Goal: Task Accomplishment & Management: Manage account settings

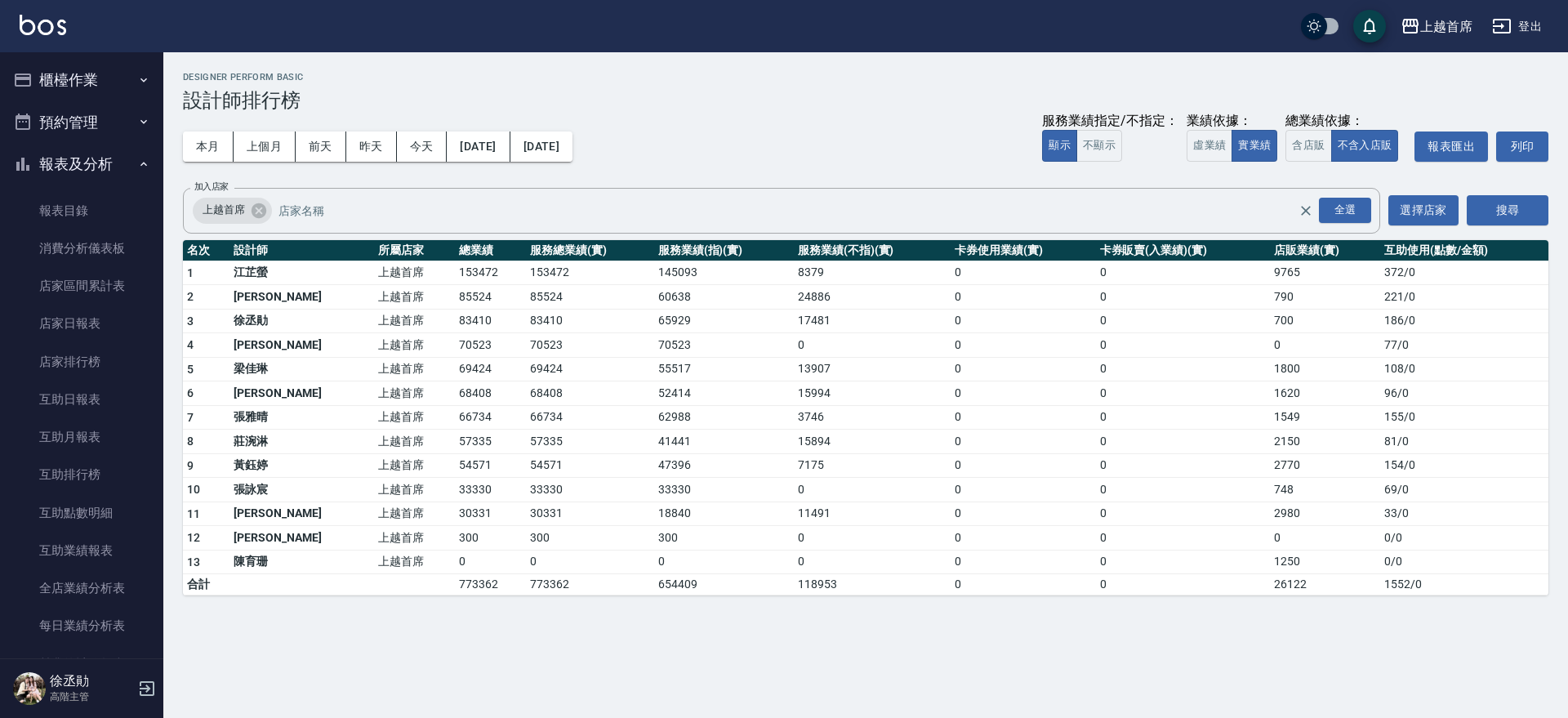
scroll to position [529, 0]
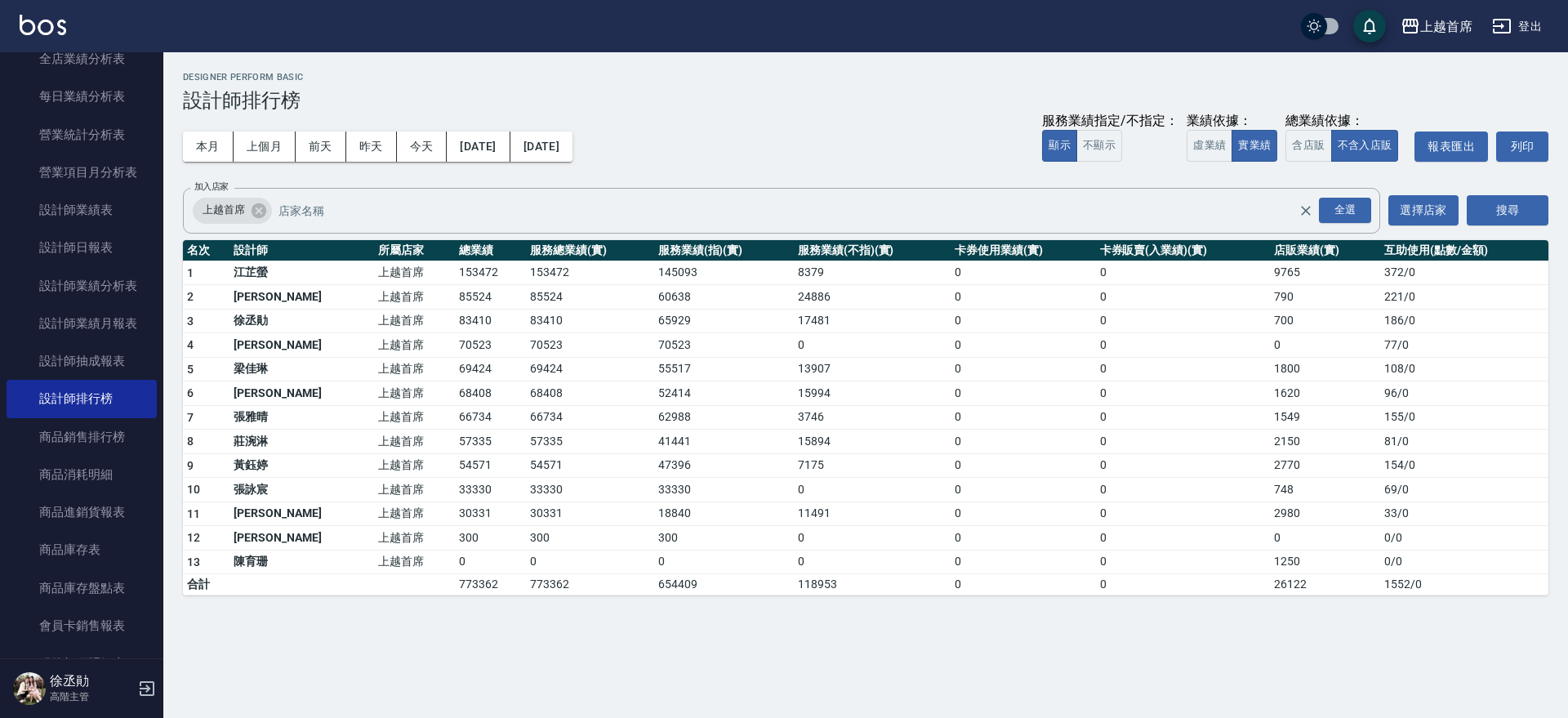
click at [154, 53] on nav "櫃檯作業 打帳單 帳單列表 掛單列表 座位開單 營業儀表板 現金收支登錄 高階收支登錄 材料自購登錄 每日結帳 排班表 現場電腦打卡 掃碼打卡 預約管理 預約…" at bounding box center [82, 355] width 163 height 607
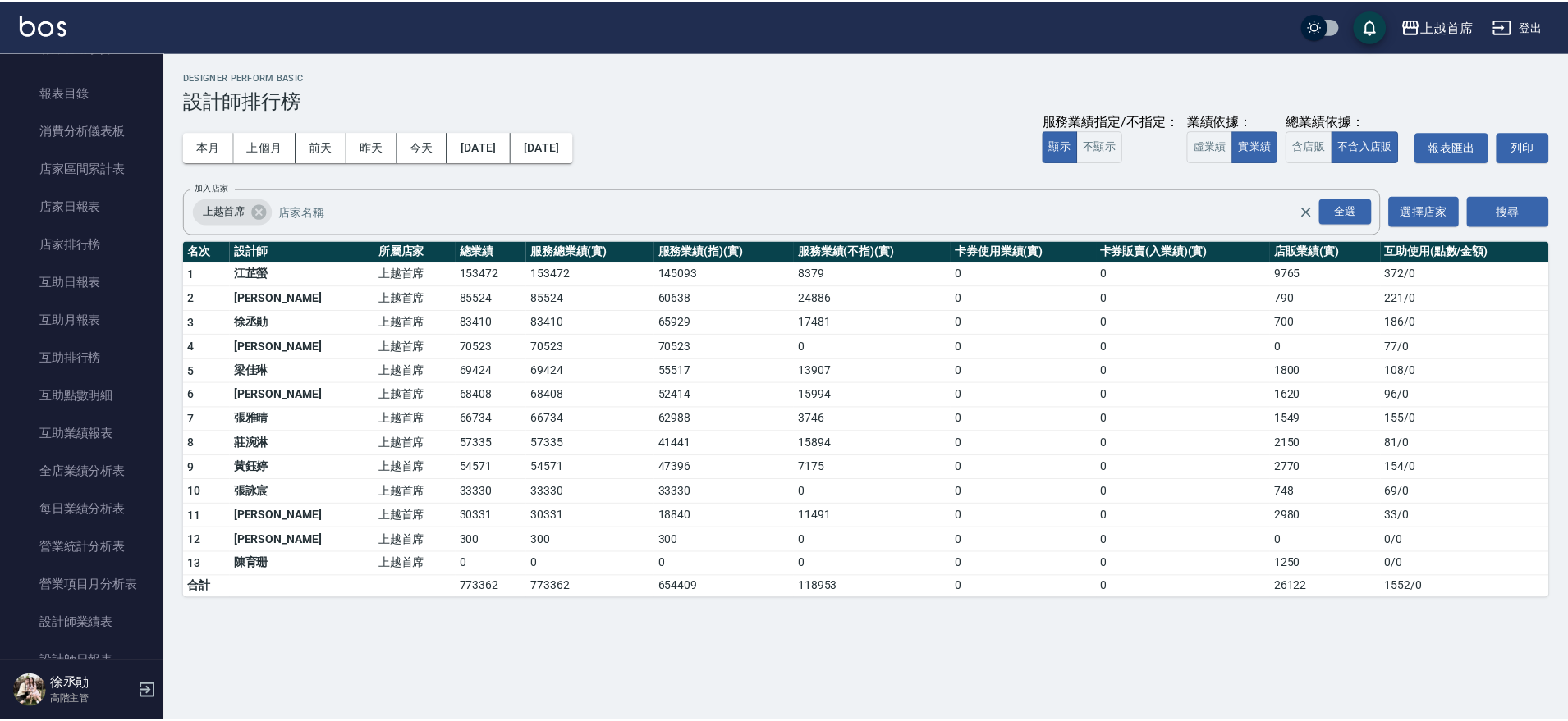
scroll to position [0, 0]
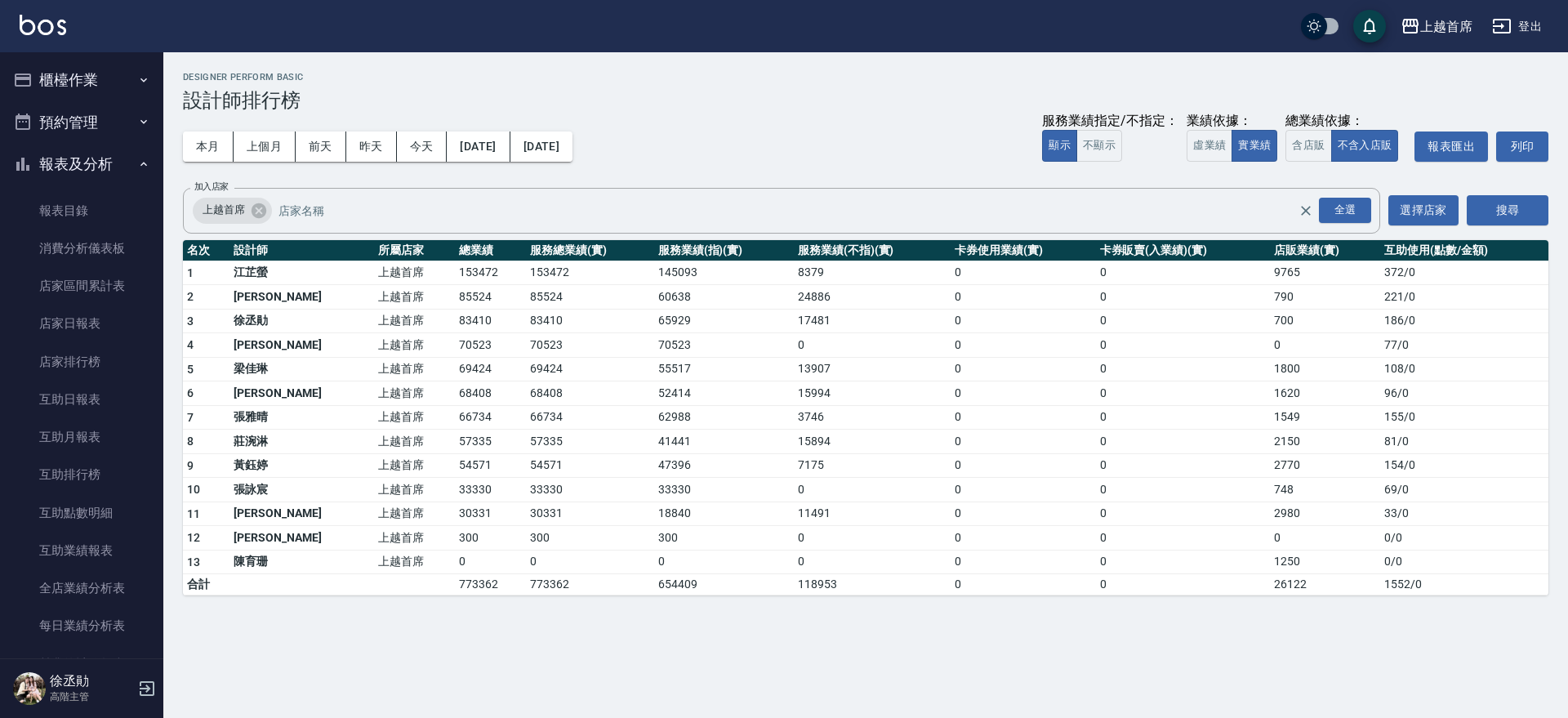
drag, startPoint x: 107, startPoint y: 68, endPoint x: 104, endPoint y: 102, distance: 34.1
click at [106, 70] on button "櫃檯作業" at bounding box center [81, 80] width 150 height 42
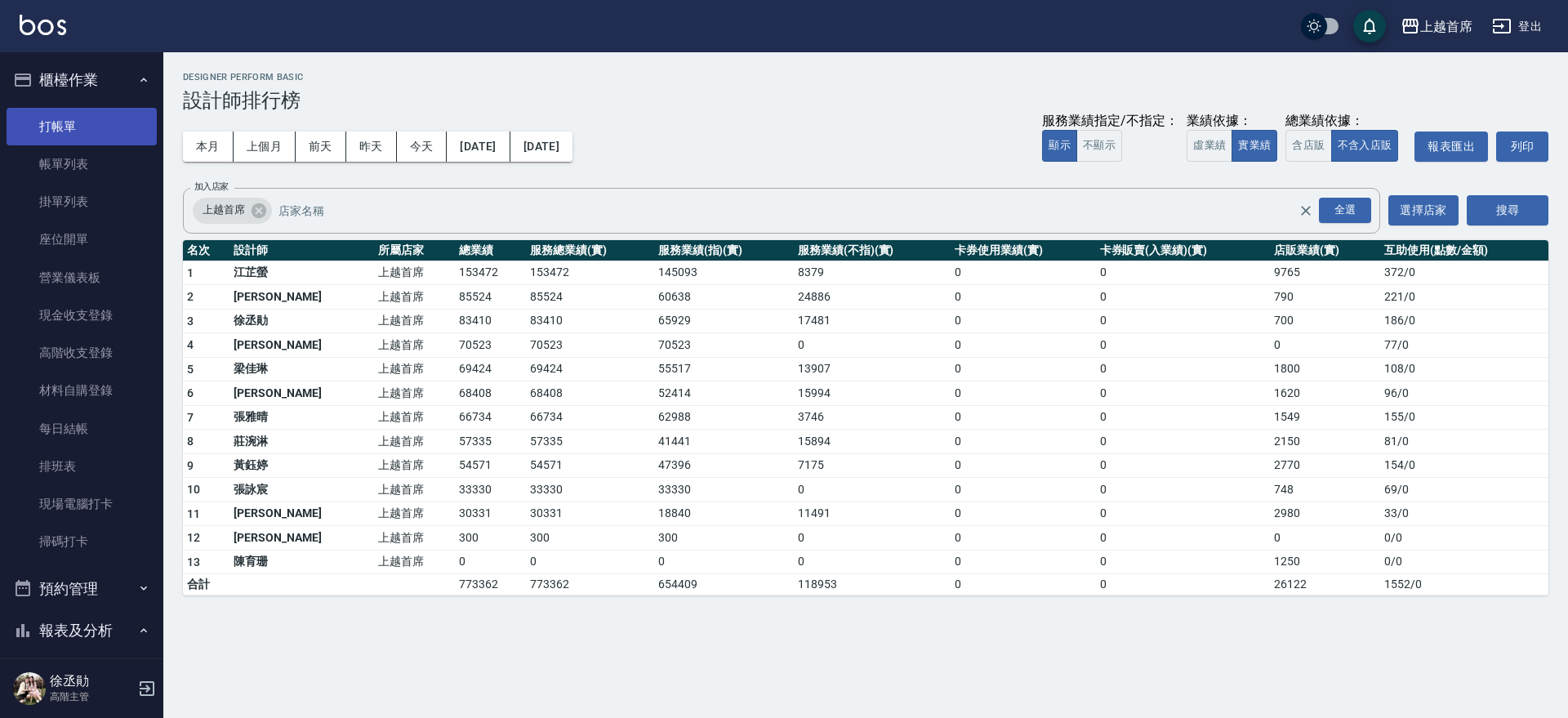
click at [100, 137] on link "打帳單" at bounding box center [81, 126] width 150 height 38
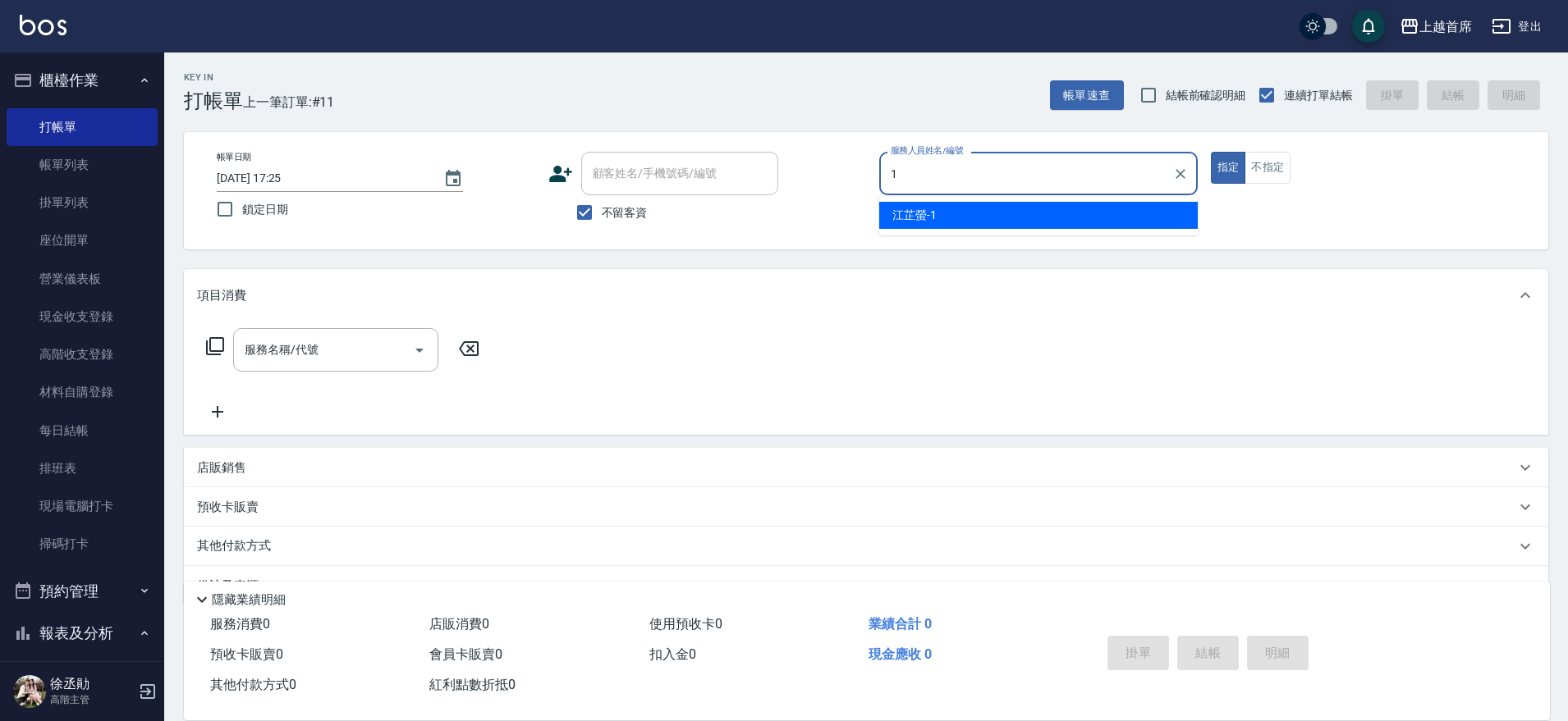
type input "[PERSON_NAME]-1"
type button "true"
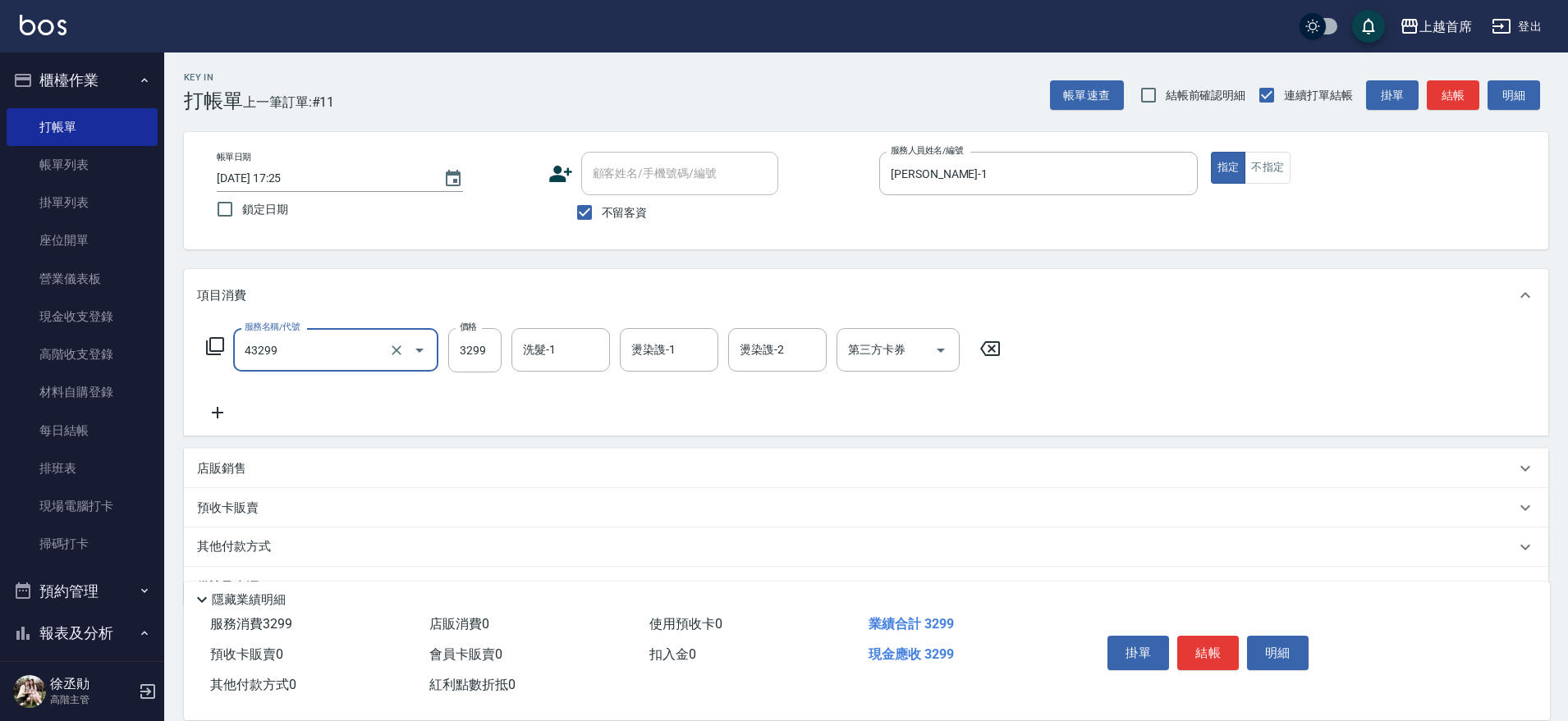
type input "染髮A餐(43299)"
type input "3000"
type input "[PERSON_NAME]-16"
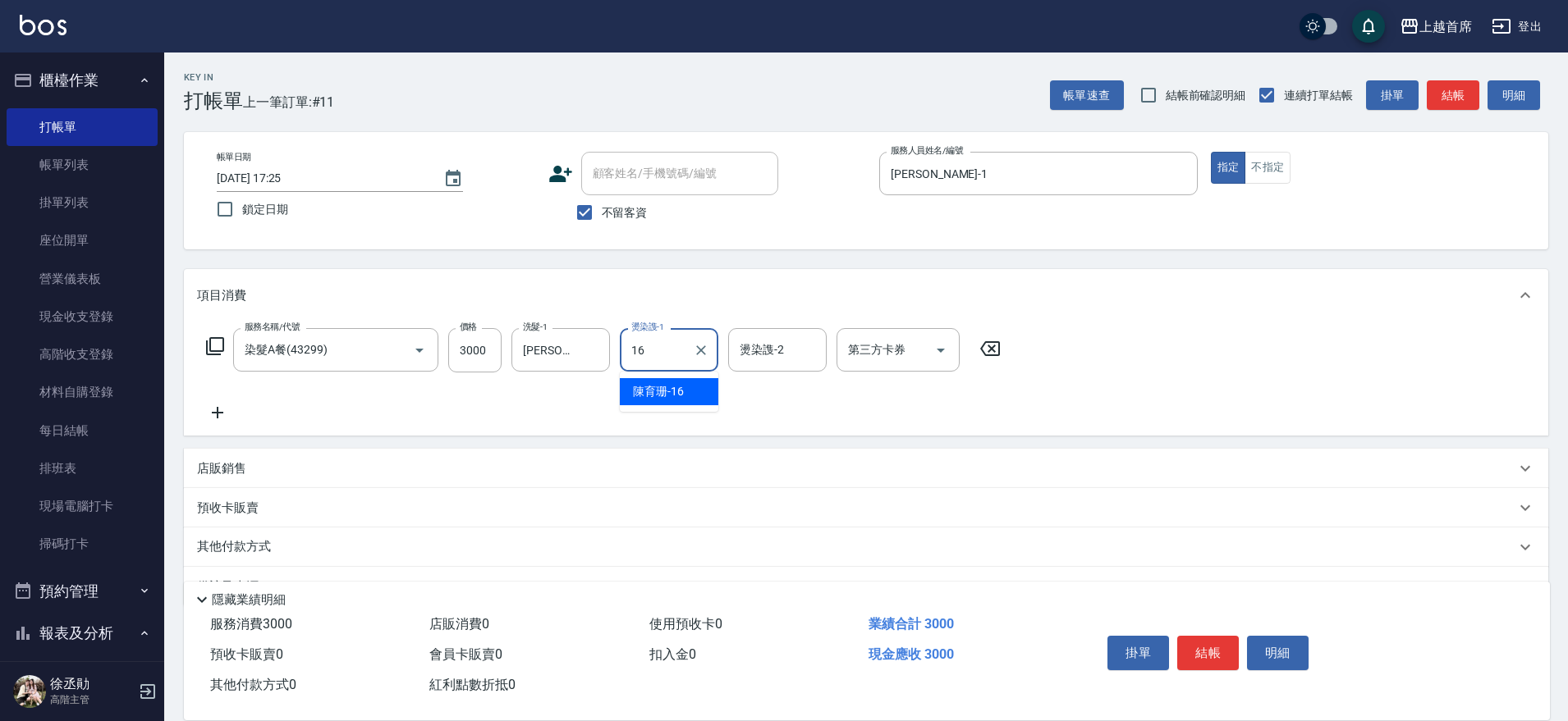
type input "[PERSON_NAME]-16"
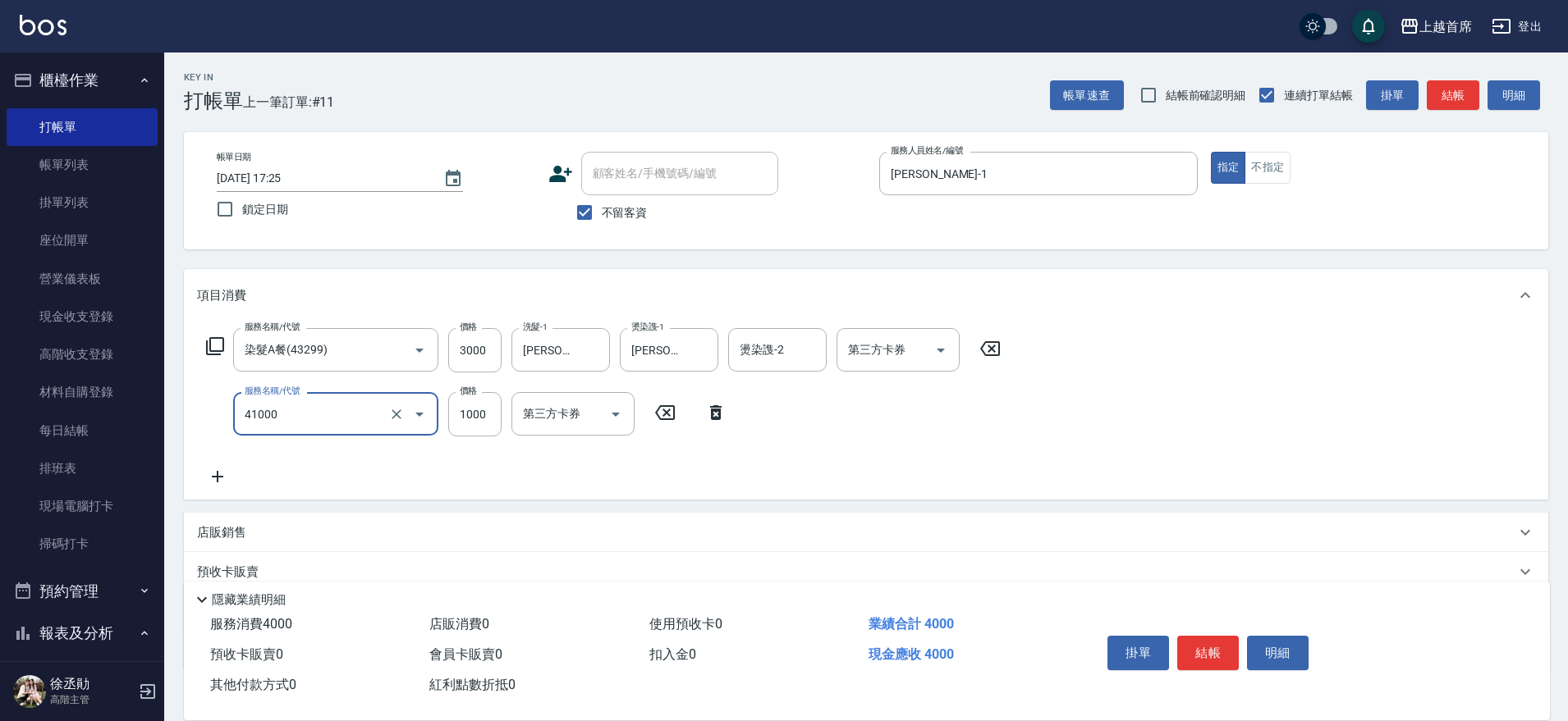
type input "漂染1000(41000)"
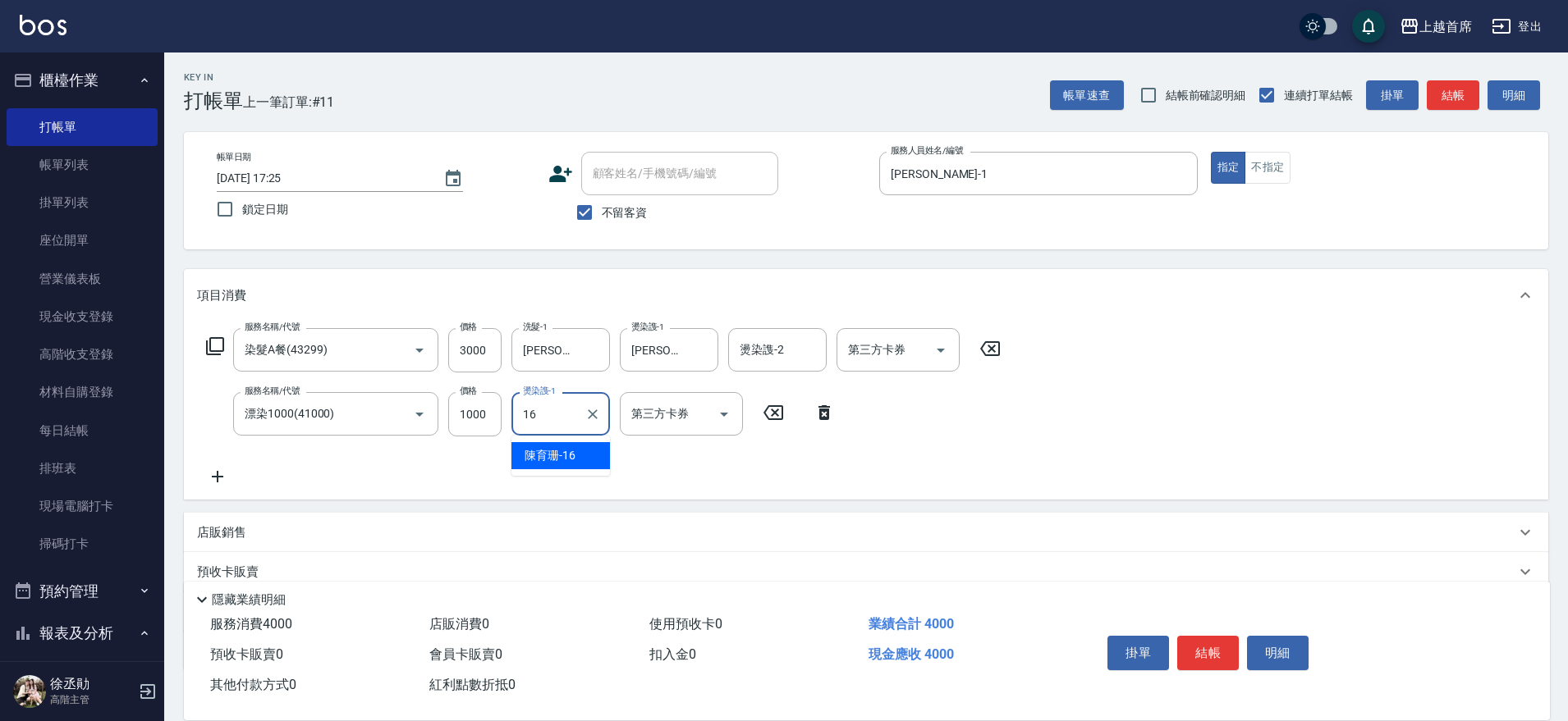
type input "[PERSON_NAME]-16"
click at [443, 533] on div "店販銷售" at bounding box center [855, 533] width 1318 height 18
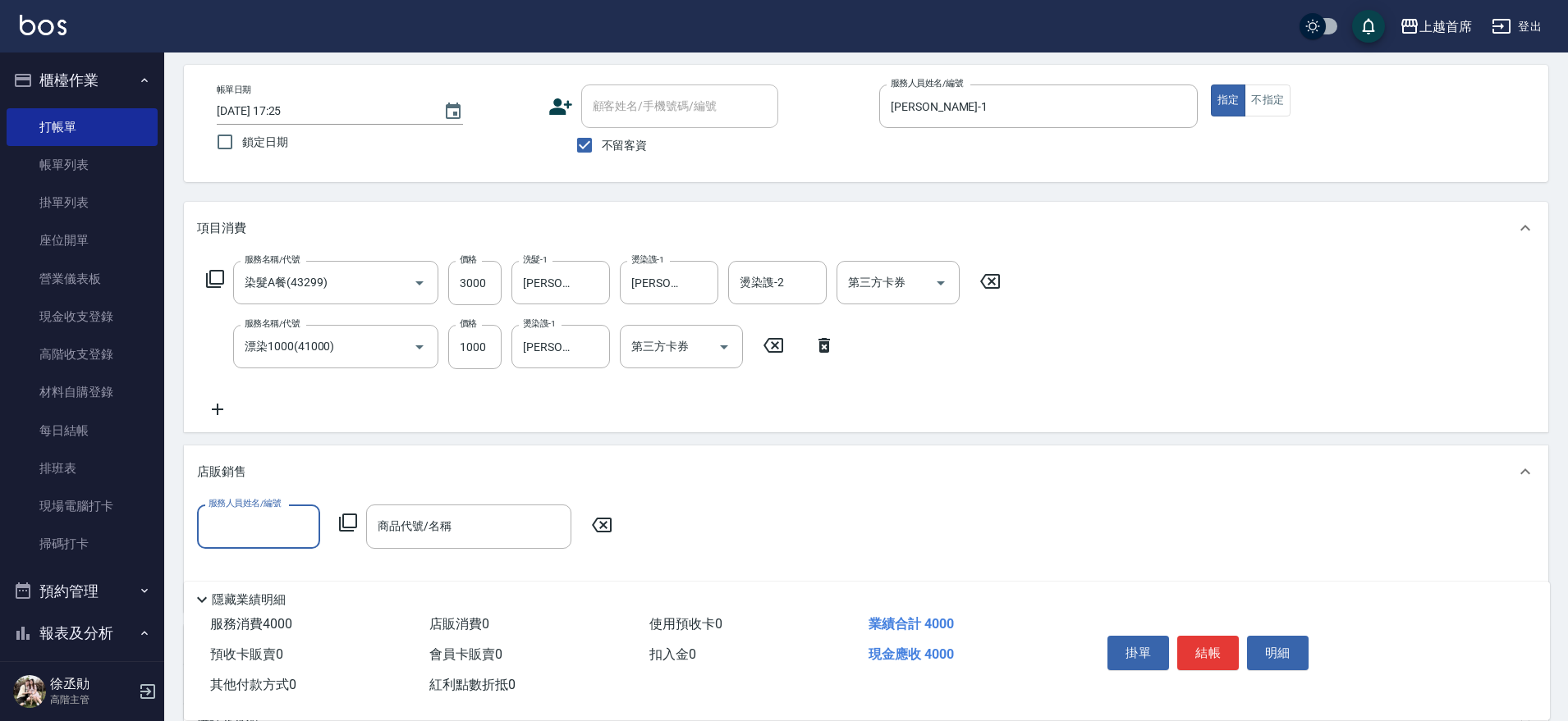
scroll to position [102, 0]
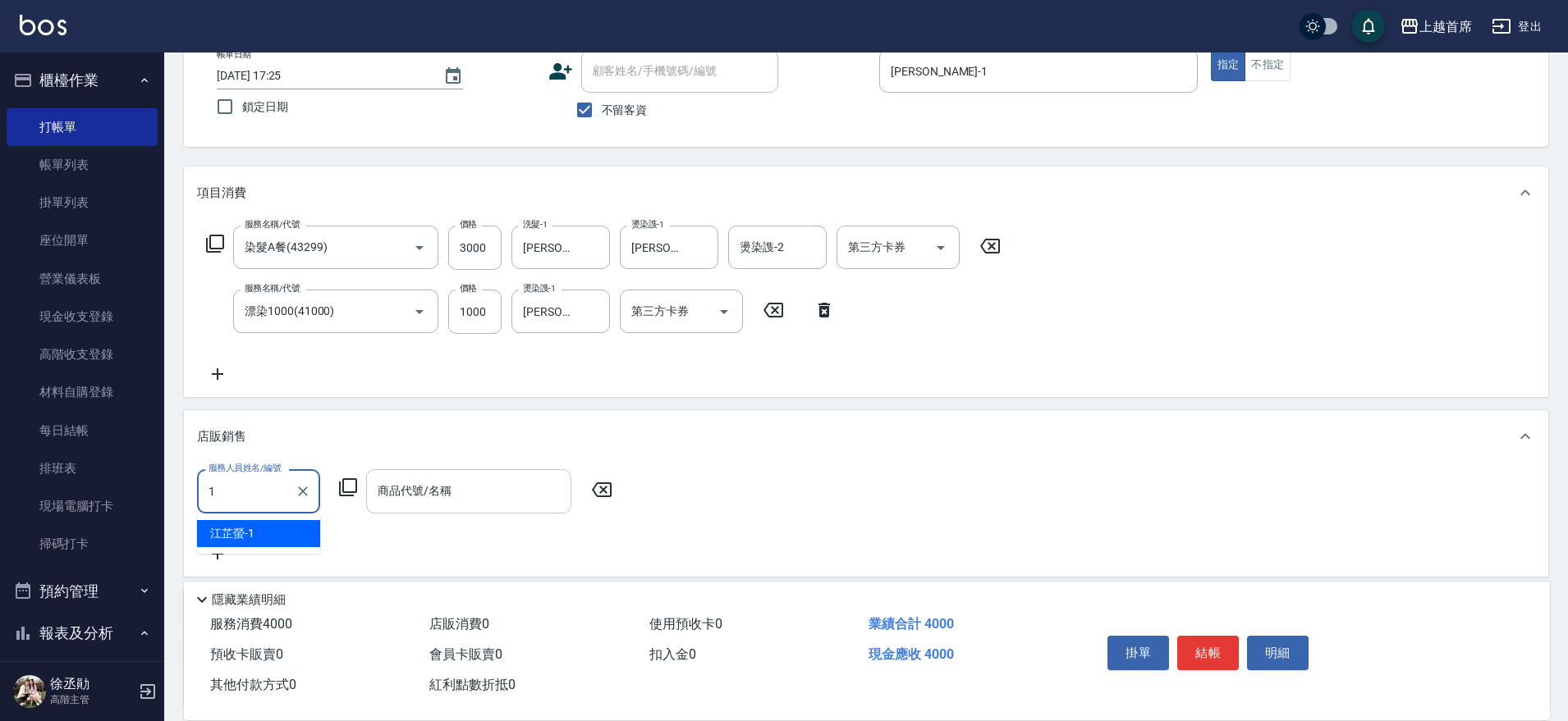
type input "[PERSON_NAME]-1"
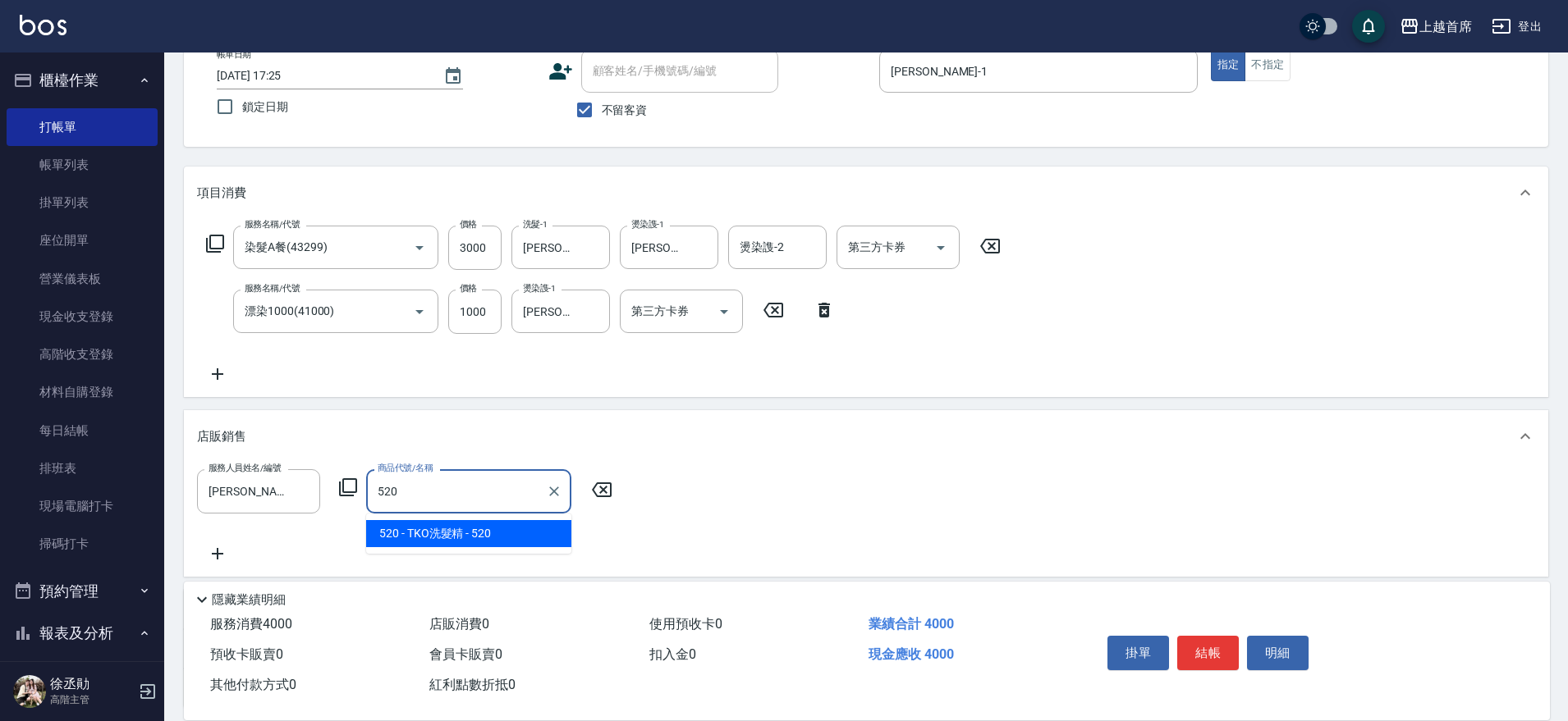
type input "TKO洗髮精"
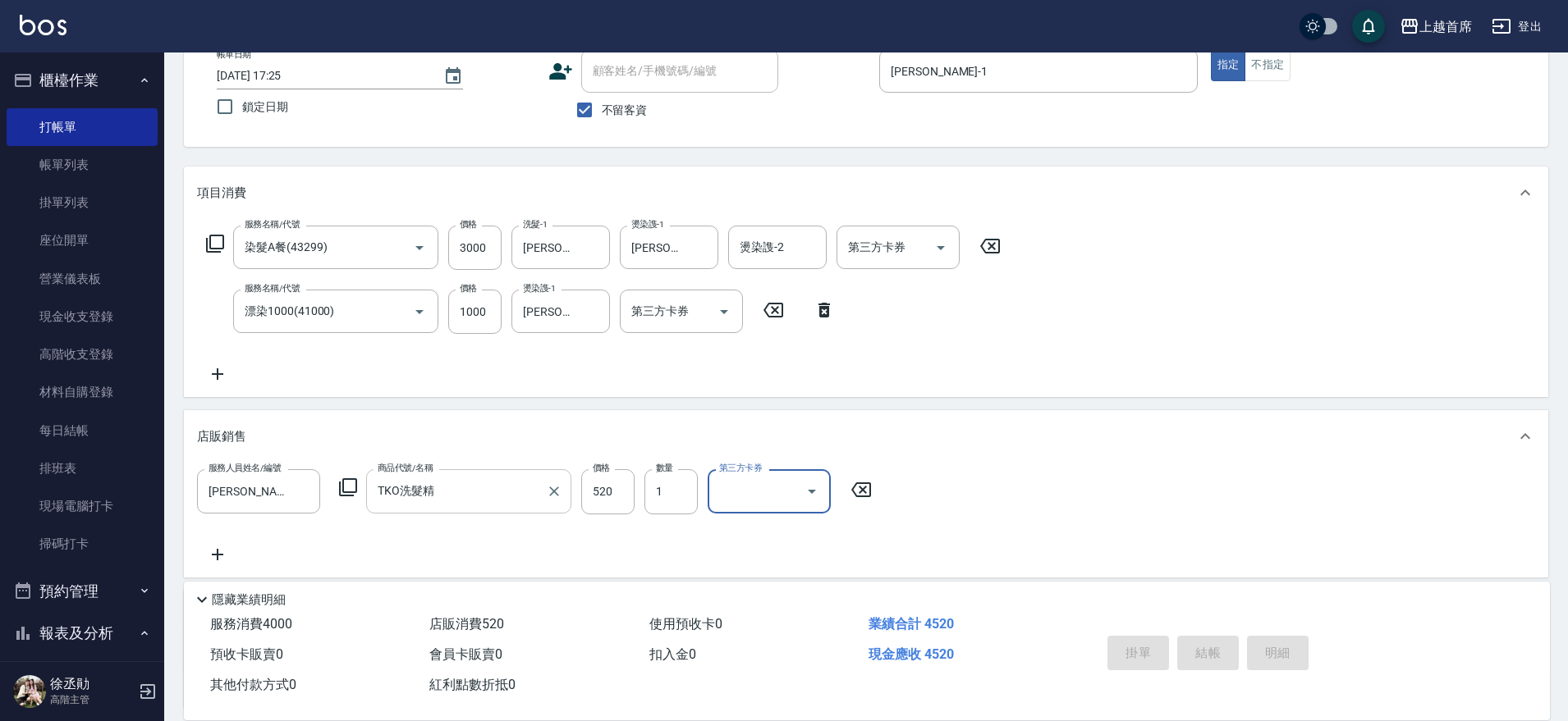
type input "[DATE] 17:26"
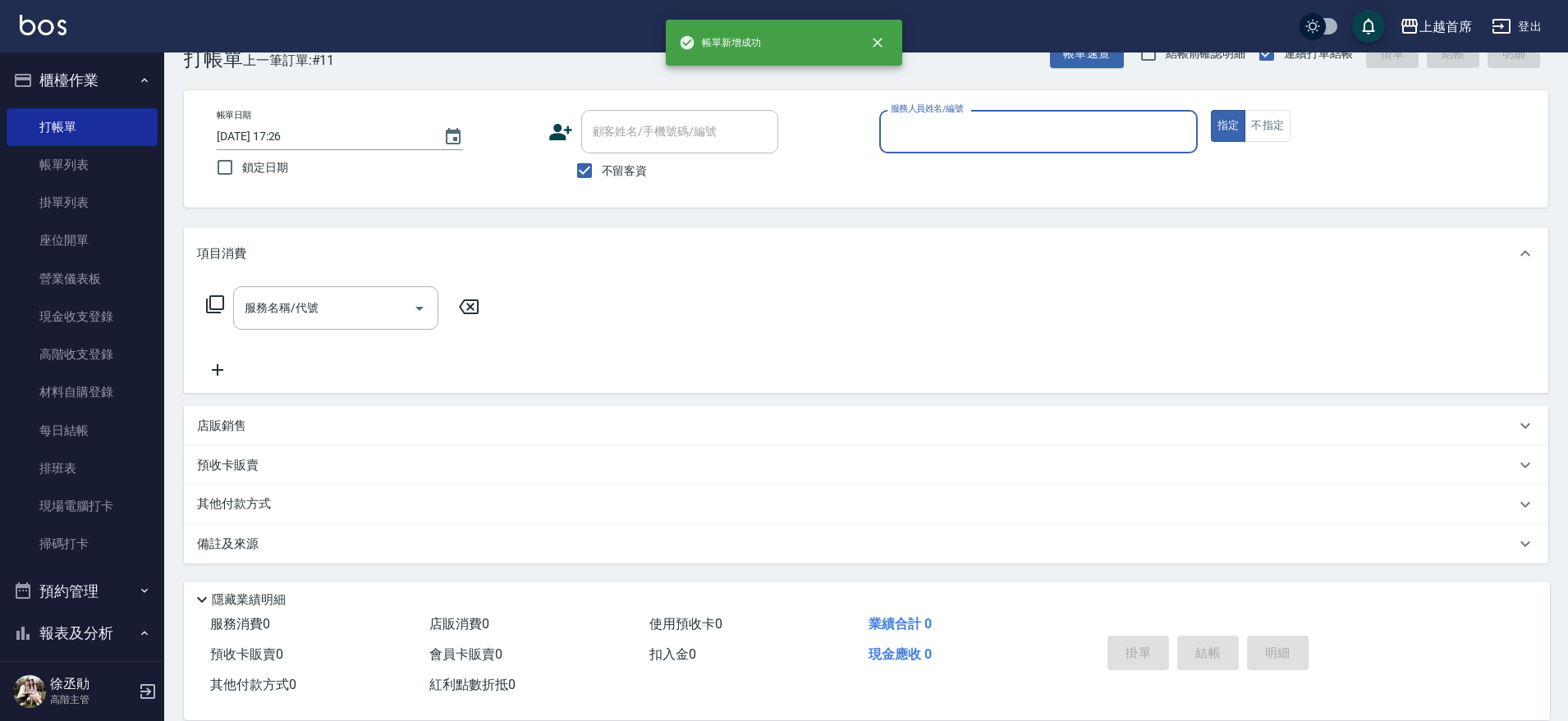
scroll to position [41, 0]
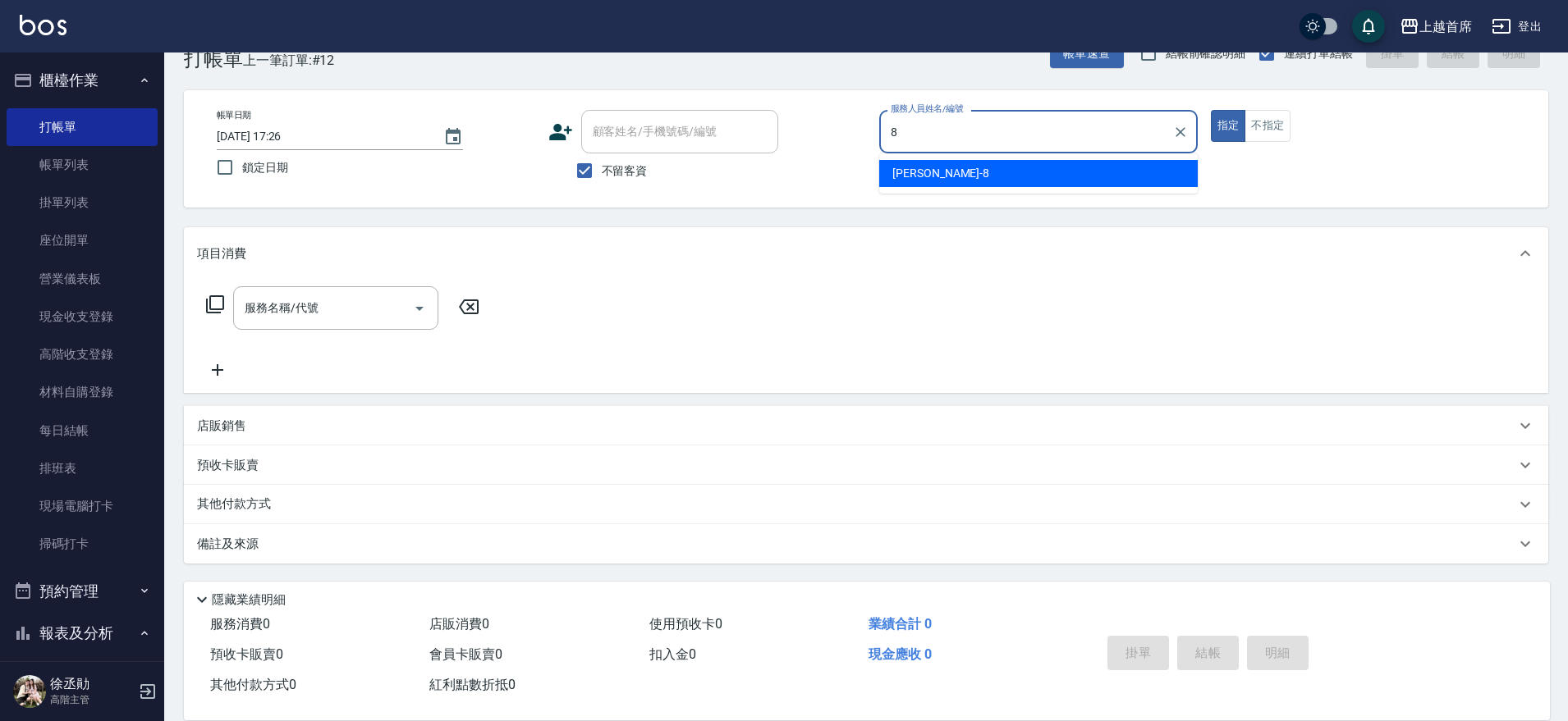
type input "[PERSON_NAME]好-8"
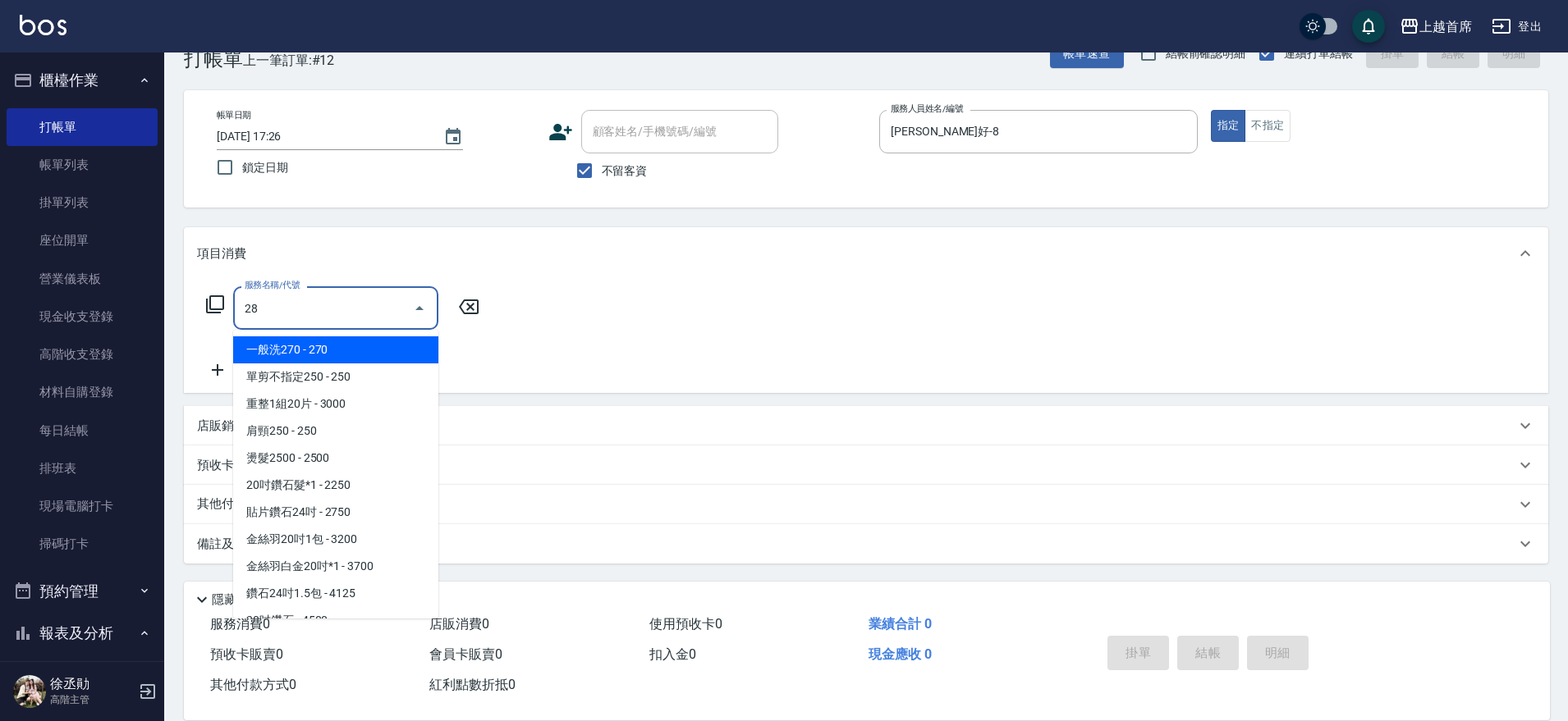
type input "2"
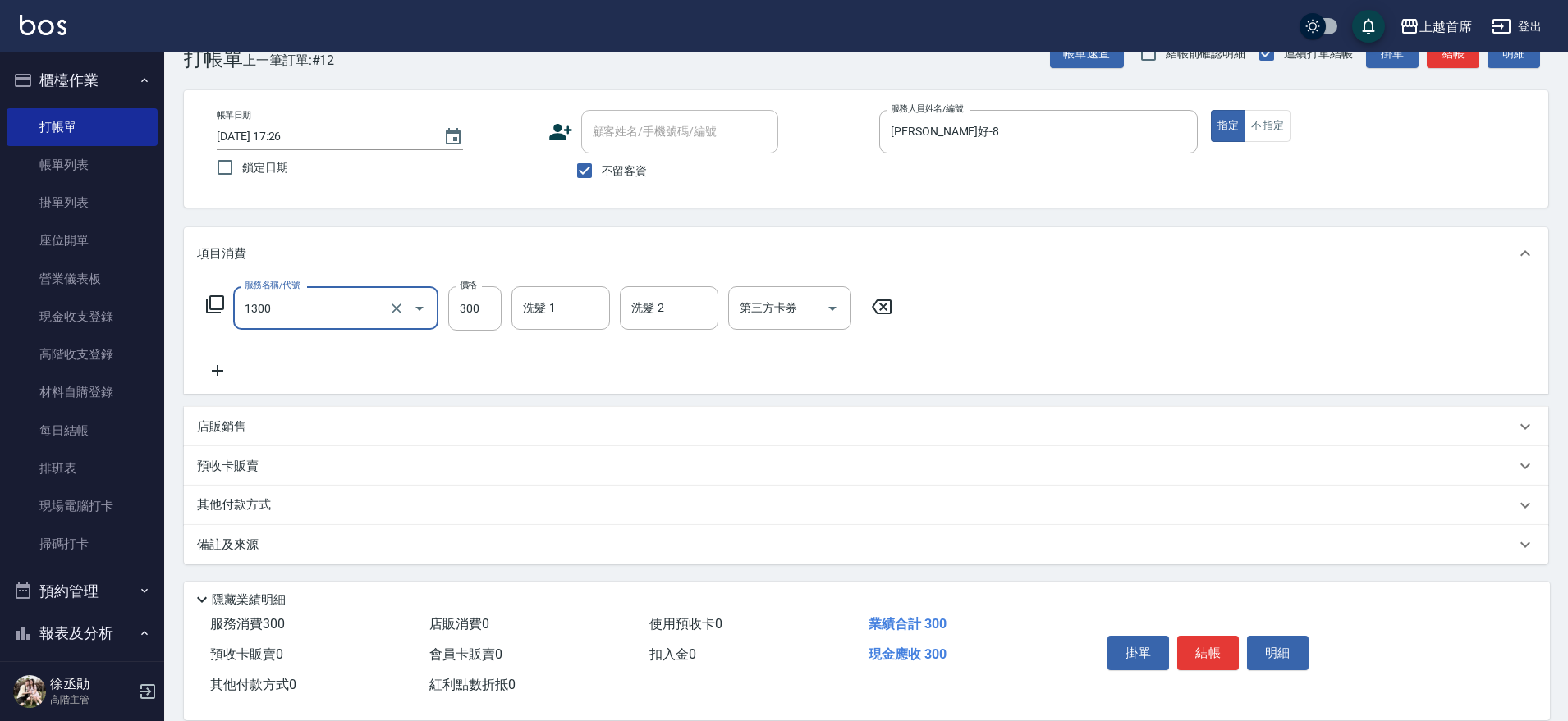
type input "洗髮(1300)"
click at [493, 298] on input "300" at bounding box center [474, 308] width 54 height 44
type input "280"
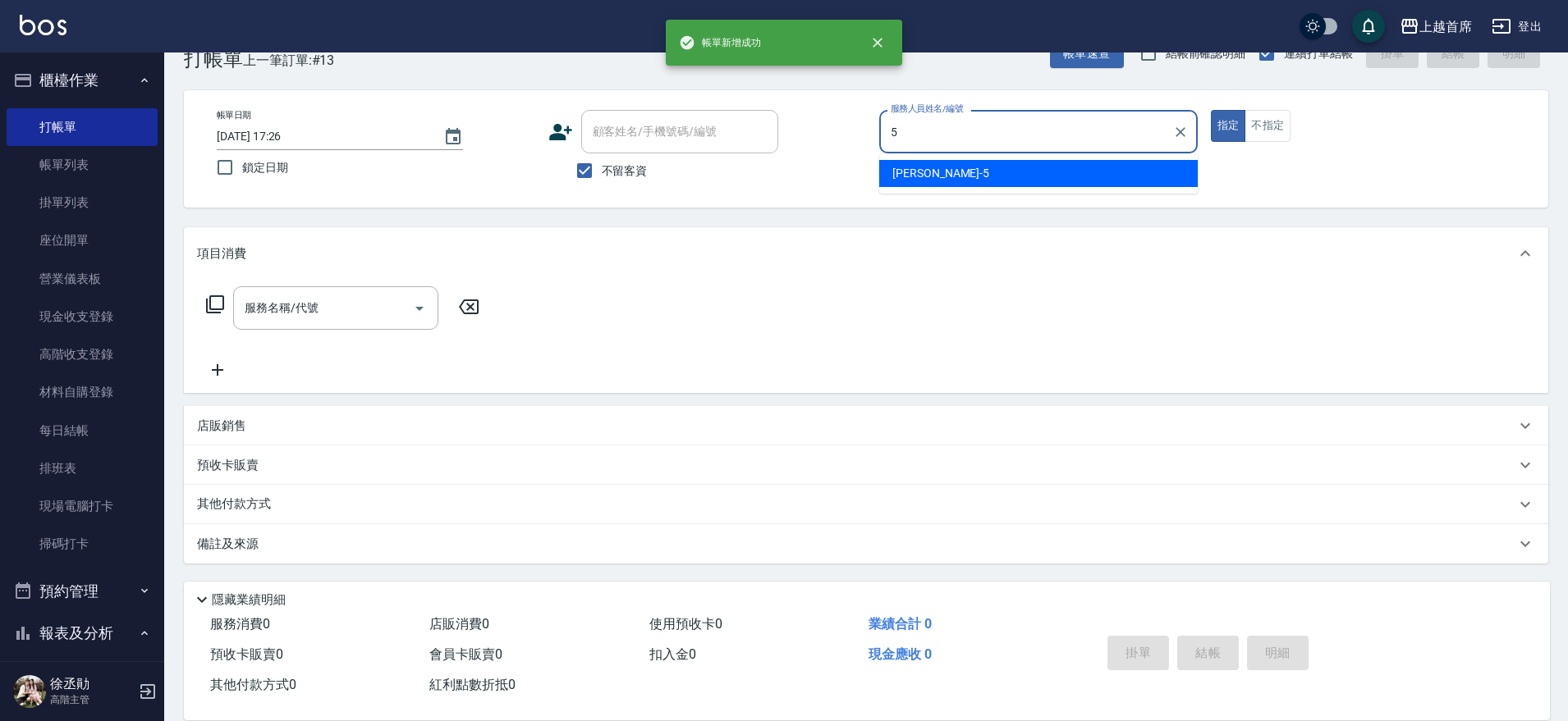
type input "[PERSON_NAME]-5"
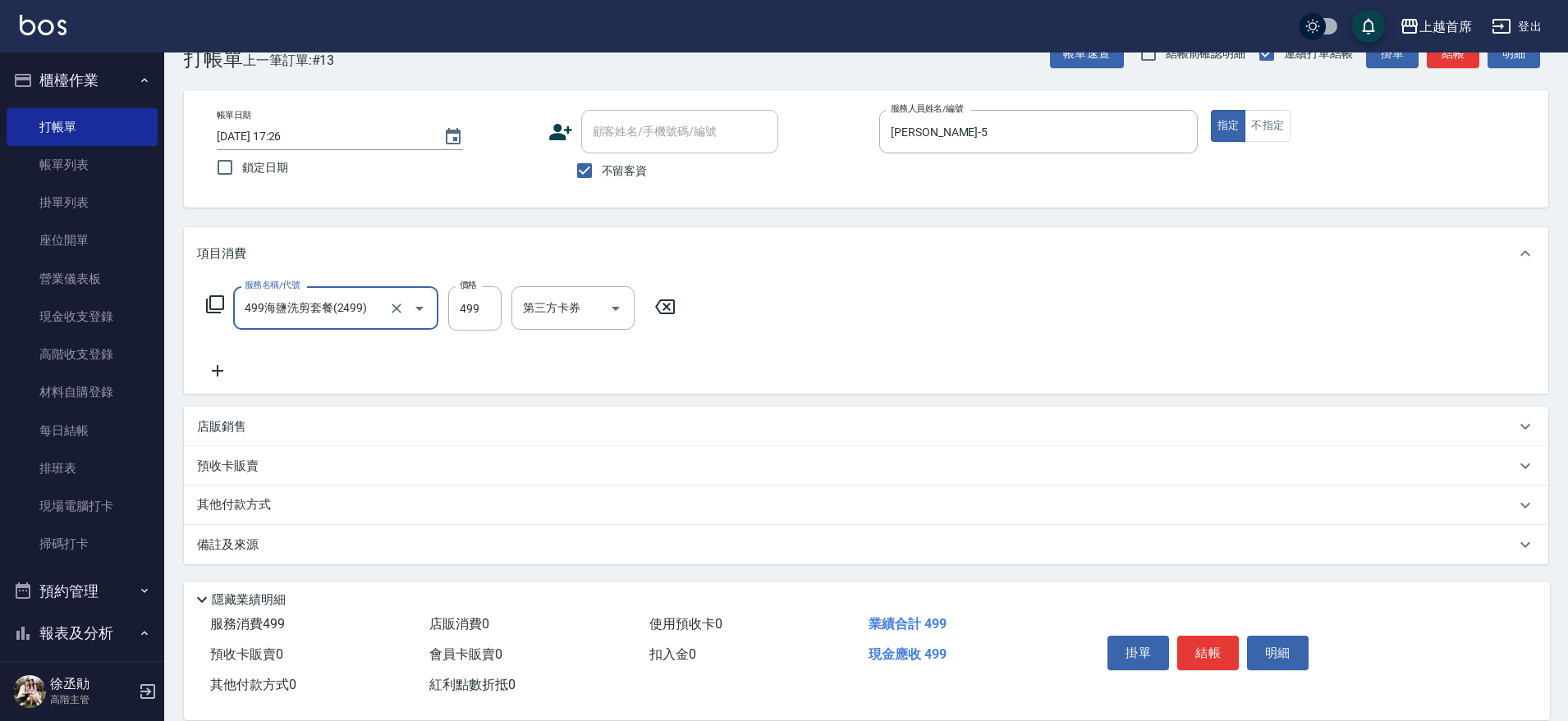
type input "499海鹽洗剪套餐(2499)"
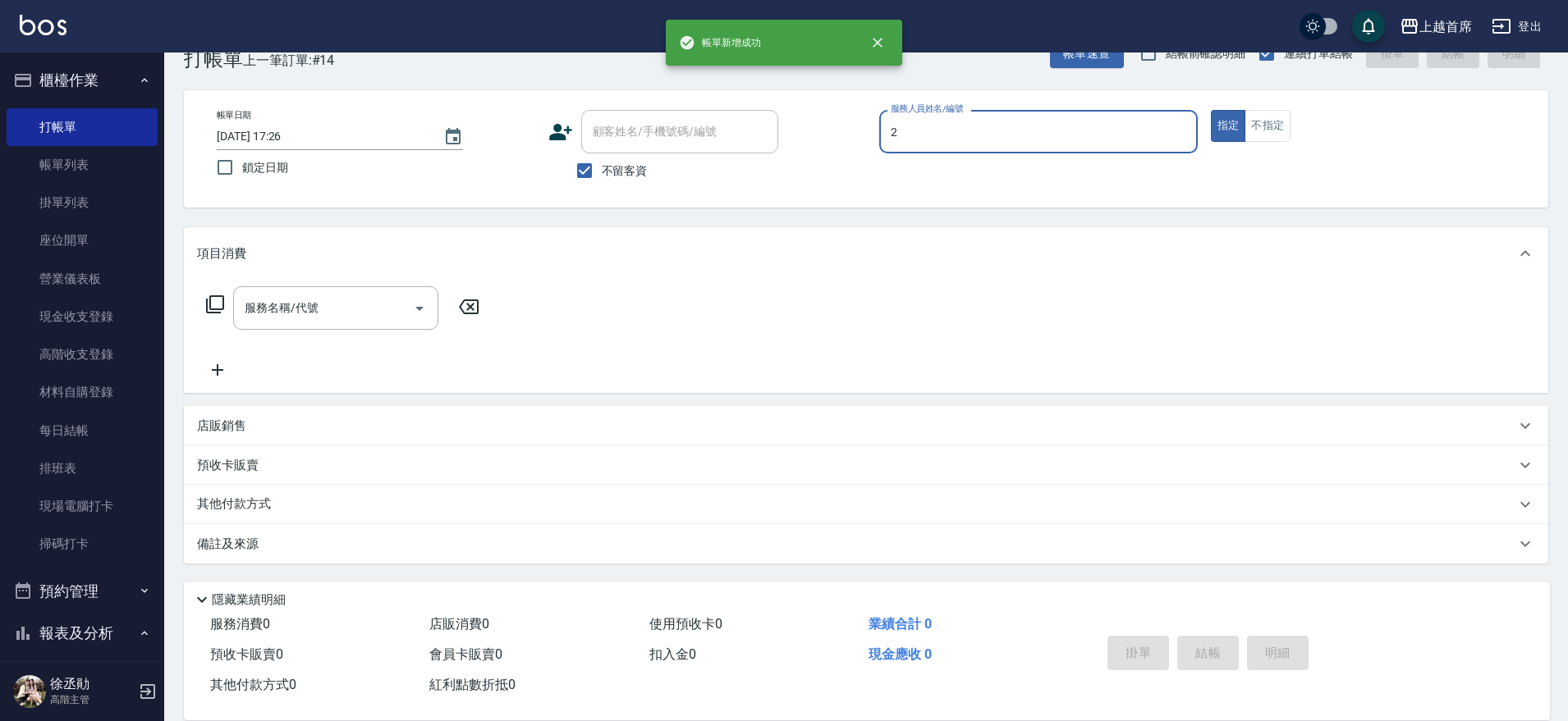
type input "2"
click at [1211, 110] on button "指定" at bounding box center [1228, 126] width 35 height 32
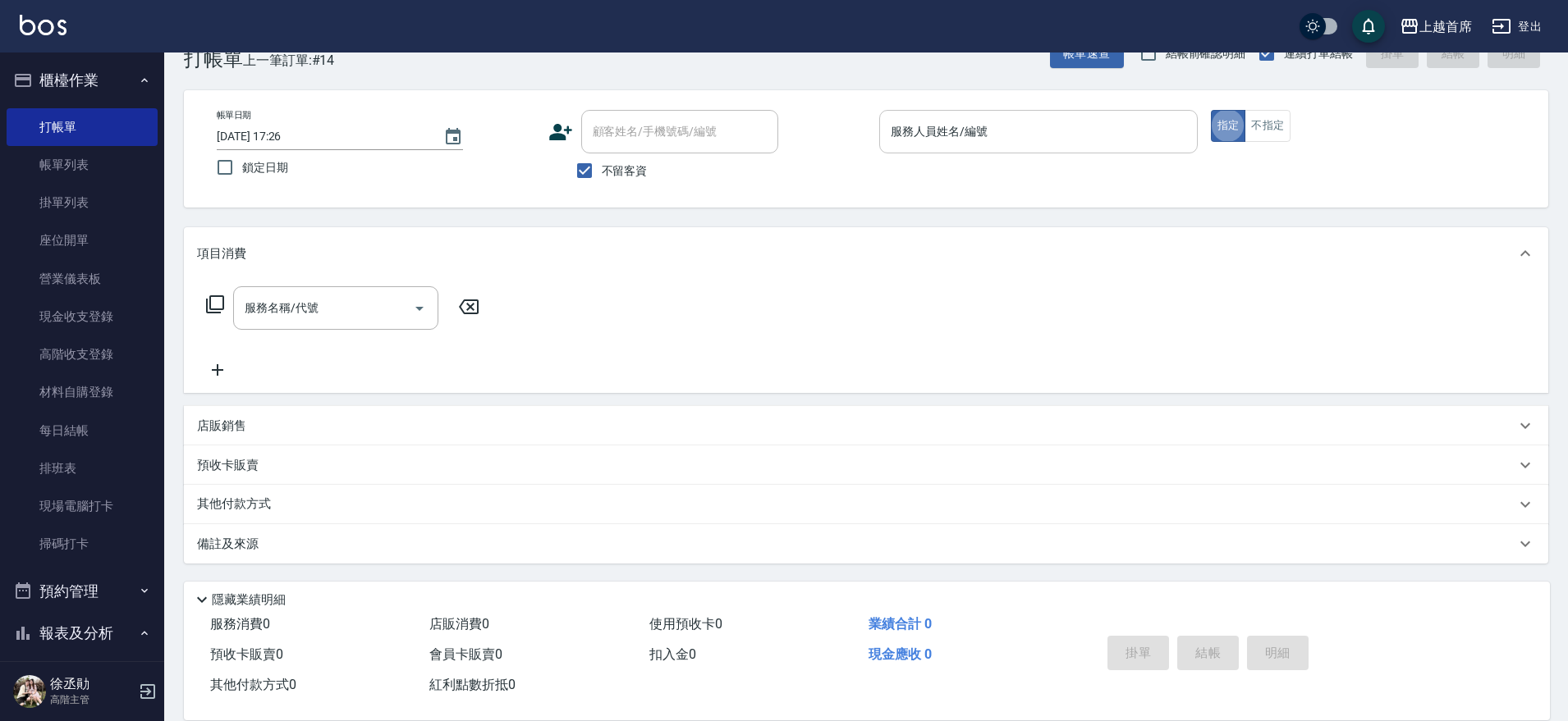
click at [949, 122] on div "服務人員姓名/編號 服務人員姓名/編號" at bounding box center [1038, 131] width 318 height 43
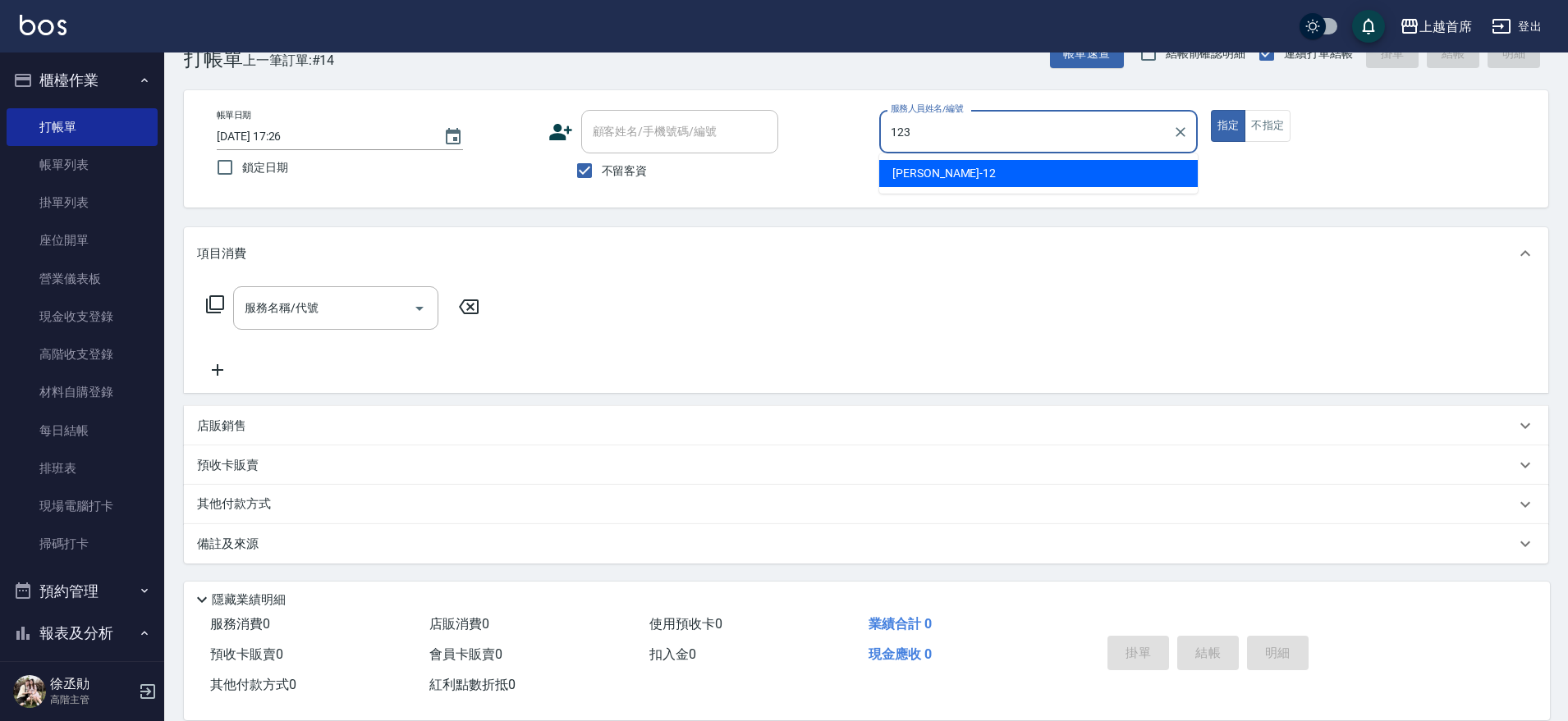
type input "123"
click at [1211, 110] on button "指定" at bounding box center [1228, 126] width 35 height 32
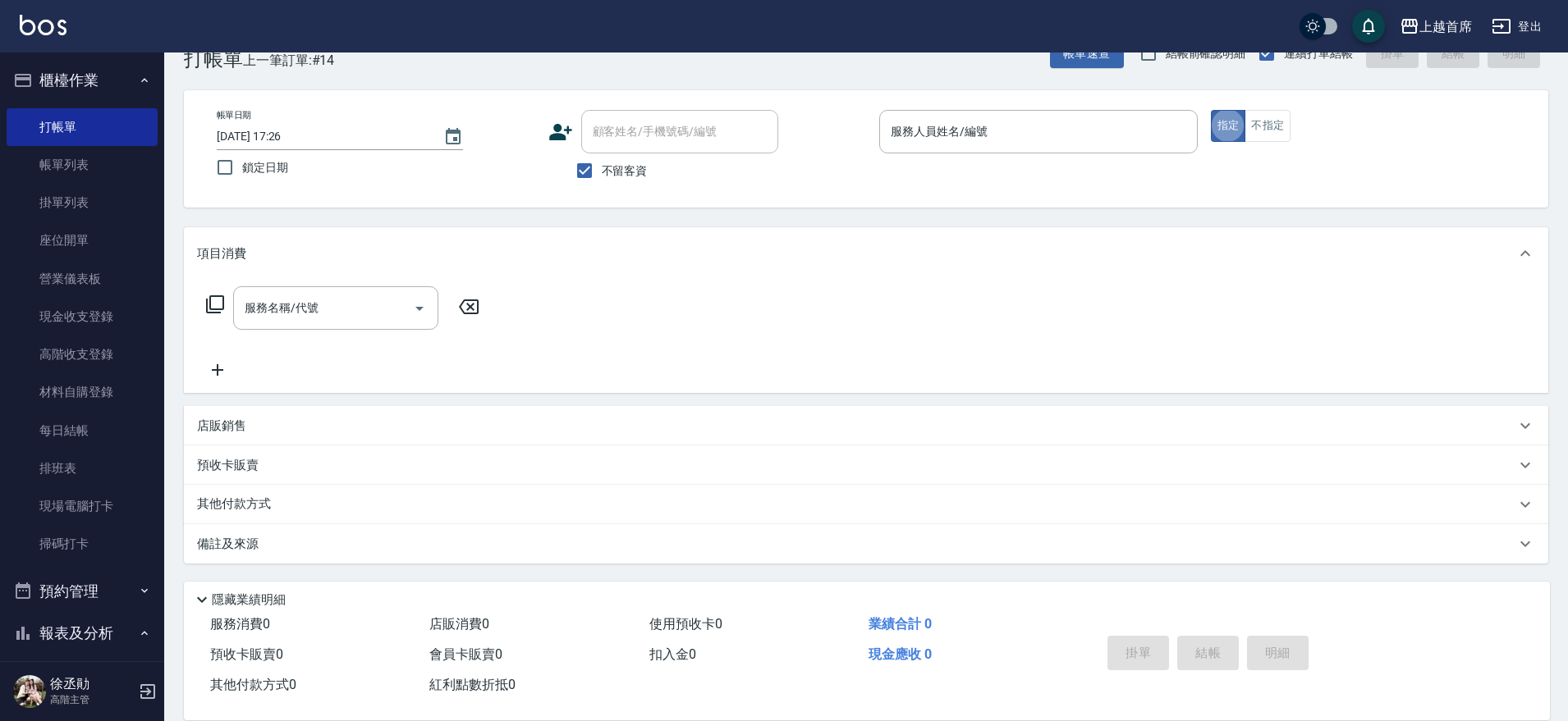
click at [923, 128] on div "服務人員姓名/編號" at bounding box center [1038, 131] width 318 height 43
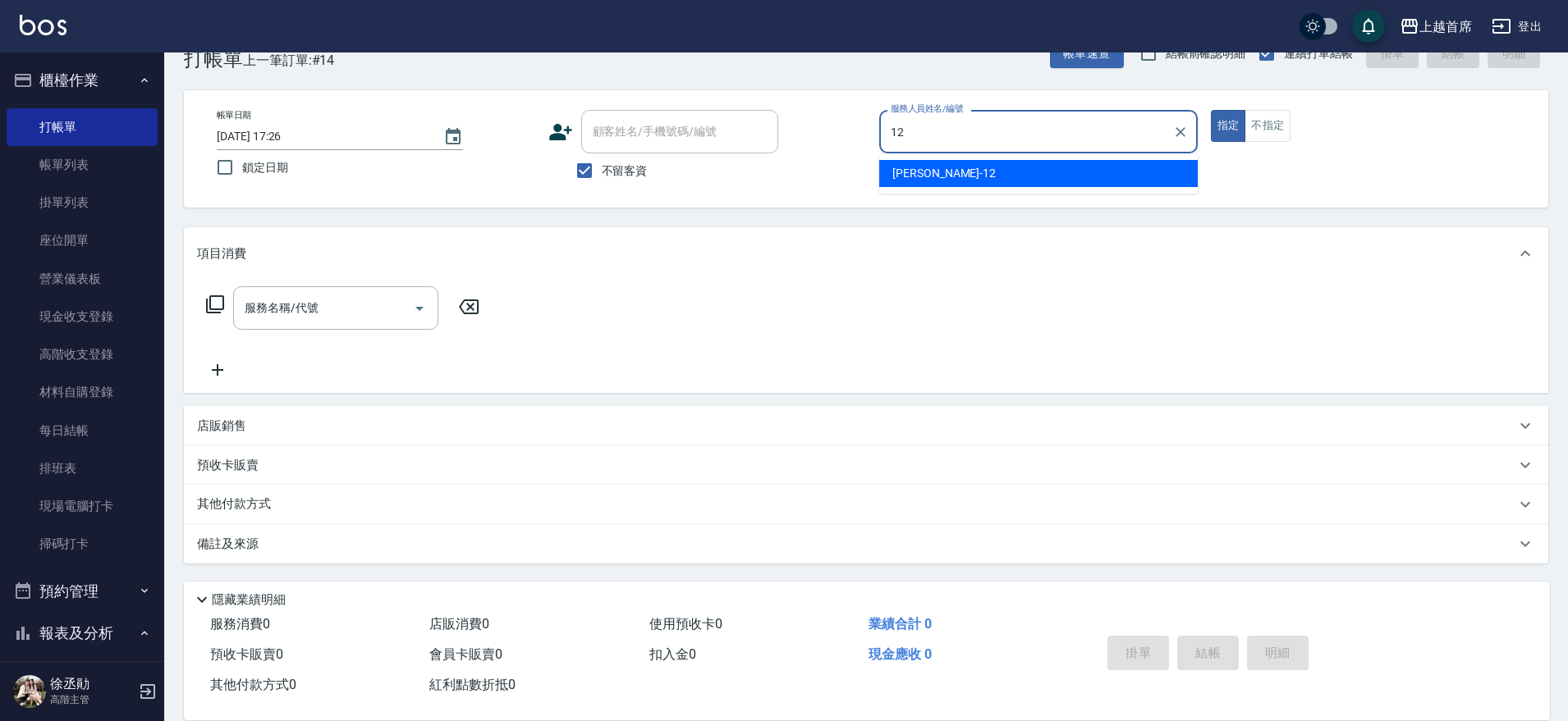
type input "[PERSON_NAME]-12"
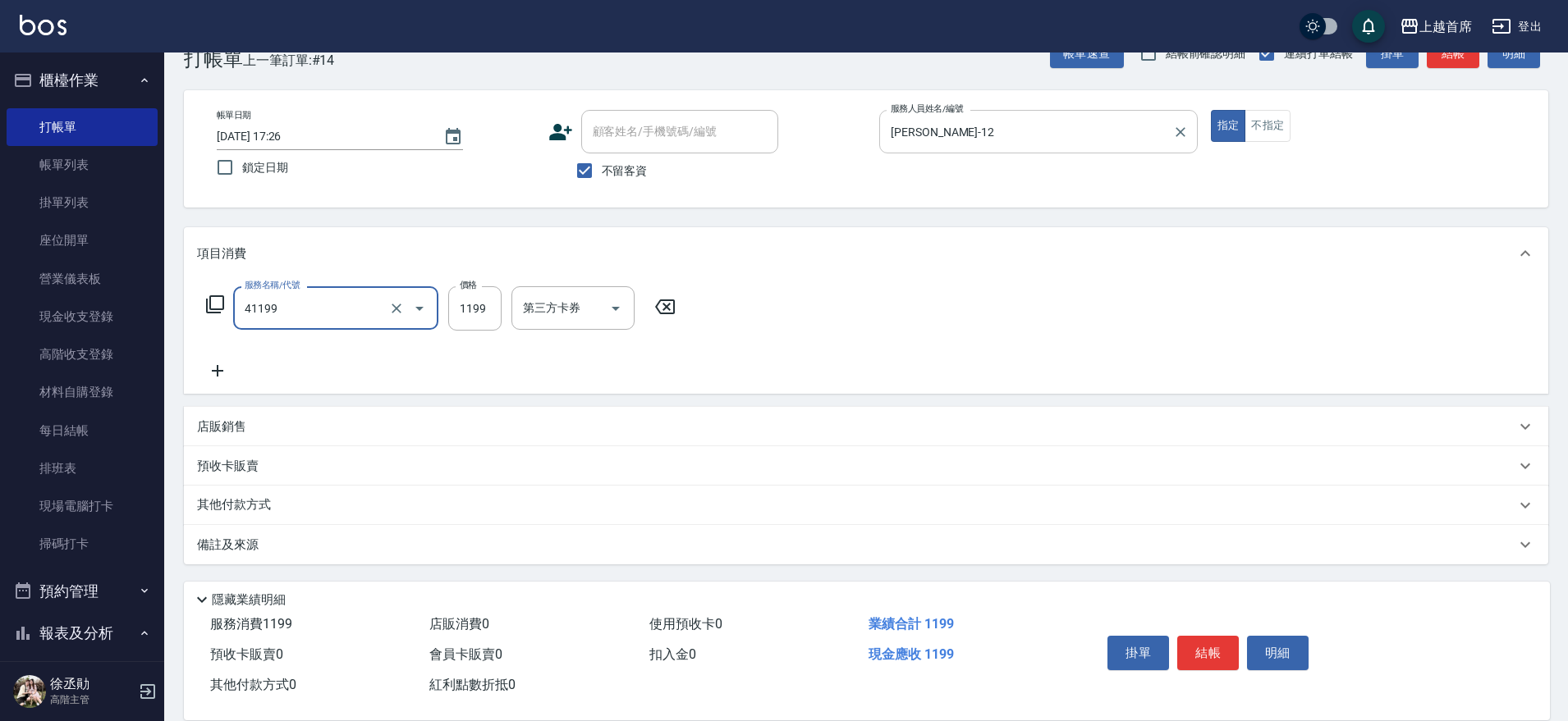
type input "長髮染髮(41199)"
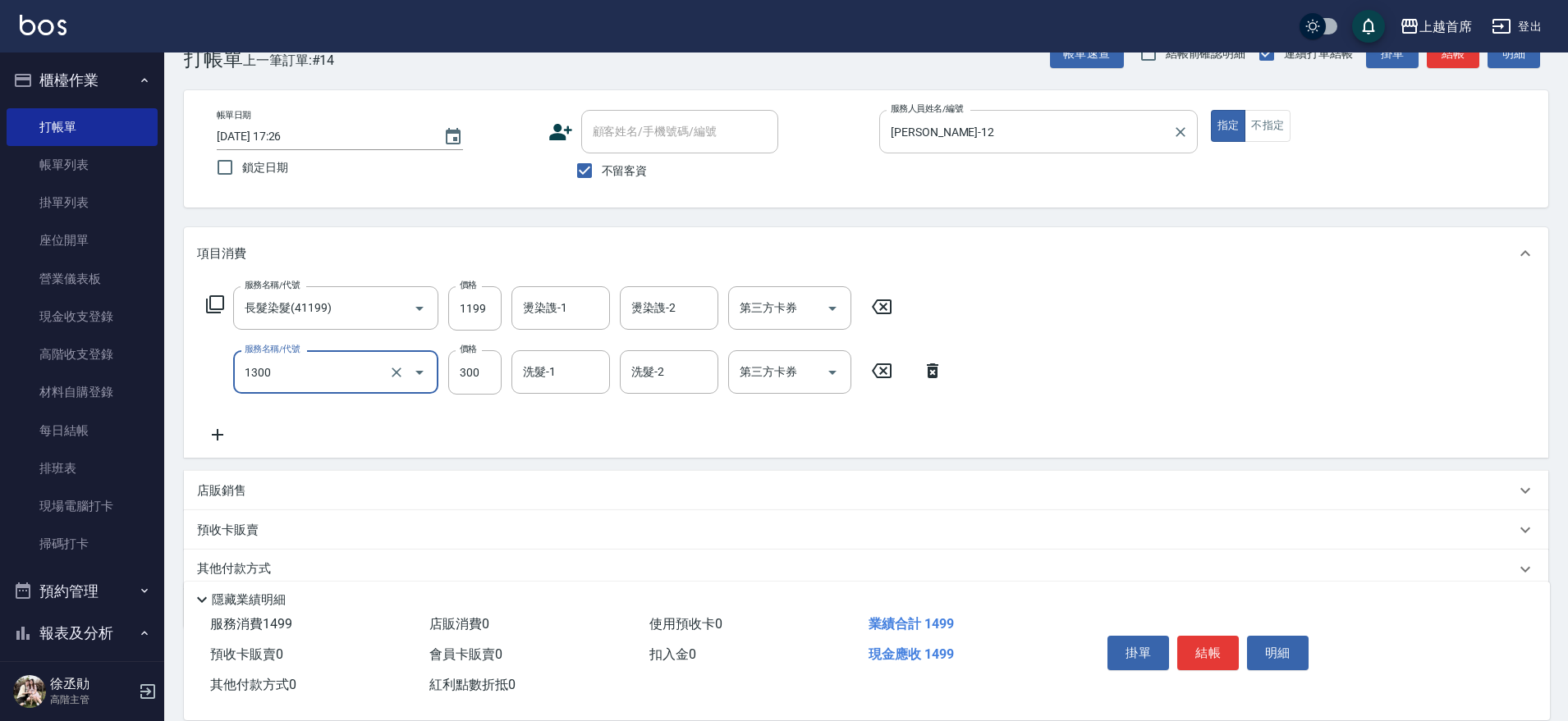
type input "洗髮(1300)"
click at [412, 369] on icon "Open" at bounding box center [420, 372] width 19 height 19
click at [399, 368] on icon "Clear" at bounding box center [396, 372] width 10 height 10
click at [405, 315] on button "Clear" at bounding box center [397, 308] width 23 height 23
type input "洗髮(1300)"
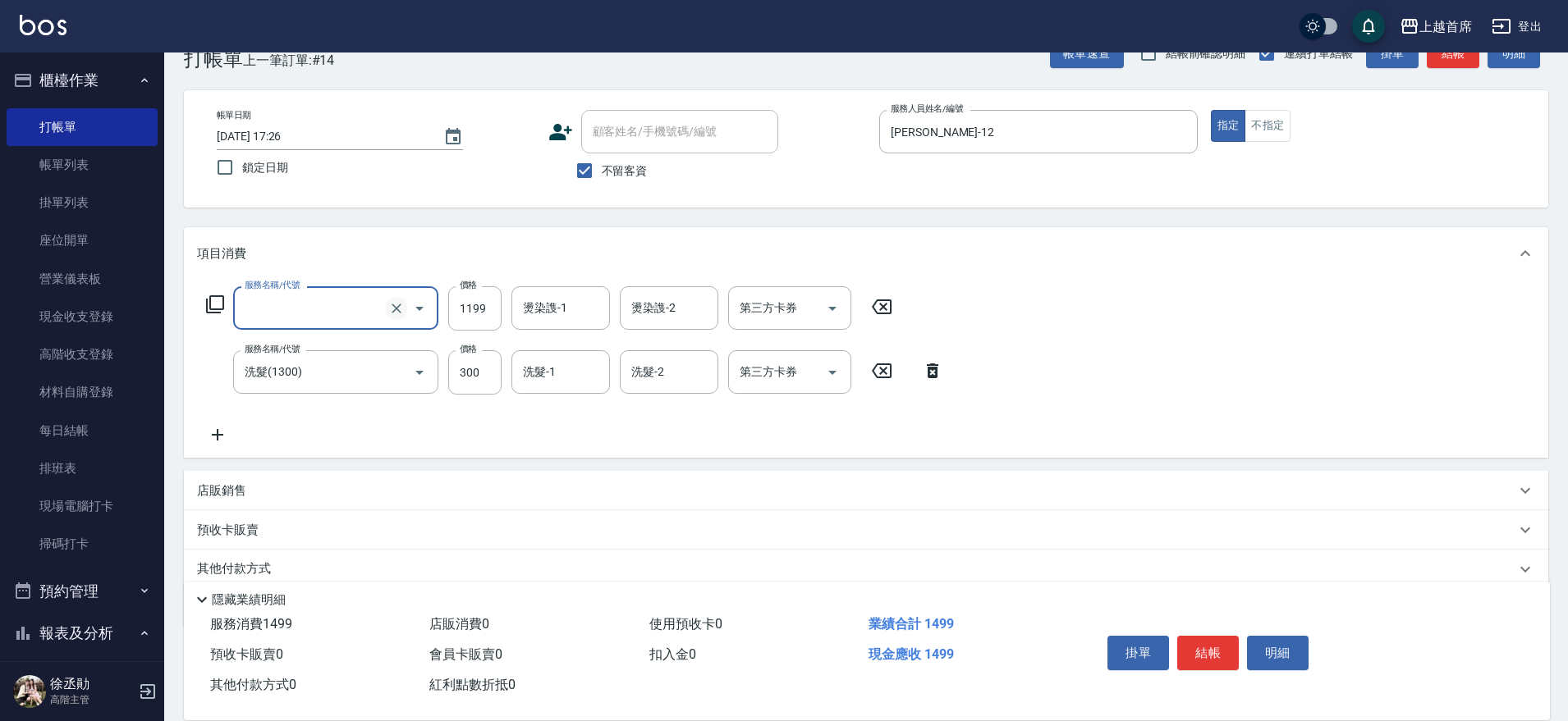
click at [399, 313] on icon "Clear" at bounding box center [396, 308] width 17 height 17
type input "長髮染髮(41199)"
click at [966, 368] on div "服務名稱/代號 長髮染髮(41199) 服務名稱/代號 價格 1199 價格 燙染謢-1 燙染謢-1 燙染謢-2 燙染謢-2 第三方卡券 第三方卡券 服務名稱…" at bounding box center [866, 368] width 1364 height 178
drag, startPoint x: 913, startPoint y: 368, endPoint x: 930, endPoint y: 372, distance: 17.5
click at [918, 369] on icon at bounding box center [932, 371] width 41 height 19
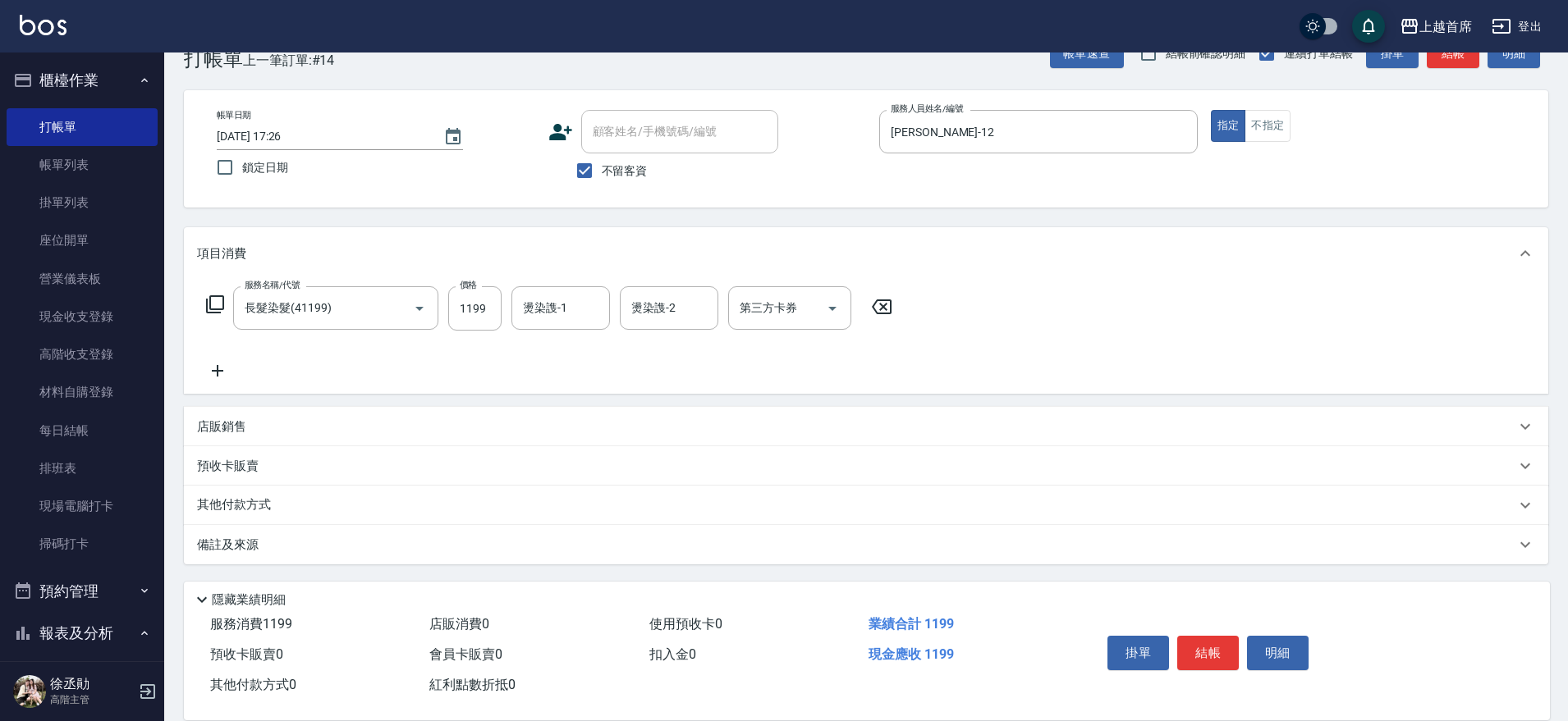
click at [932, 372] on div "服務名稱/代號 長髮染髮(41199) 服務名稱/代號 價格 1199 價格 燙染謢-1 燙染謢-1 燙染謢-2 燙染謢-2 第三方卡券 第三方卡券" at bounding box center [866, 336] width 1364 height 114
click at [343, 304] on input "長髮染髮(41199)" at bounding box center [313, 308] width 145 height 29
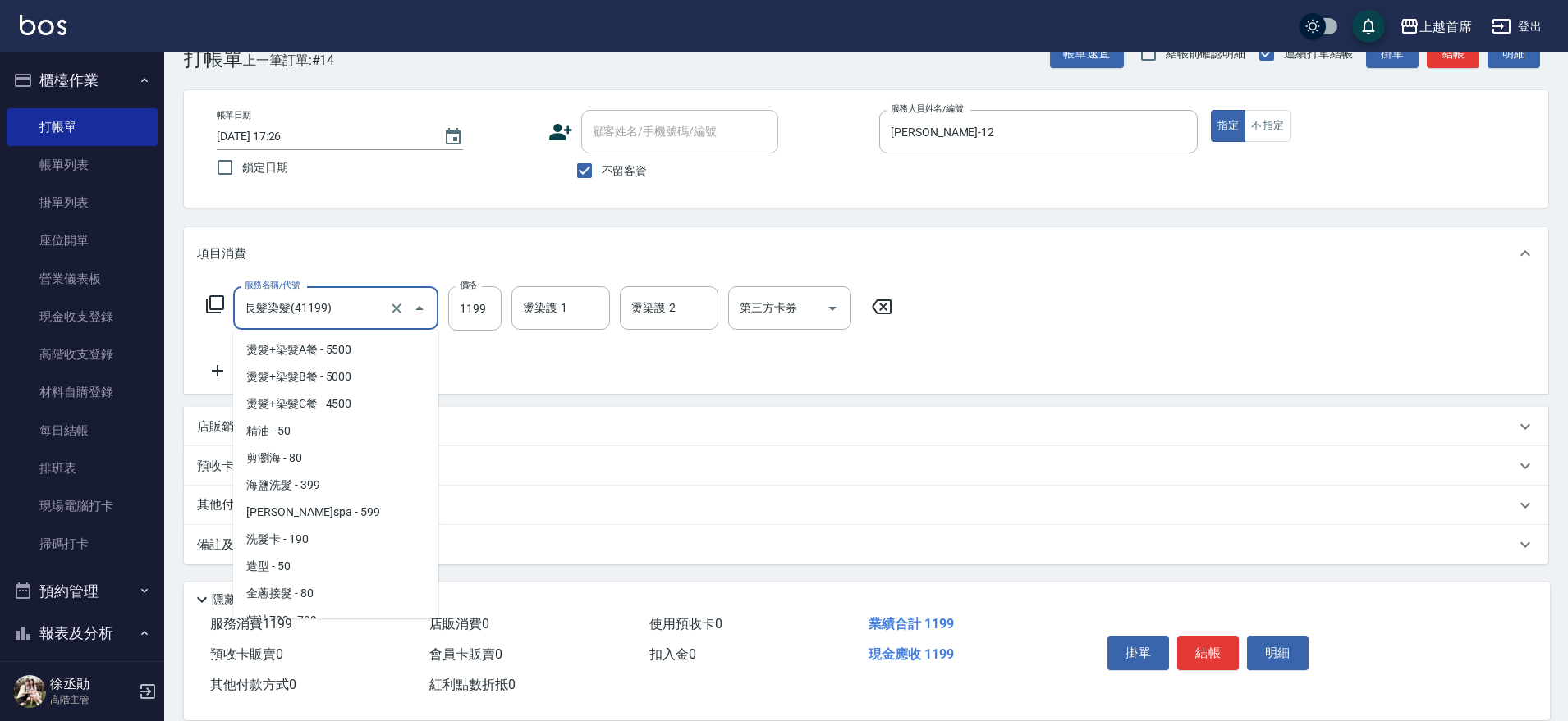
scroll to position [1261, 0]
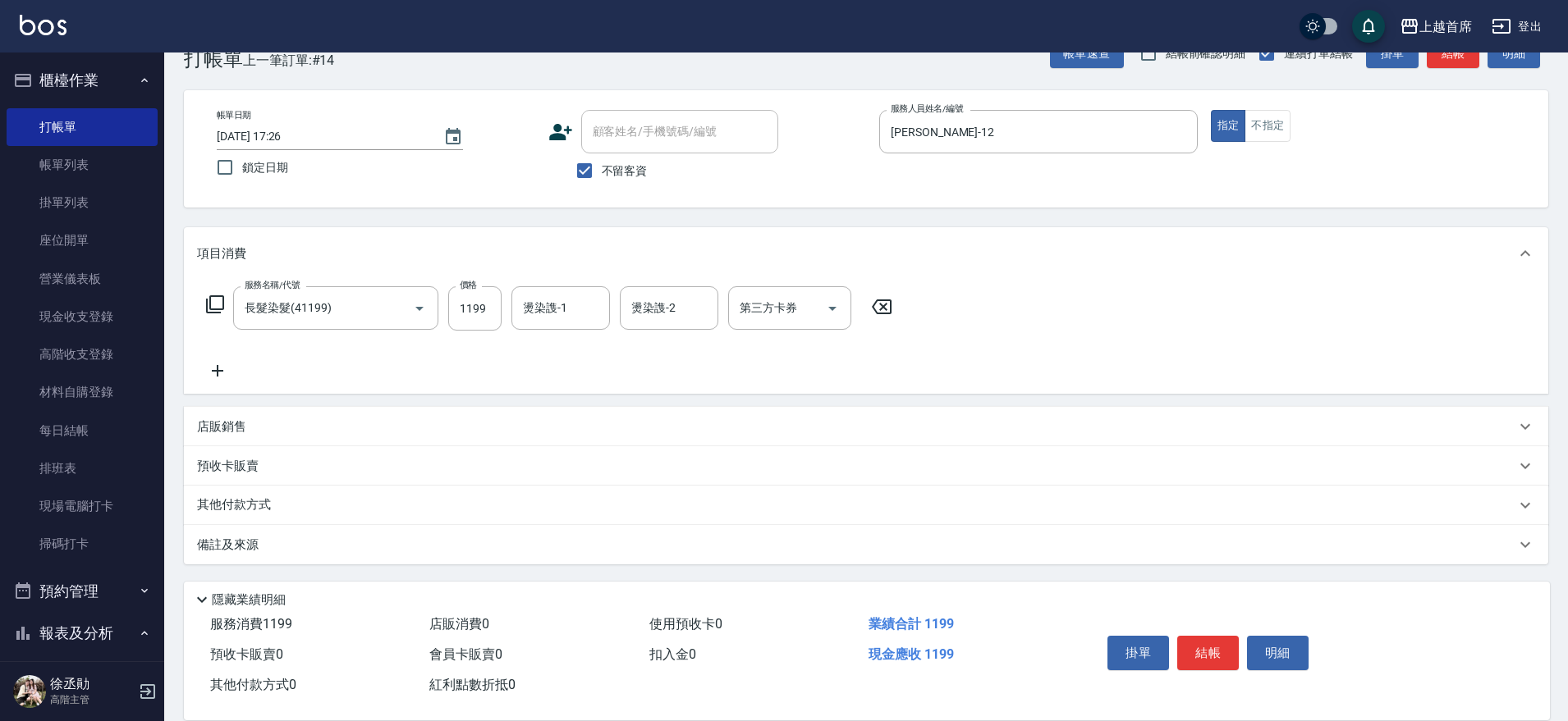
drag, startPoint x: 439, startPoint y: 464, endPoint x: 439, endPoint y: 472, distance: 8.0
click at [439, 472] on div "預收卡販賣" at bounding box center [855, 466] width 1318 height 18
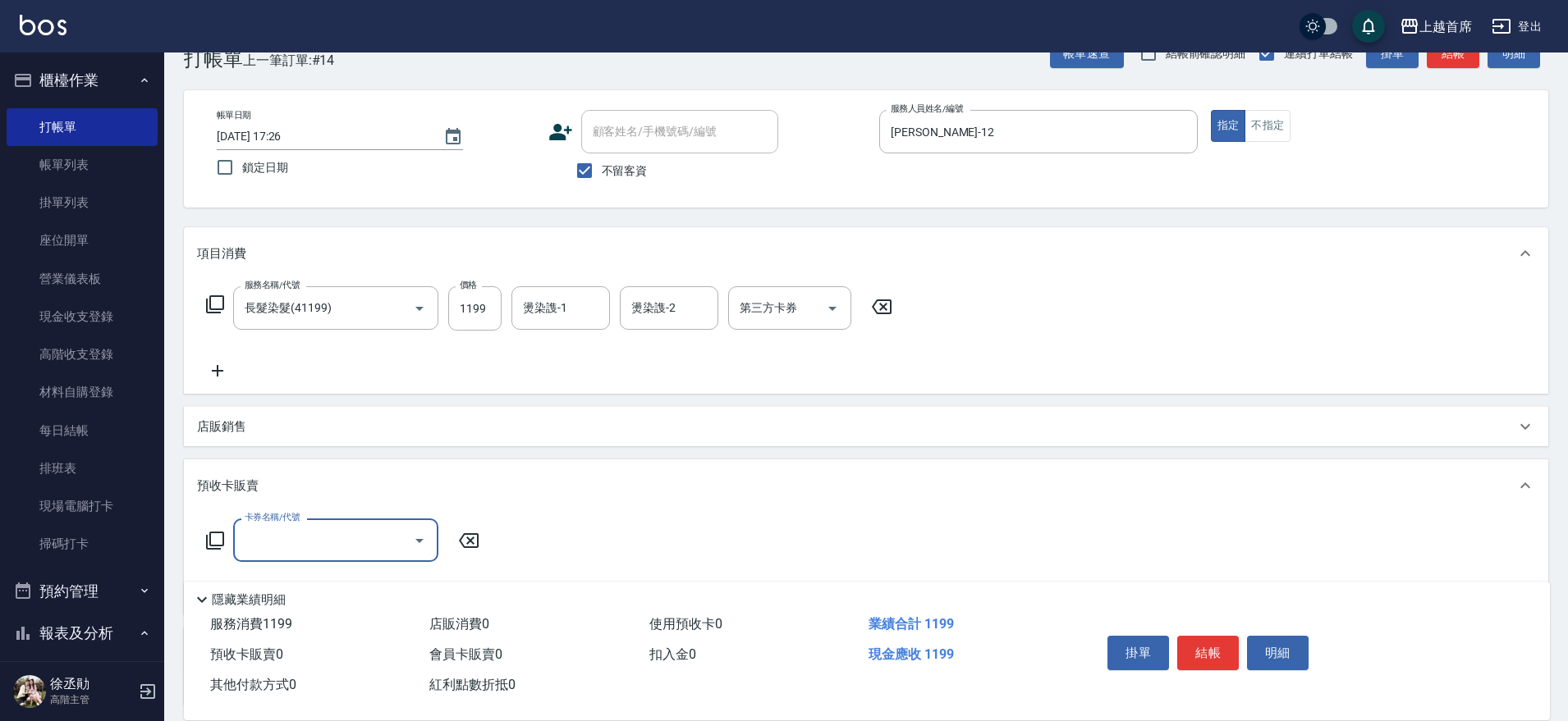
scroll to position [0, 0]
click at [386, 310] on button "Clear" at bounding box center [397, 308] width 23 height 23
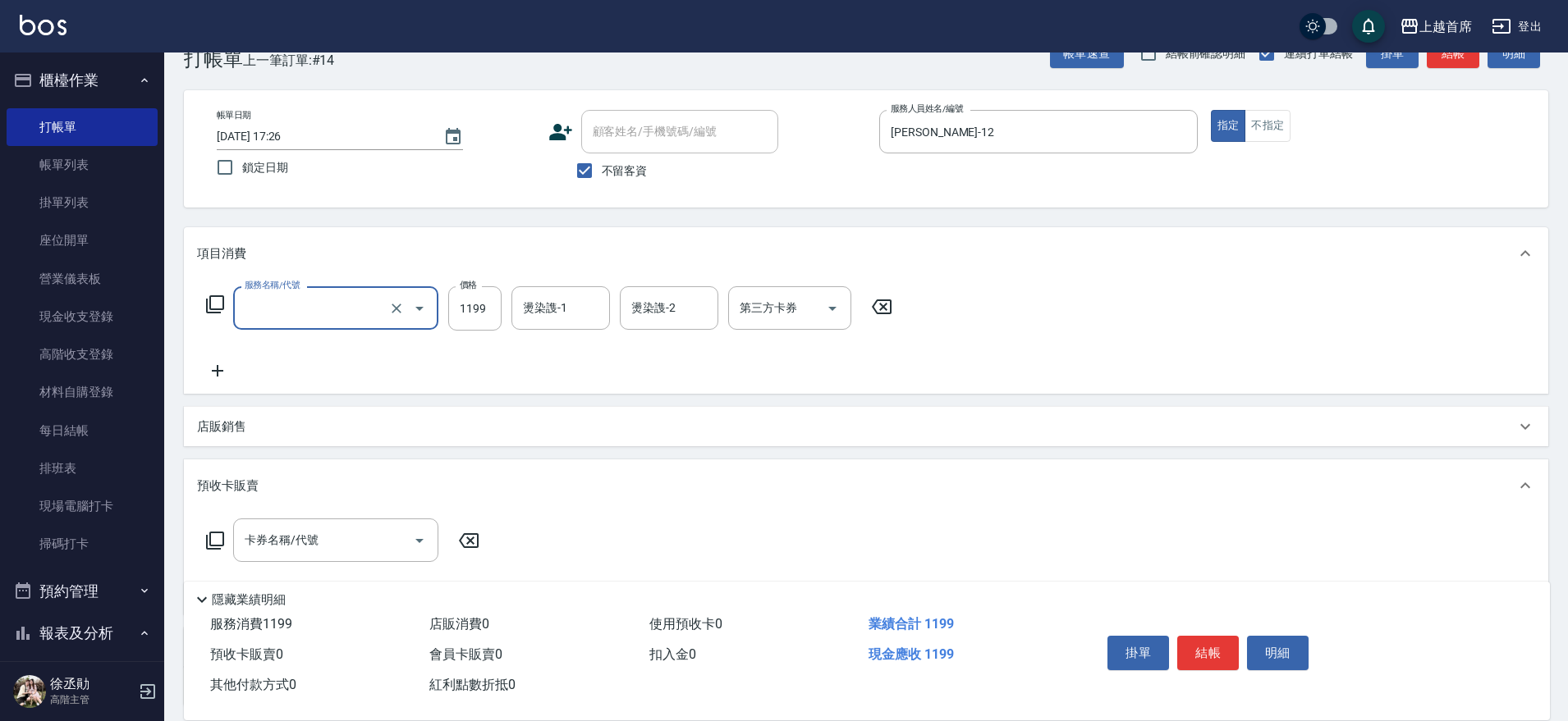
click at [414, 304] on icon "Open" at bounding box center [420, 308] width 19 height 19
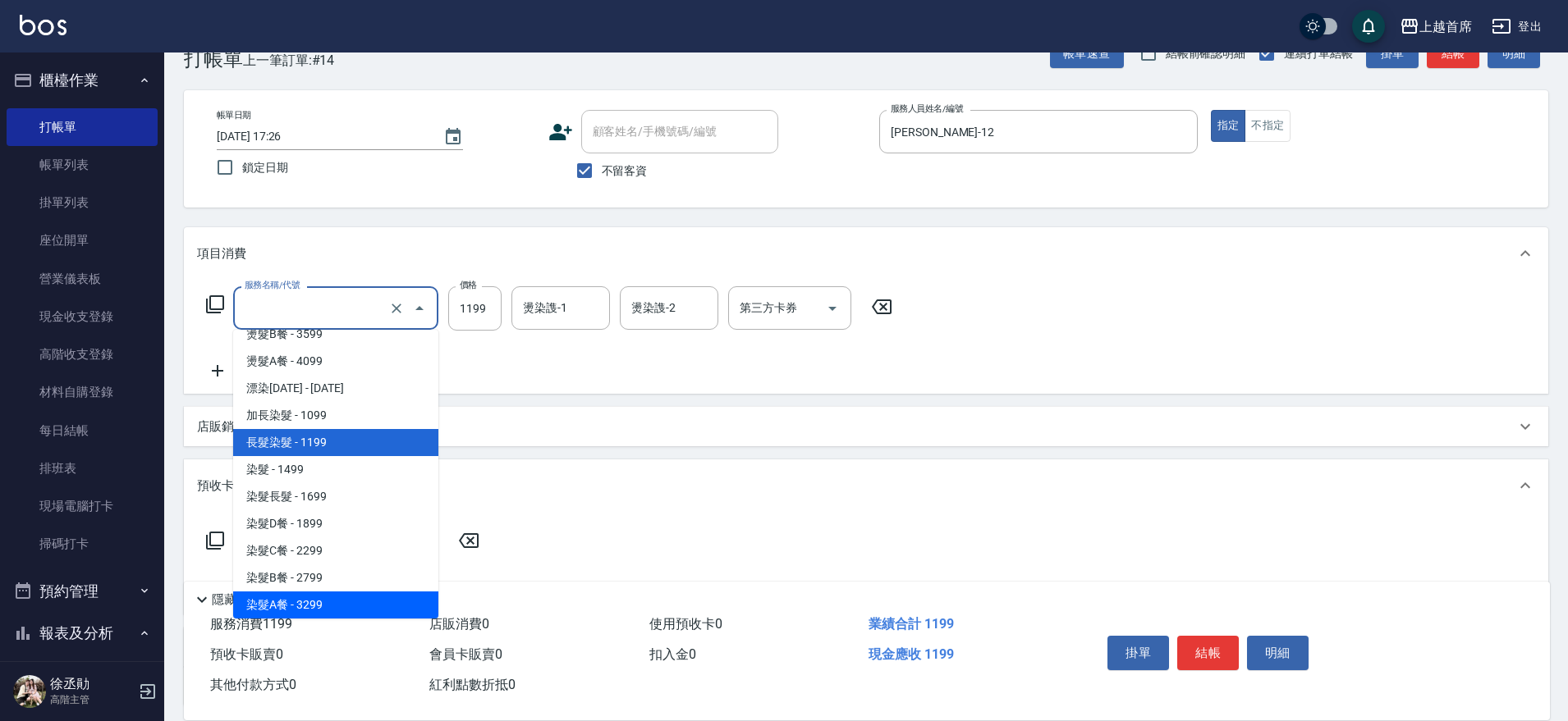
scroll to position [1468, 0]
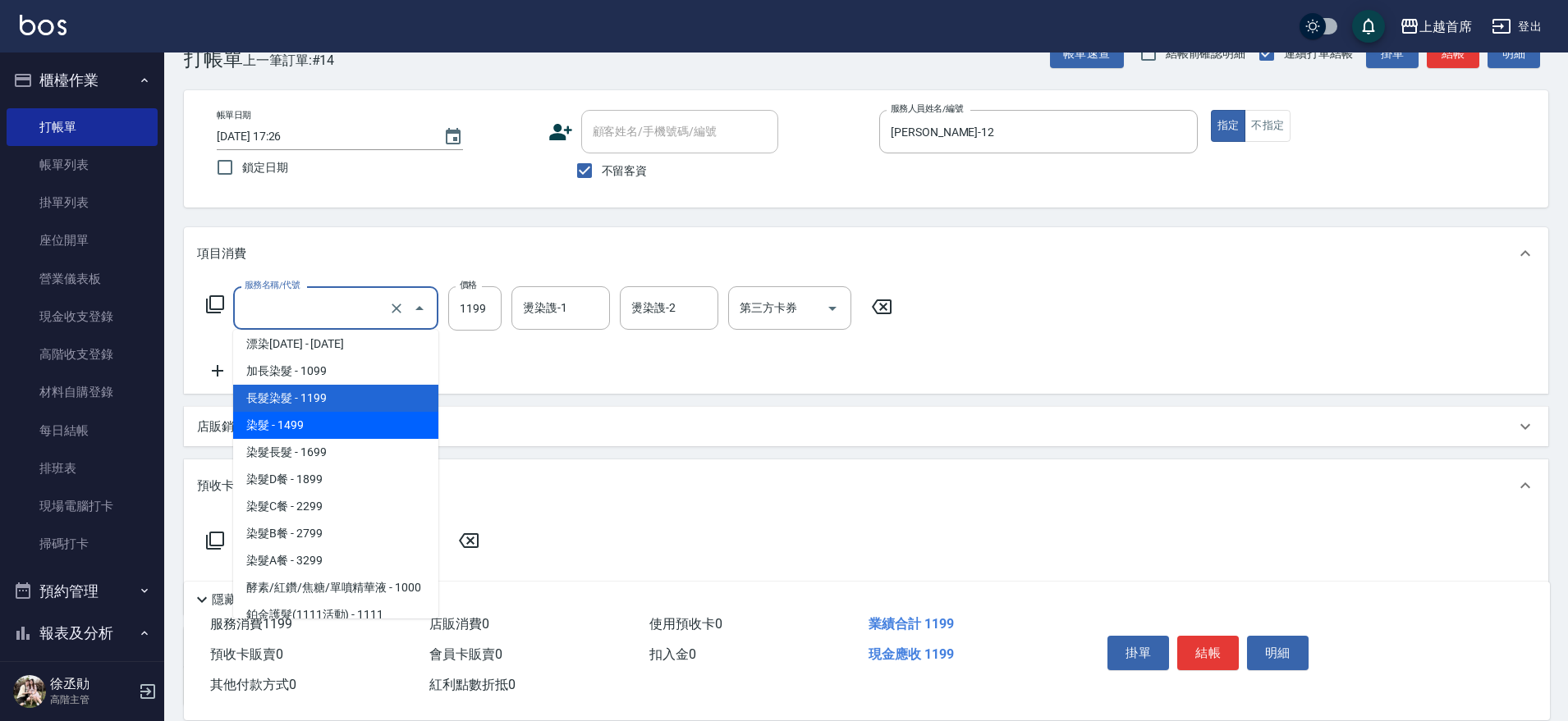
type input "染髮(41499)"
type input "1499"
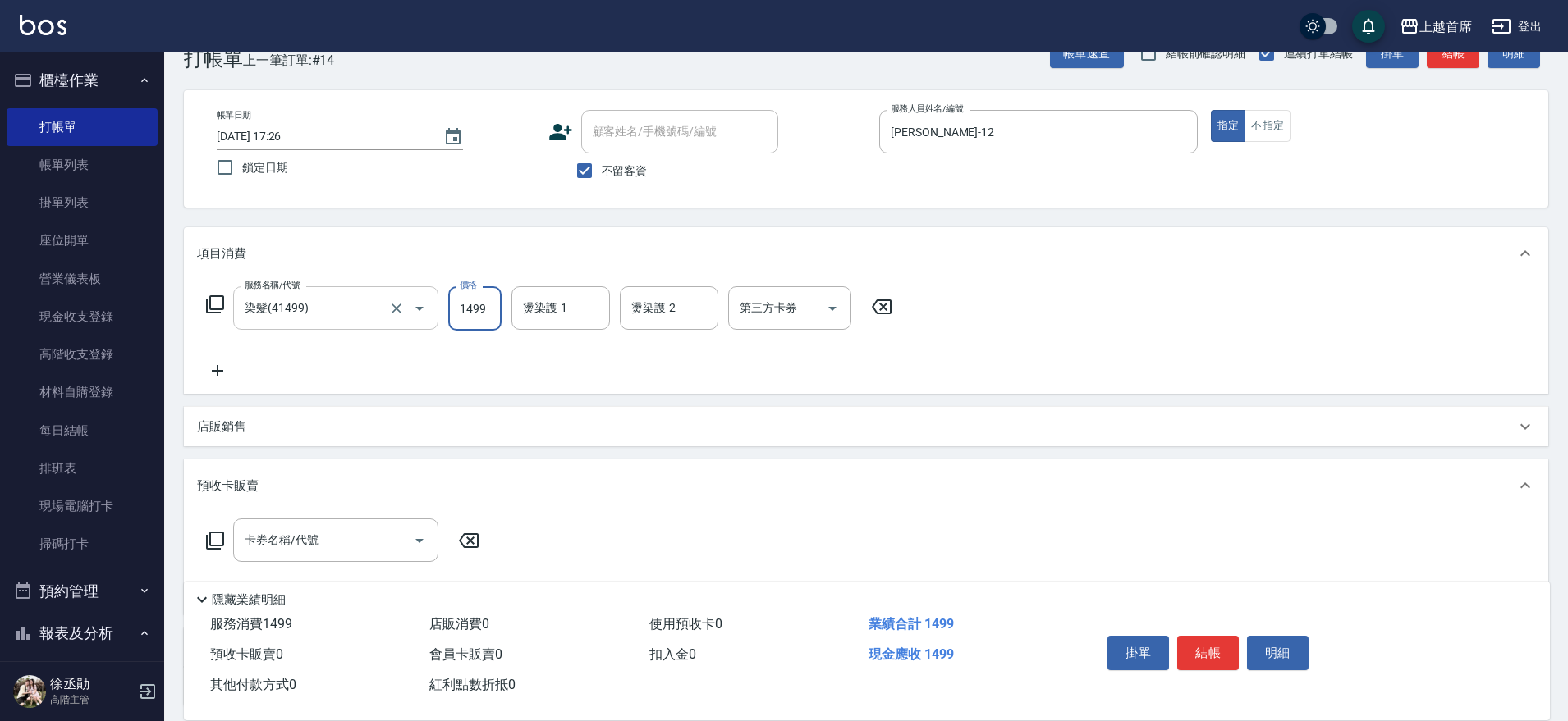
click at [374, 305] on input "染髮(41499)" at bounding box center [313, 308] width 145 height 29
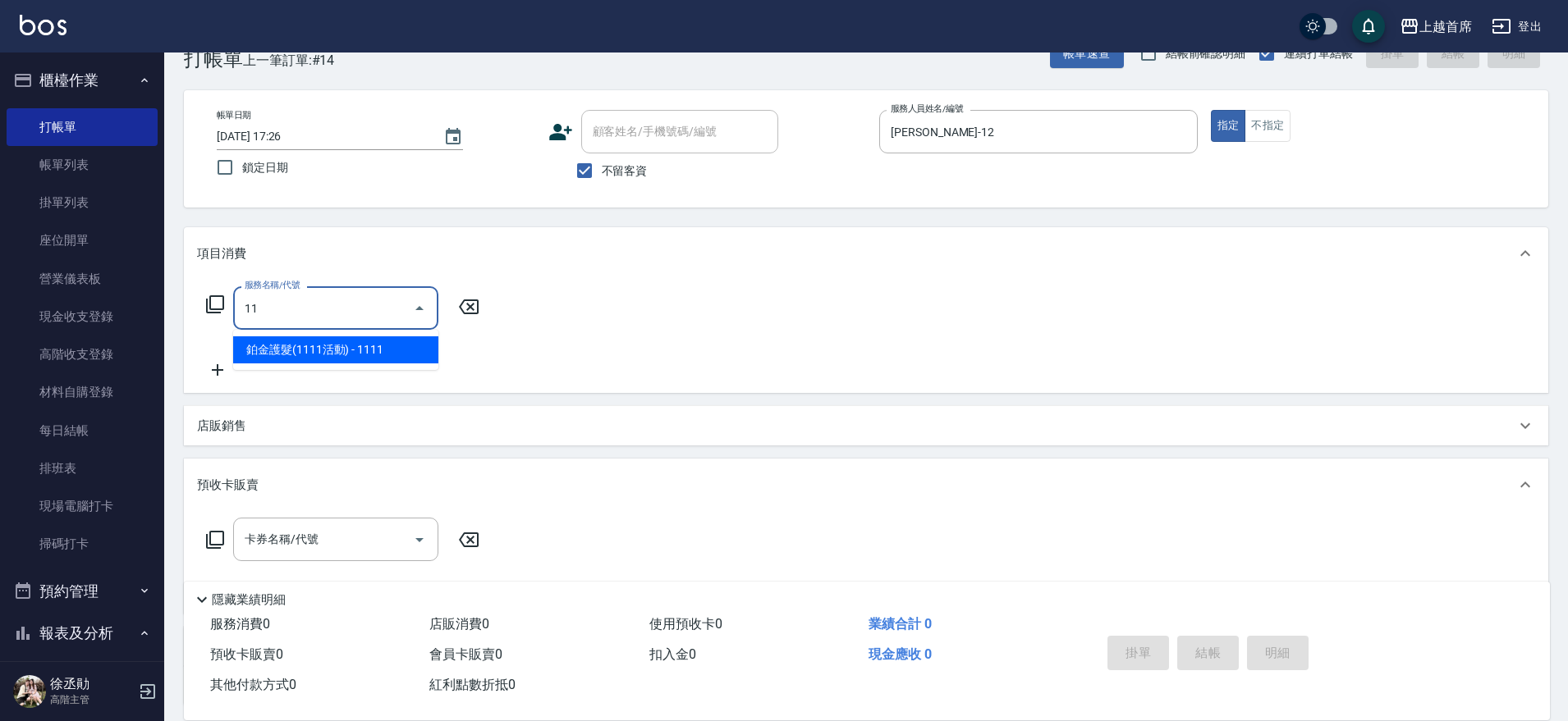
scroll to position [0, 0]
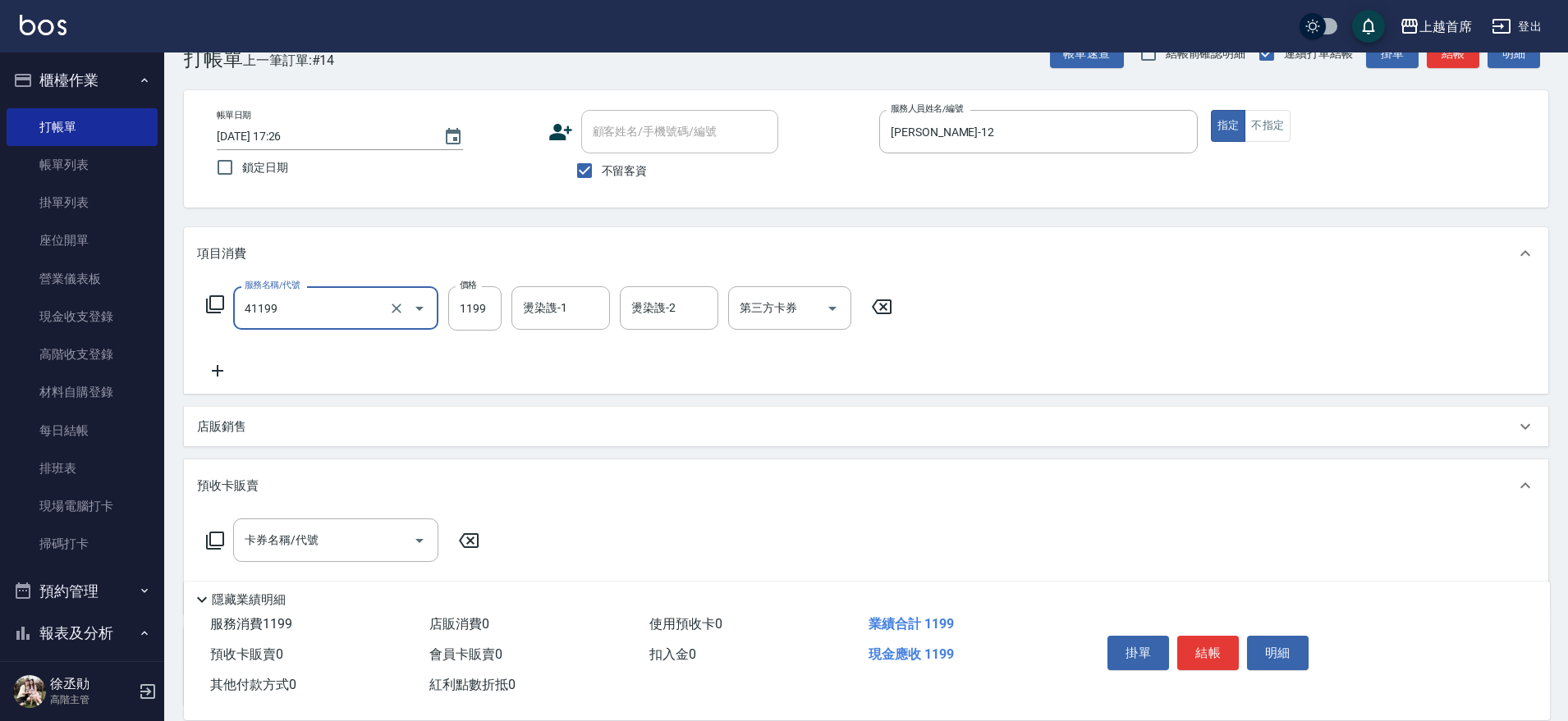
type input "長髮染髮(41199)"
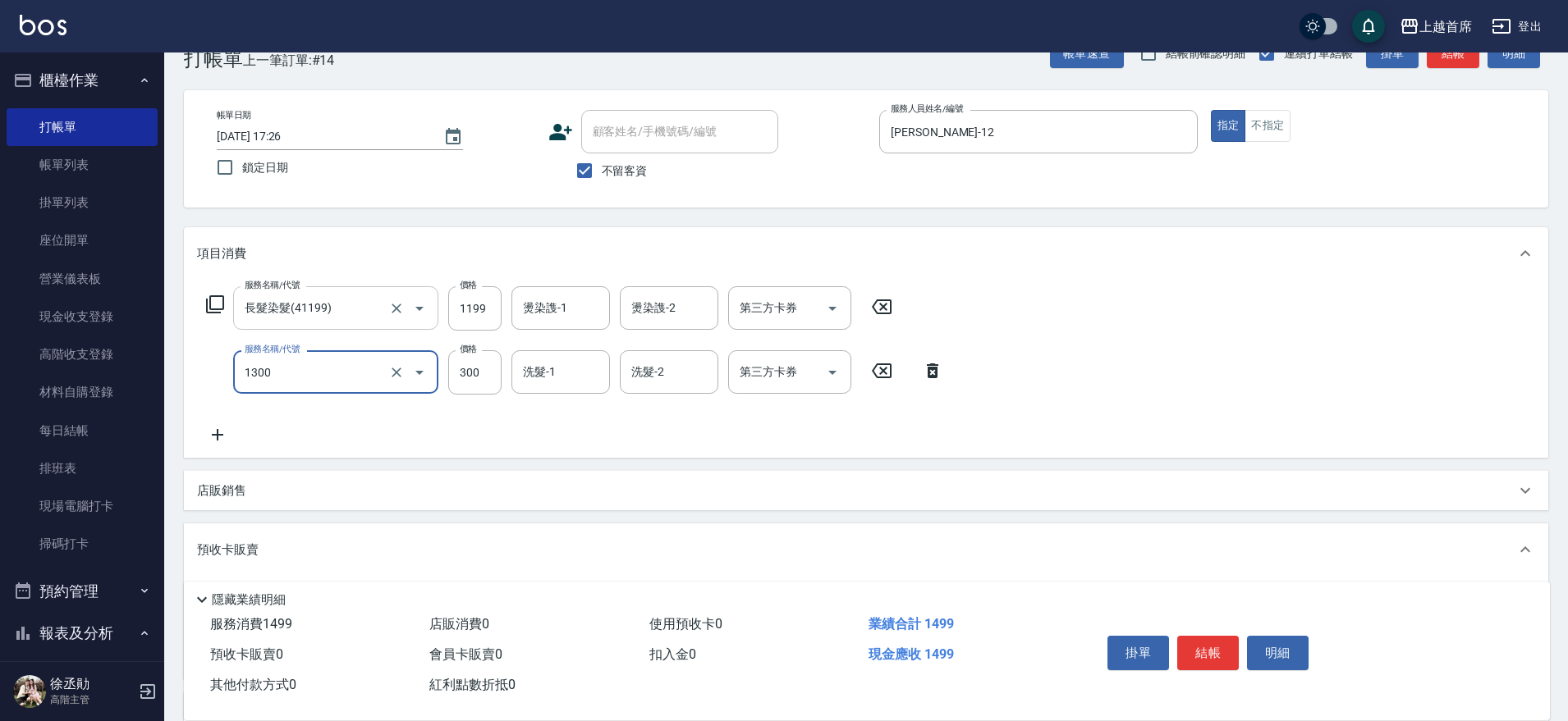
type input "洗髮(1300)"
type input "2"
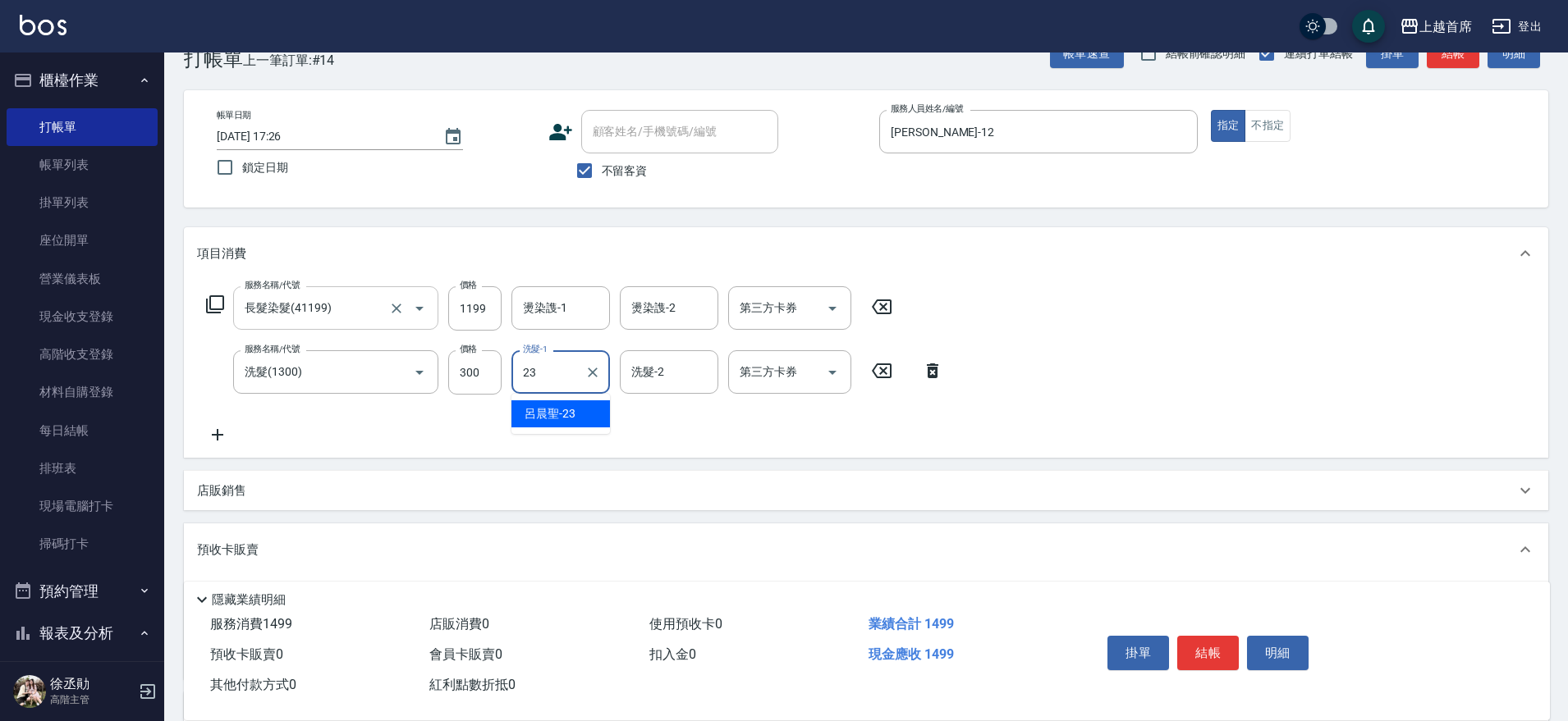
type input "[PERSON_NAME]-23"
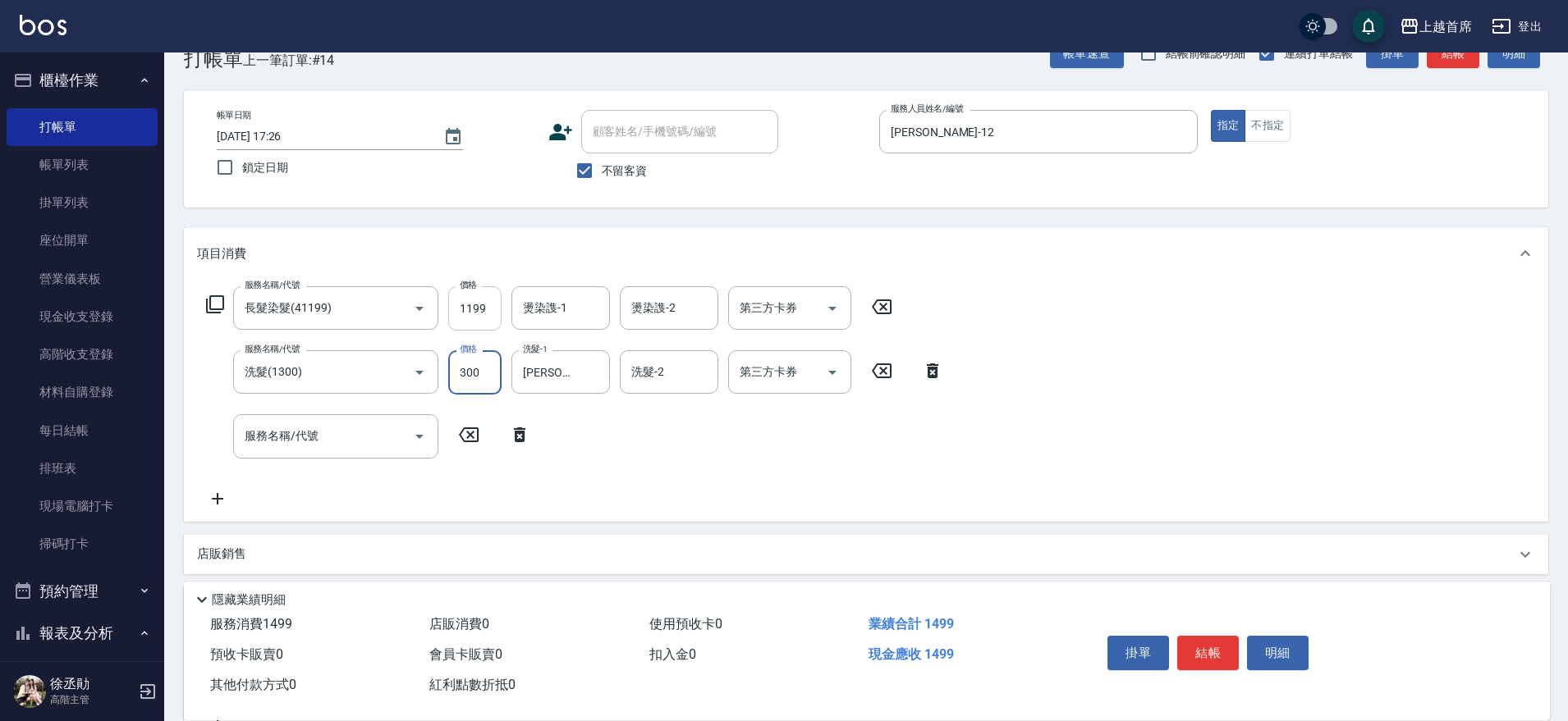
click at [457, 316] on input "1199" at bounding box center [474, 308] width 54 height 44
click at [483, 303] on input "1199" at bounding box center [474, 308] width 54 height 44
type input "899"
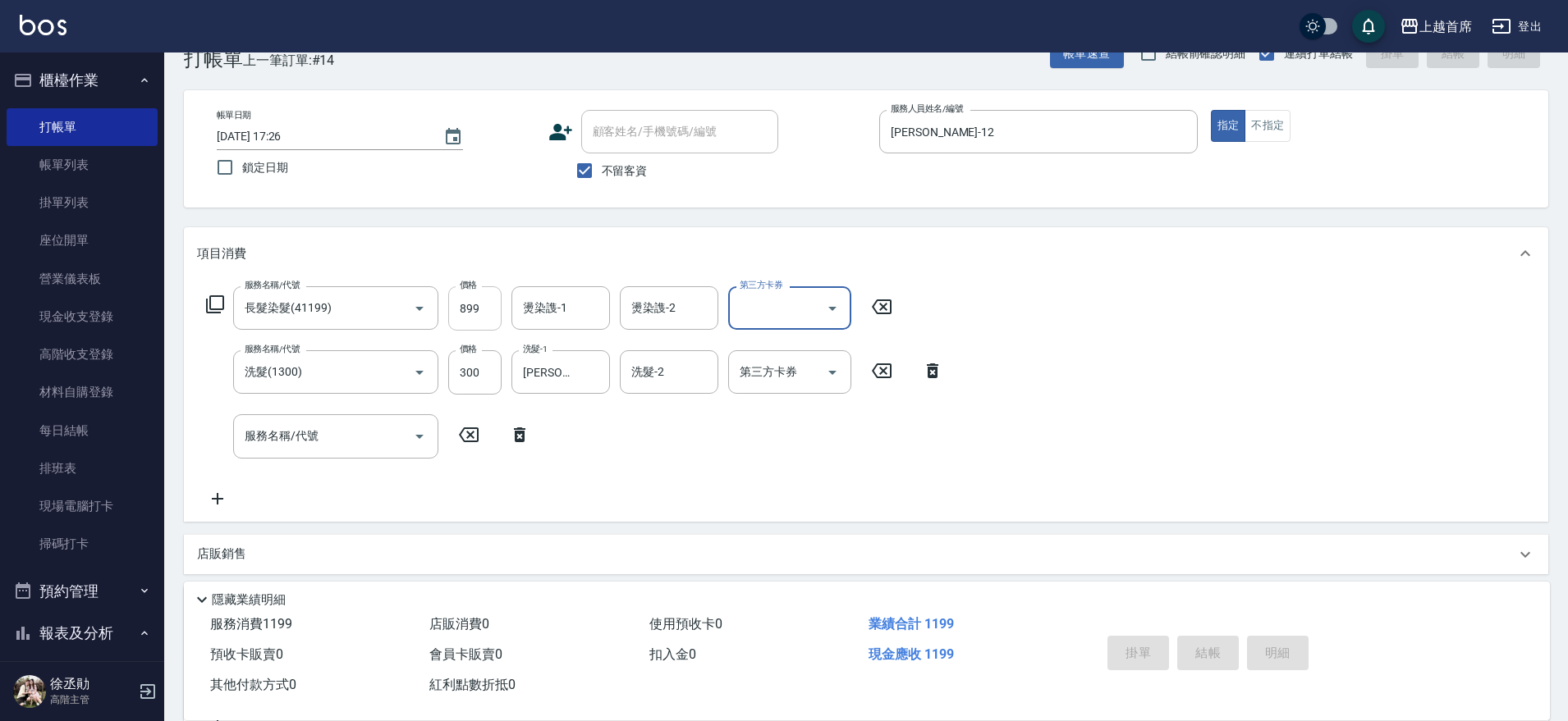
type input "[DATE] 17:28"
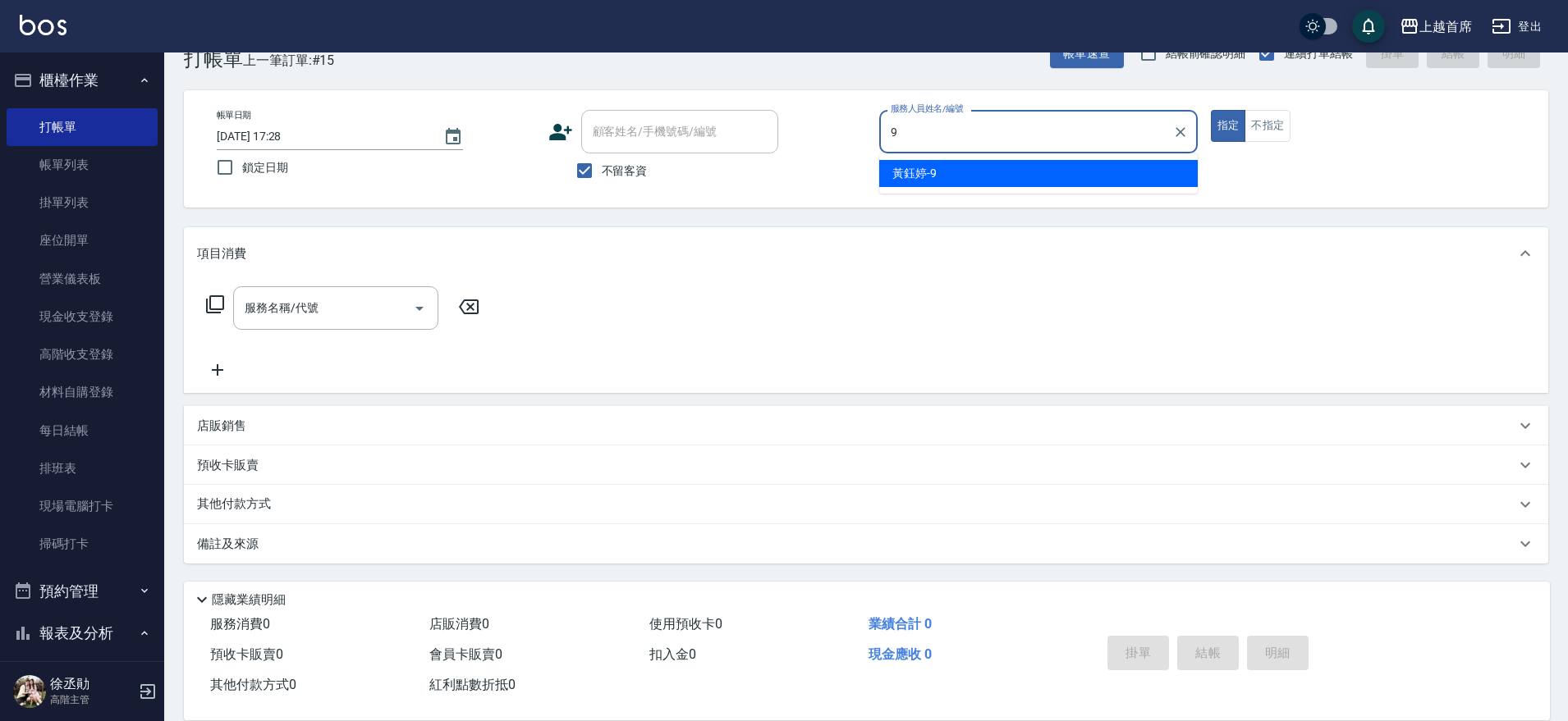
type input "[PERSON_NAME]-9"
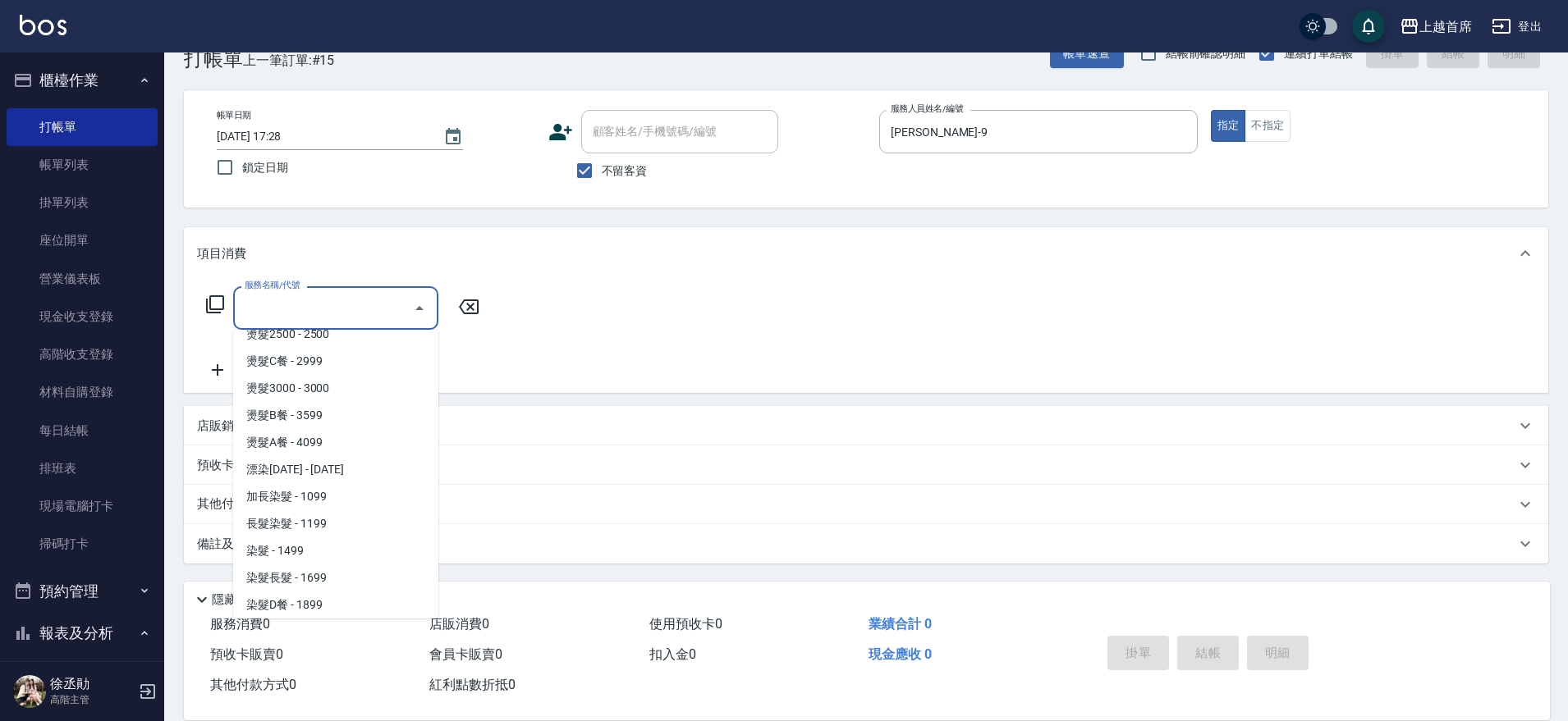
scroll to position [1370, 0]
type input "燙髮A餐(34099)"
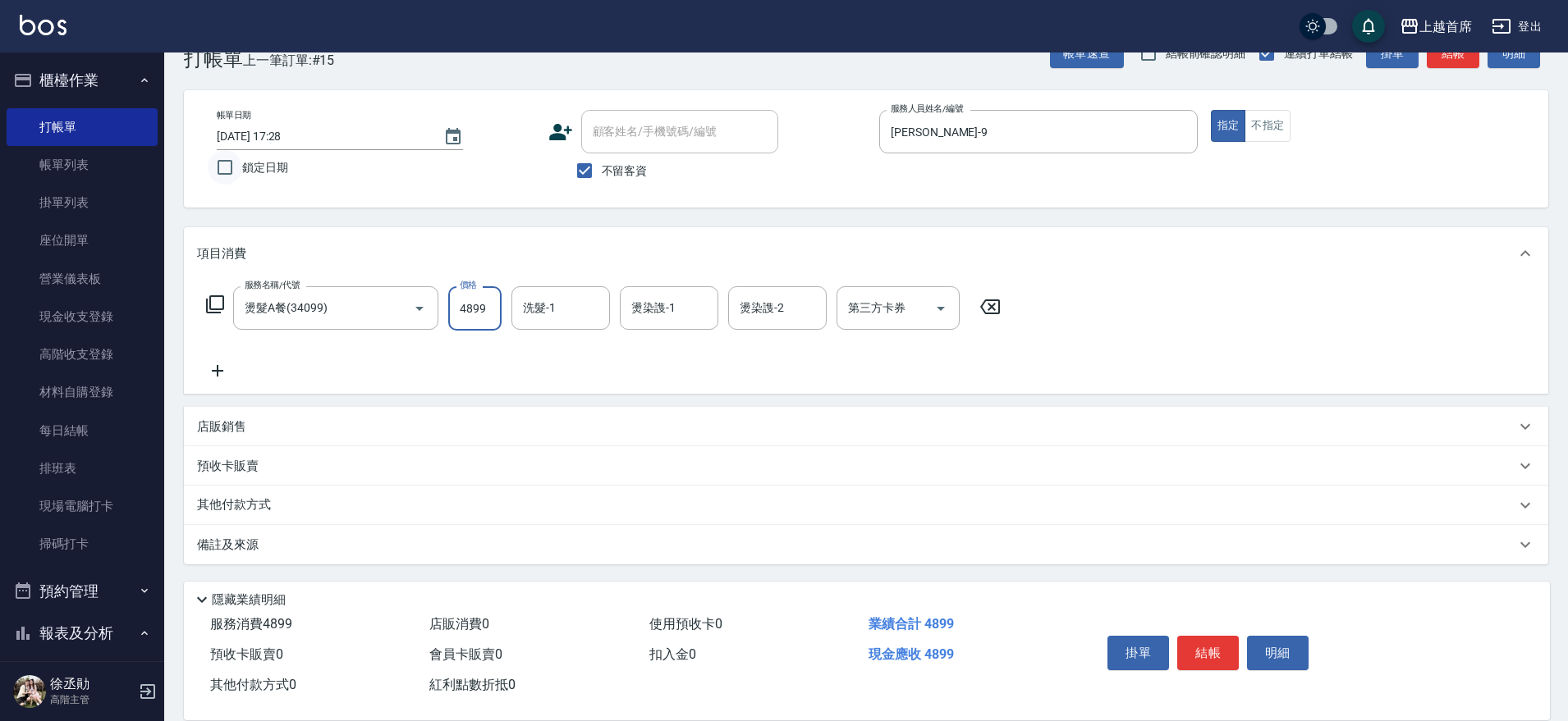
type input "4899"
type input "[PERSON_NAME]-20"
type input "[PERSON_NAME]-23"
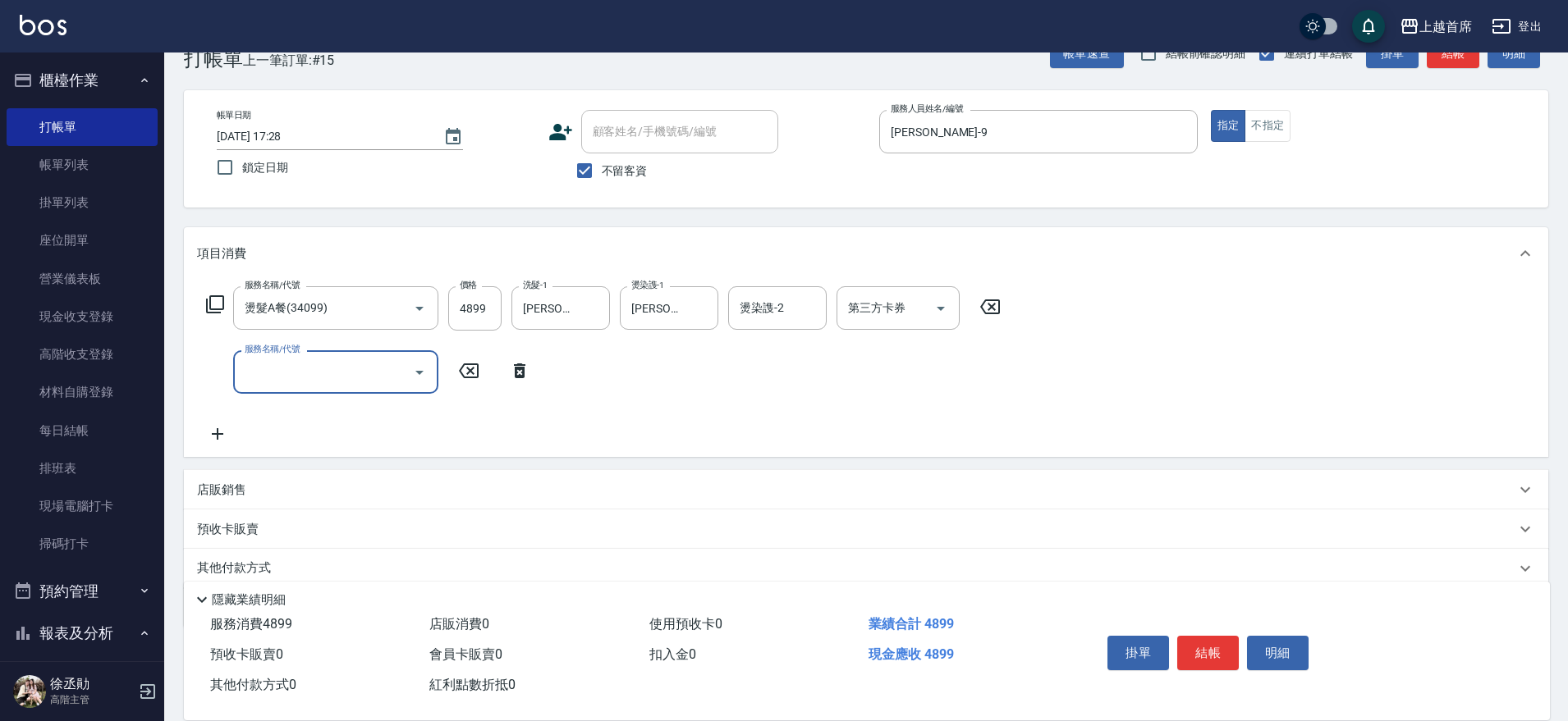
click at [338, 488] on div "店販銷售" at bounding box center [855, 490] width 1318 height 18
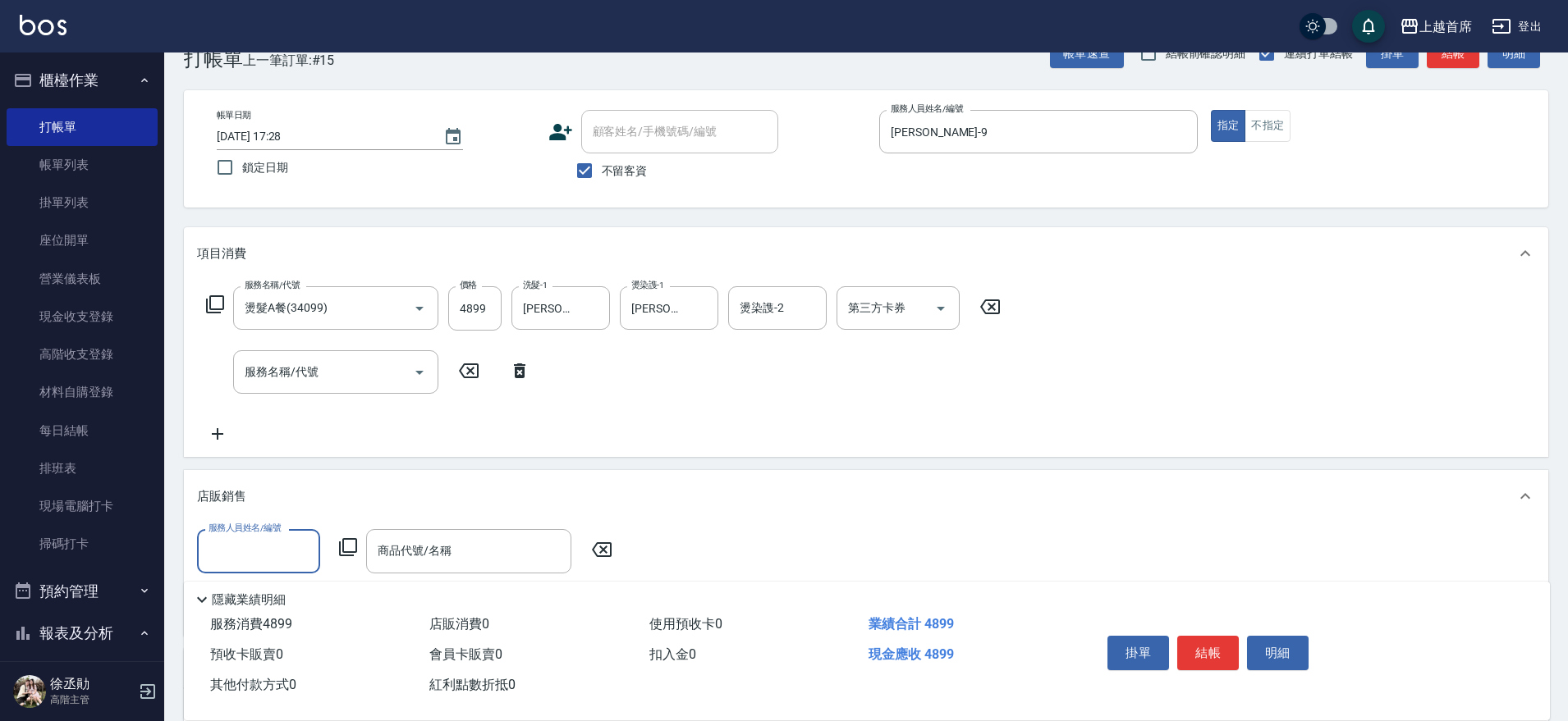
scroll to position [0, 0]
type input "[PERSON_NAME]-9"
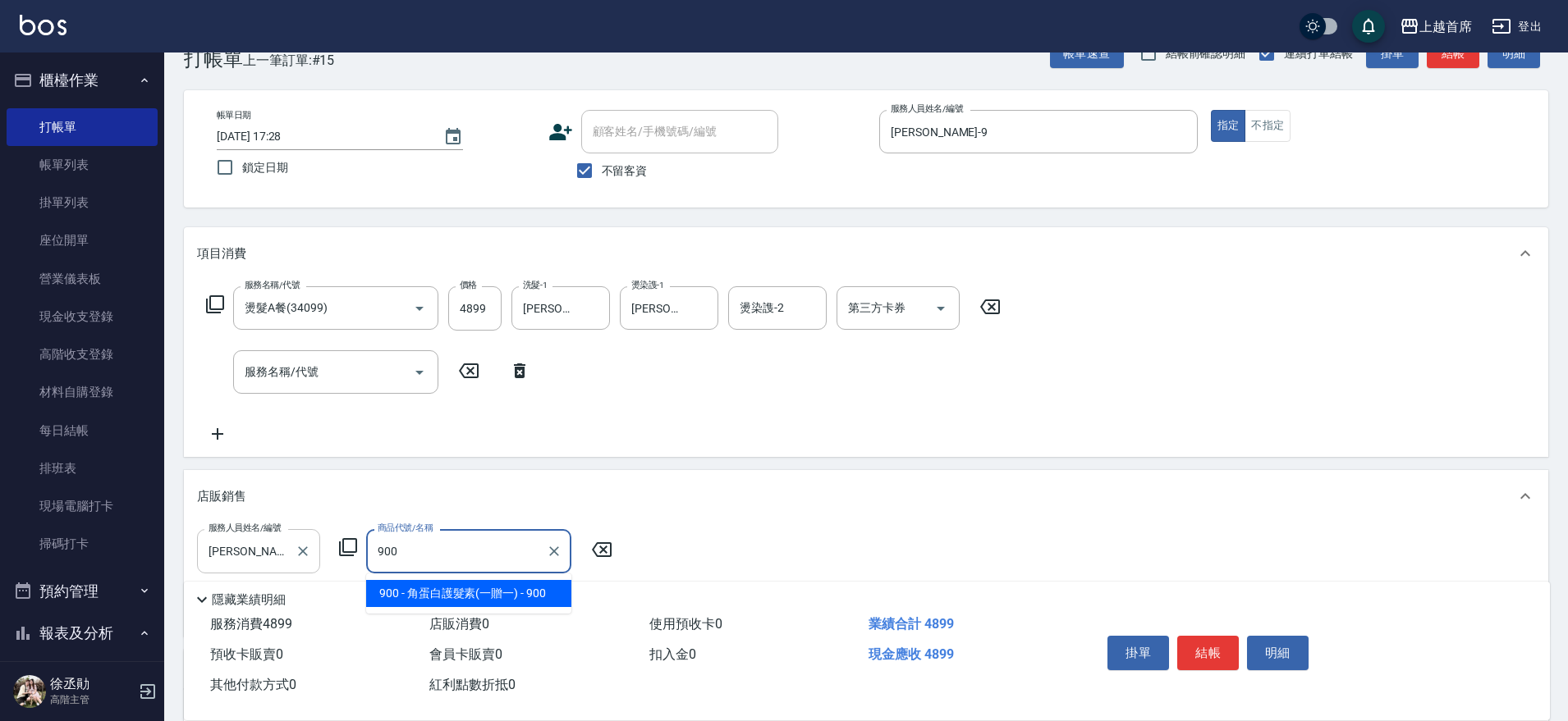
type input "角蛋白護髮素(一贈一)"
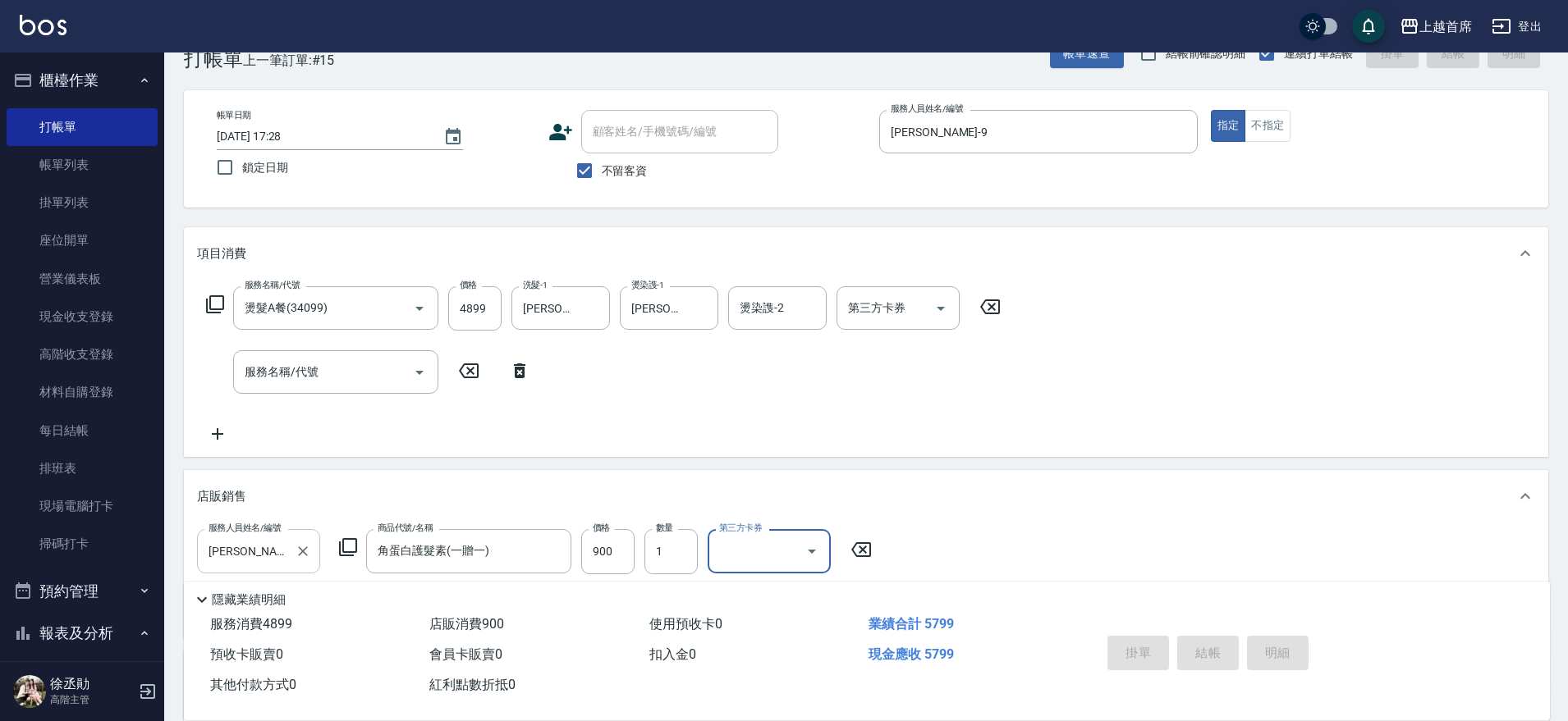
type input "[DATE] 17:47"
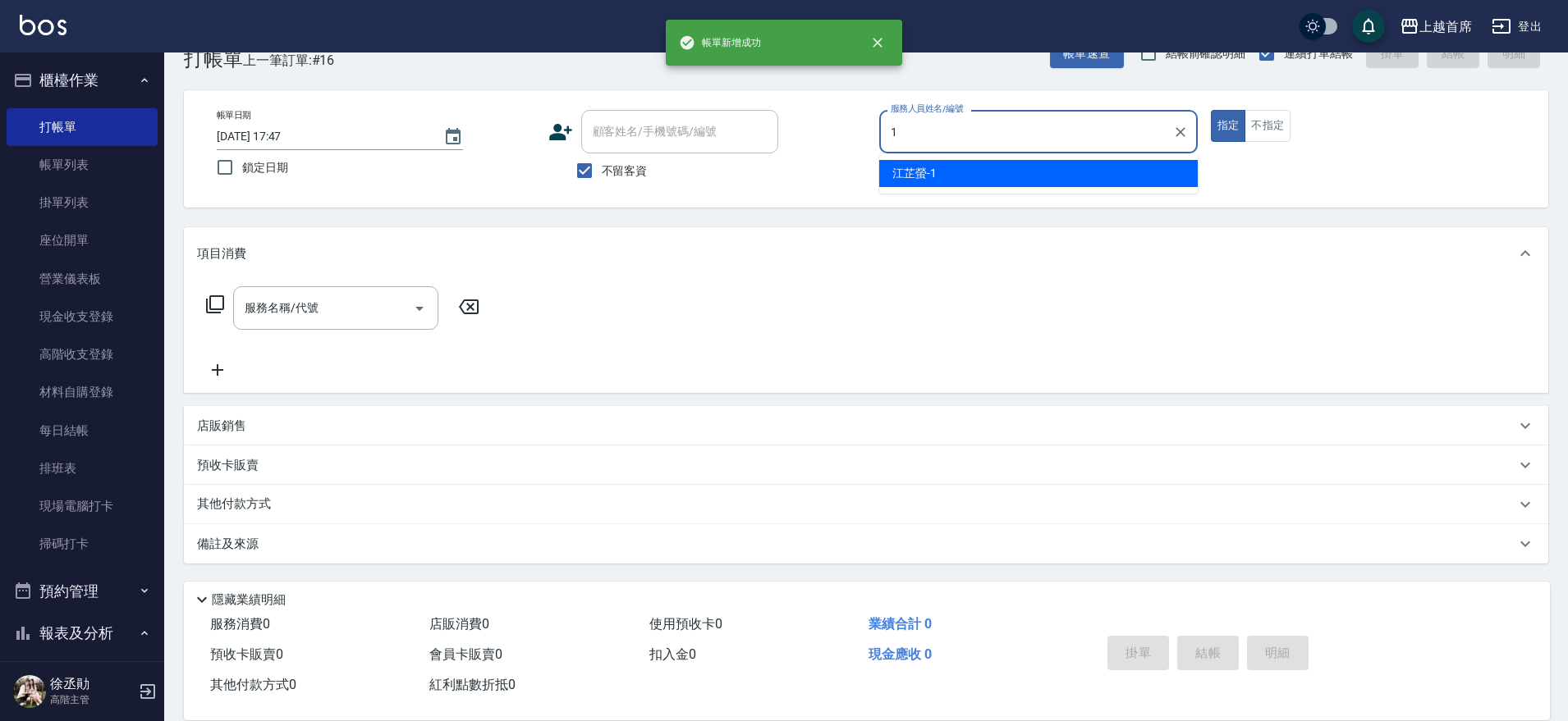
type input "[PERSON_NAME]-1"
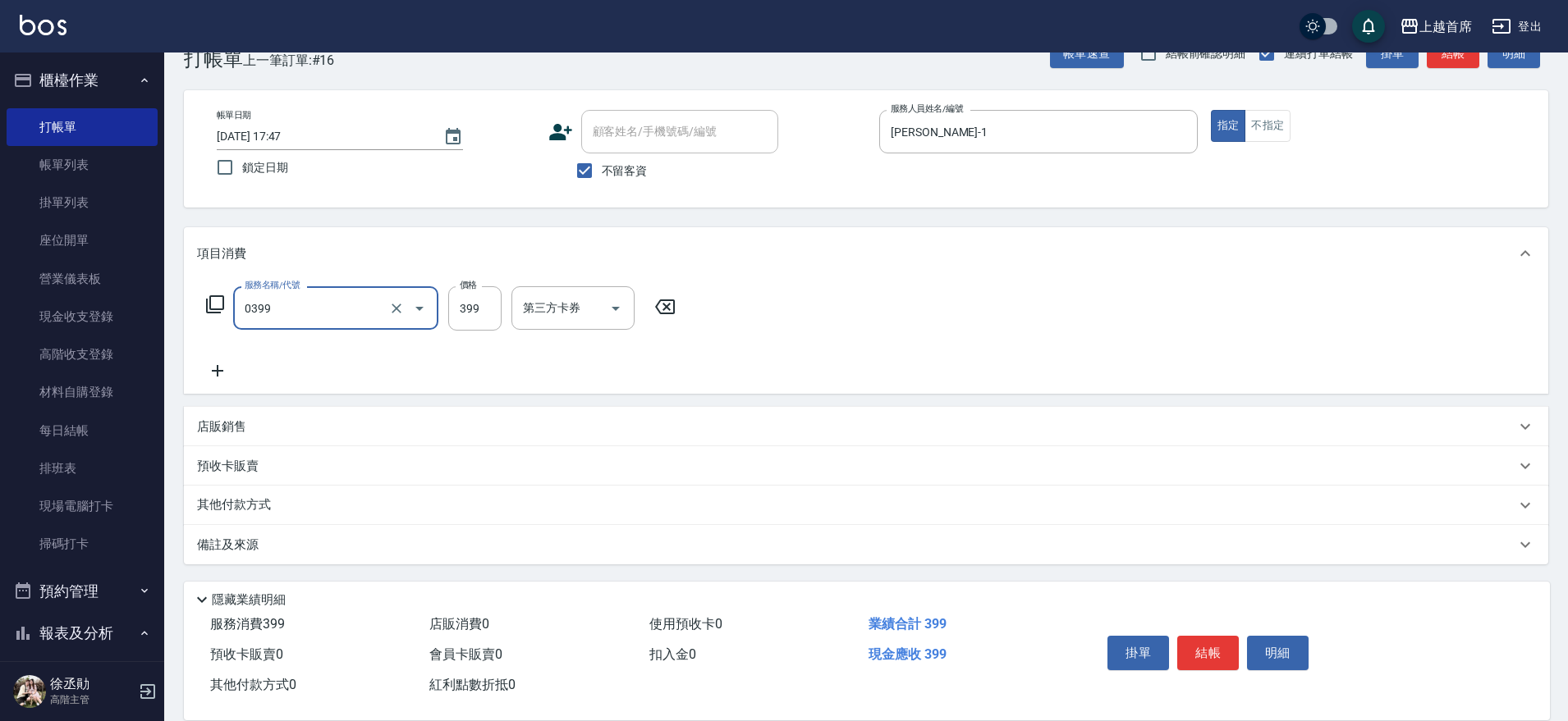
type input "海鹽洗髮(0399)"
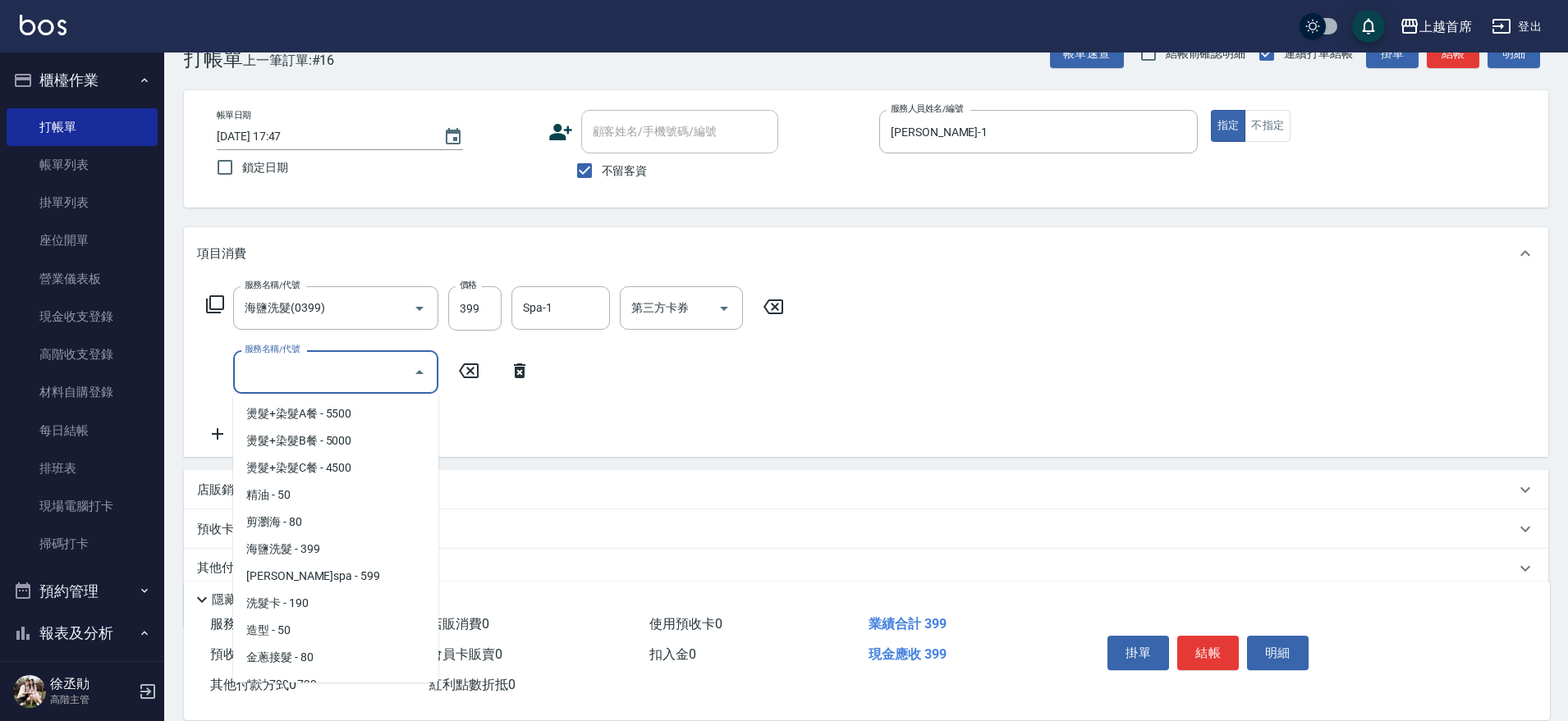
scroll to position [42, 0]
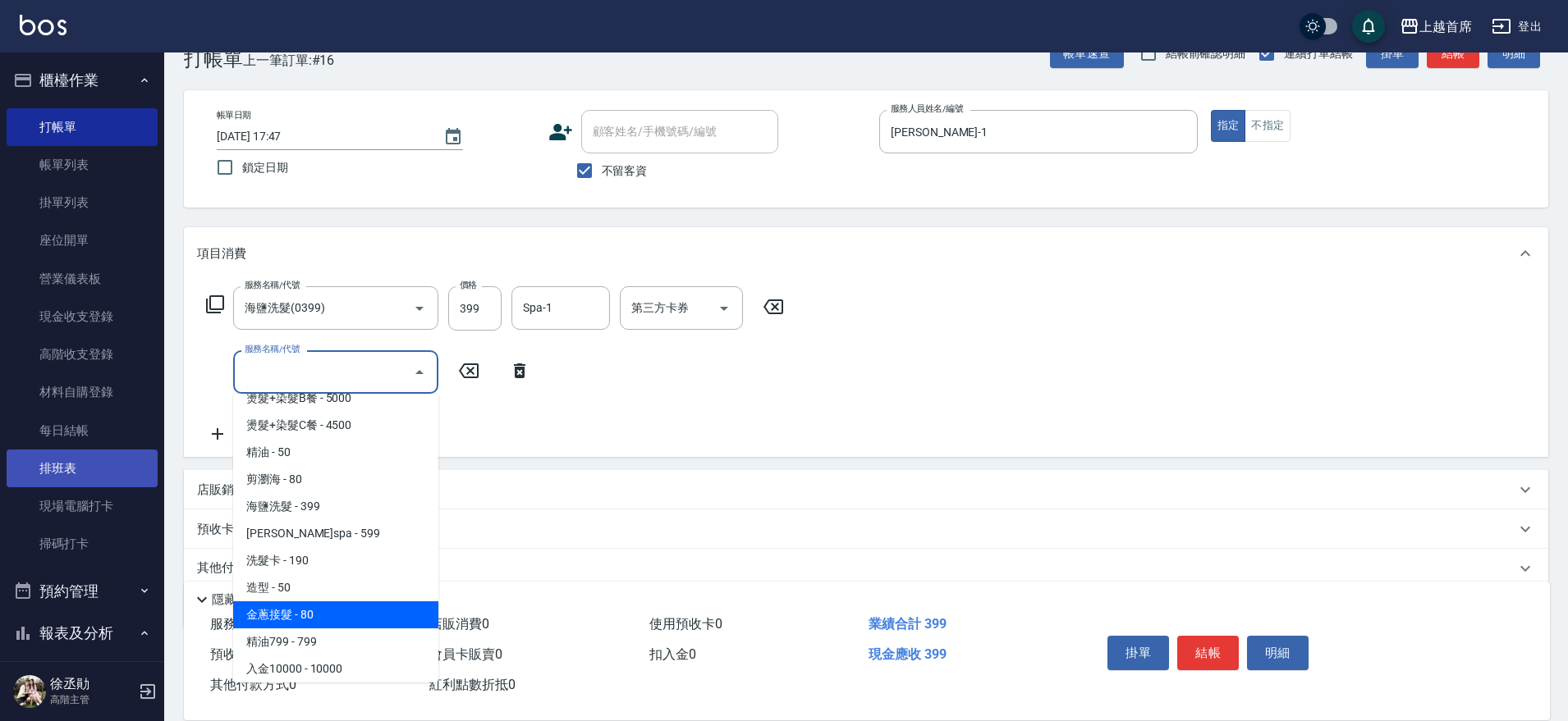
type input "金蔥接髮(780)"
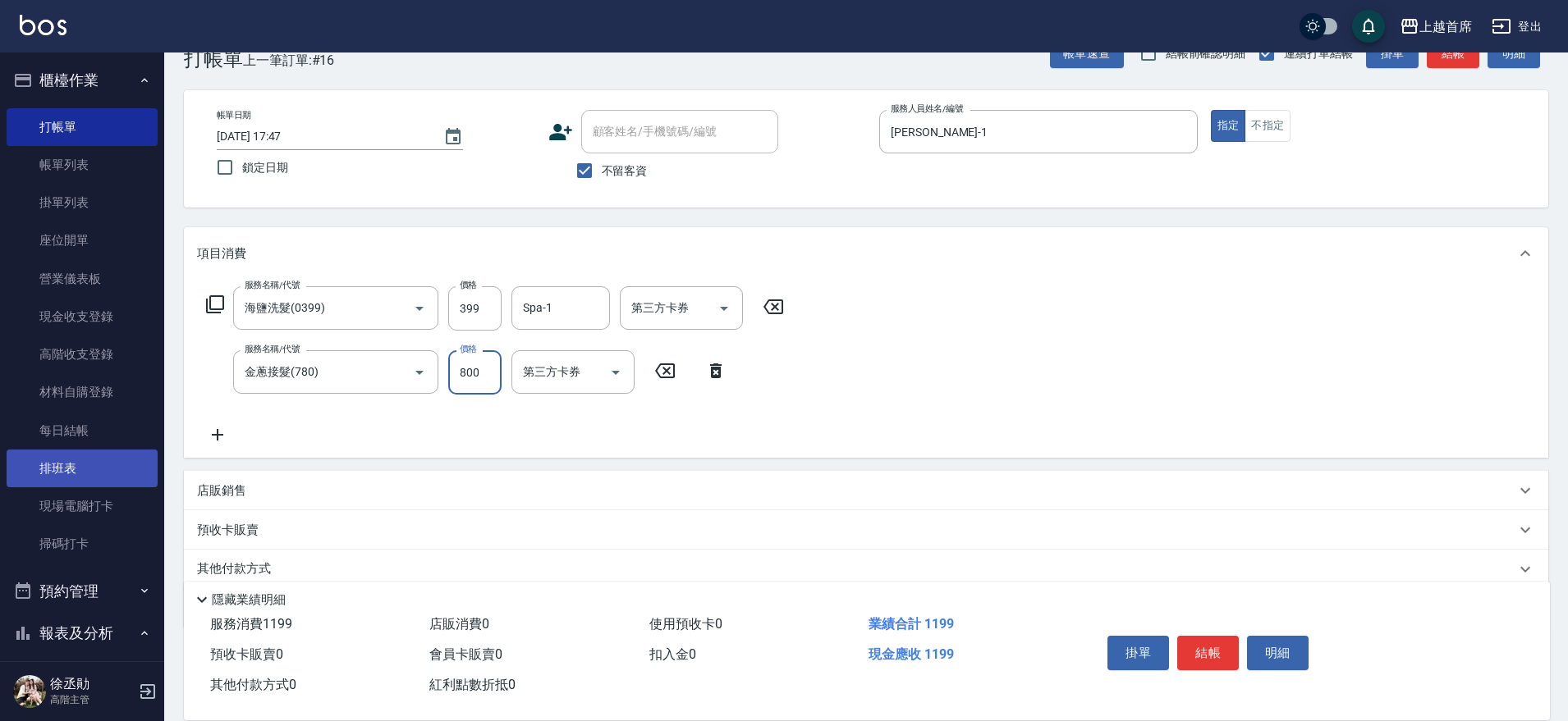
type input "800"
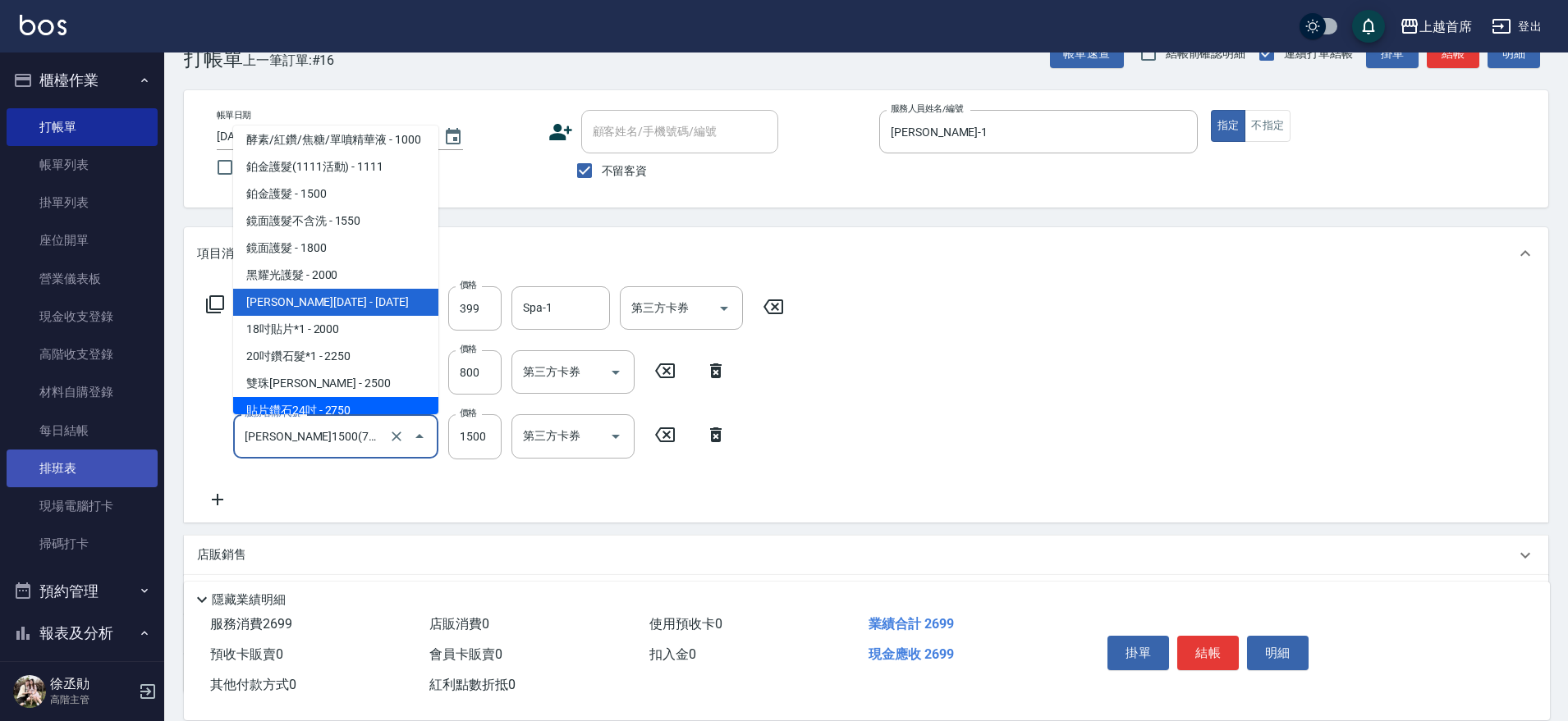
scroll to position [1739, 0]
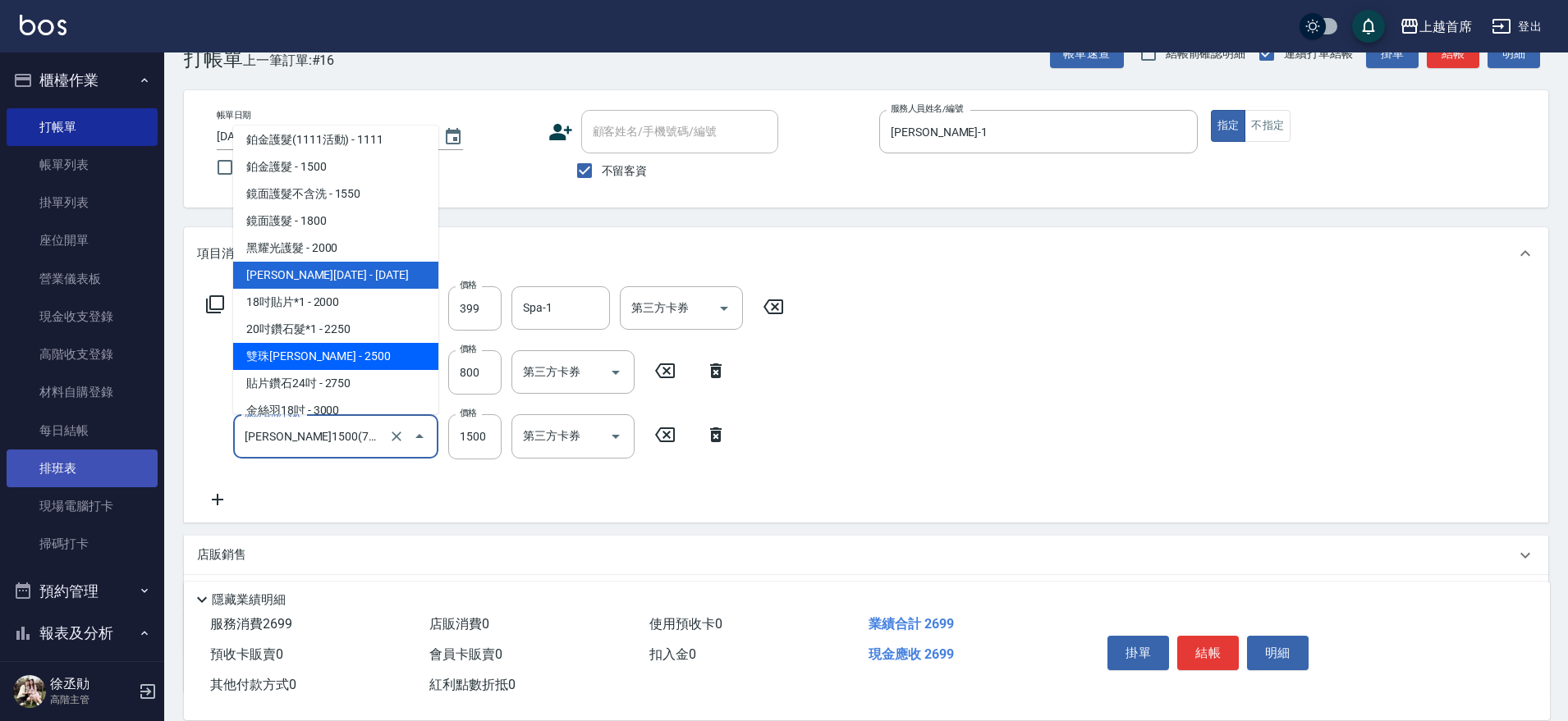
type input "雙珠[PERSON_NAME](72500)"
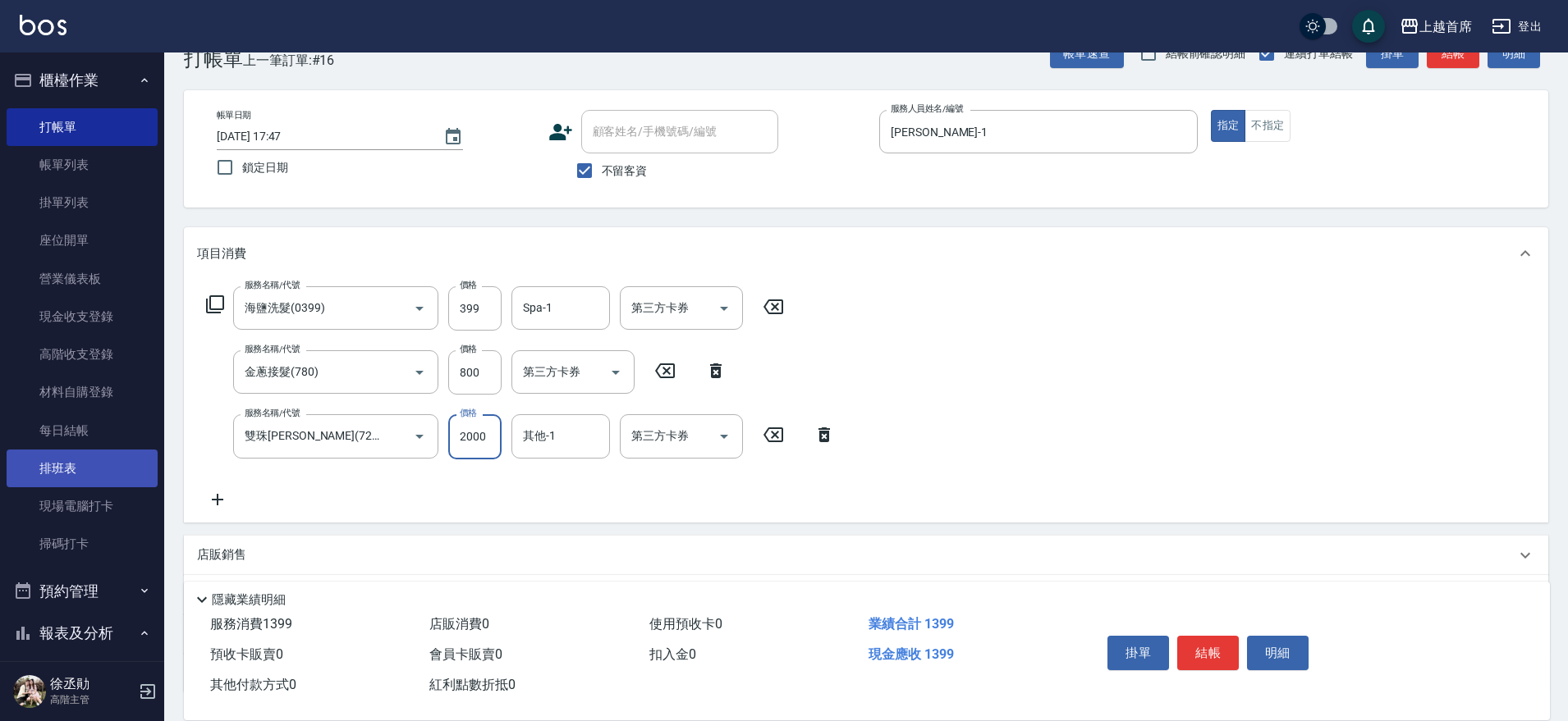
type input "2000"
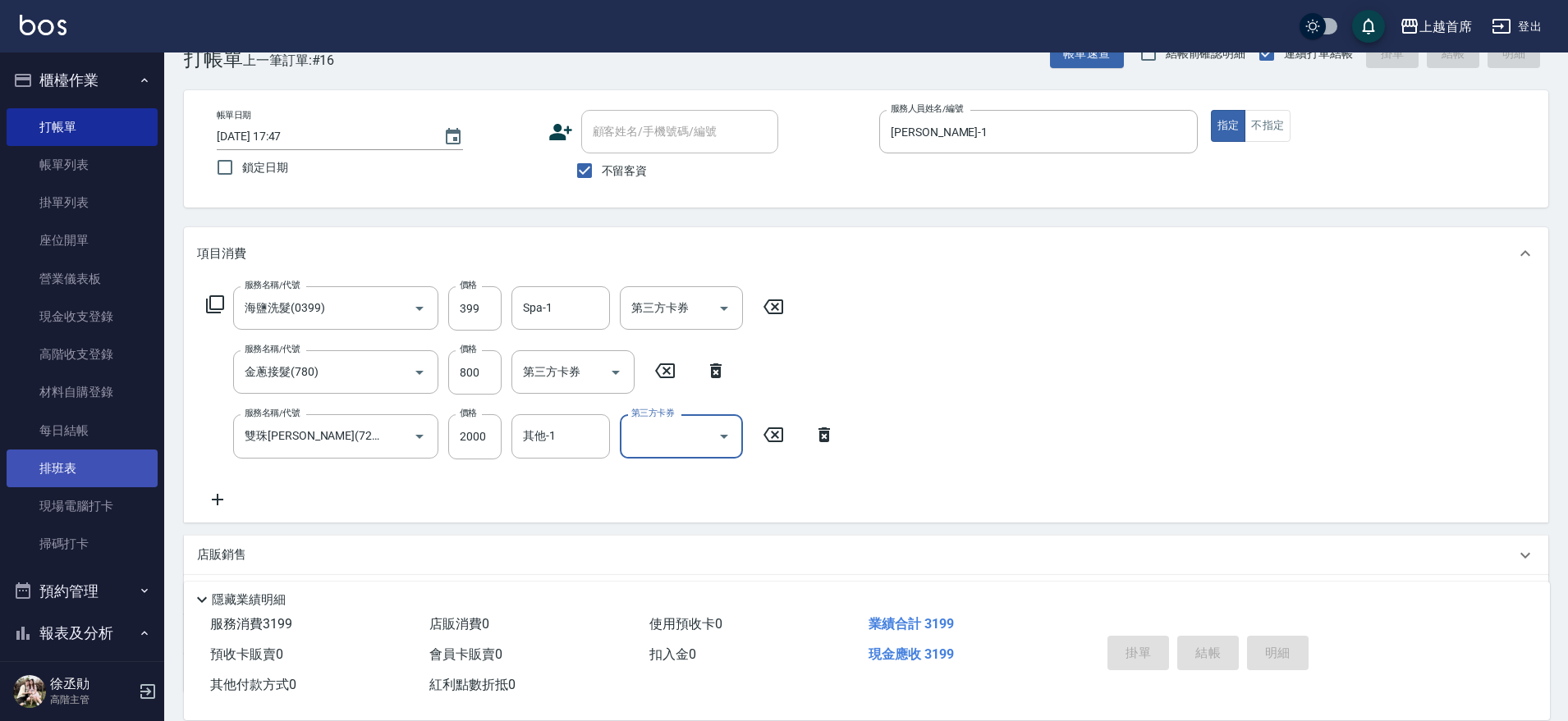
type input "[DATE] 17:48"
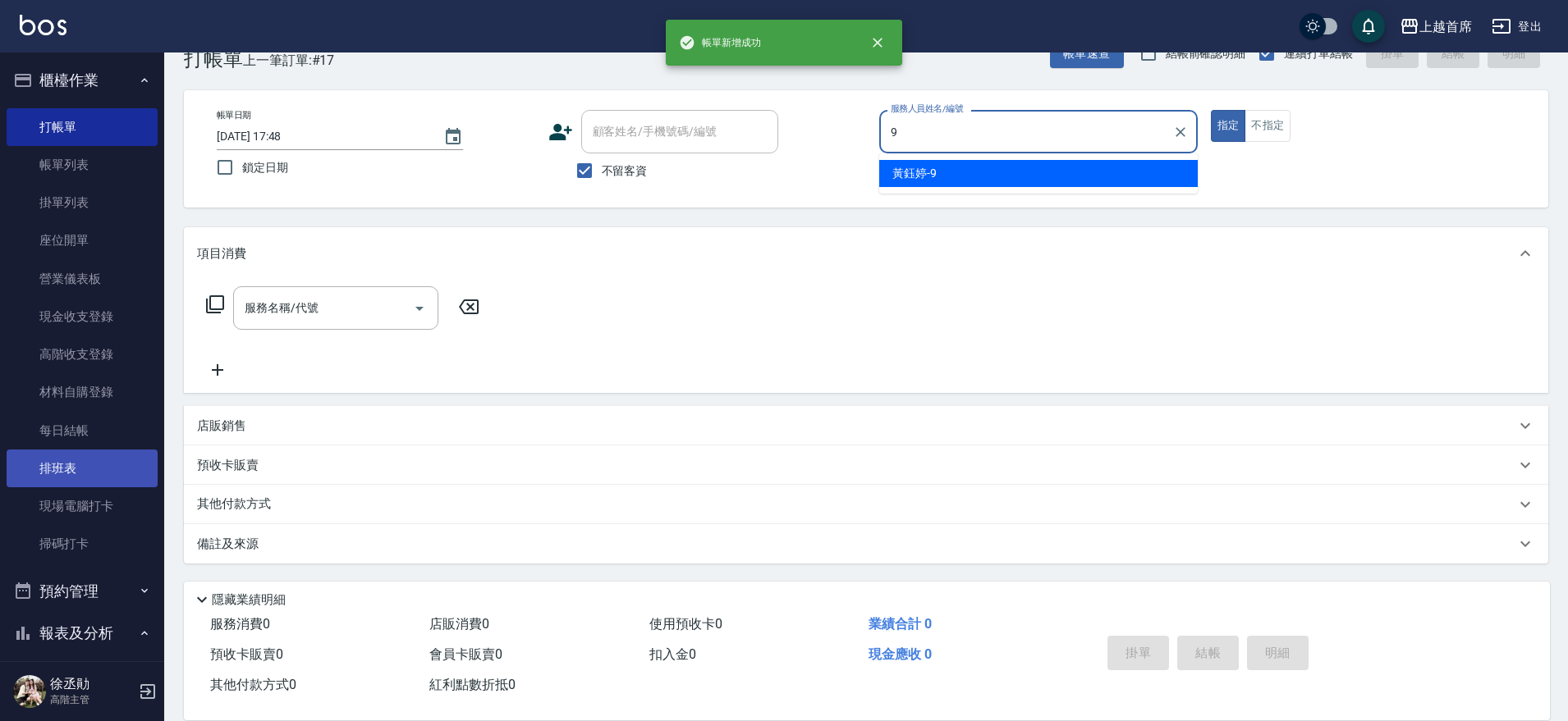
type input "[PERSON_NAME]-9"
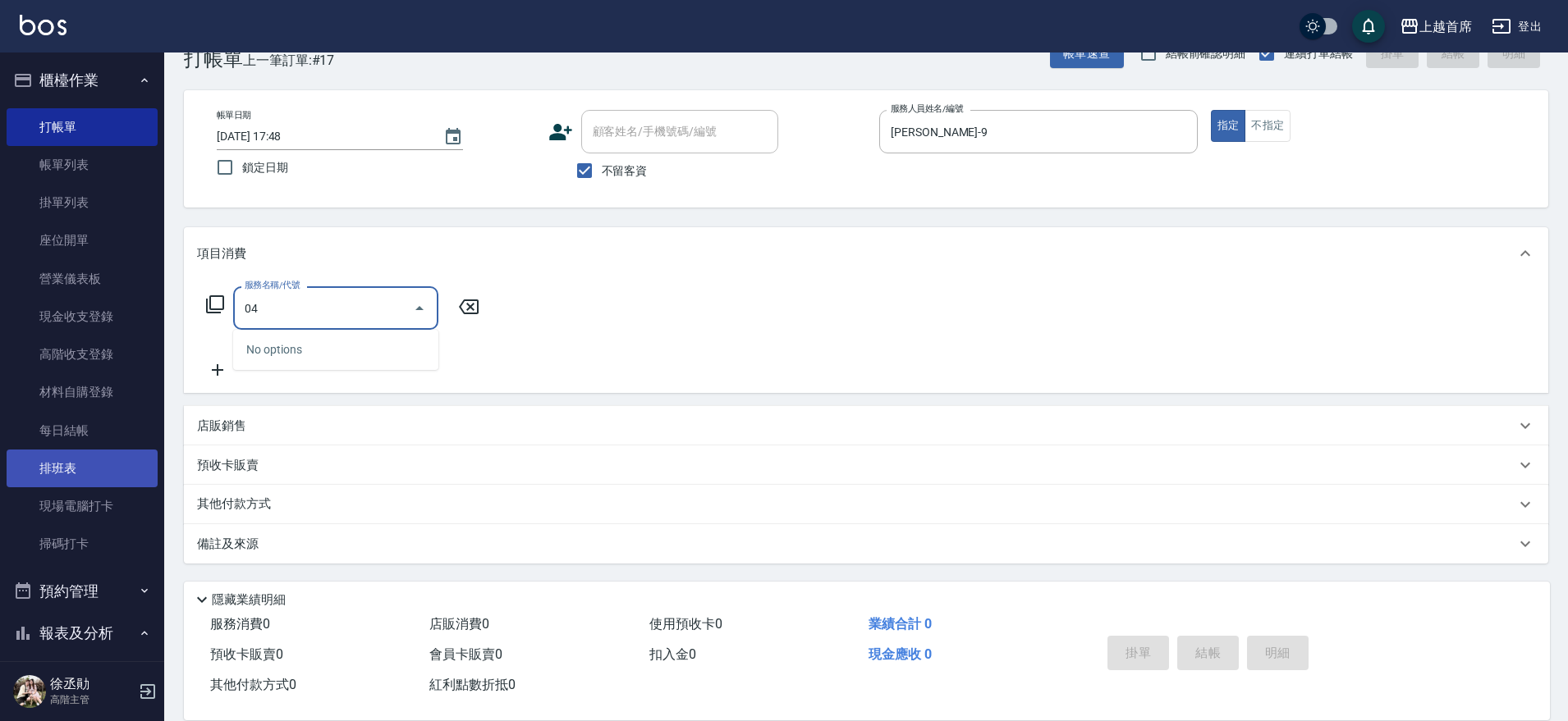
type input "0"
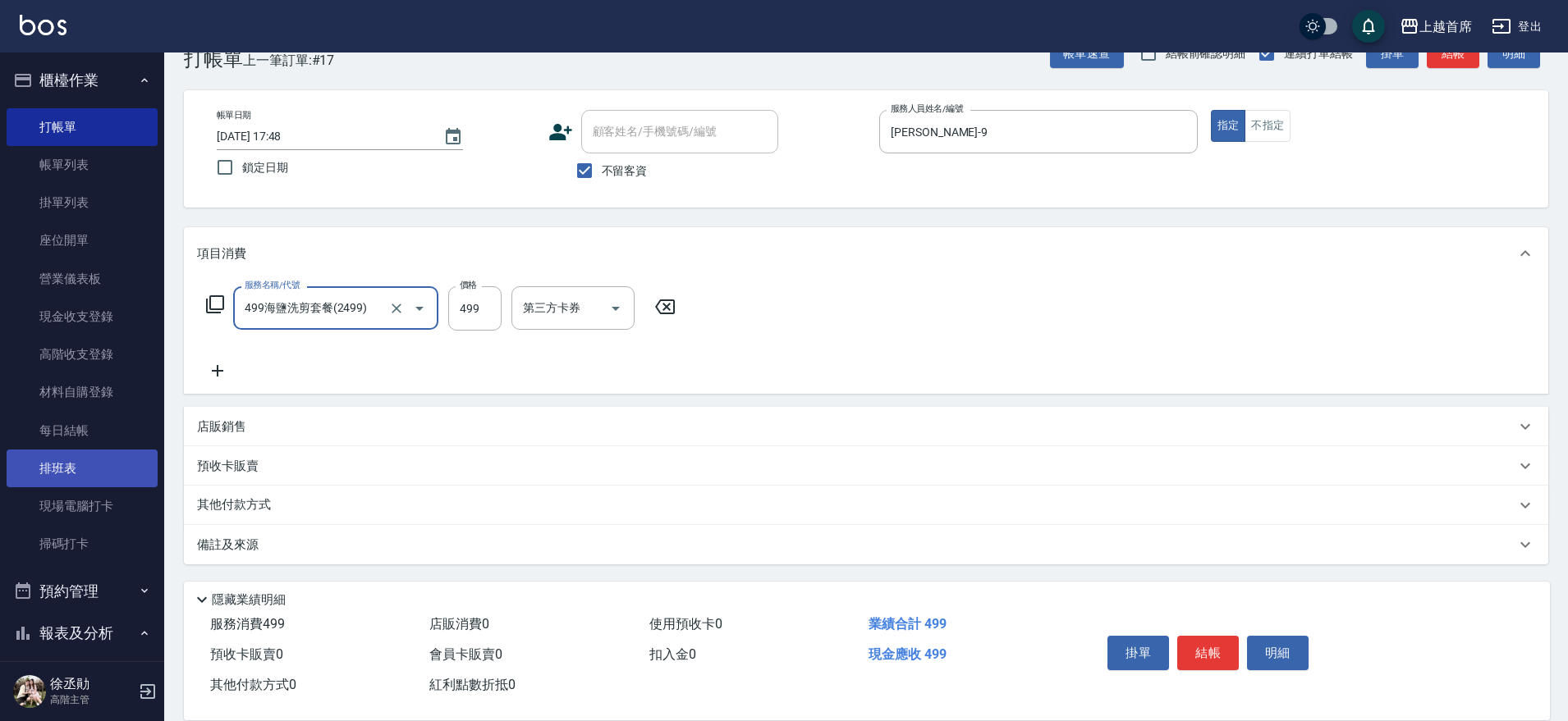
type input "499海鹽洗剪套餐(2499)"
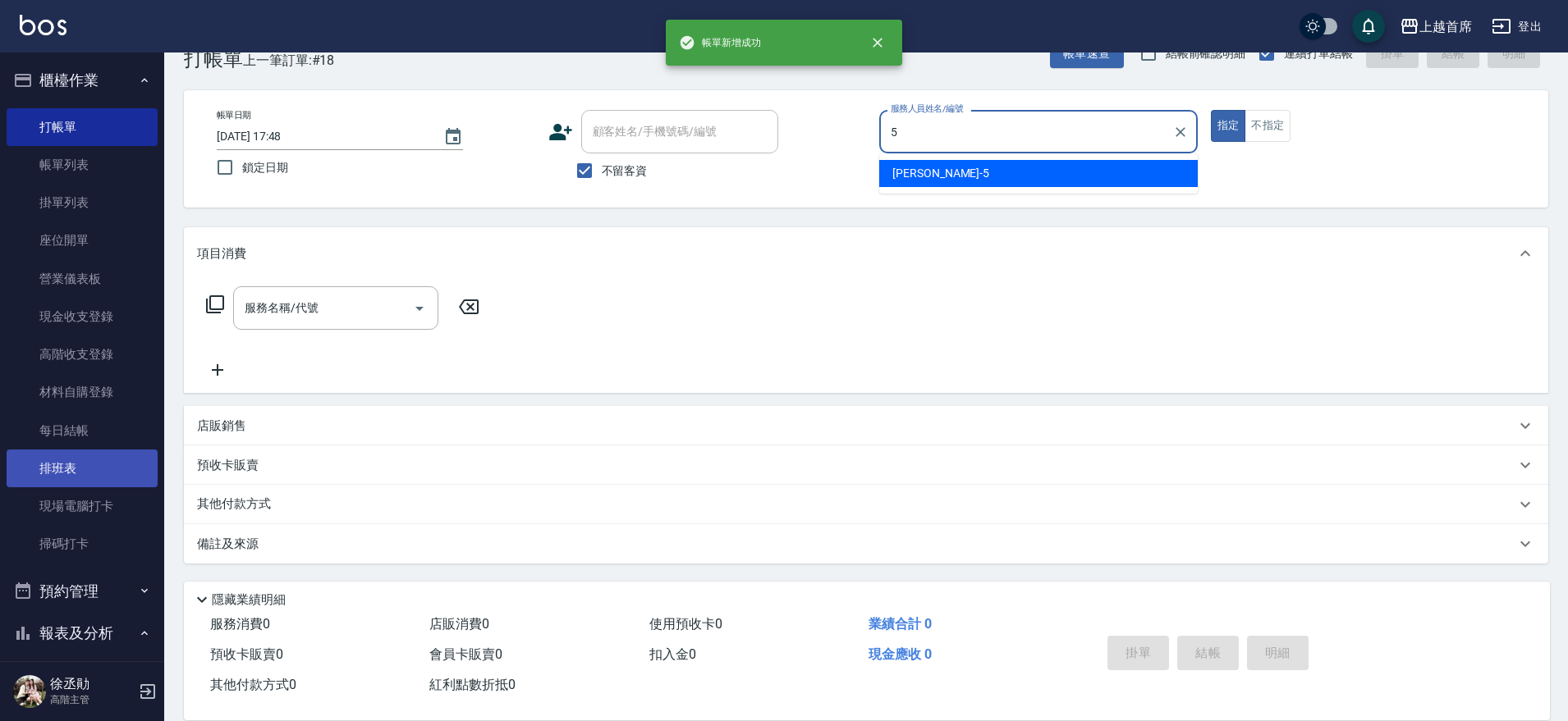
type input "[PERSON_NAME]-5"
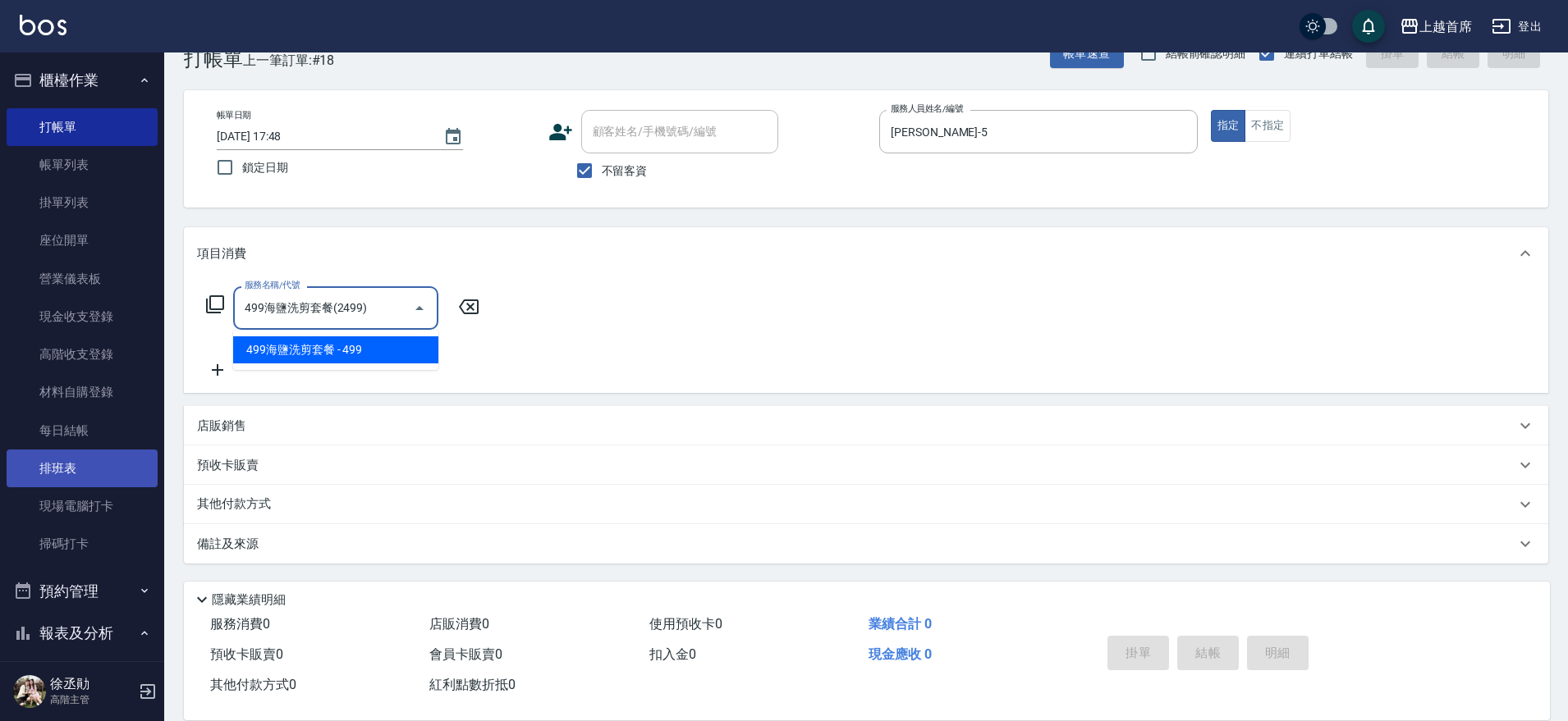
type input "499海鹽洗剪套餐(2499)"
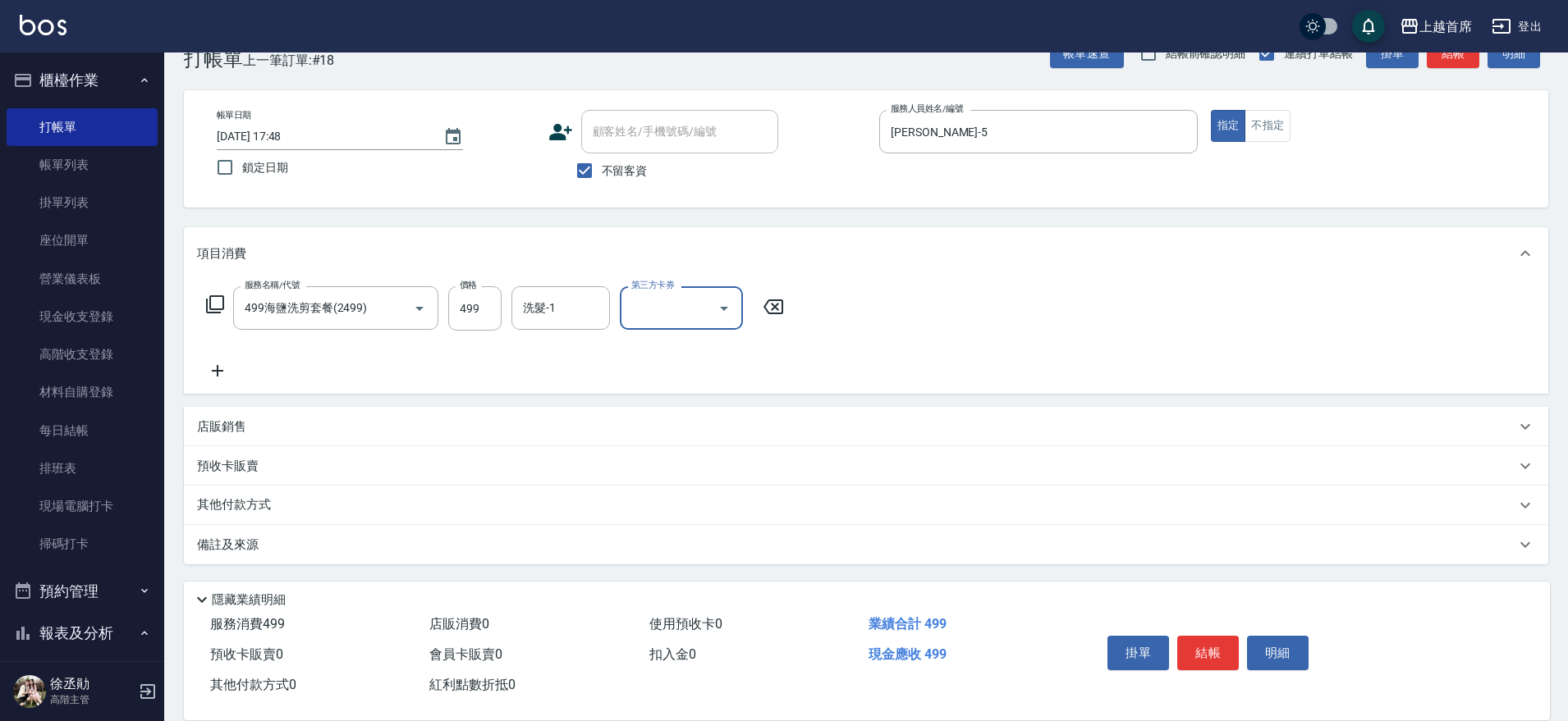
click at [580, 335] on div "服務名稱/代號 499海鹽洗剪套餐(2499) 服務名稱/代號 價格 499 價格 洗髮-1 洗髮-1 第三方卡券 第三方卡券" at bounding box center [495, 333] width 597 height 94
click at [577, 308] on input "洗髮-1" at bounding box center [560, 308] width 84 height 29
type input "[PERSON_NAME]-77"
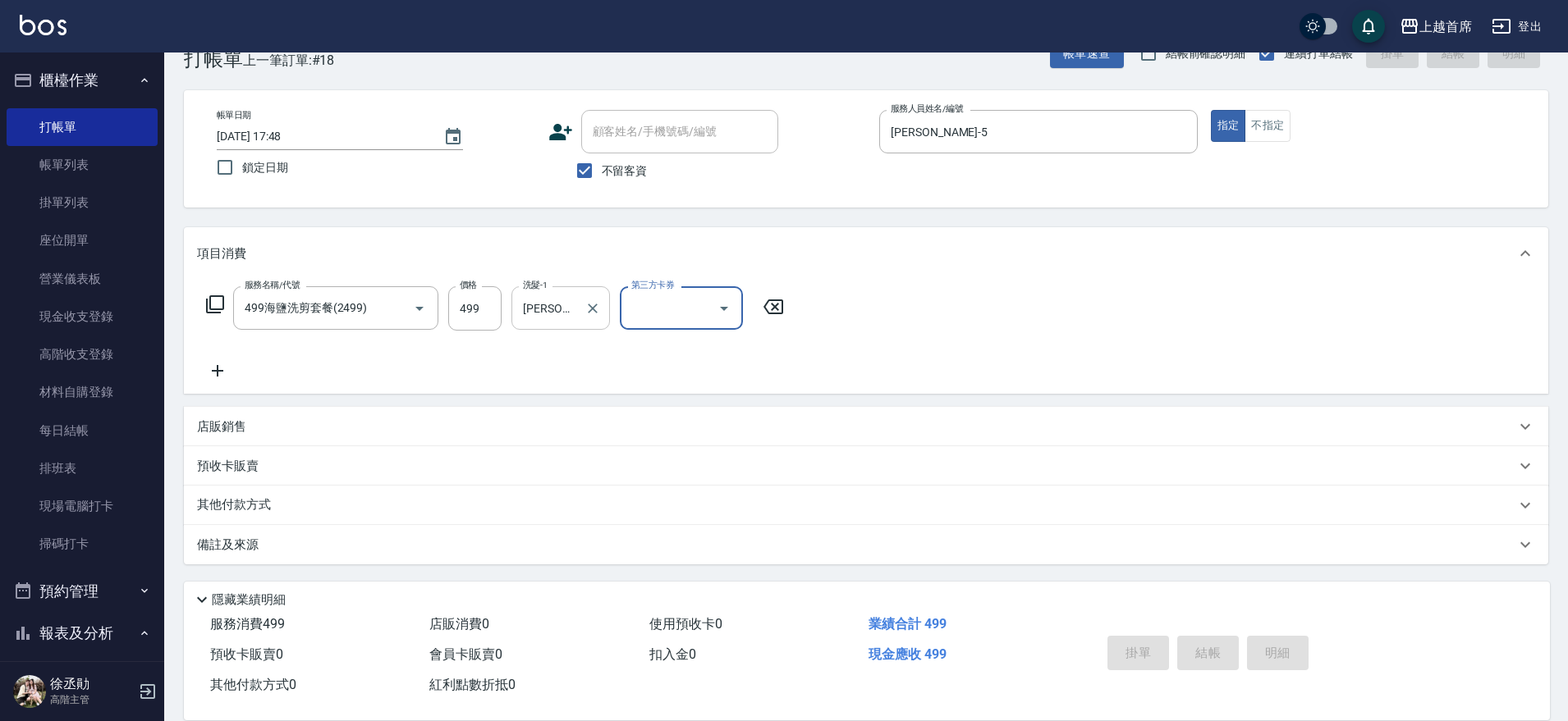
type input "[DATE] 17:49"
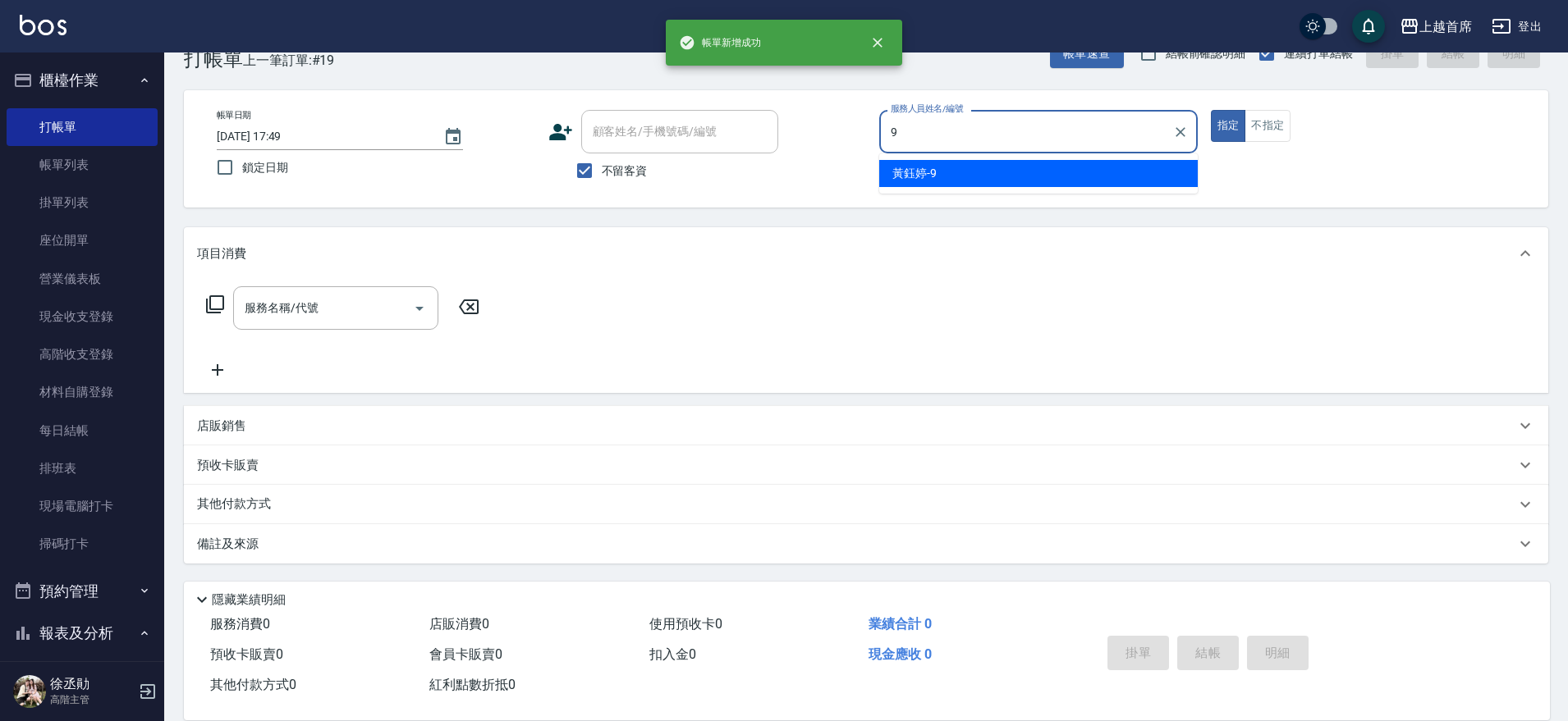
type input "[PERSON_NAME]-9"
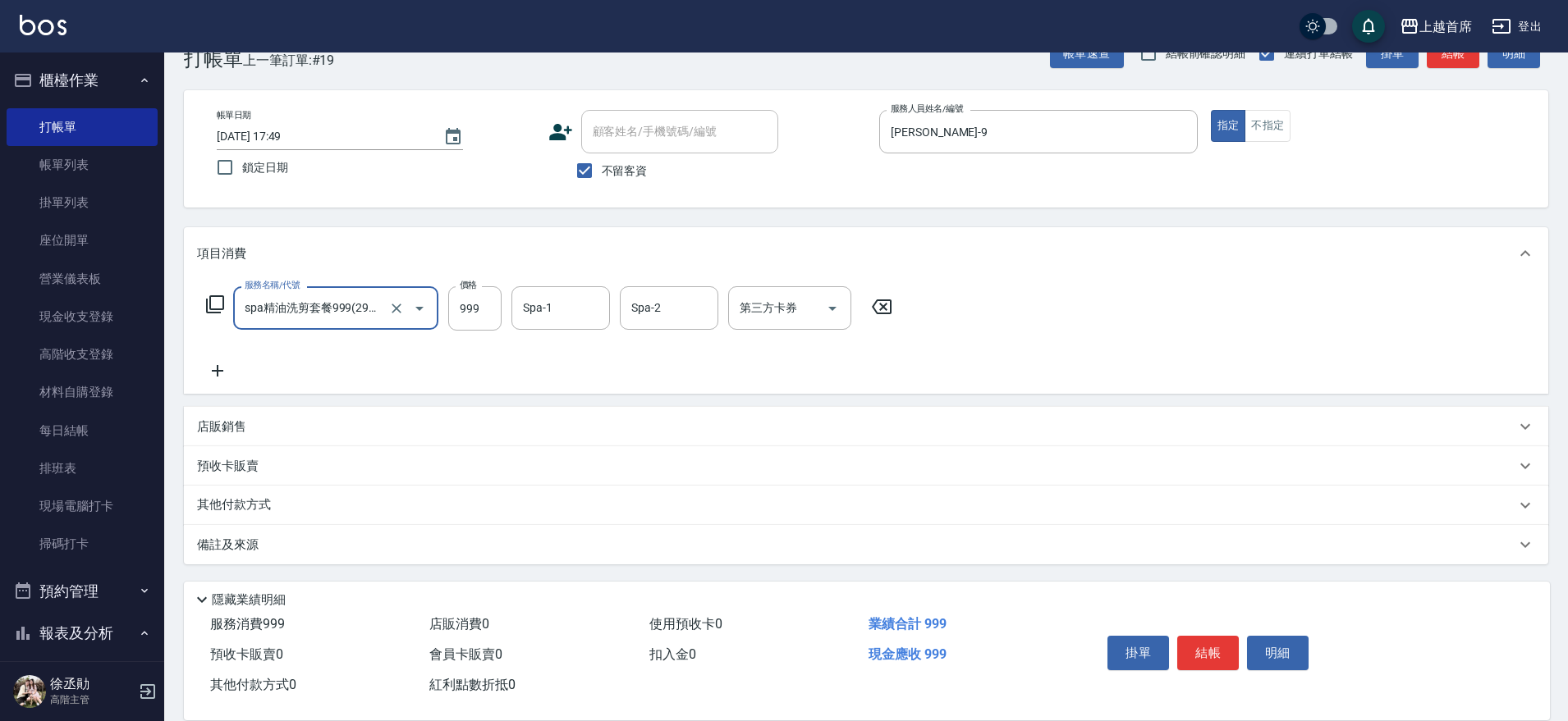
type input "spa精油洗剪套餐999(2999)"
type input "[PERSON_NAME]-23"
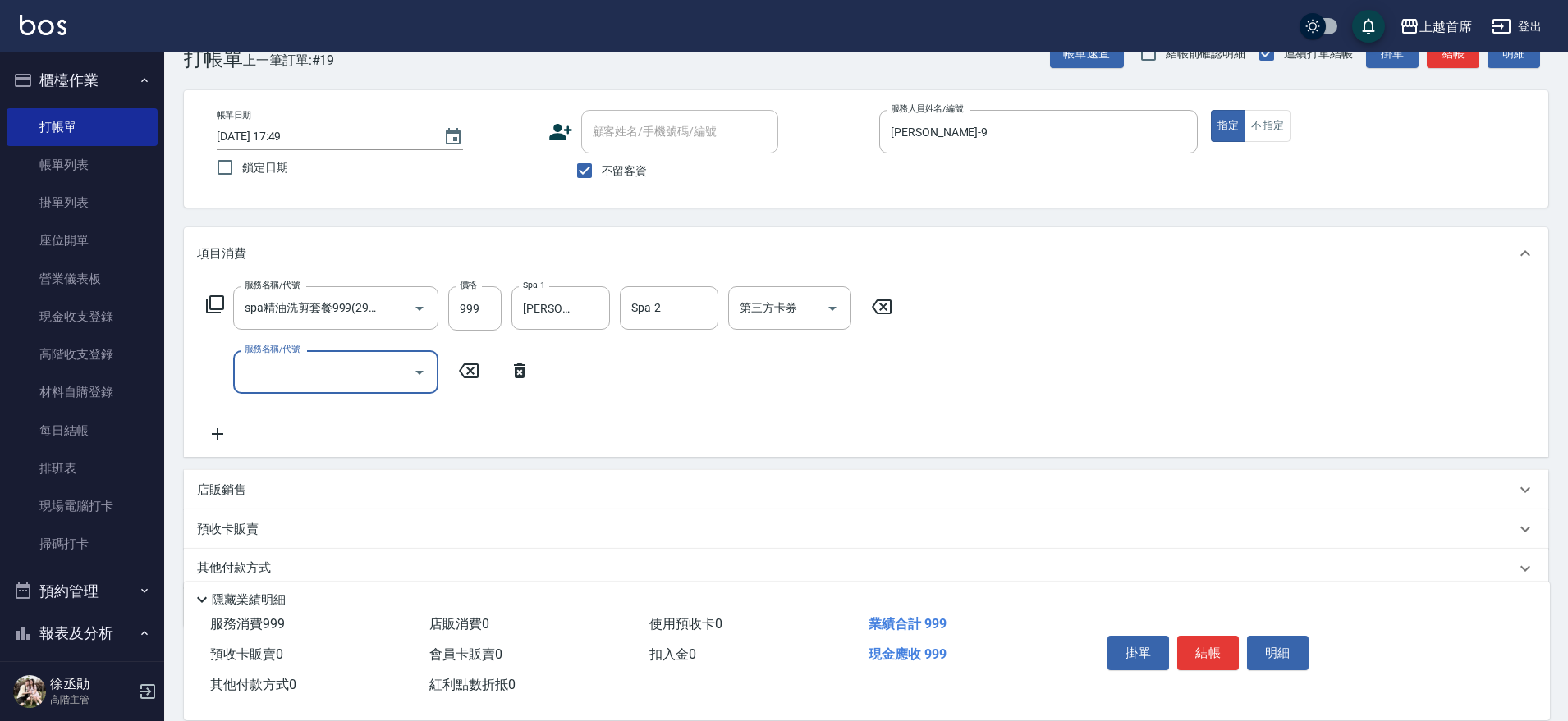
scroll to position [0, 0]
type input "鉑金護髮(51500)"
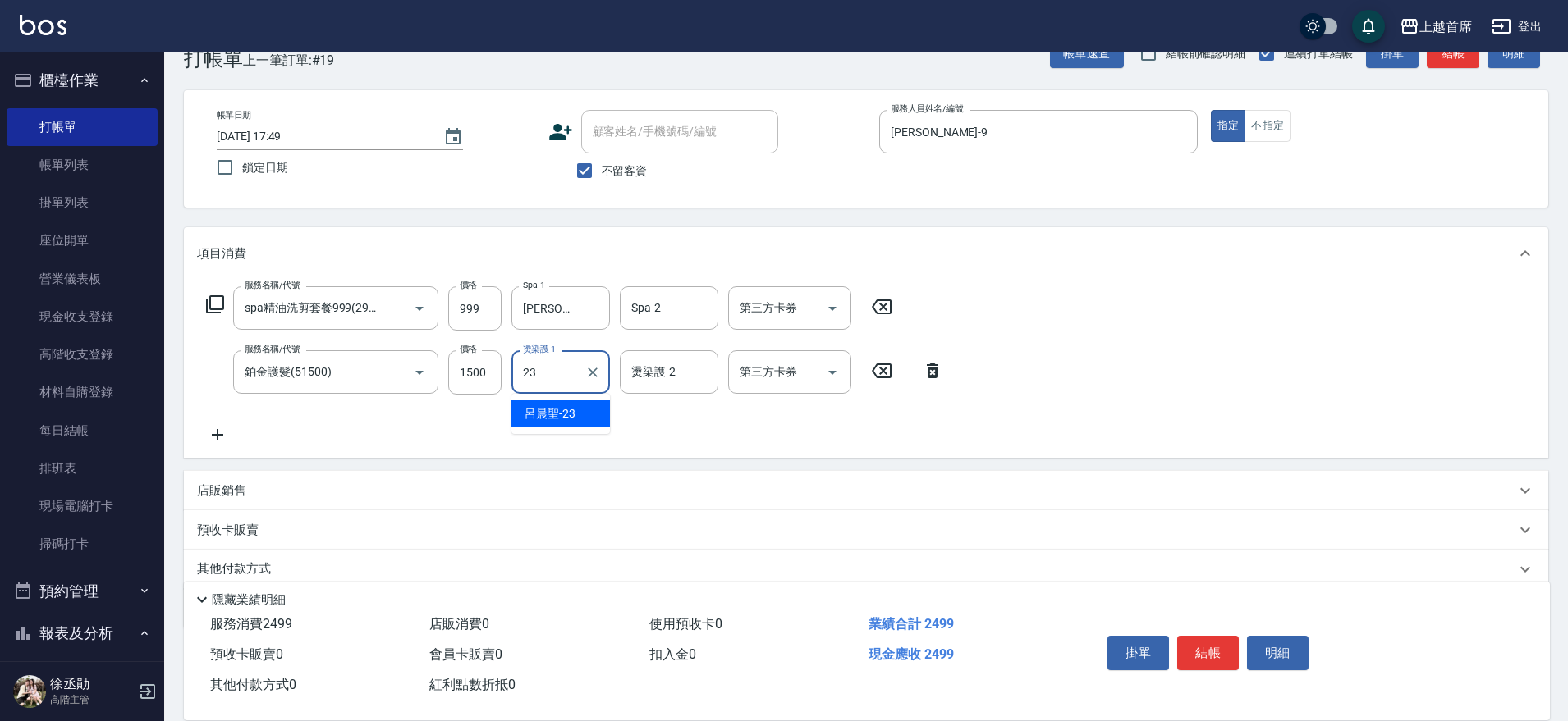
type input "[PERSON_NAME]-23"
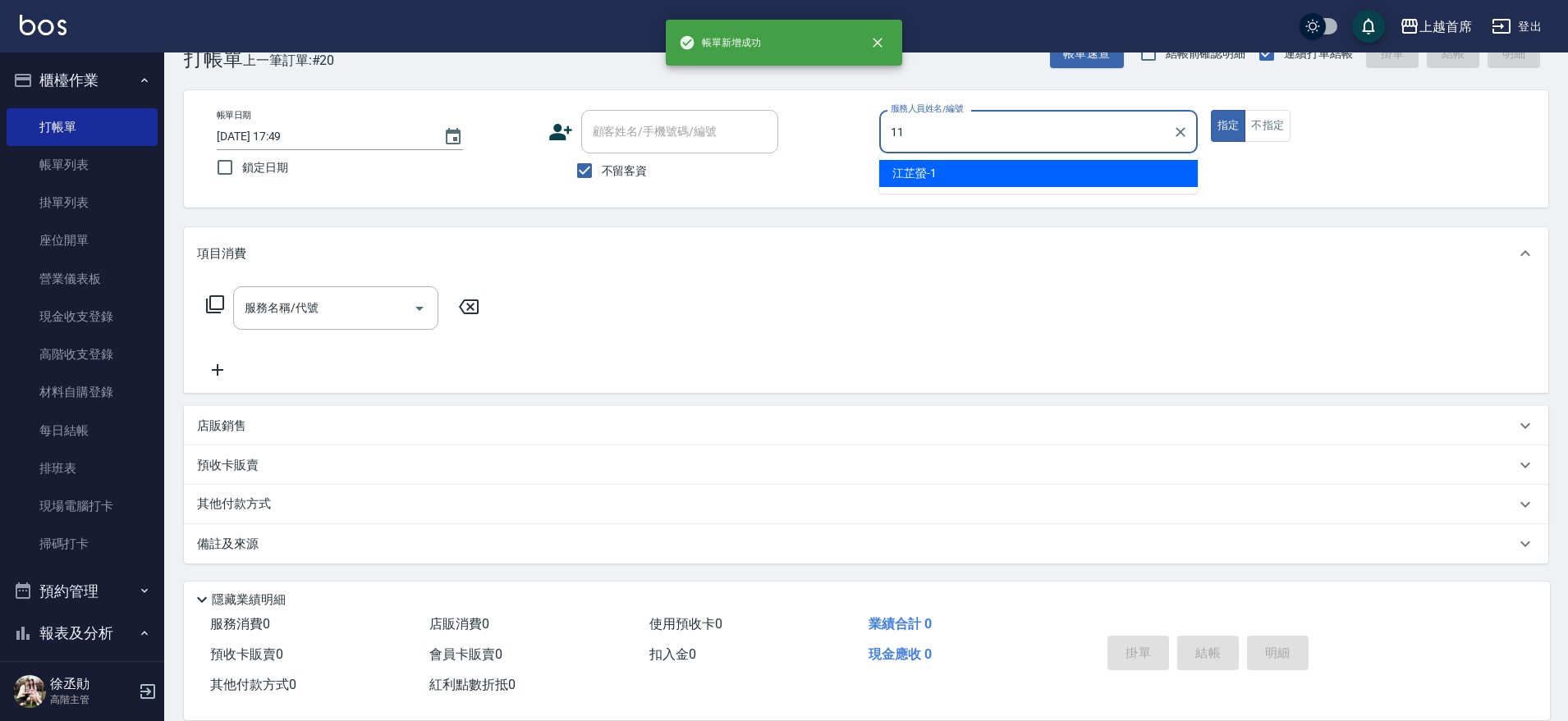
type input "[PERSON_NAME]-11"
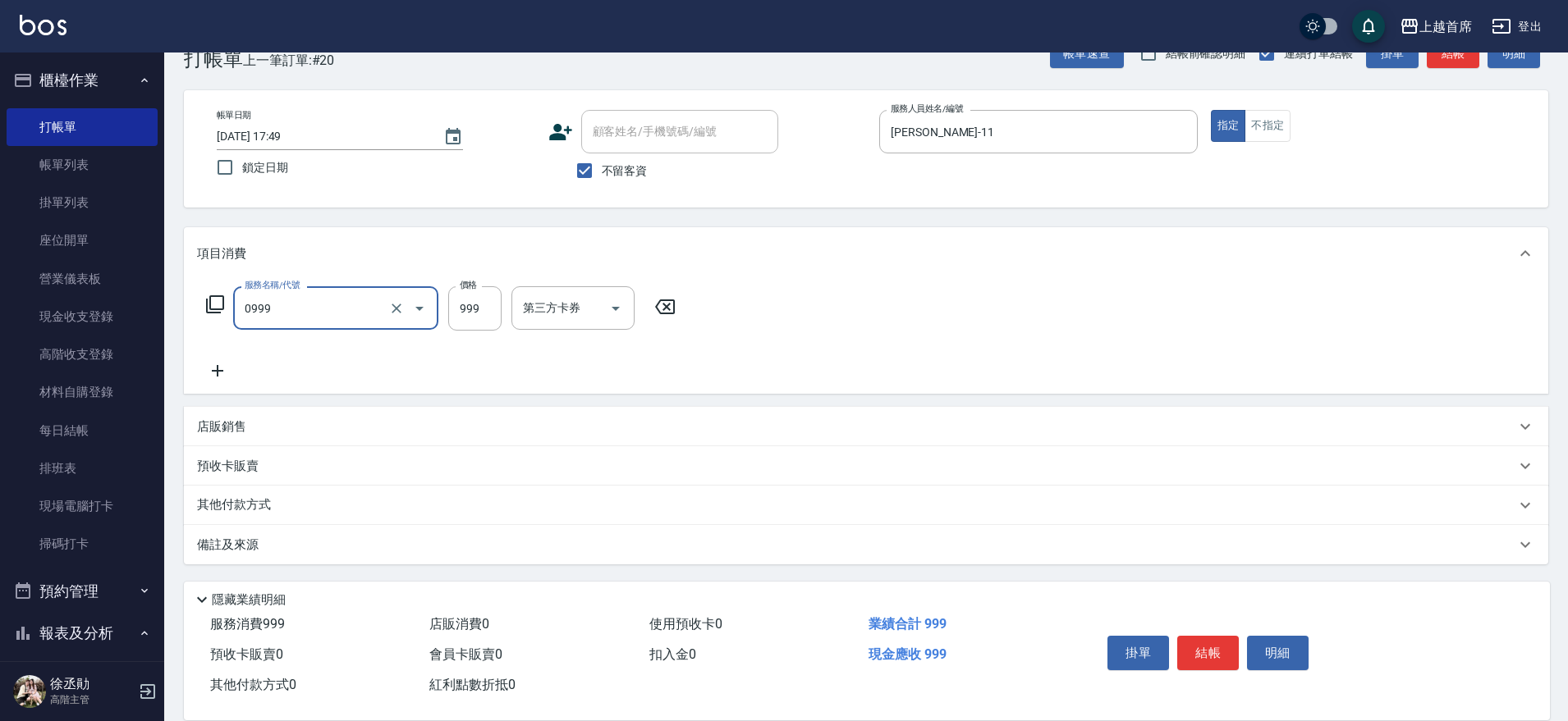
type input "REVIVRE(0999)"
type input "1200"
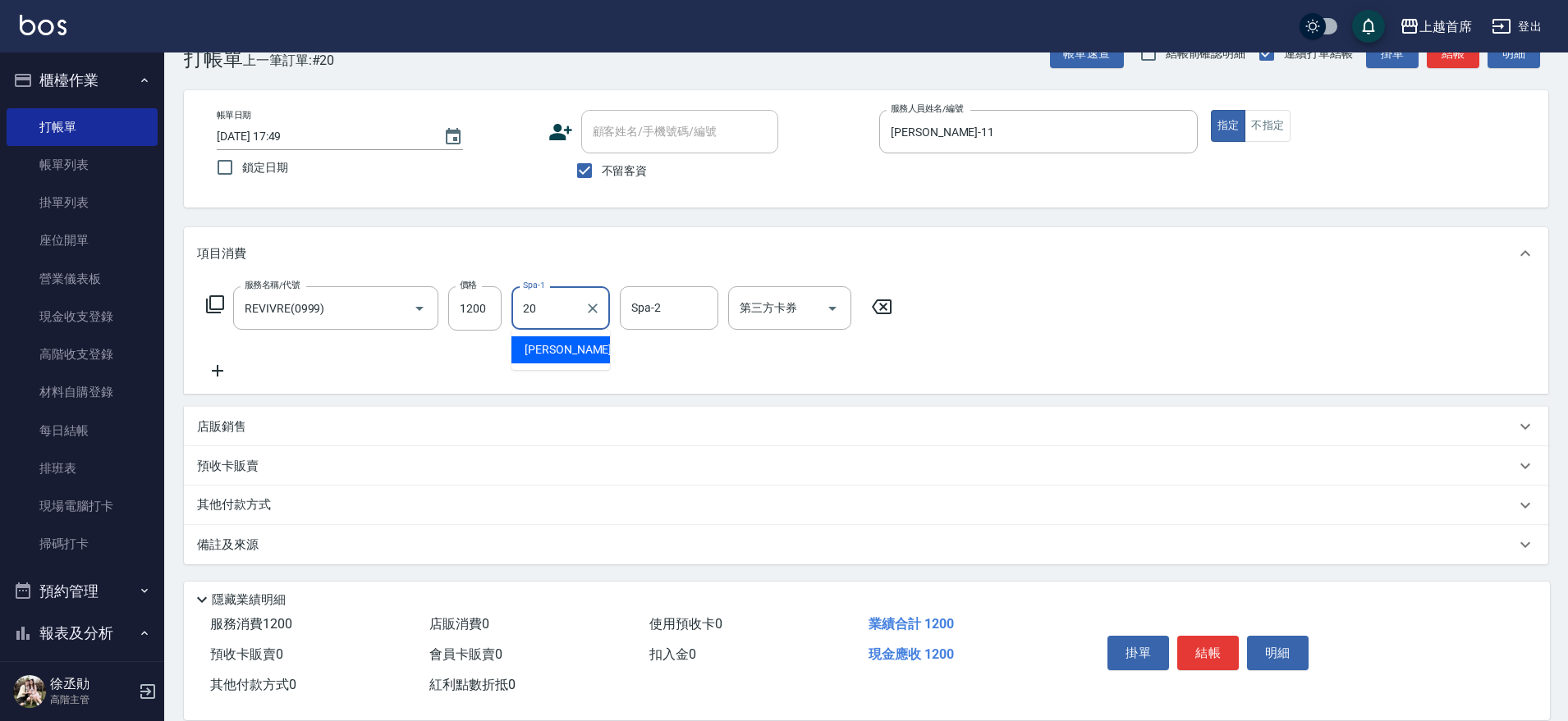
type input "[PERSON_NAME]-20"
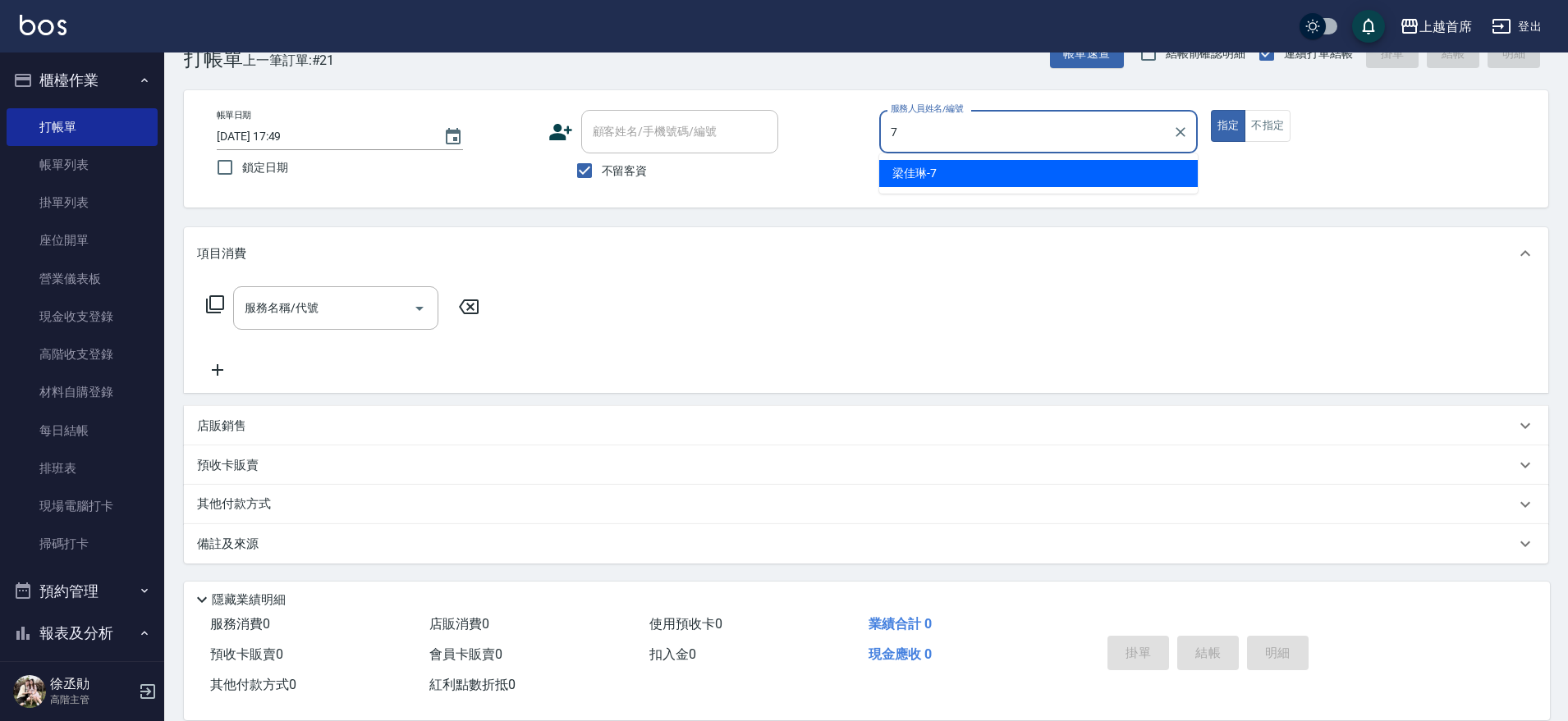
type input "[PERSON_NAME]-7"
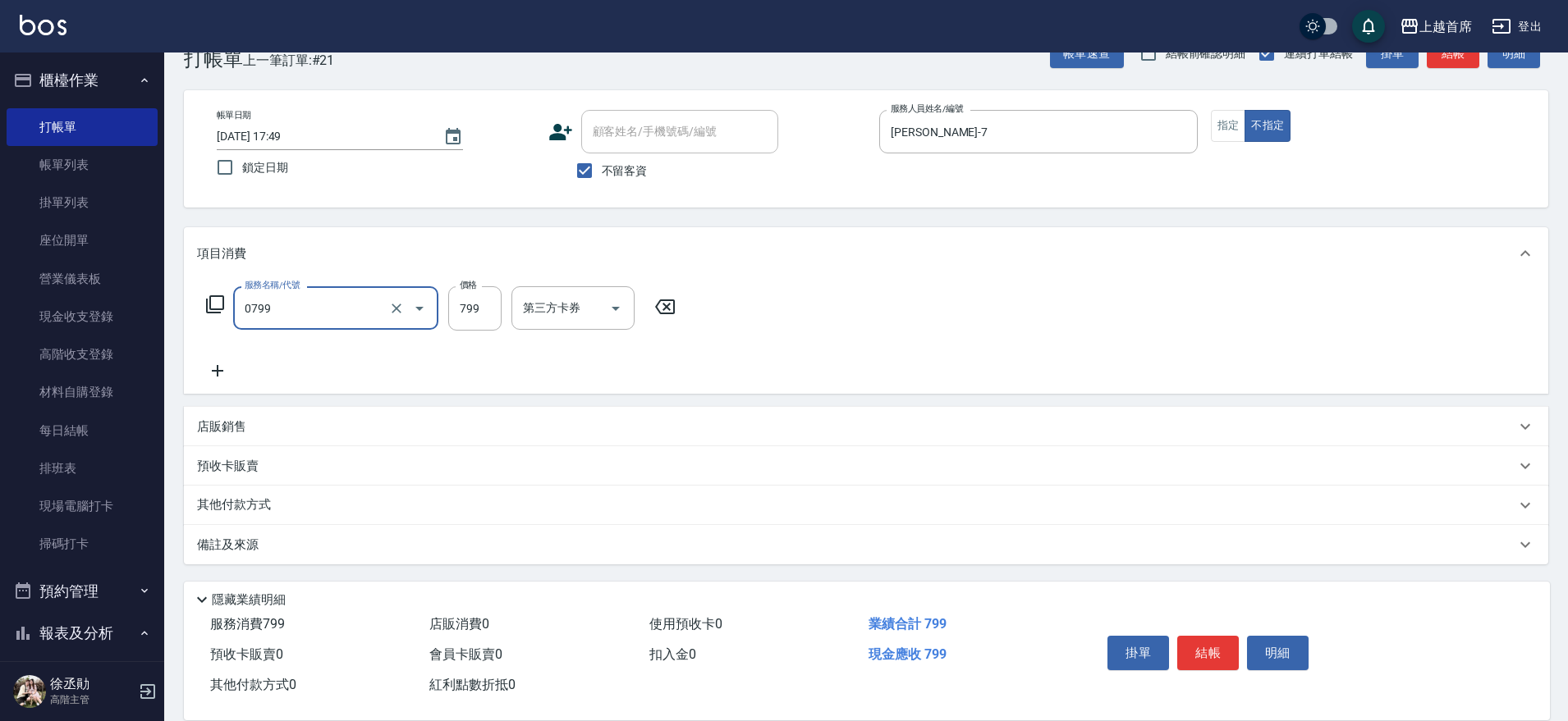
type input "精油799(0799)"
type input "800"
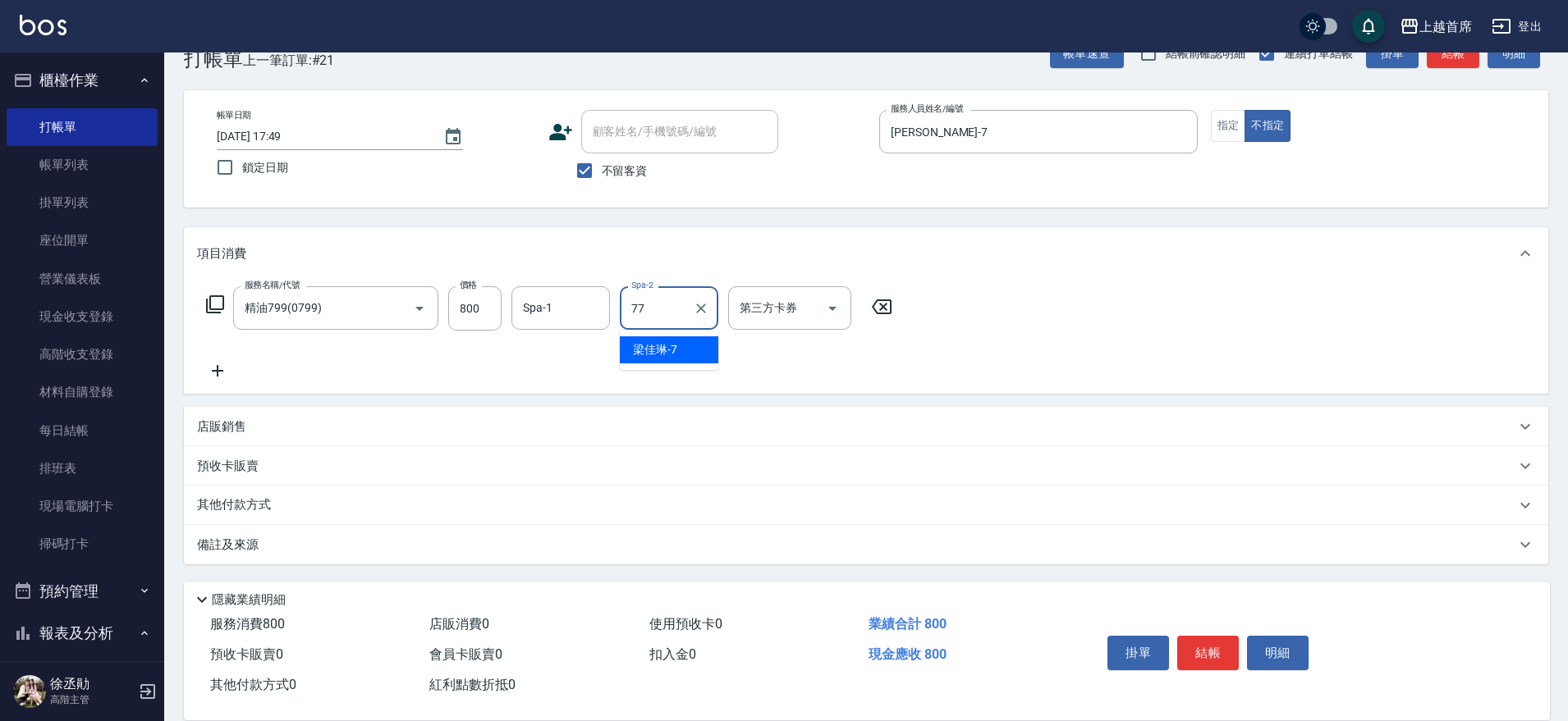
type input "[PERSON_NAME]-77"
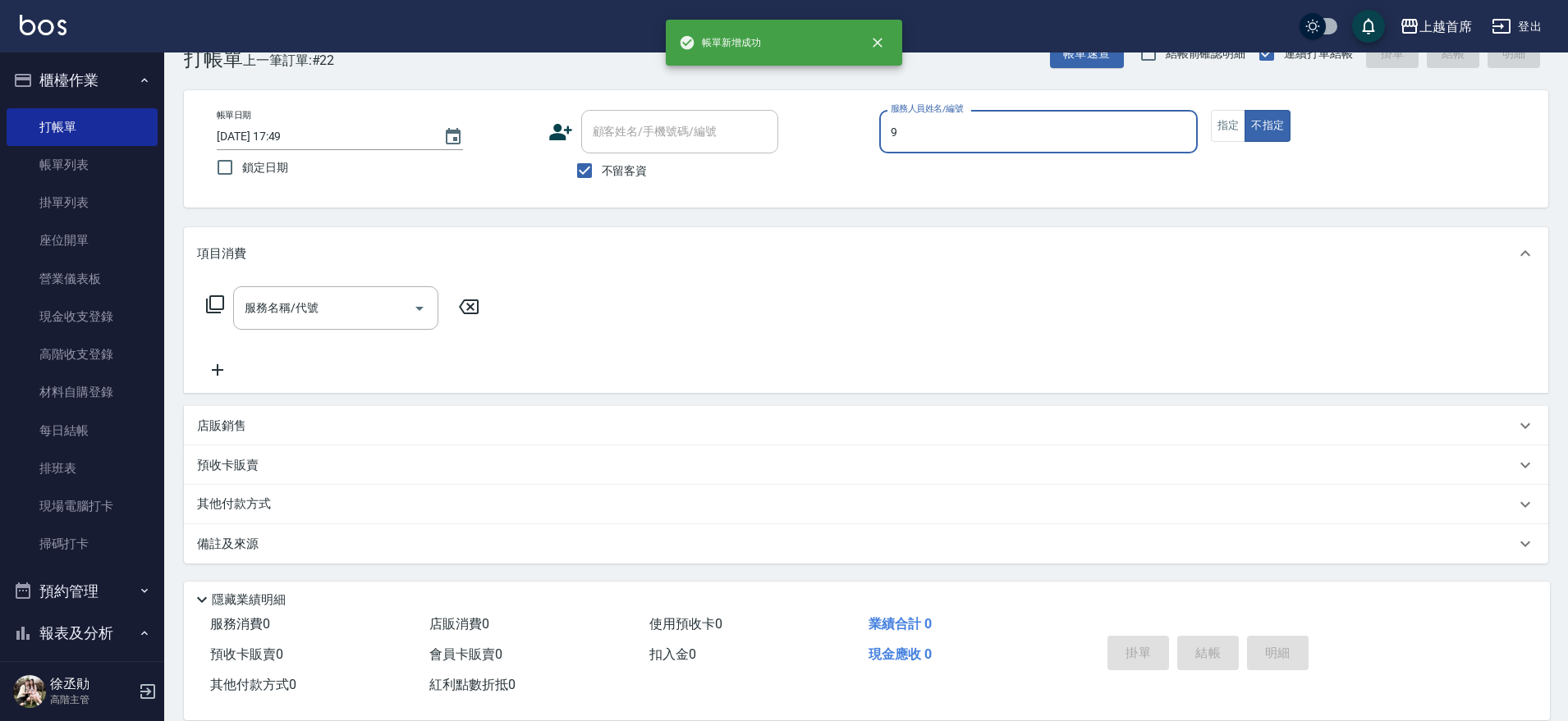
type input "[PERSON_NAME]-9"
type button "false"
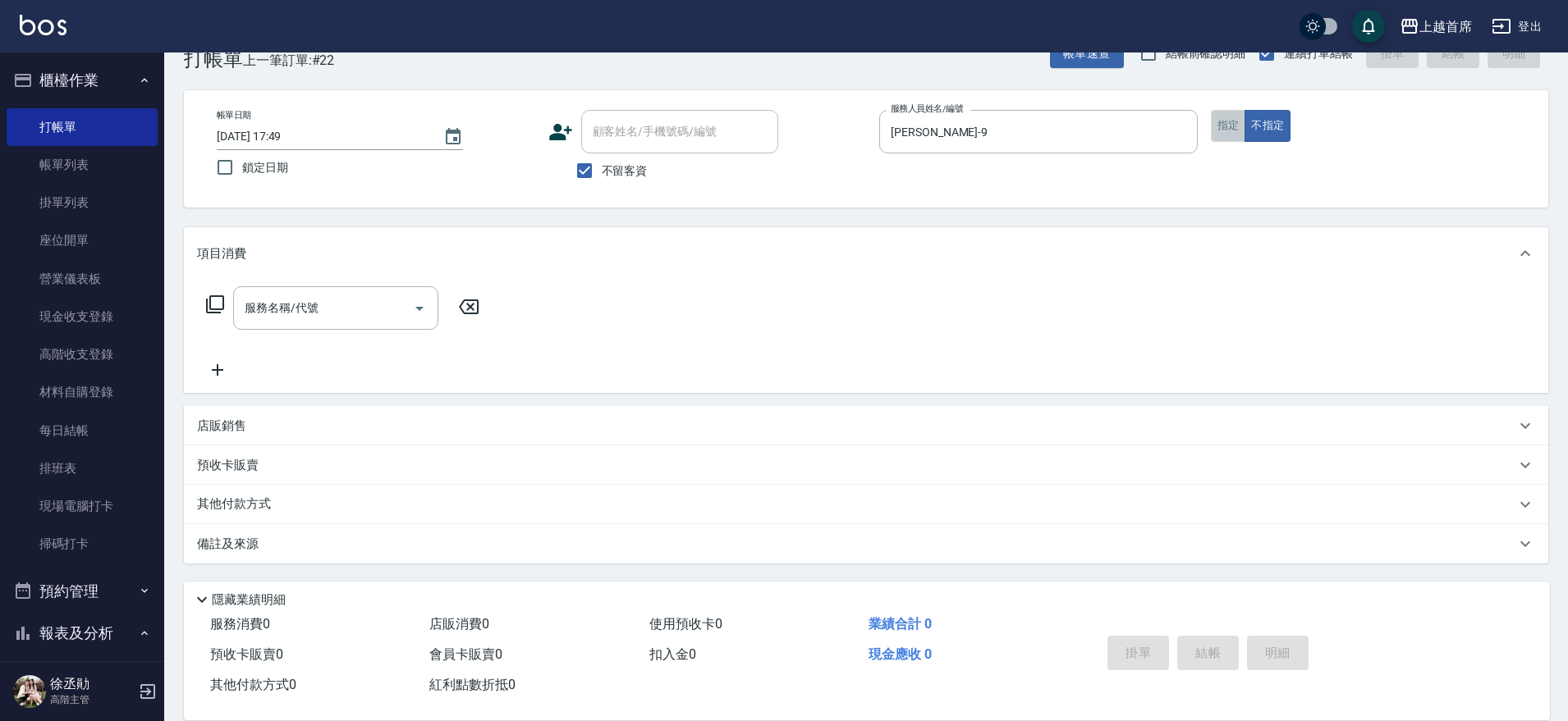
click at [1229, 128] on button "指定" at bounding box center [1228, 126] width 35 height 32
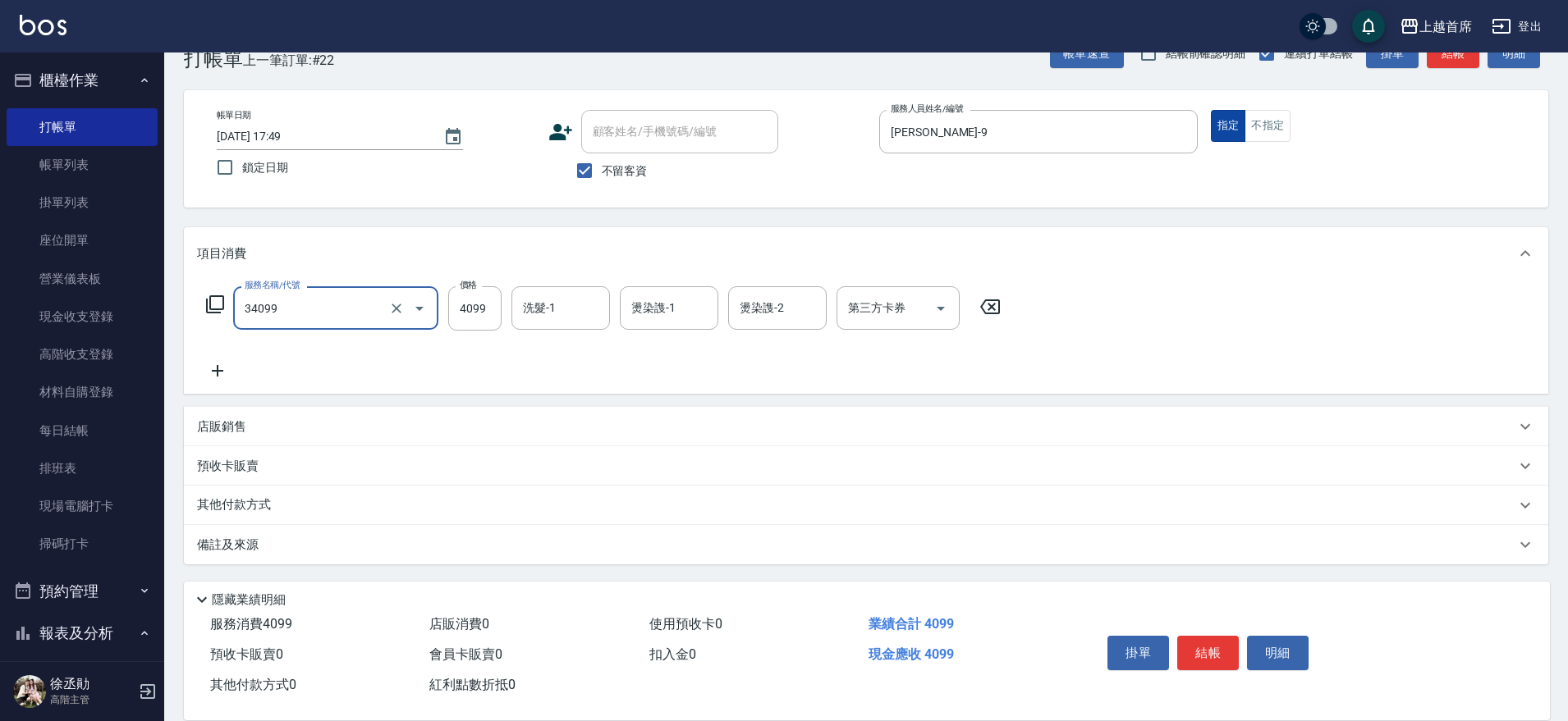
type input "燙髮A餐(34099)"
type input "4080"
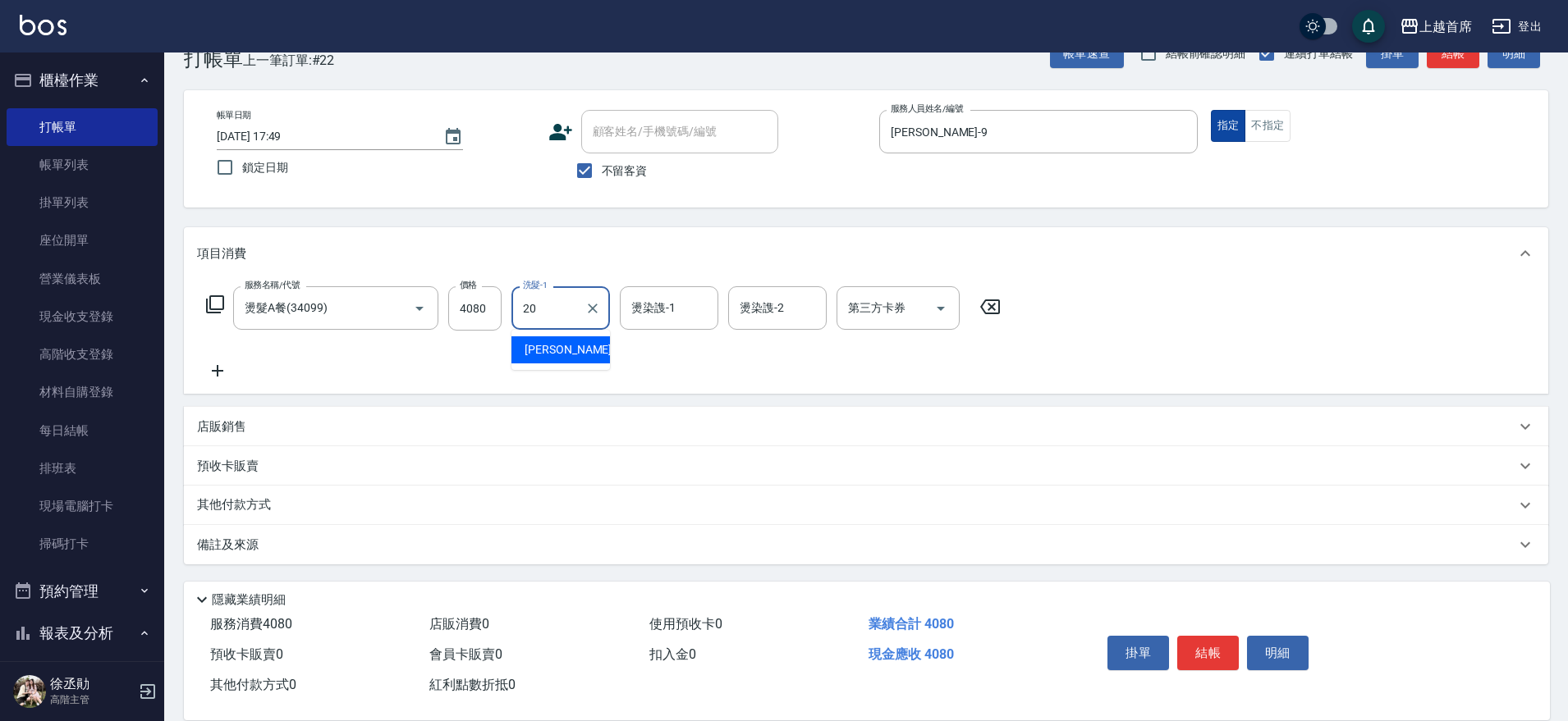
type input "[PERSON_NAME]-20"
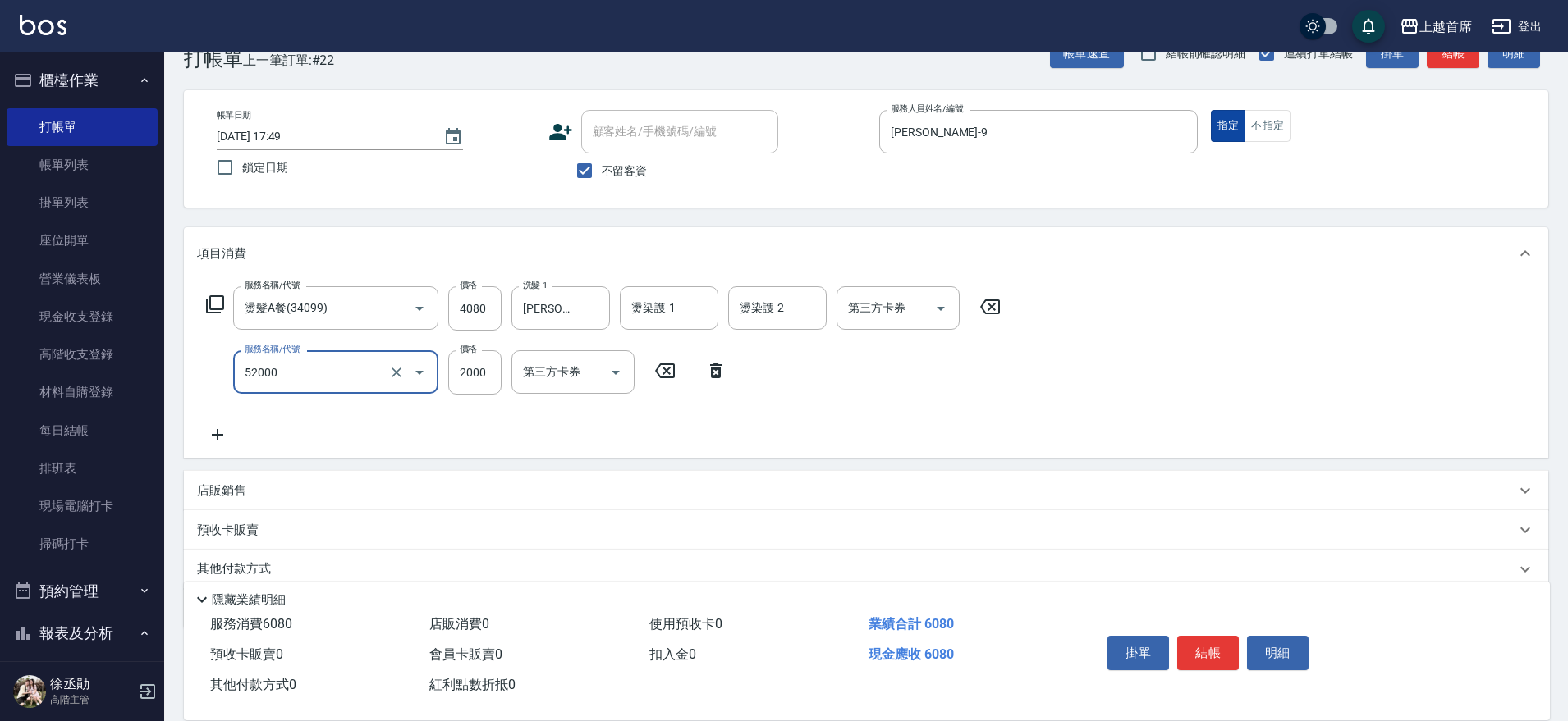
type input "黑耀光護髮(52000)"
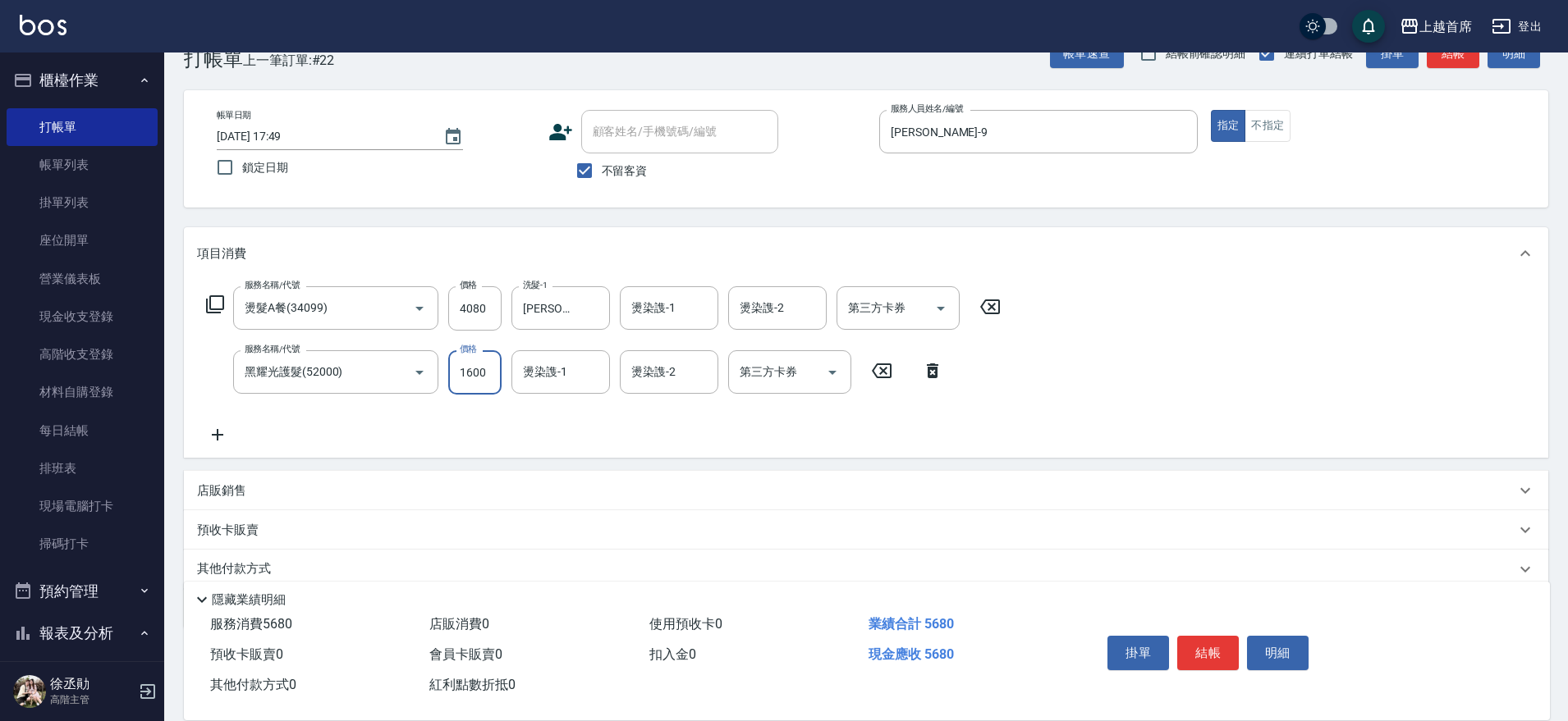
click at [482, 375] on input "1600" at bounding box center [474, 372] width 54 height 44
type input "1620"
type input "[PERSON_NAME]-20"
click at [905, 311] on input "第三方卡券" at bounding box center [885, 308] width 84 height 29
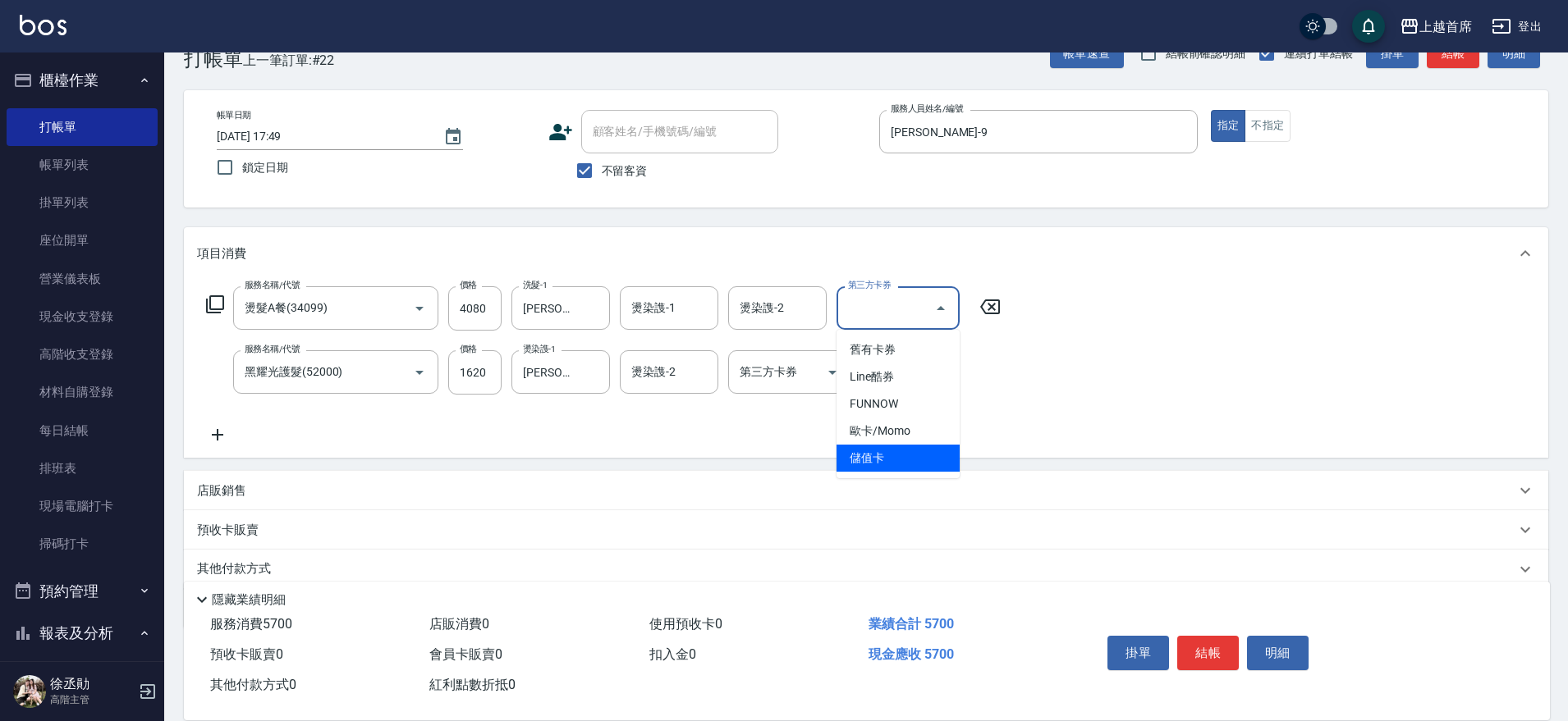
click at [908, 458] on span "儲值卡" at bounding box center [899, 458] width 123 height 27
type input "儲值卡"
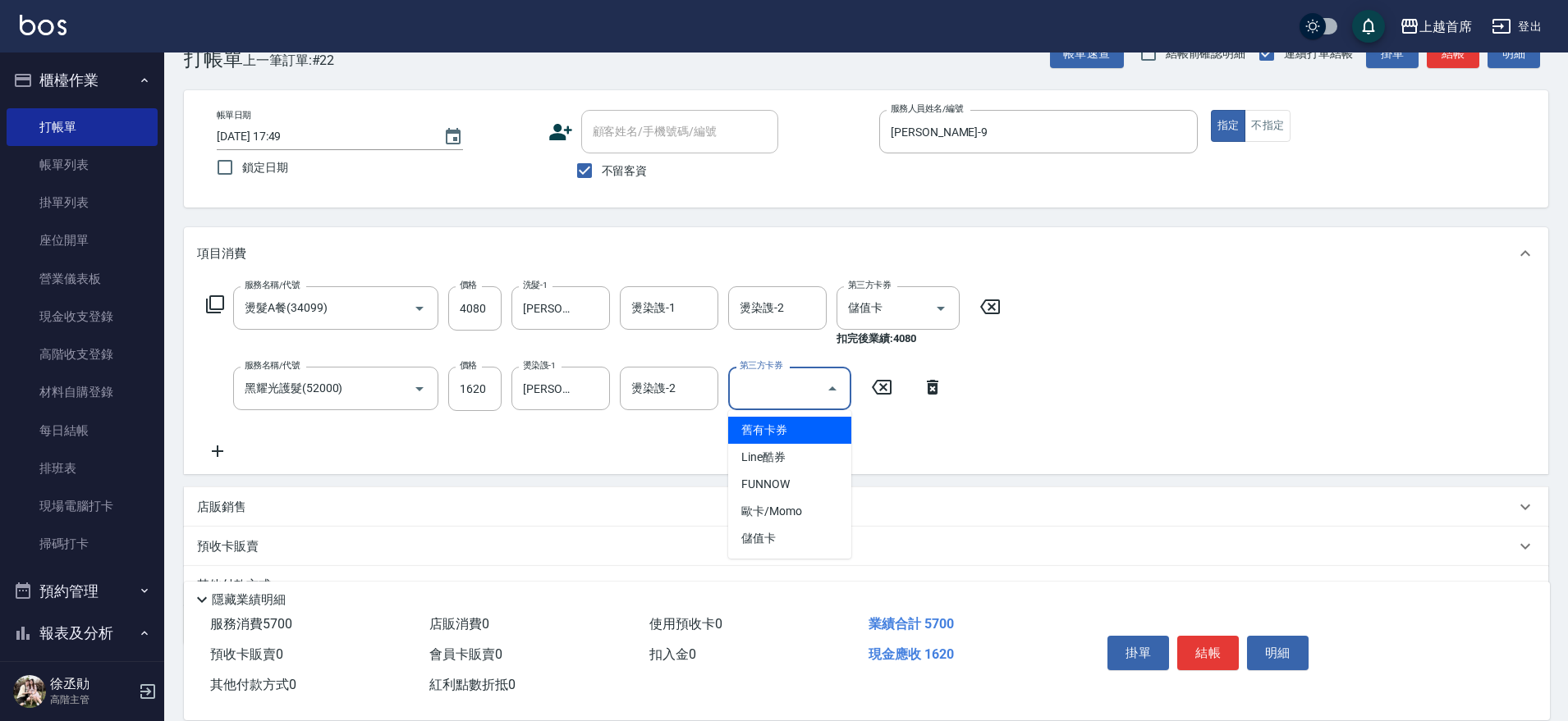
click at [786, 385] on div "第三方卡券 第三方卡券" at bounding box center [790, 388] width 123 height 43
click at [792, 535] on span "儲值卡" at bounding box center [790, 539] width 123 height 27
type input "儲值卡"
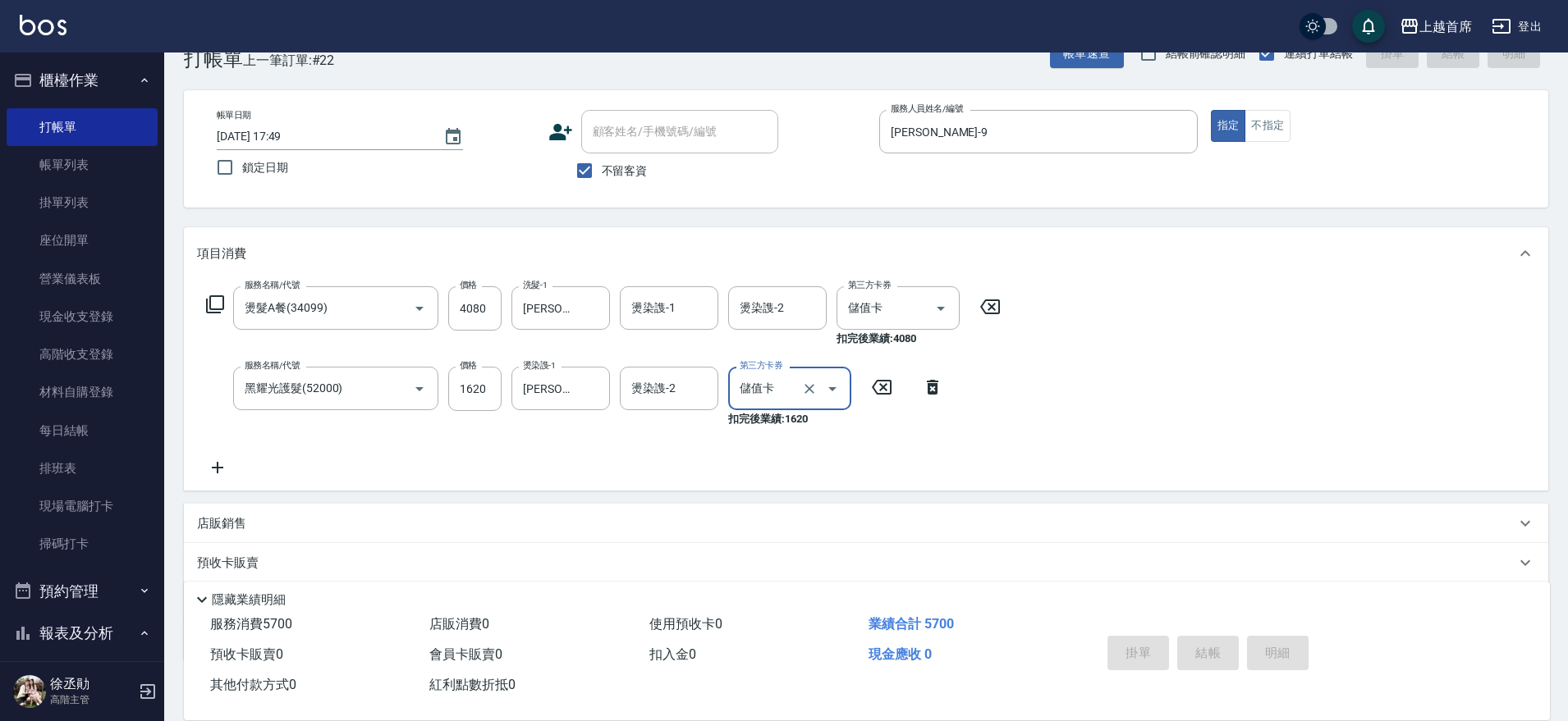
type input "[DATE] 17:51"
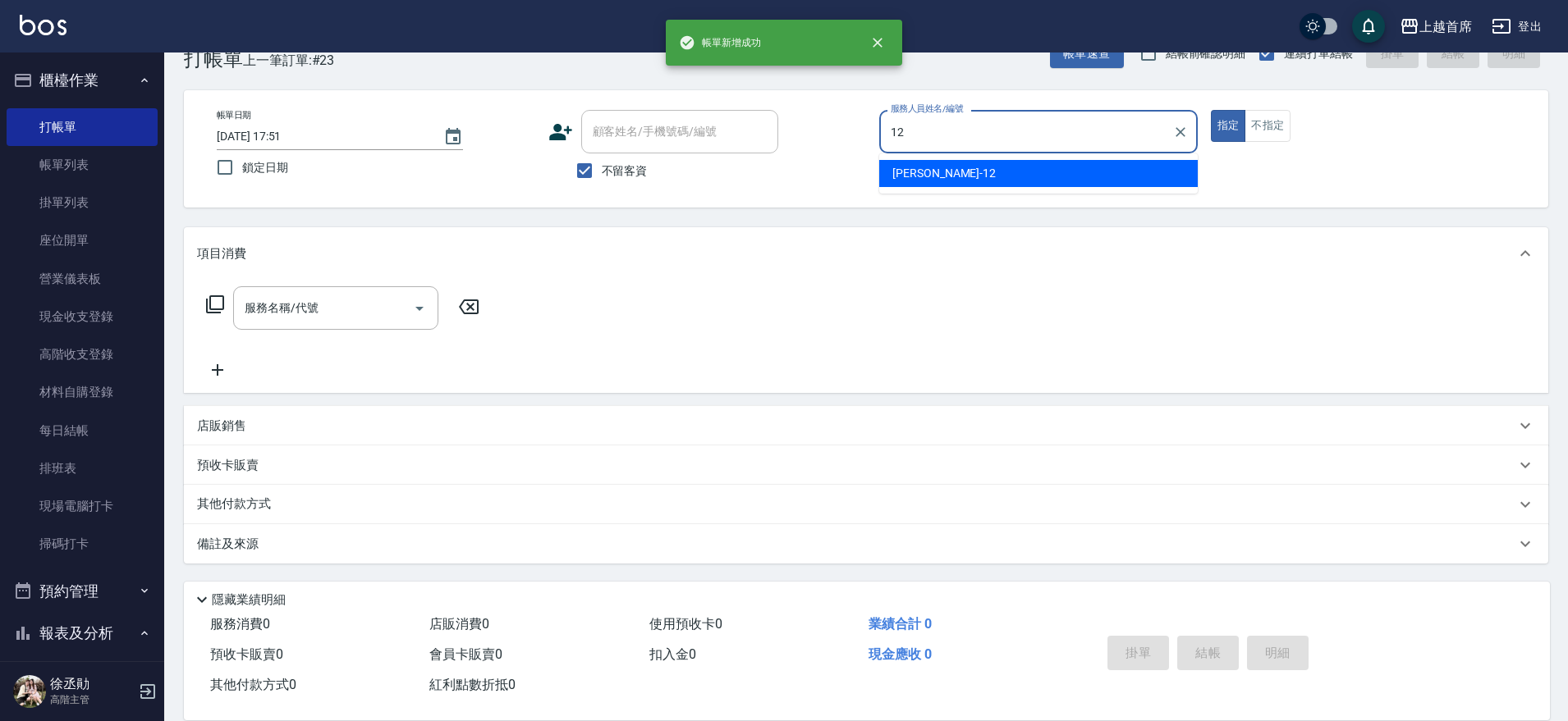
type input "[PERSON_NAME]-12"
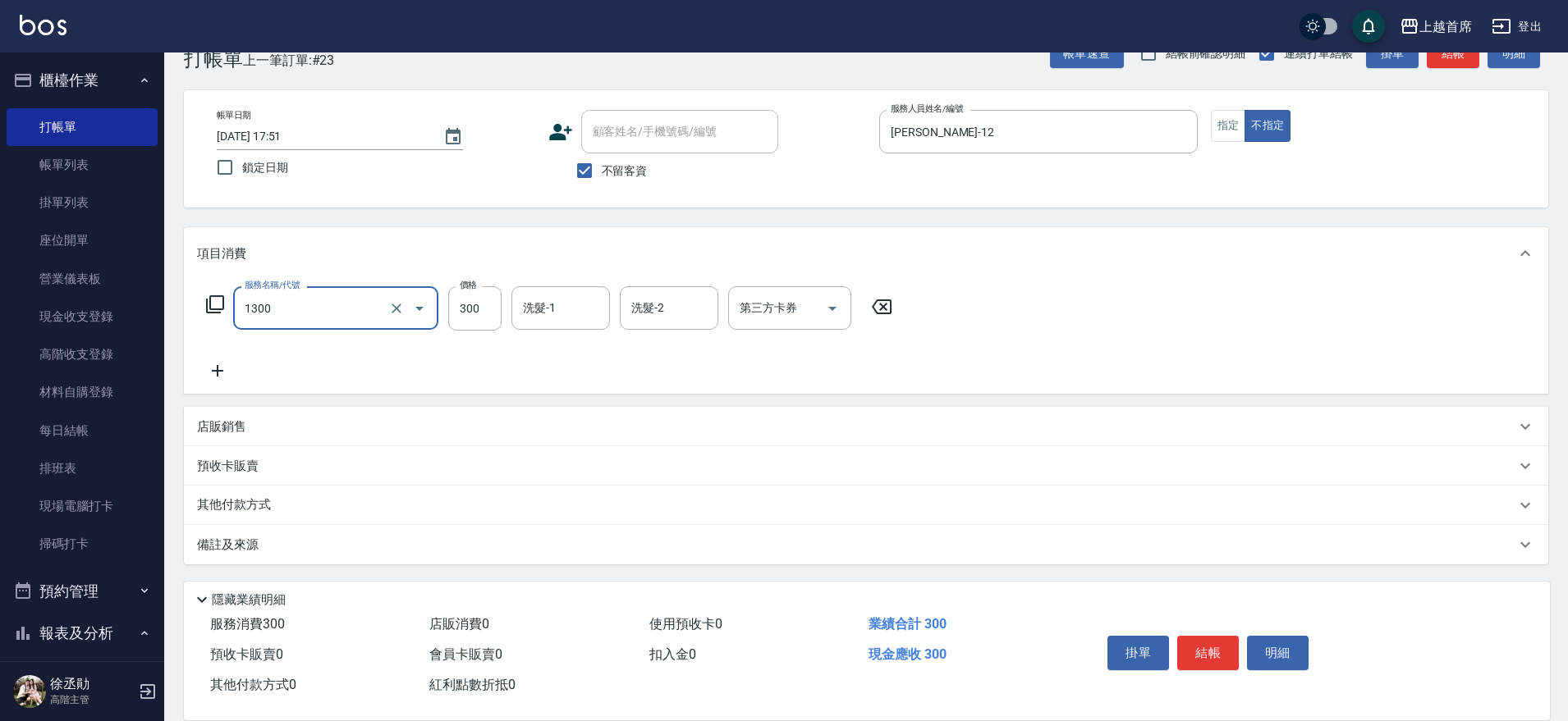
type input "洗髮(1300)"
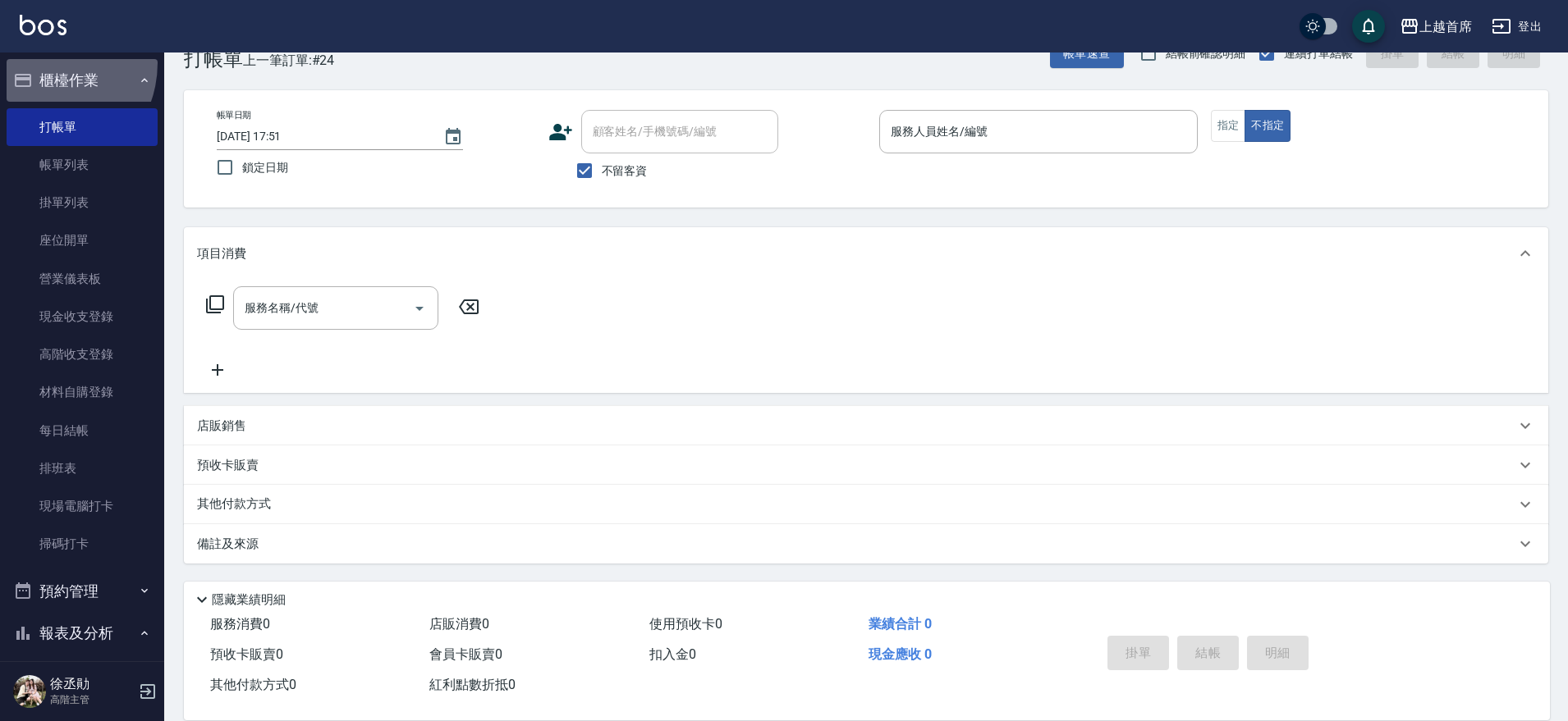
click at [39, 63] on button "櫃檯作業" at bounding box center [81, 80] width 151 height 42
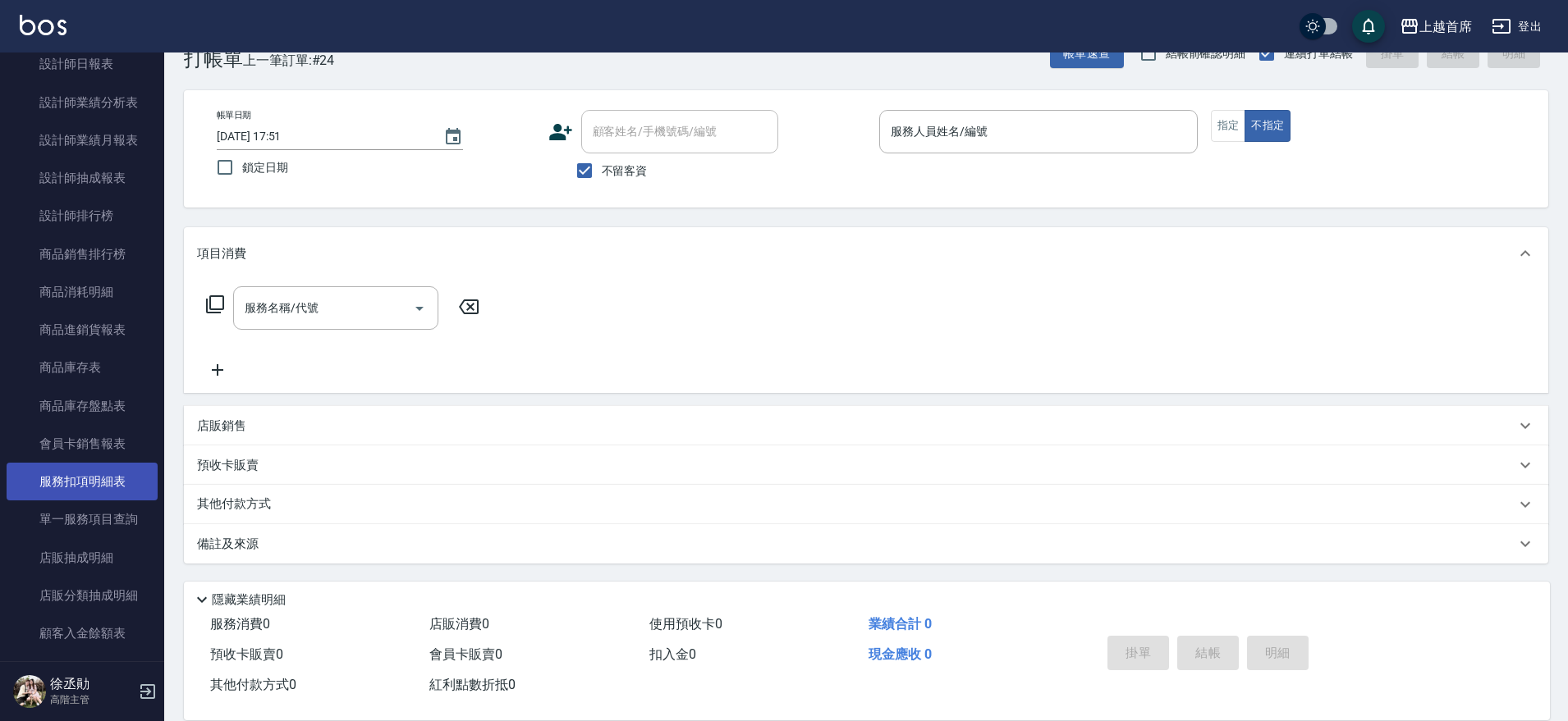
scroll to position [718, 0]
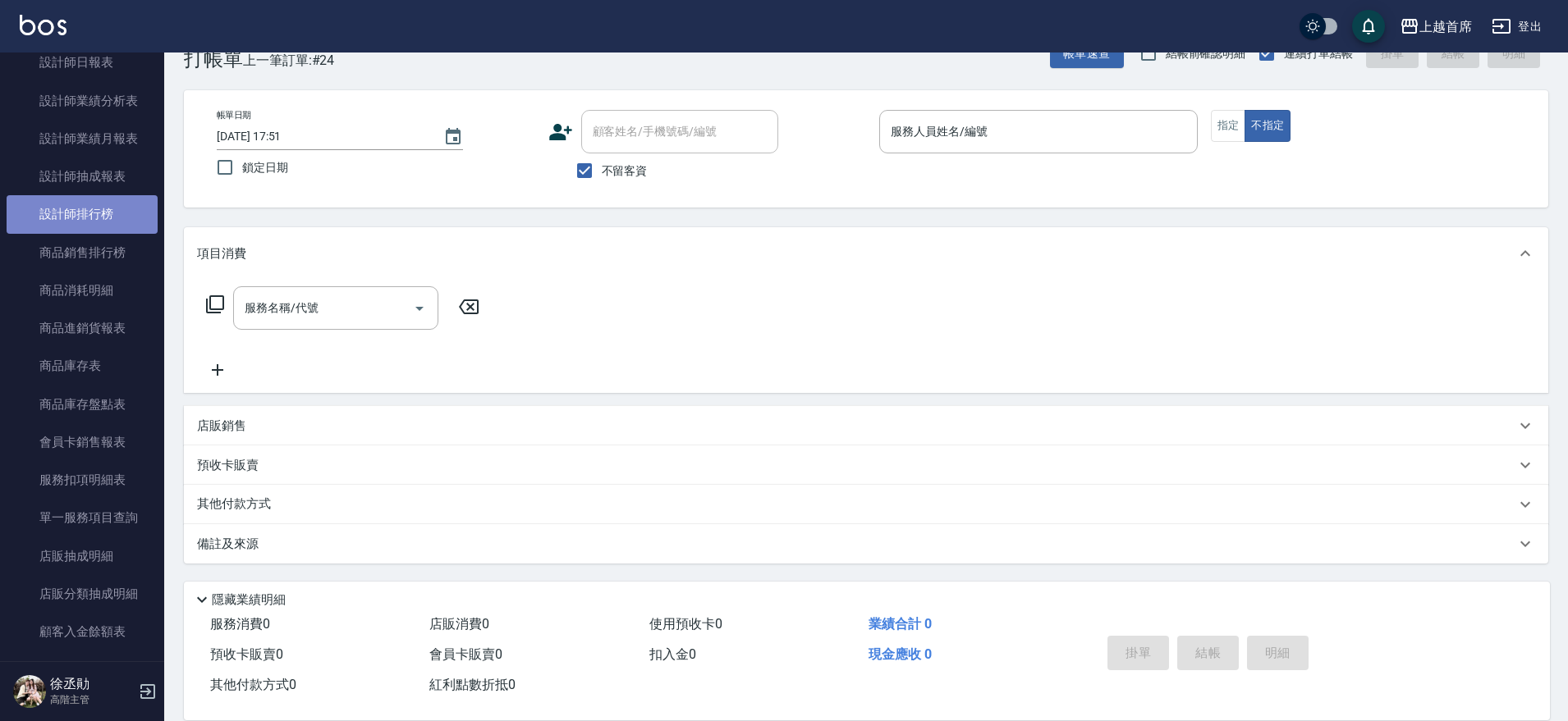
click at [91, 219] on link "設計師排行榜" at bounding box center [81, 214] width 151 height 38
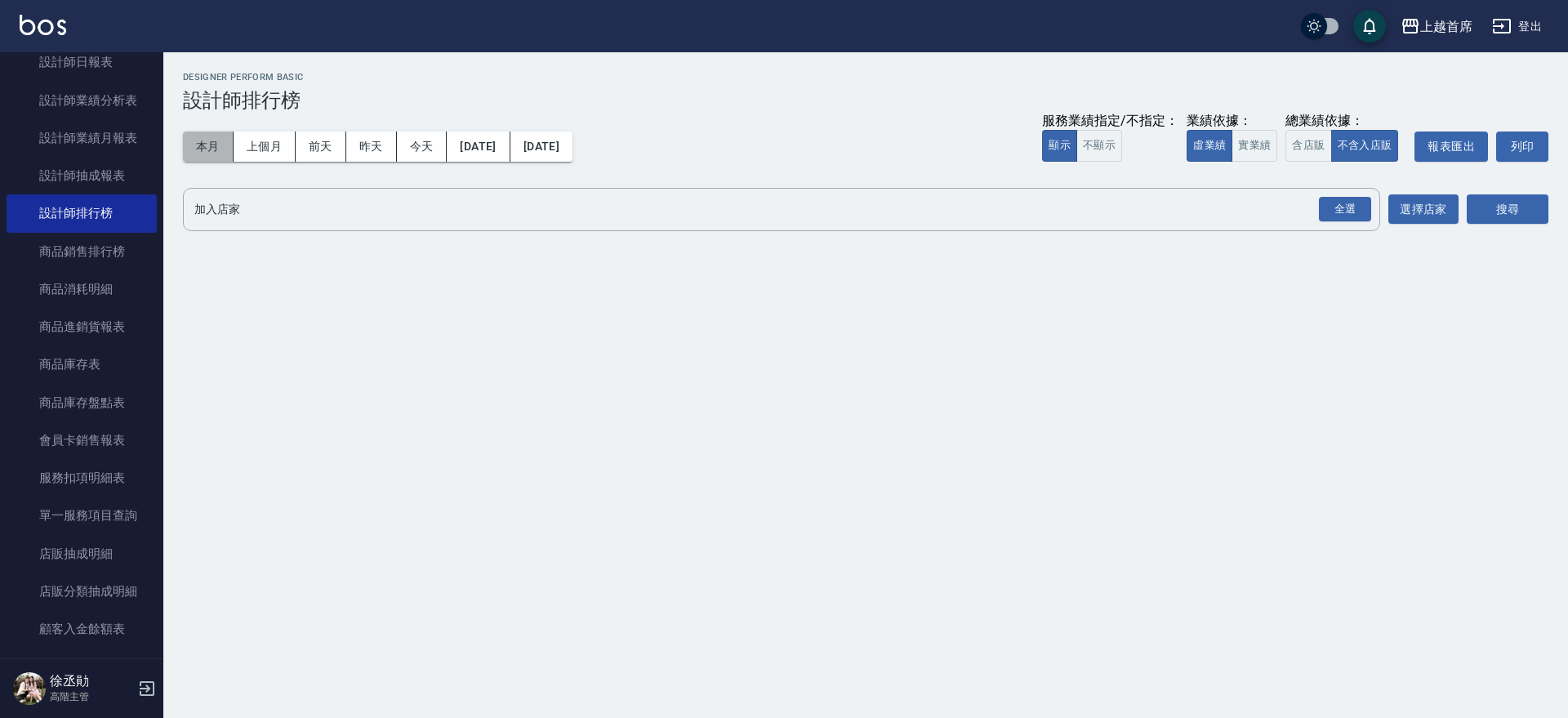
click at [214, 133] on button "本月" at bounding box center [209, 147] width 51 height 30
click at [1269, 148] on button "實業績" at bounding box center [1255, 146] width 46 height 32
click at [1348, 207] on div "全選" at bounding box center [1345, 209] width 53 height 25
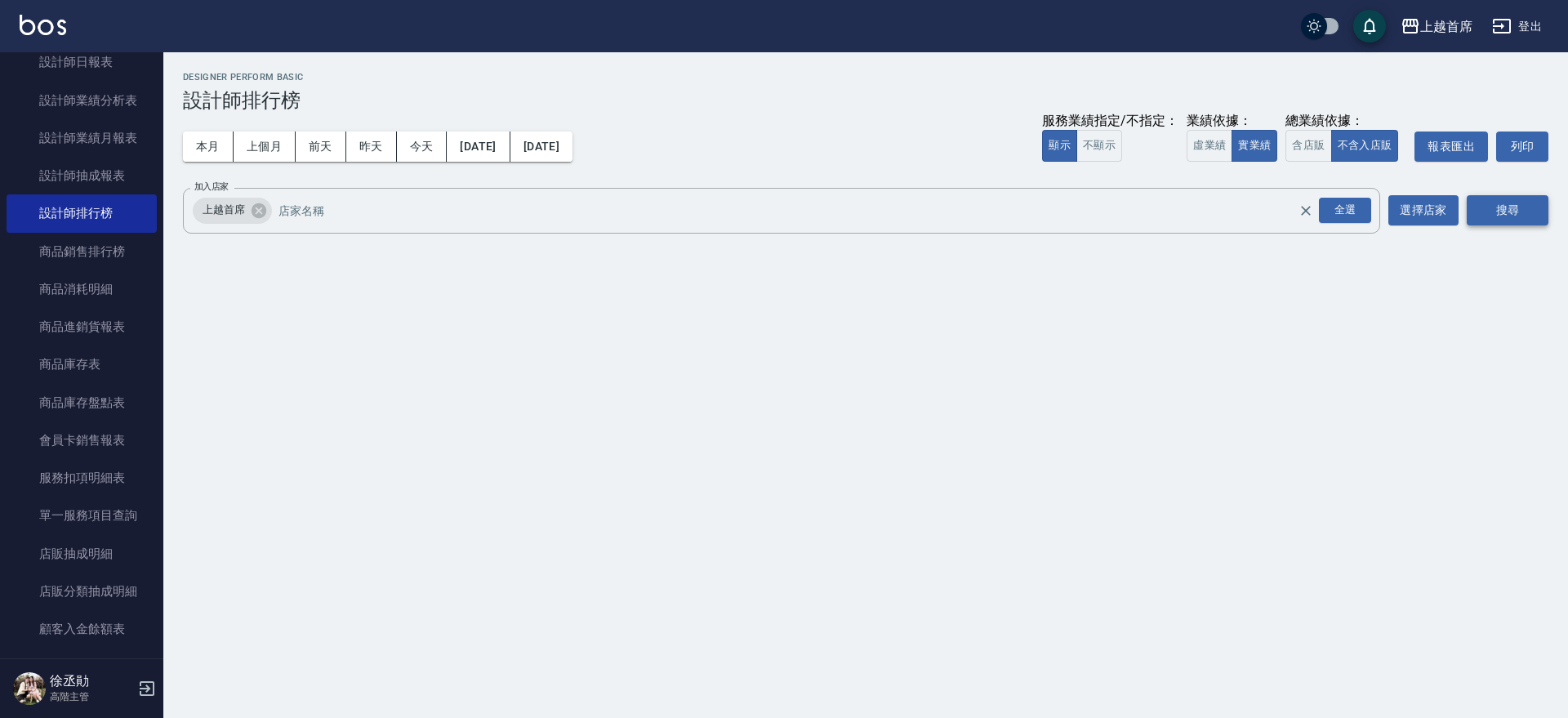
click at [1513, 216] on button "搜尋" at bounding box center [1507, 210] width 82 height 30
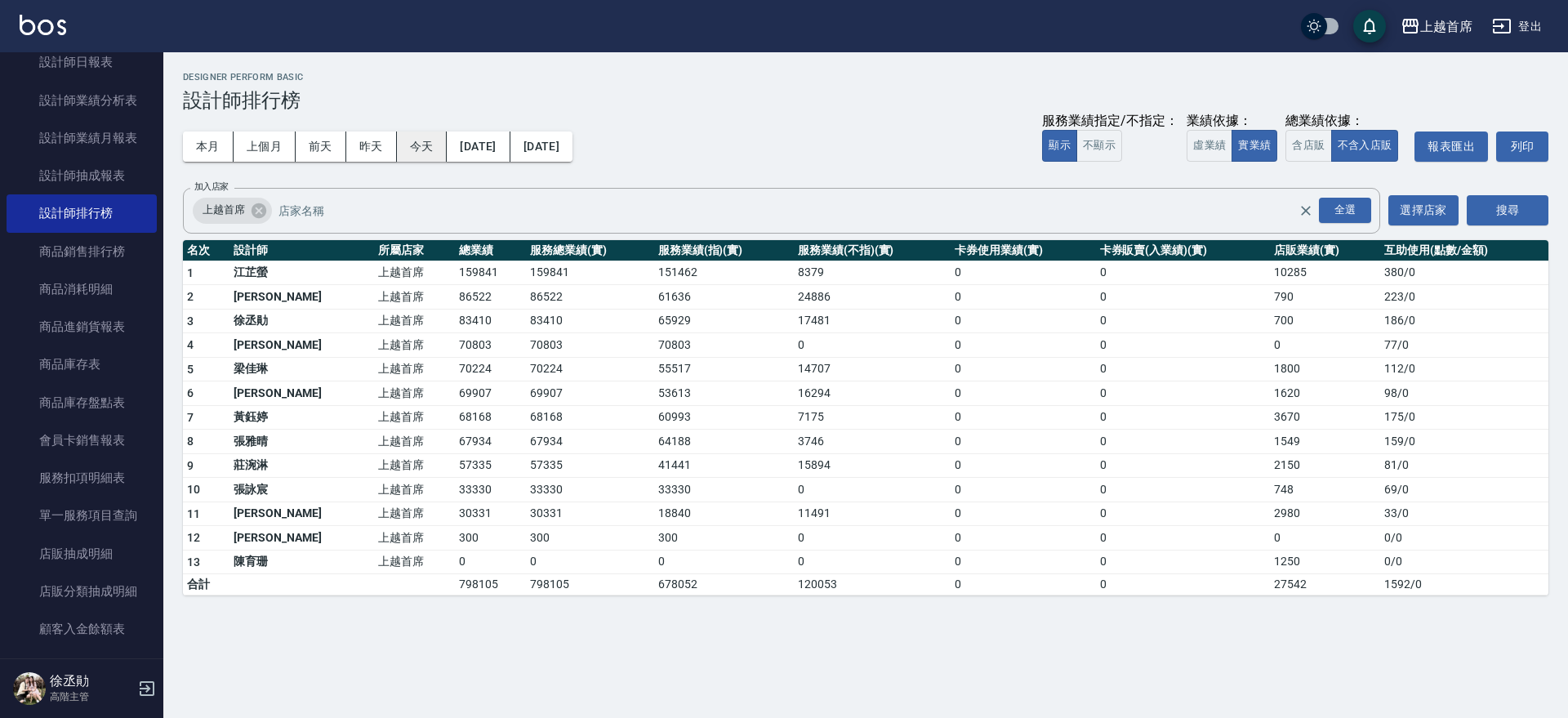
click at [417, 141] on button "今天" at bounding box center [422, 147] width 51 height 30
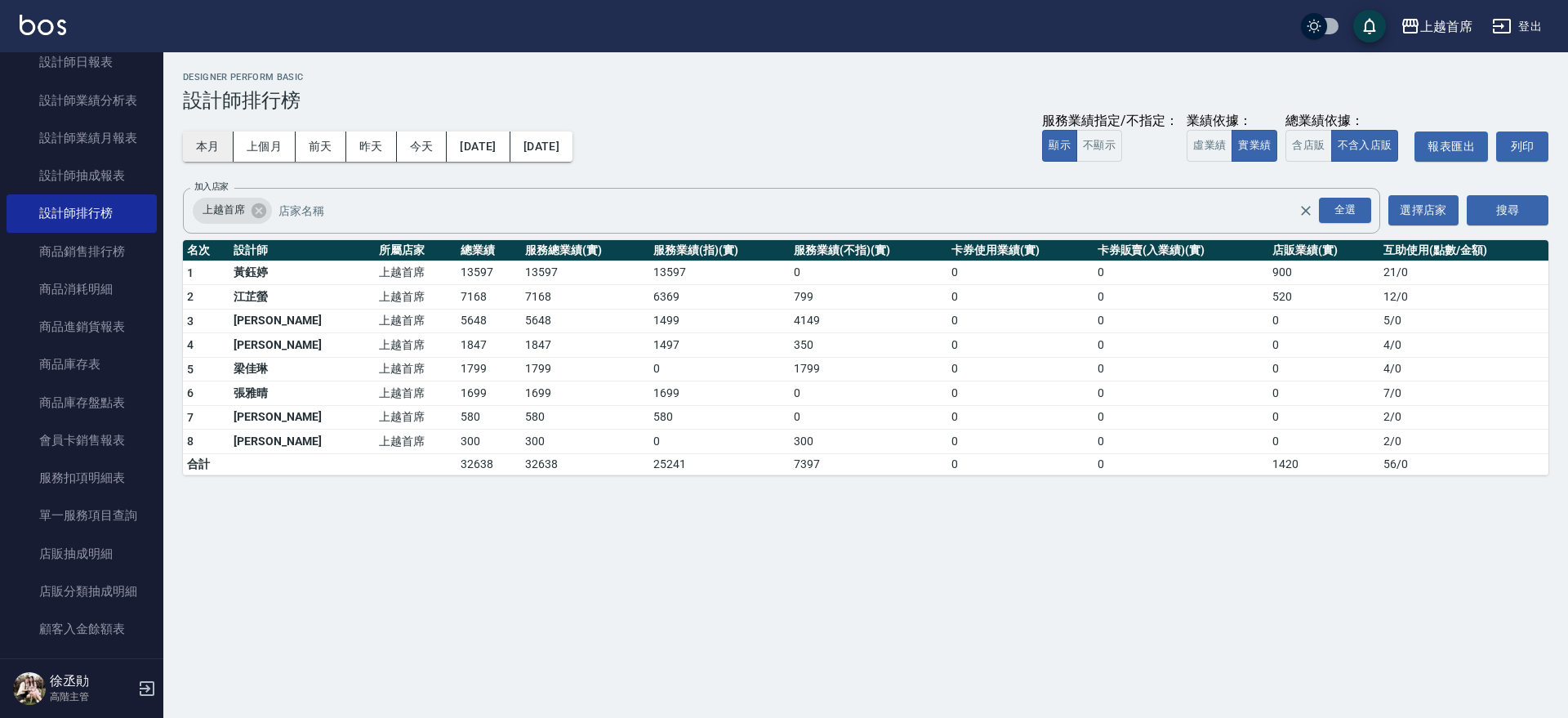
click at [195, 151] on button "本月" at bounding box center [209, 147] width 51 height 30
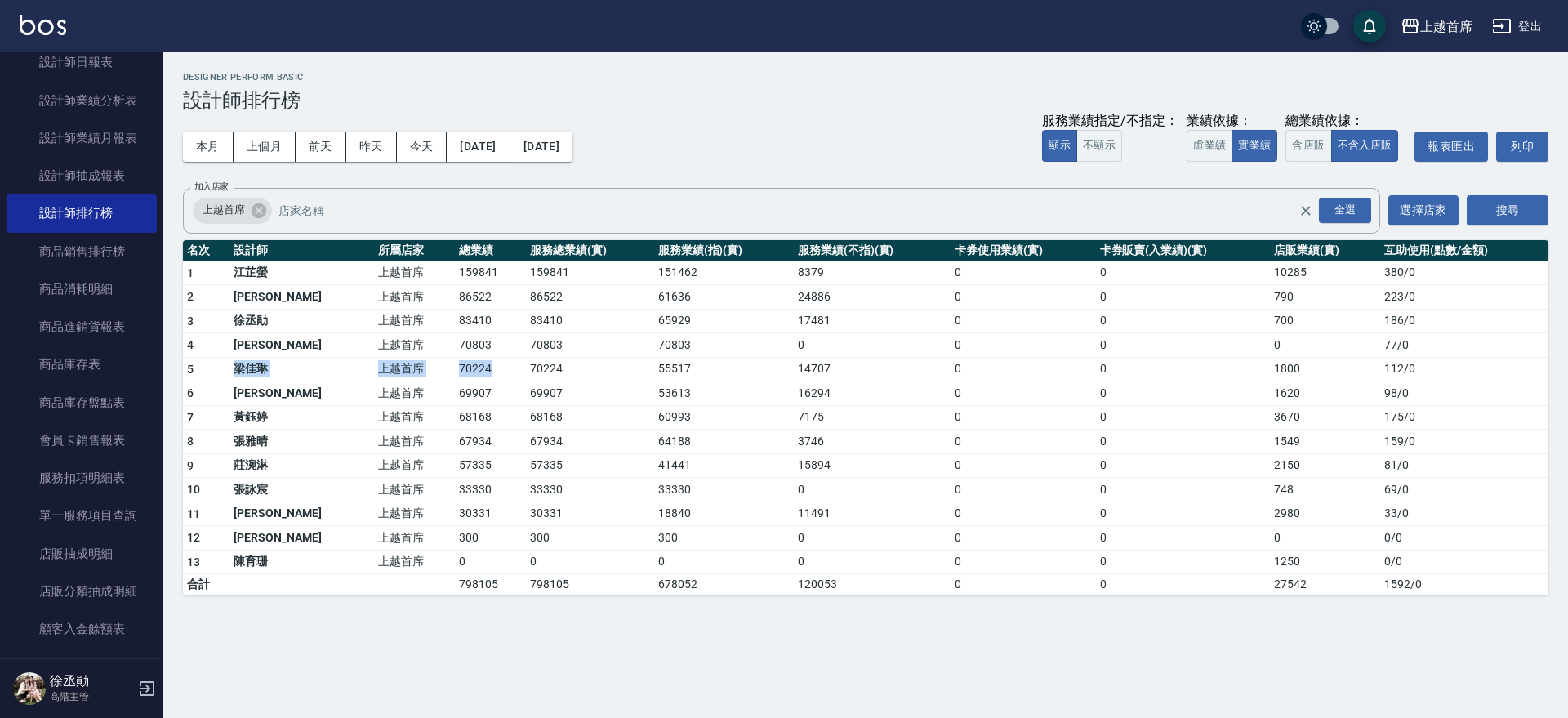
drag, startPoint x: 227, startPoint y: 370, endPoint x: 488, endPoint y: 370, distance: 261.0
click at [485, 370] on tr "5 [PERSON_NAME]首席 70224 70224 55517 14707 0 0 1800 112 / 0" at bounding box center [866, 370] width 1365 height 25
click at [526, 370] on td "70224" at bounding box center [589, 370] width 127 height 25
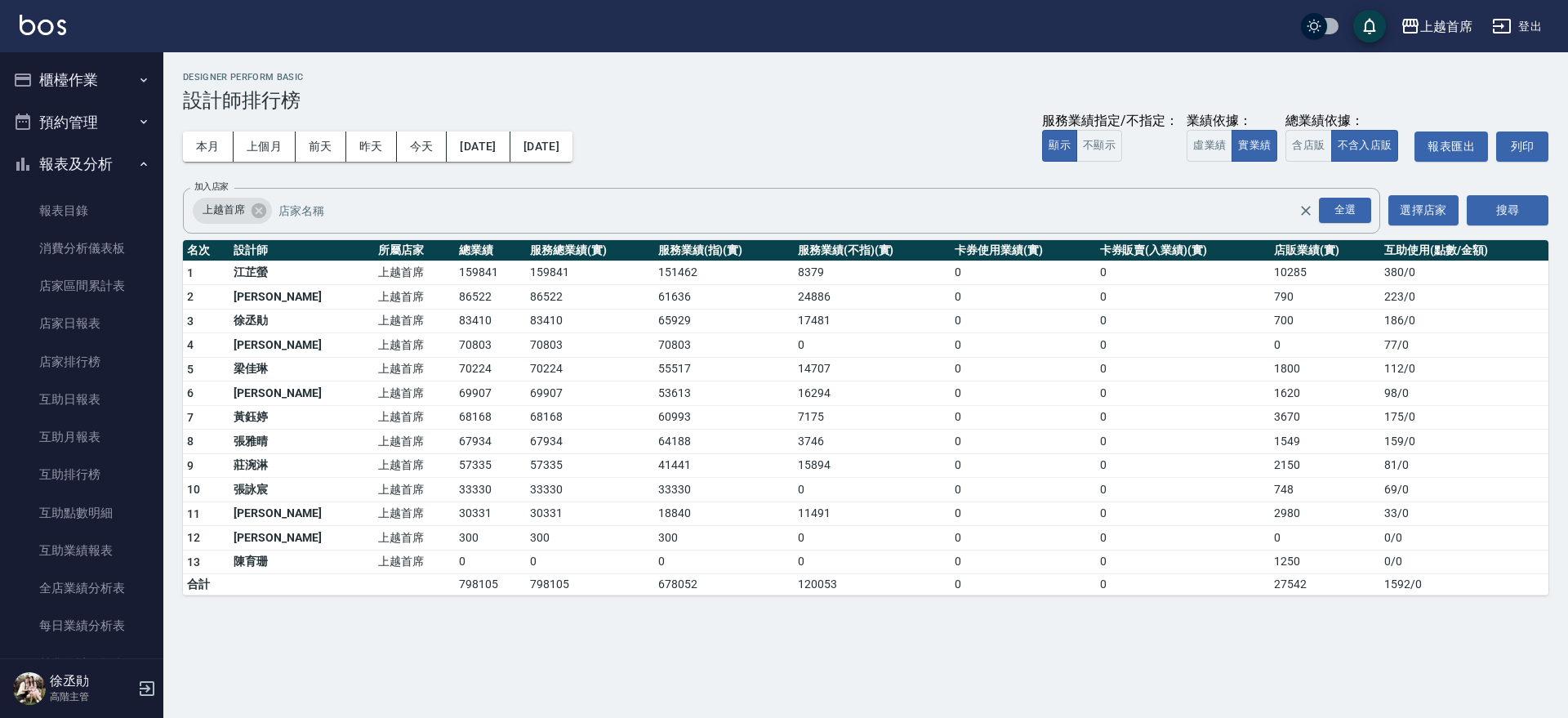
click at [139, 96] on button "櫃檯作業" at bounding box center [81, 80] width 150 height 42
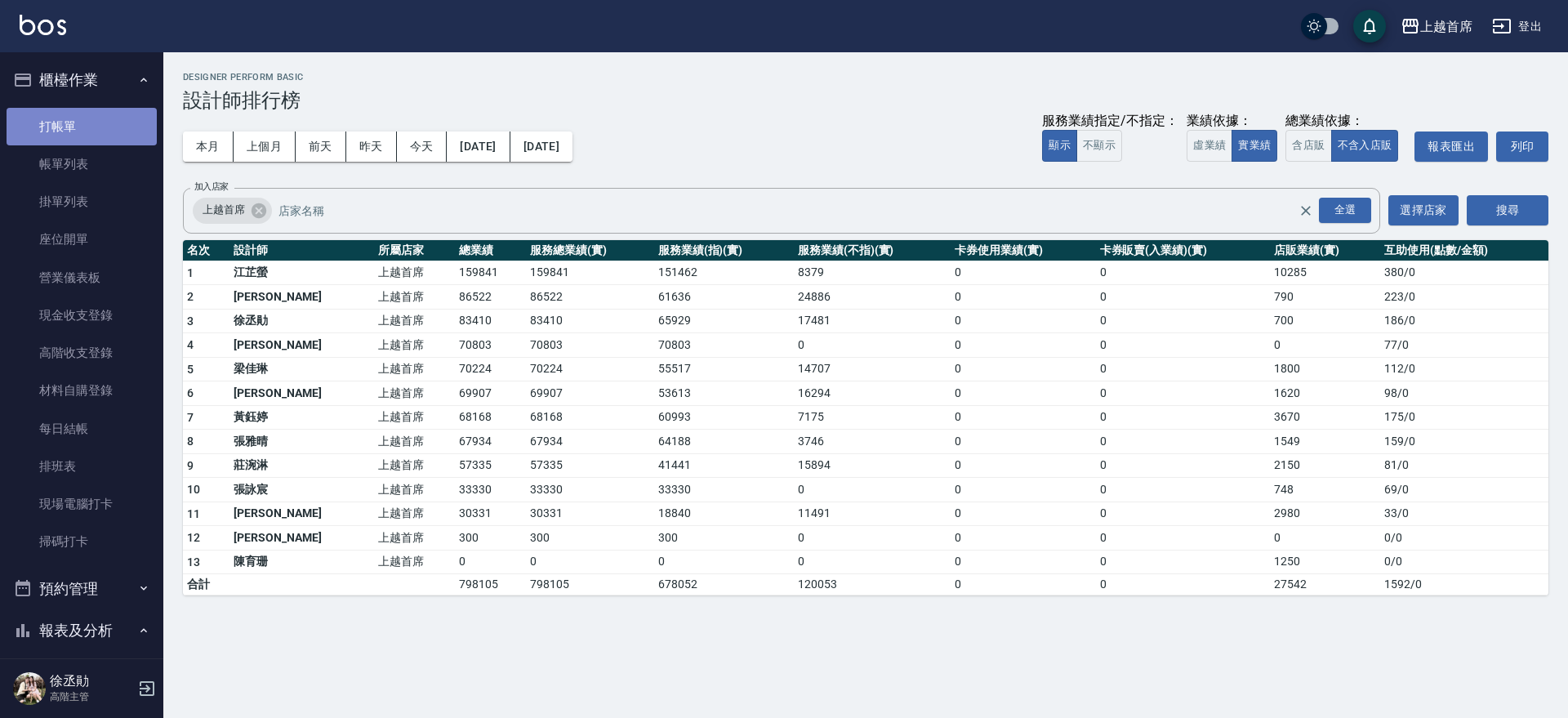
click at [99, 138] on link "打帳單" at bounding box center [81, 126] width 150 height 38
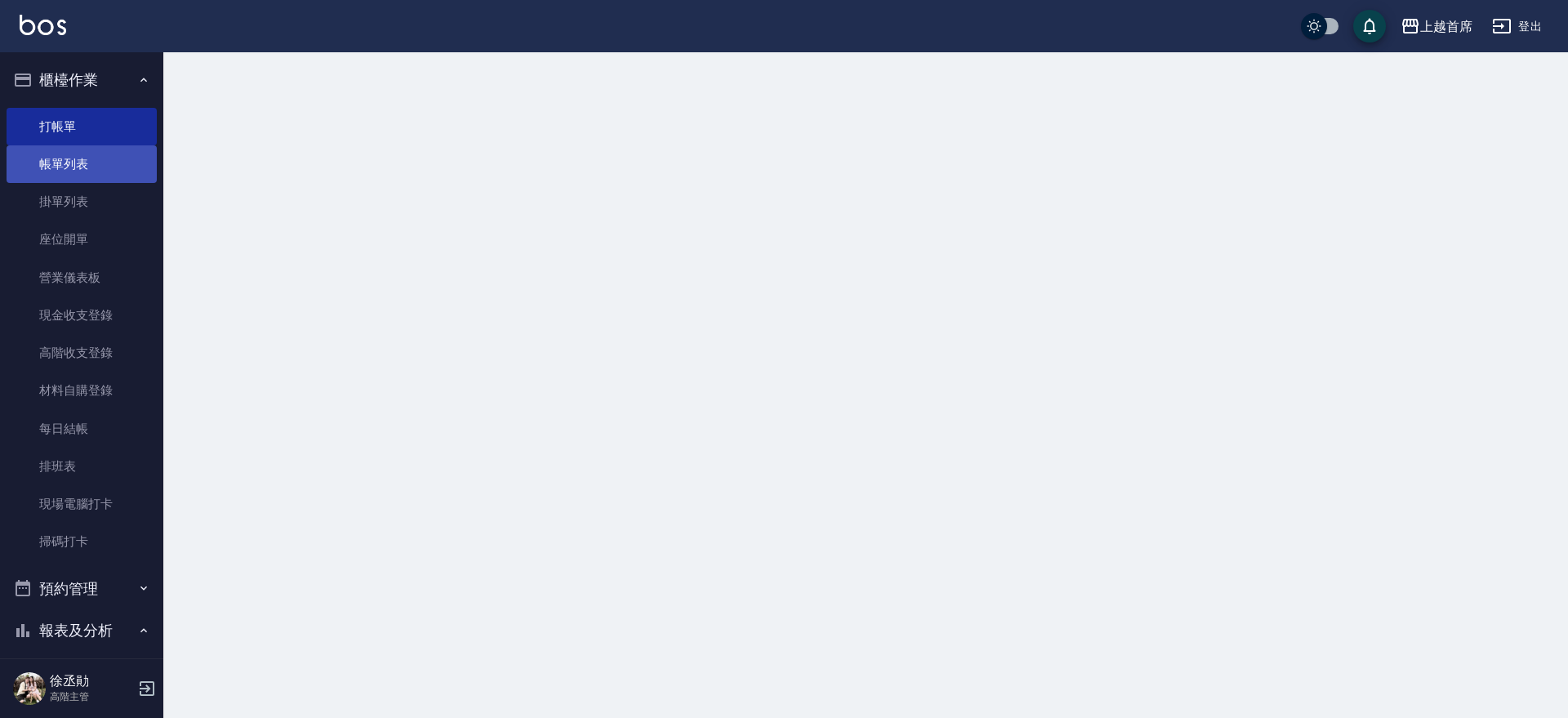
click at [87, 176] on link "帳單列表" at bounding box center [81, 164] width 150 height 38
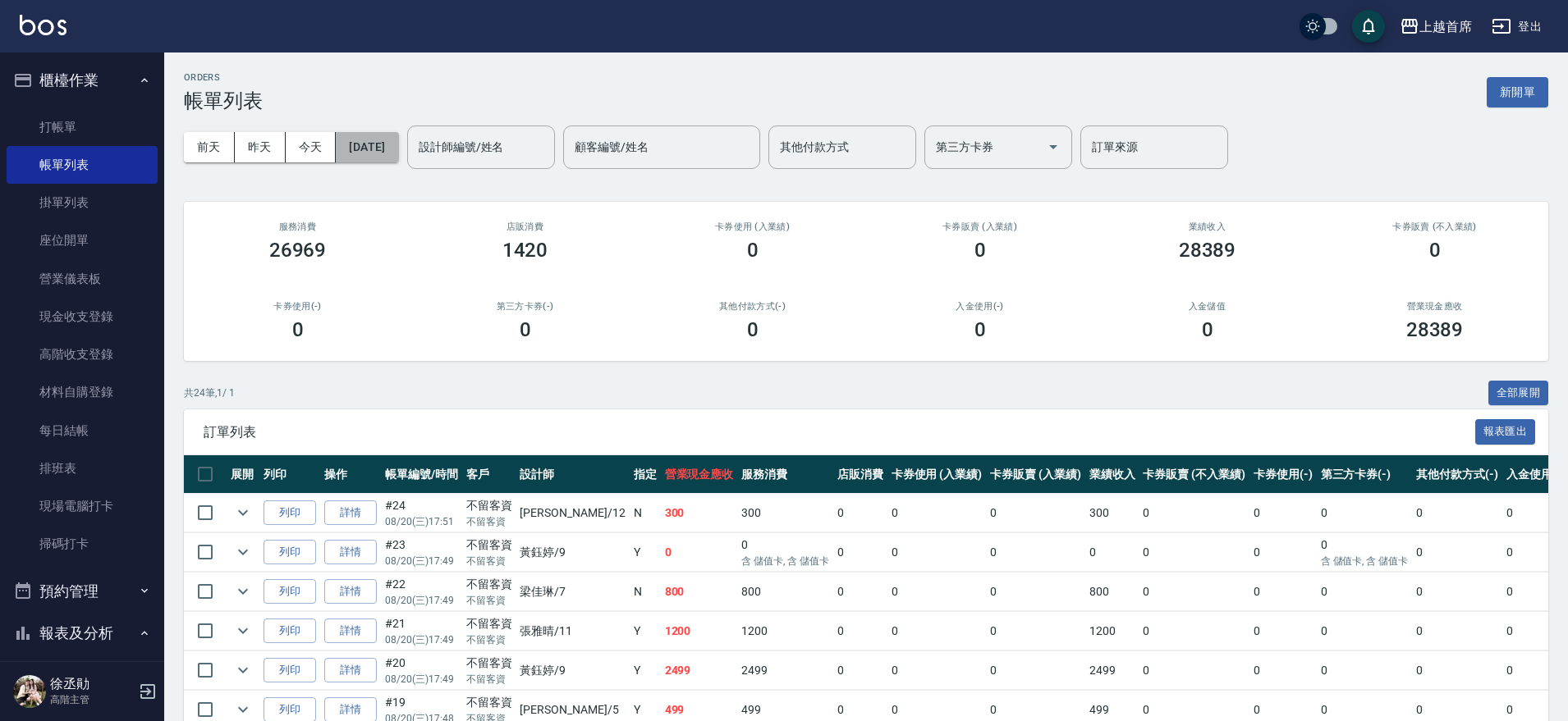
click at [365, 145] on button "[DATE]" at bounding box center [367, 147] width 63 height 30
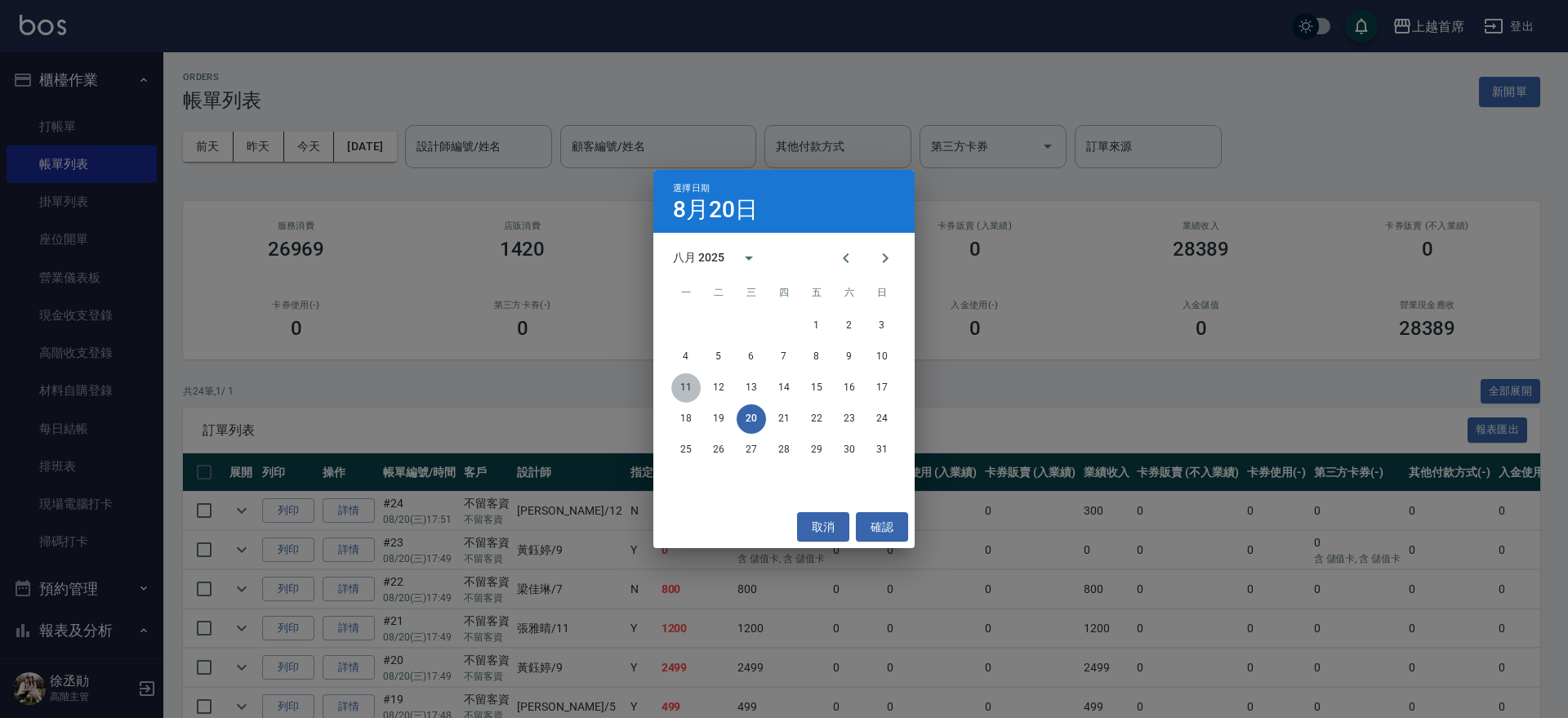
drag, startPoint x: 694, startPoint y: 388, endPoint x: 685, endPoint y: 384, distance: 9.8
click at [693, 388] on button "11" at bounding box center [686, 388] width 30 height 30
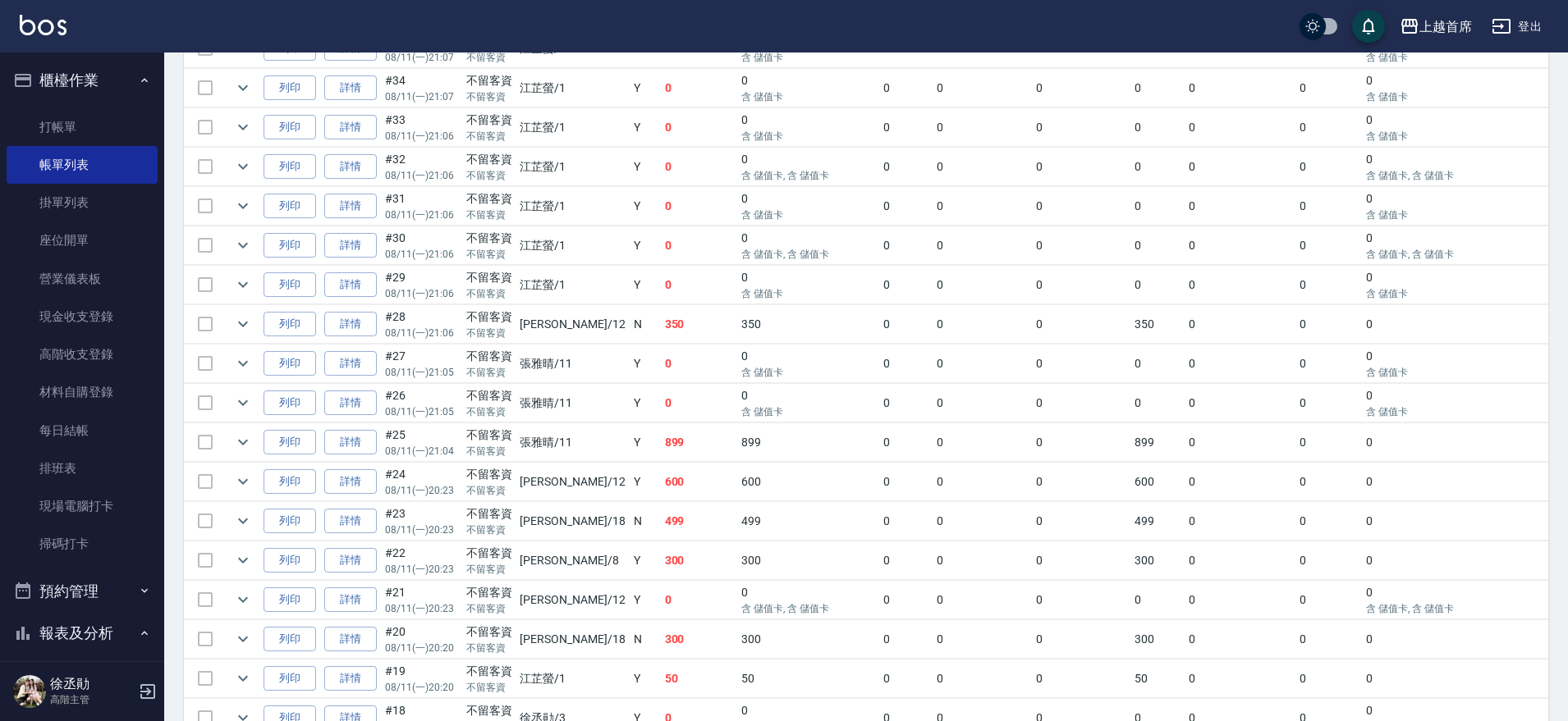
drag, startPoint x: 643, startPoint y: 435, endPoint x: 609, endPoint y: 485, distance: 60.5
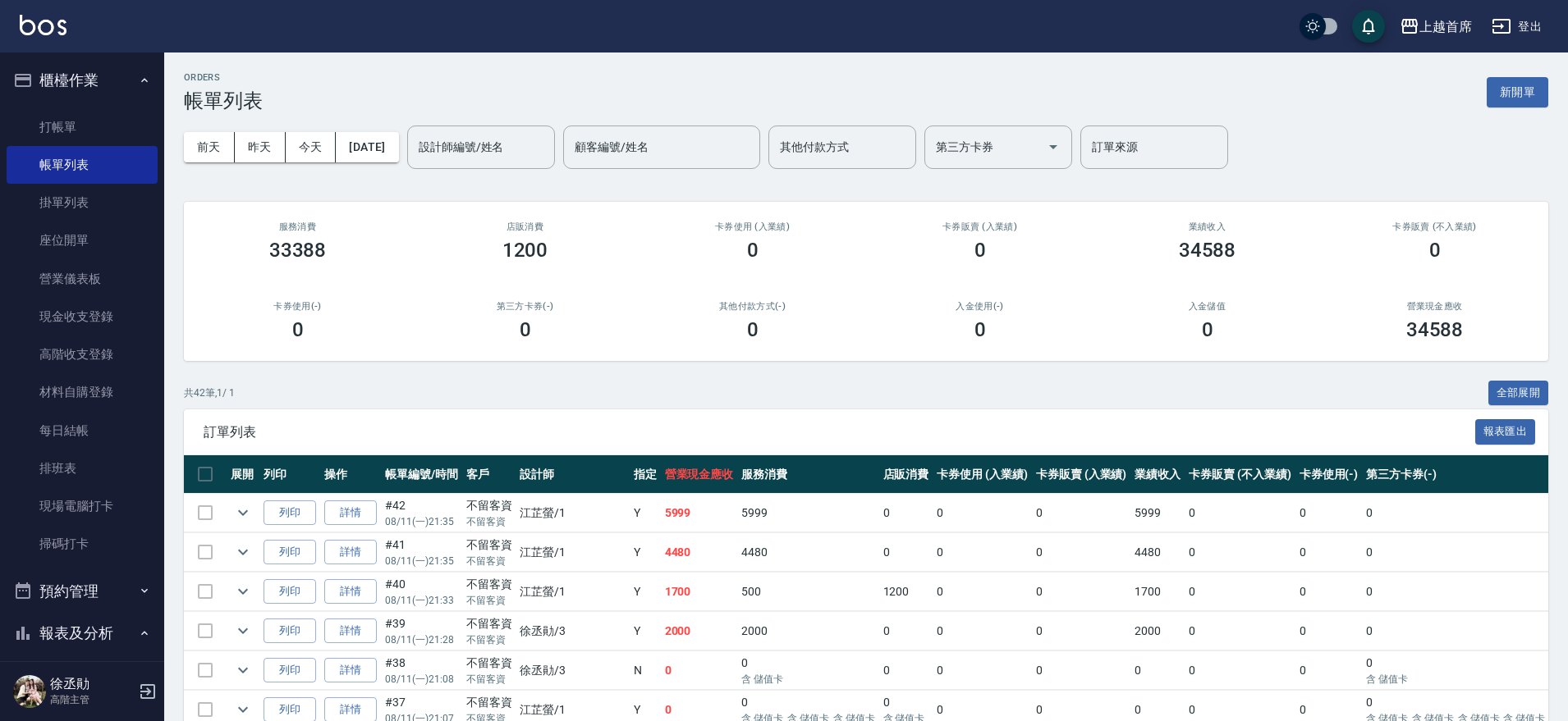
drag, startPoint x: 609, startPoint y: 485, endPoint x: 385, endPoint y: 278, distance: 305.0
click at [376, 144] on button "[DATE]" at bounding box center [367, 147] width 63 height 30
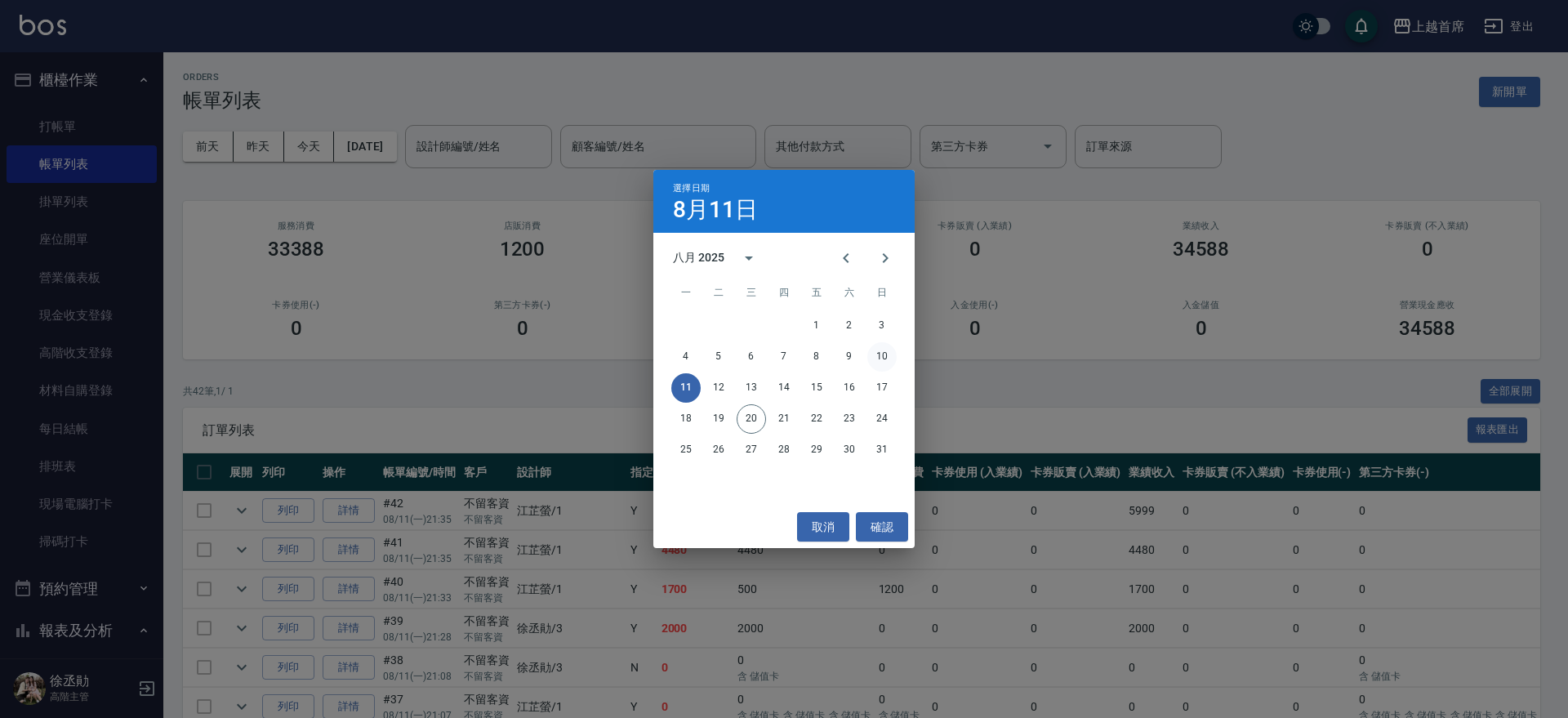
click at [875, 357] on button "10" at bounding box center [883, 357] width 30 height 30
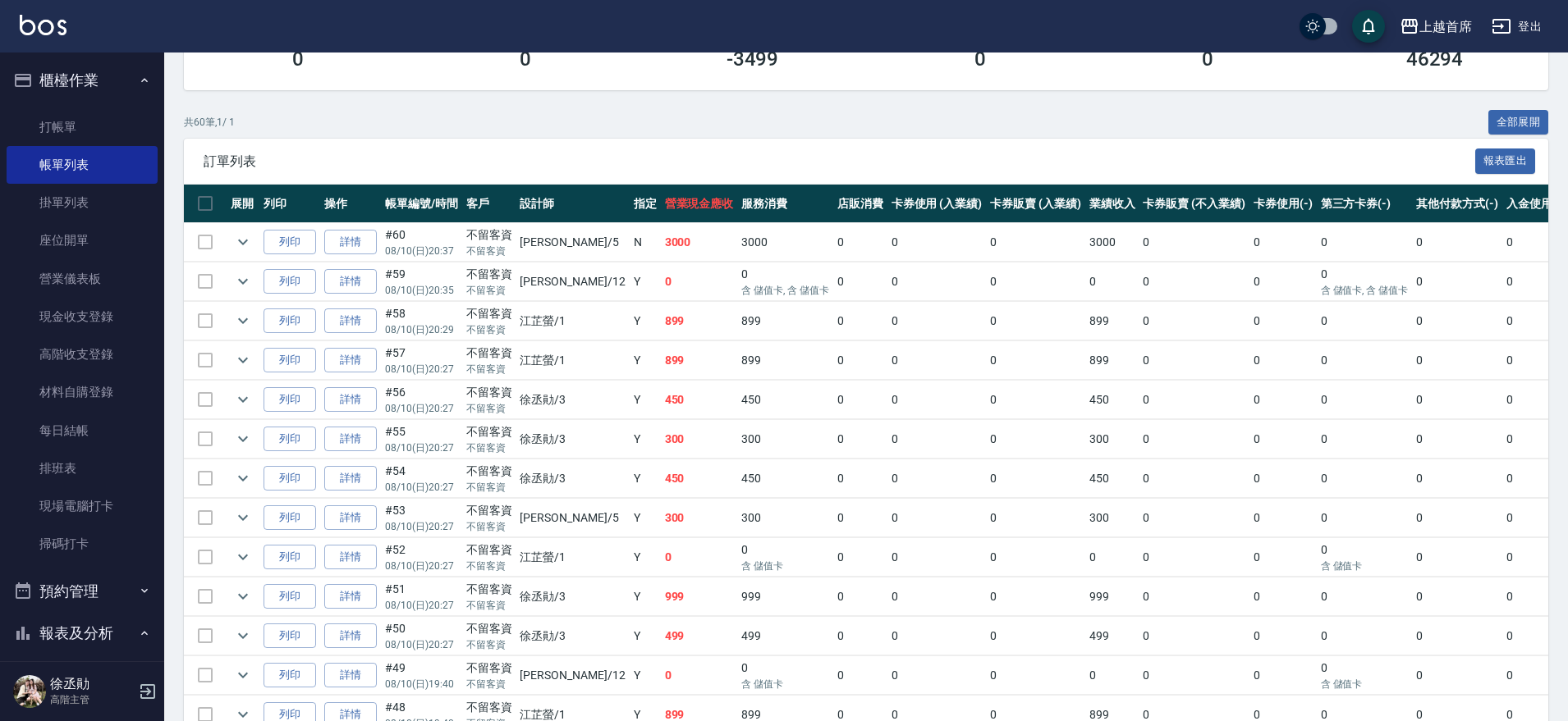
drag, startPoint x: 879, startPoint y: 359, endPoint x: 699, endPoint y: 529, distance: 247.6
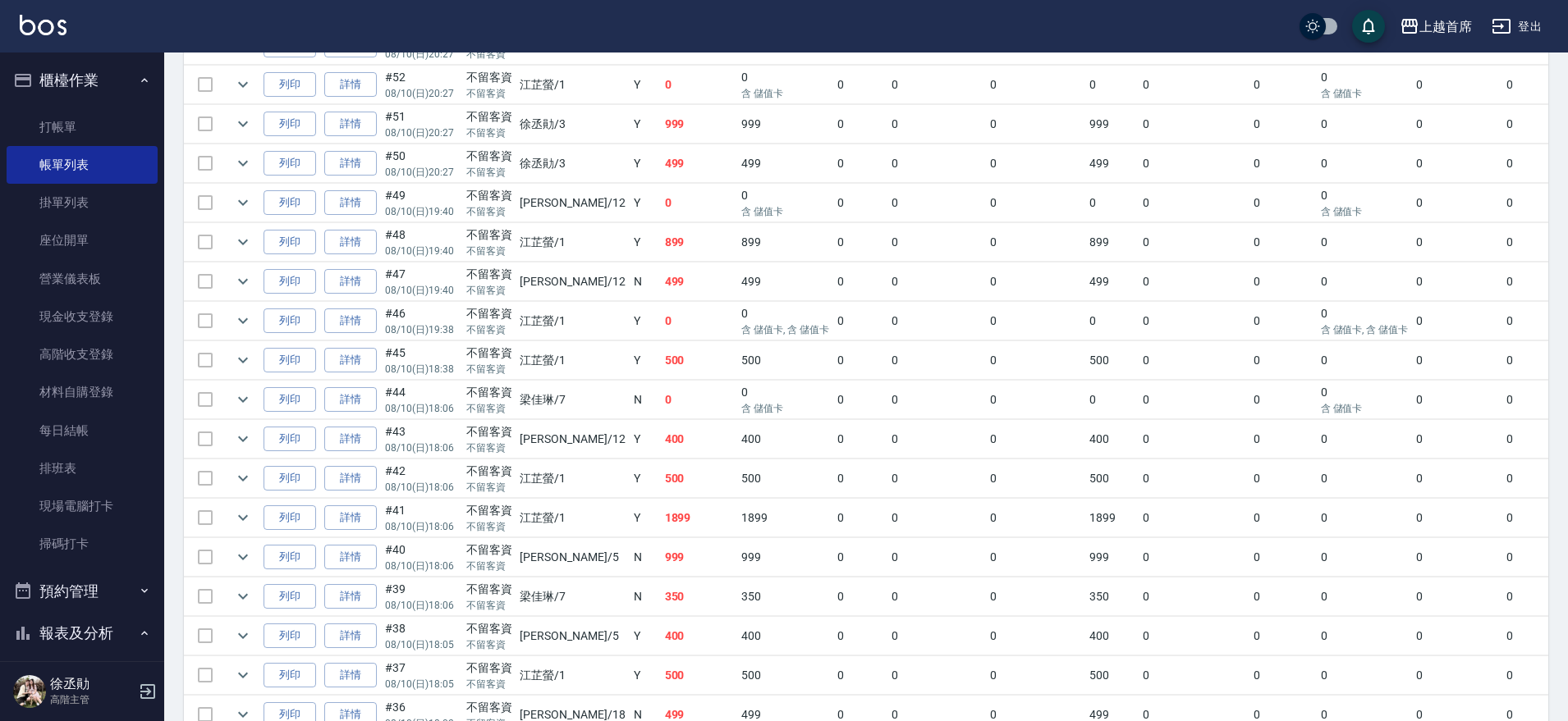
drag, startPoint x: 723, startPoint y: 423, endPoint x: 691, endPoint y: 484, distance: 68.9
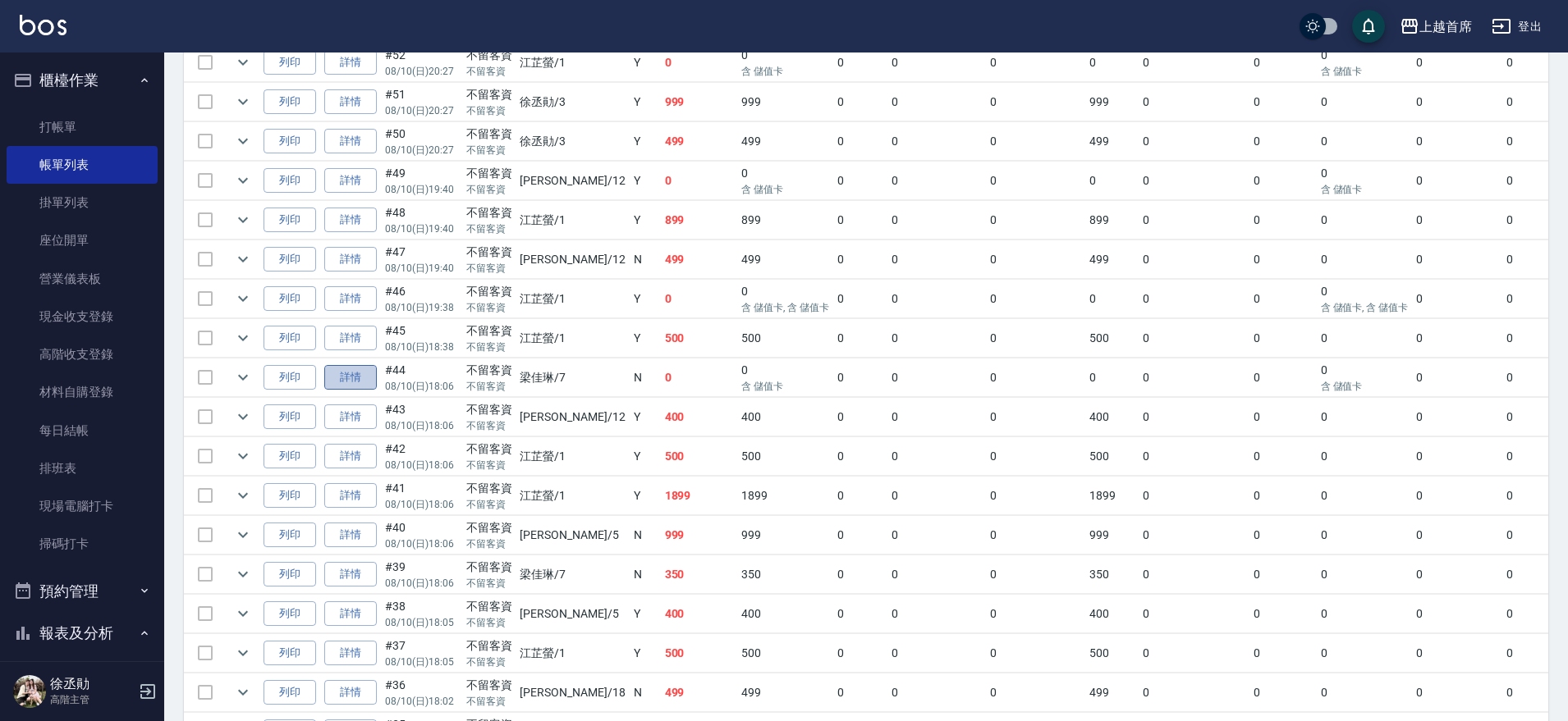
click at [353, 374] on link "詳情" at bounding box center [351, 377] width 53 height 26
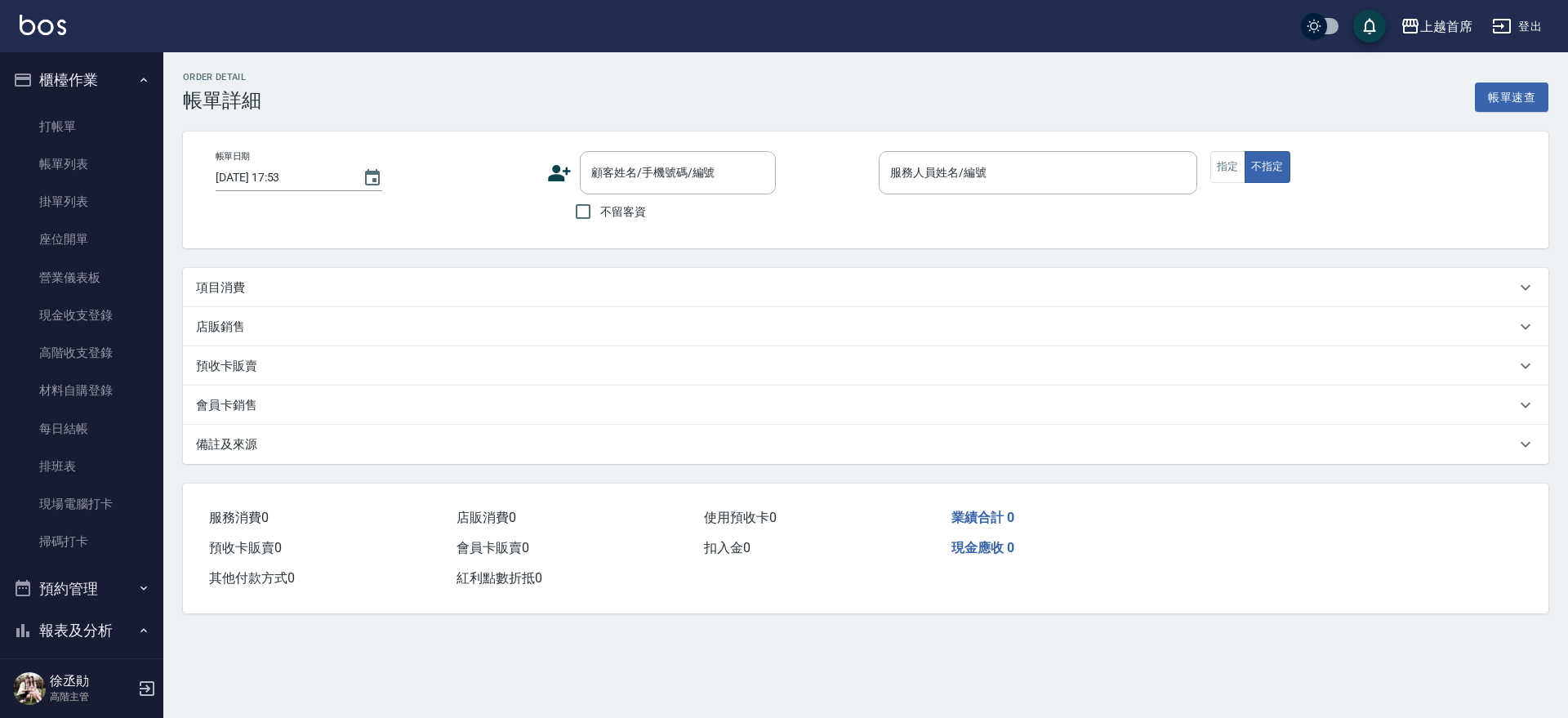
type input "[DATE] 18:06"
checkbox input "true"
type input "[PERSON_NAME]-7"
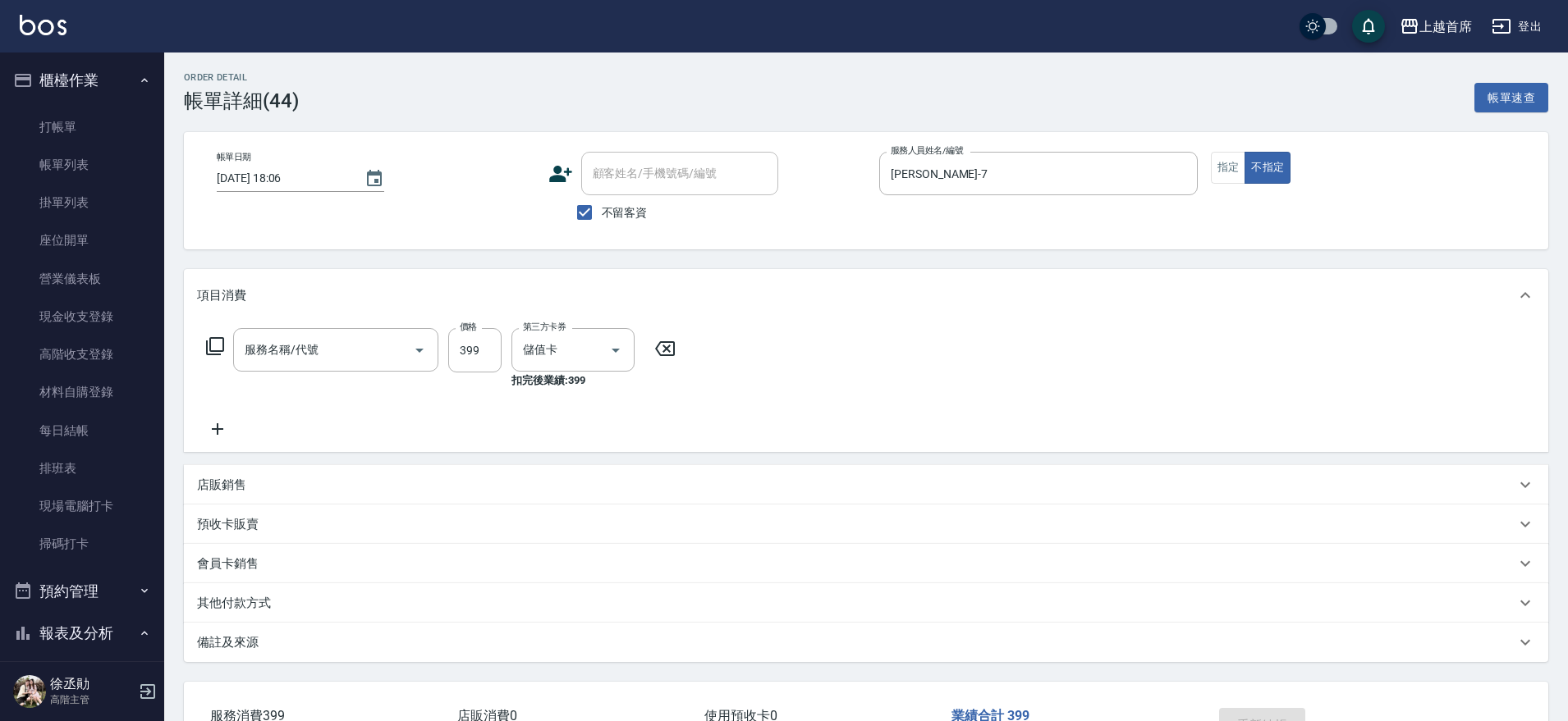
type input "海鹽洗髮(0399)"
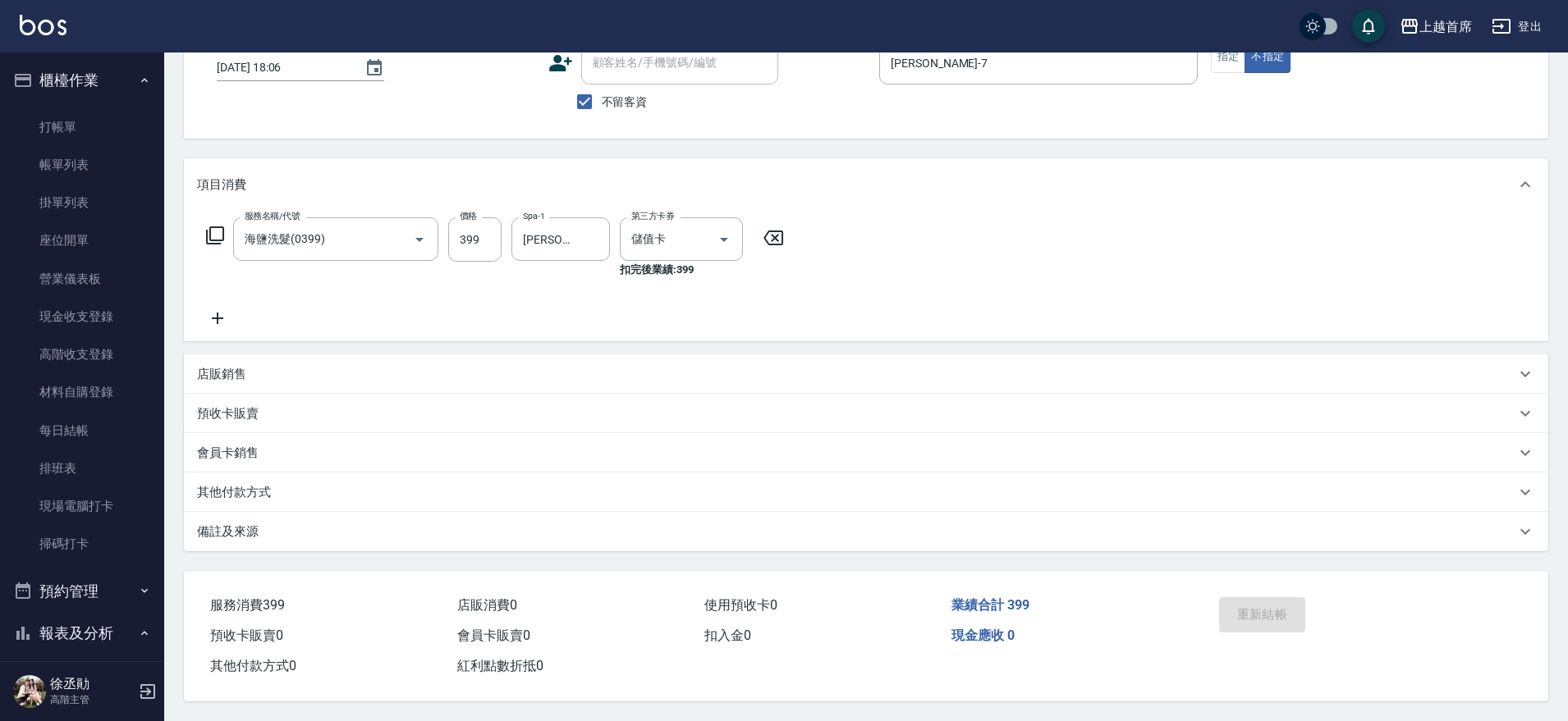
scroll to position [118, 0]
click at [56, 81] on button "櫃檯作業" at bounding box center [81, 80] width 151 height 42
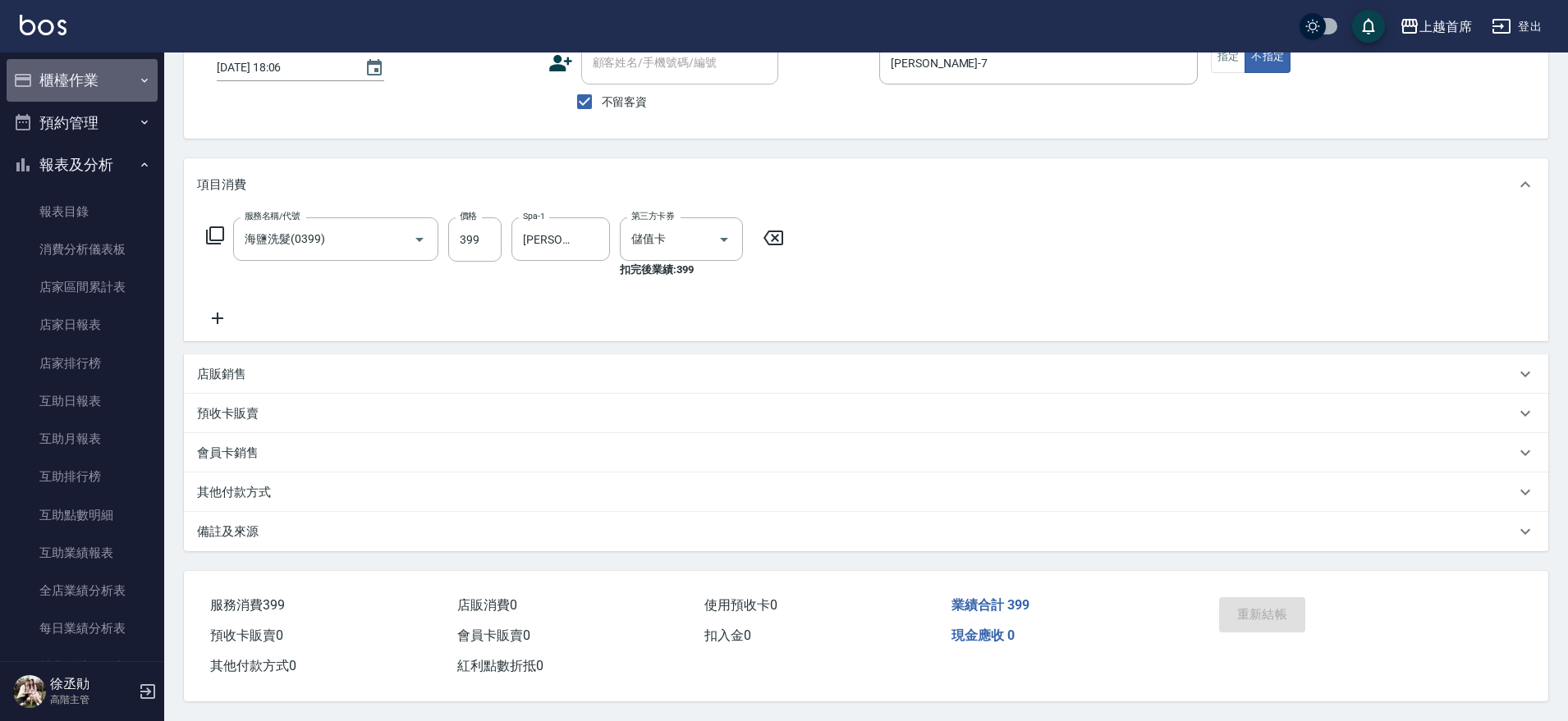
click at [91, 63] on button "櫃檯作業" at bounding box center [81, 80] width 151 height 42
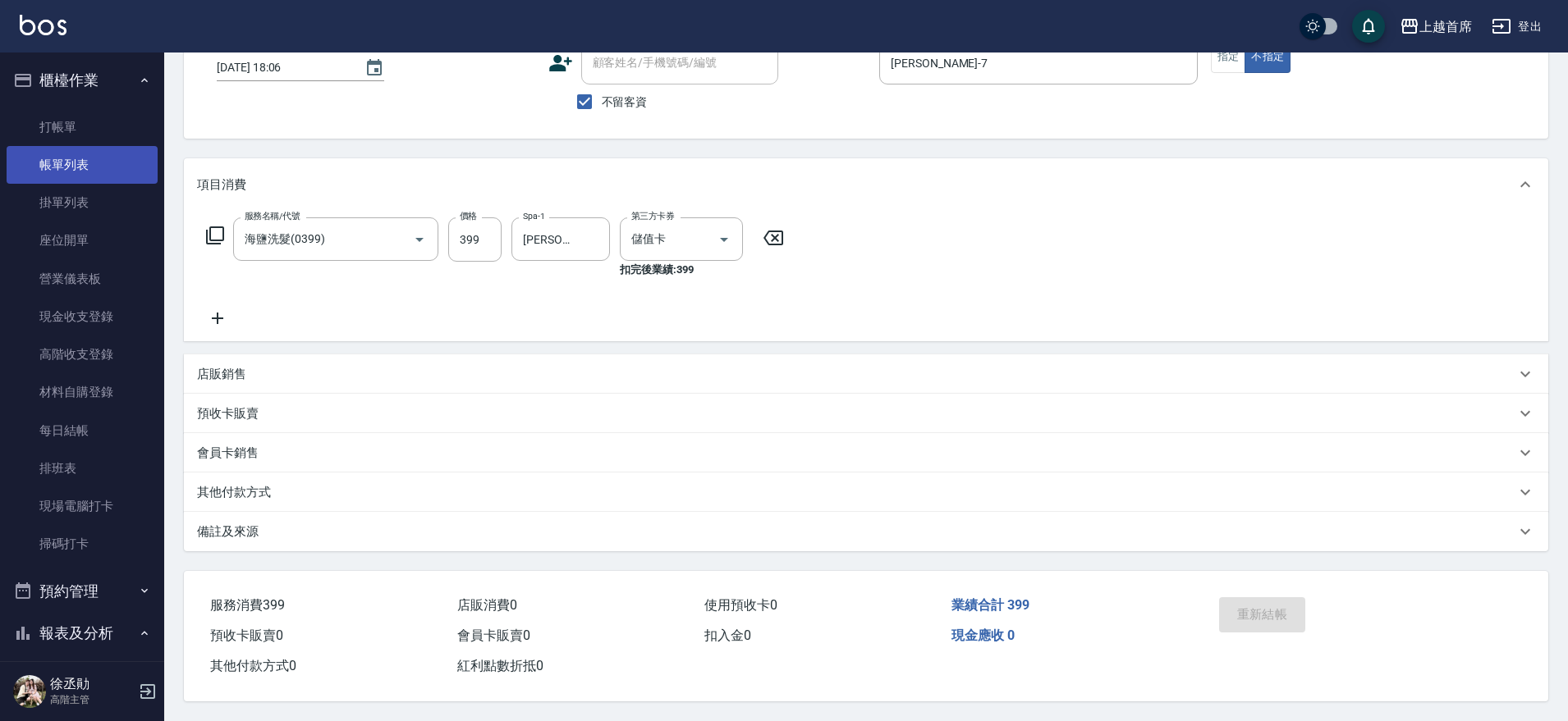
click at [112, 158] on link "帳單列表" at bounding box center [81, 165] width 151 height 38
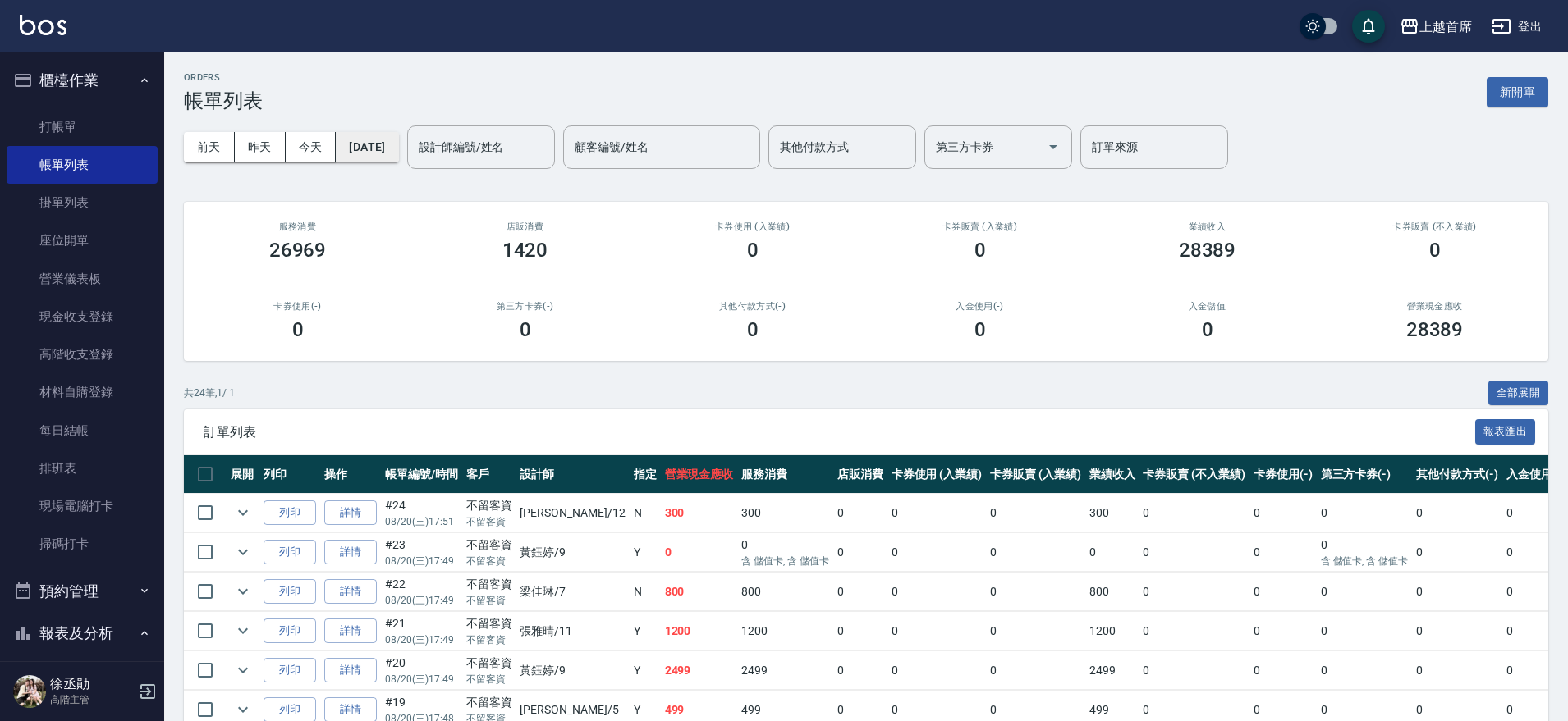
click at [376, 145] on button "[DATE]" at bounding box center [367, 147] width 63 height 30
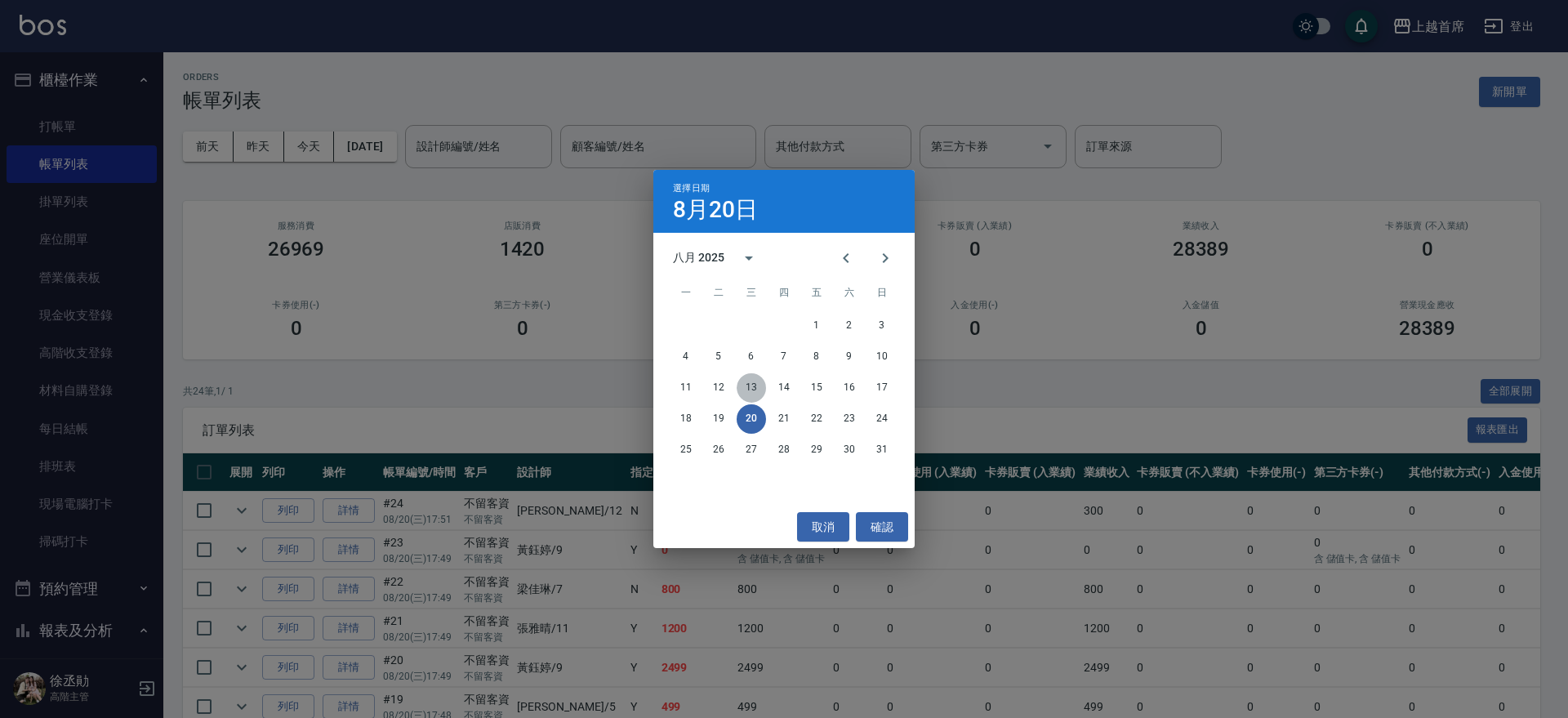
click at [742, 384] on button "13" at bounding box center [752, 388] width 30 height 30
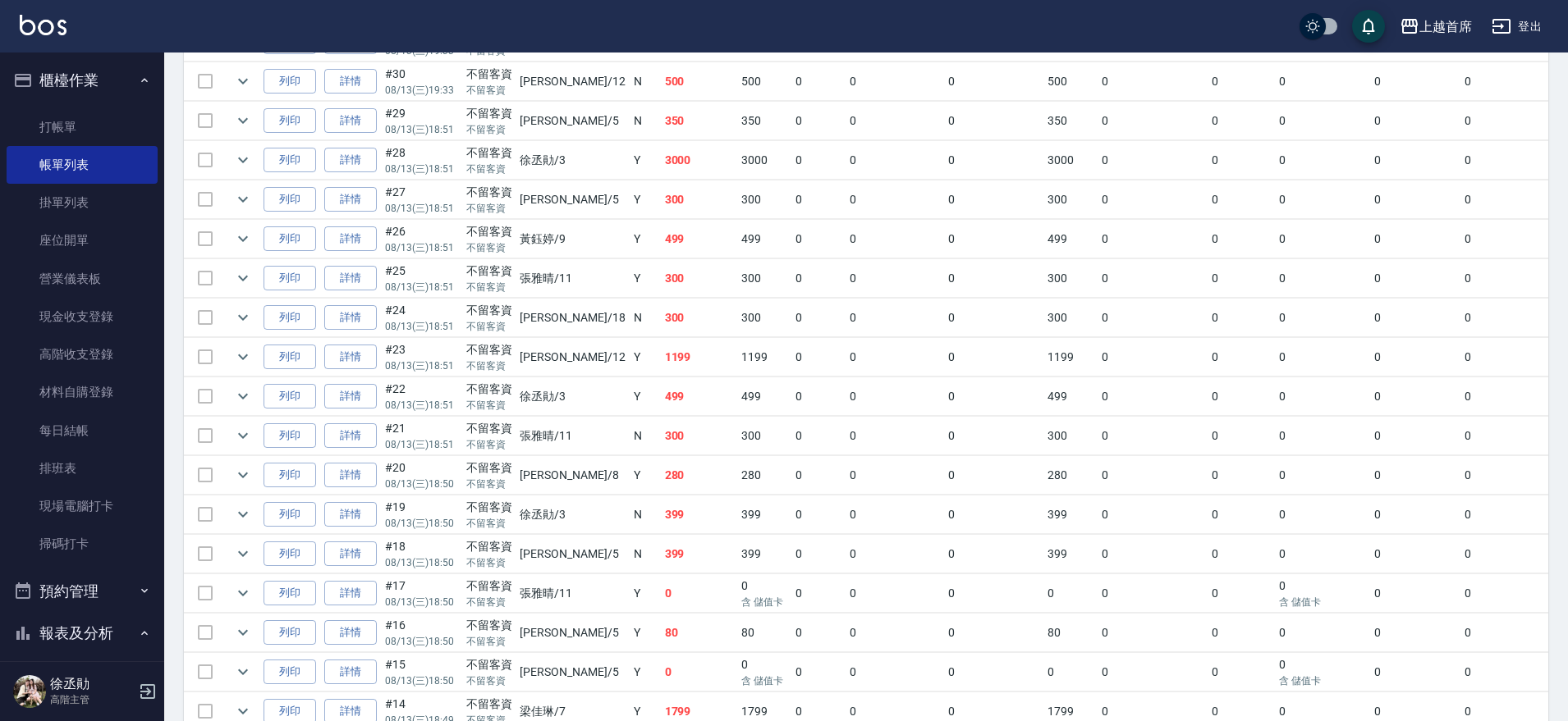
drag, startPoint x: 505, startPoint y: 338, endPoint x: 510, endPoint y: 389, distance: 51.2
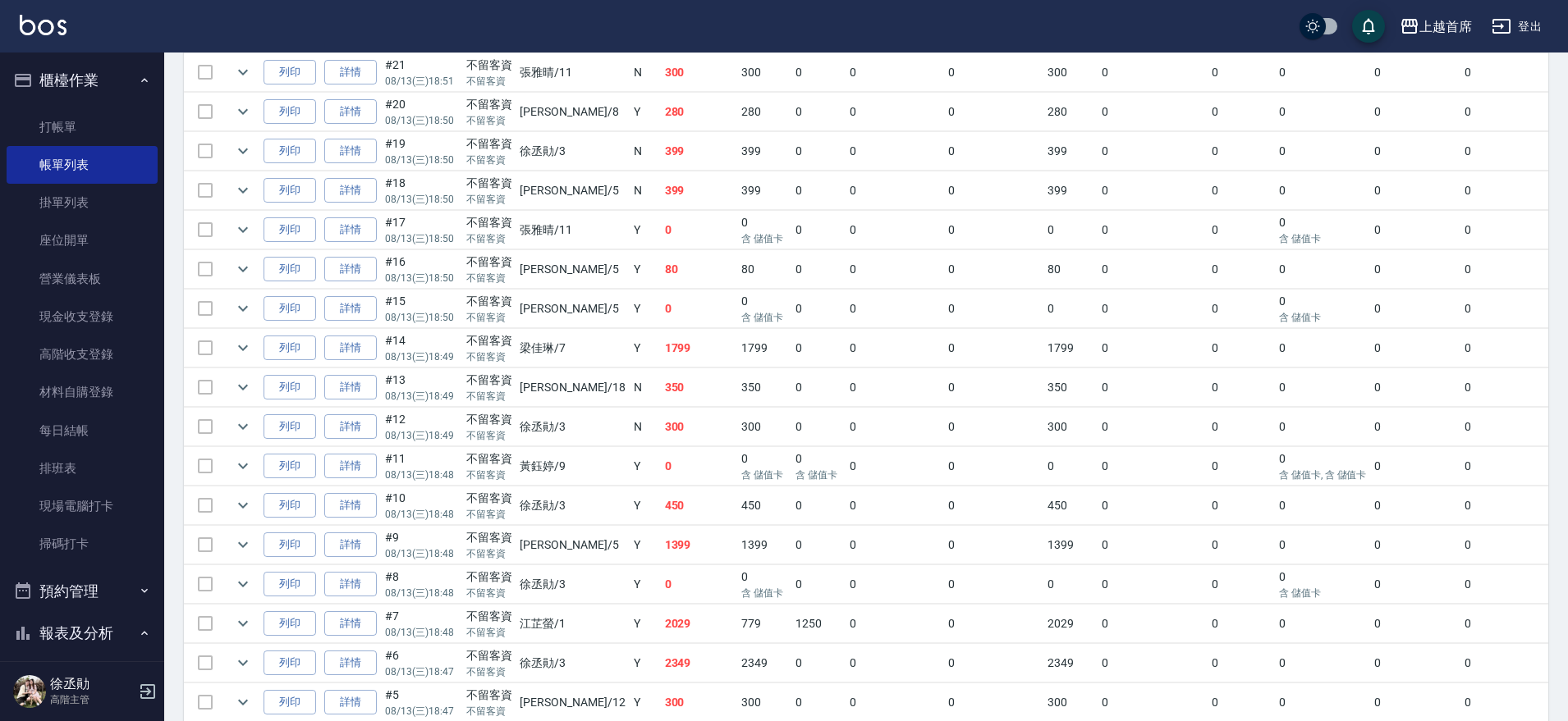
scroll to position [955, 0]
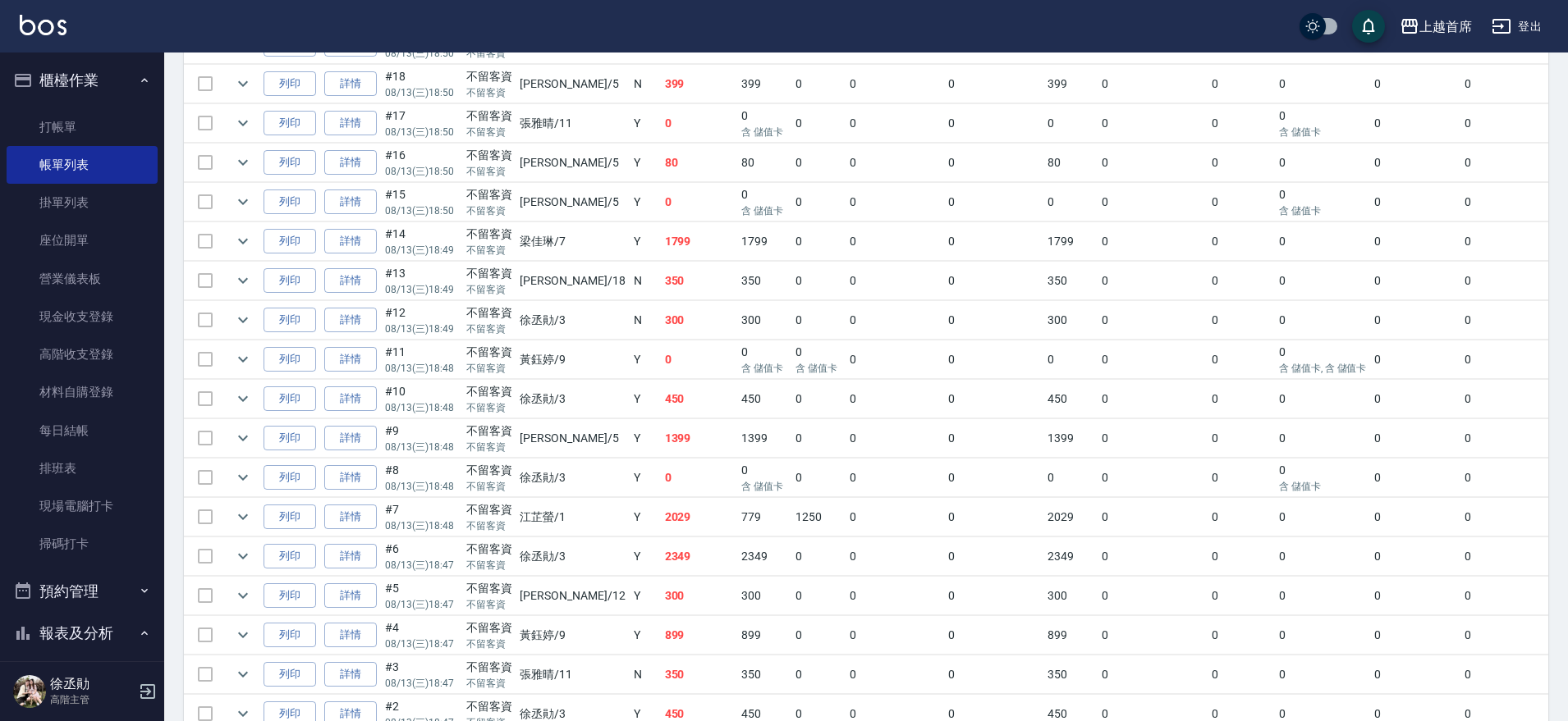
drag, startPoint x: 809, startPoint y: 450, endPoint x: 825, endPoint y: 505, distance: 57.3
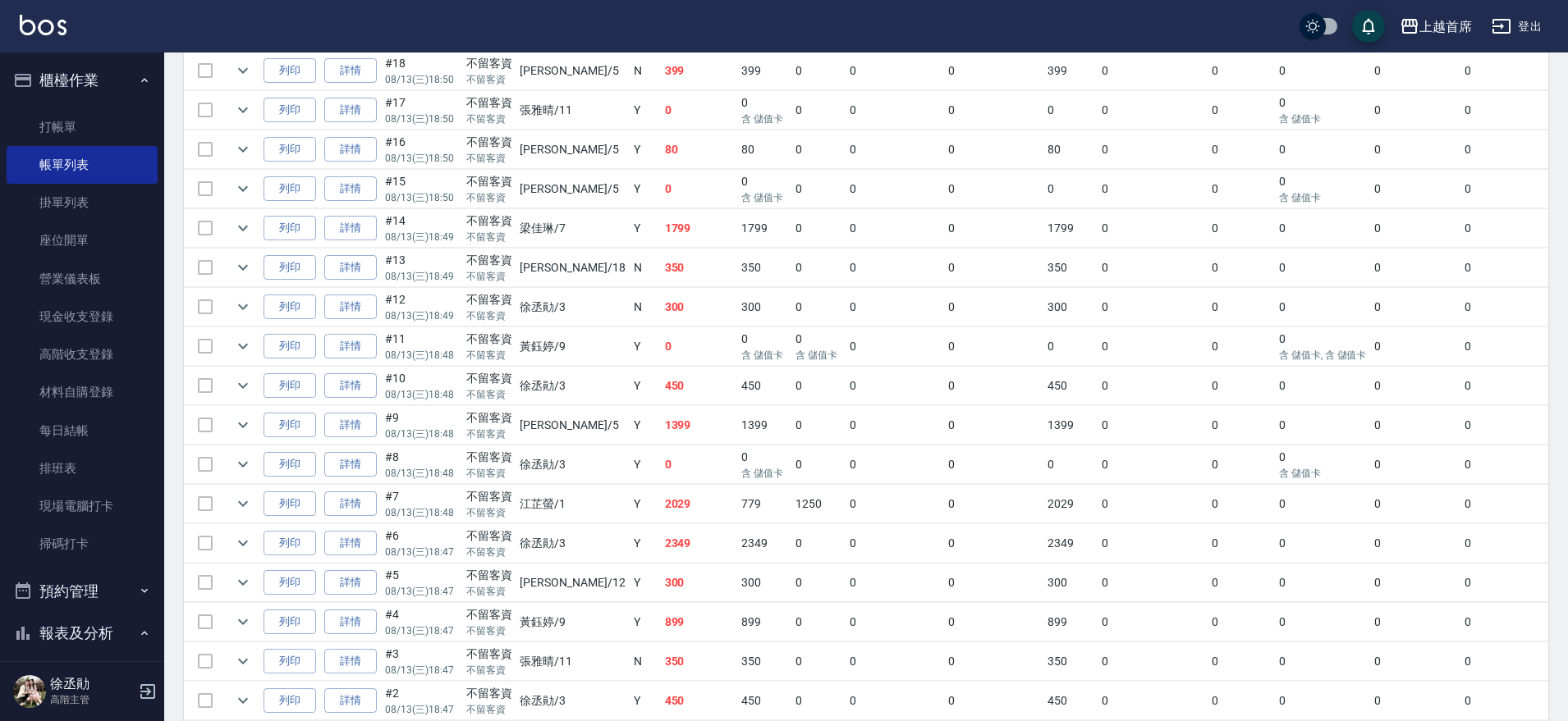
click at [368, 213] on td "詳情" at bounding box center [350, 228] width 61 height 39
click at [366, 233] on link "詳情" at bounding box center [351, 228] width 53 height 26
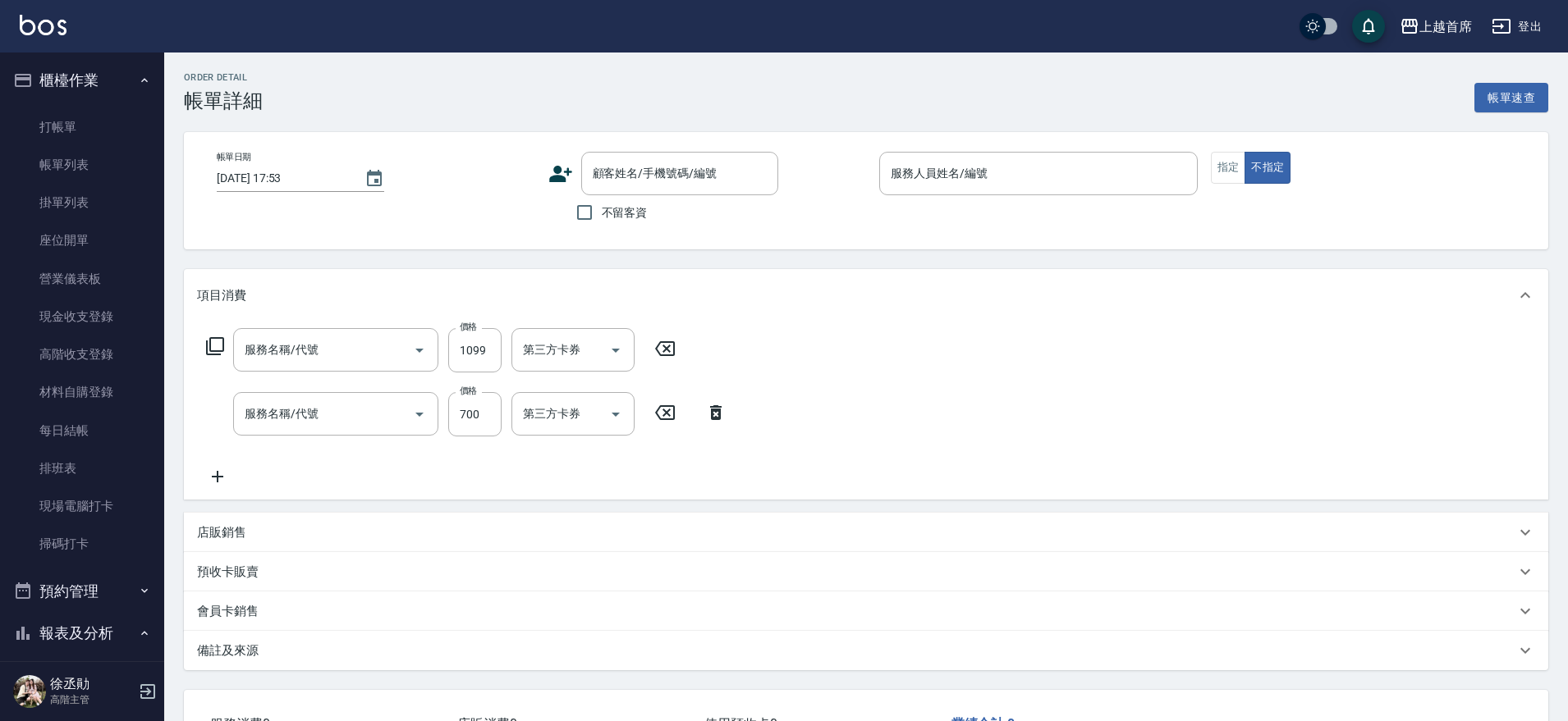
type input "[DATE] 18:49"
checkbox input "true"
type input "[PERSON_NAME]-7"
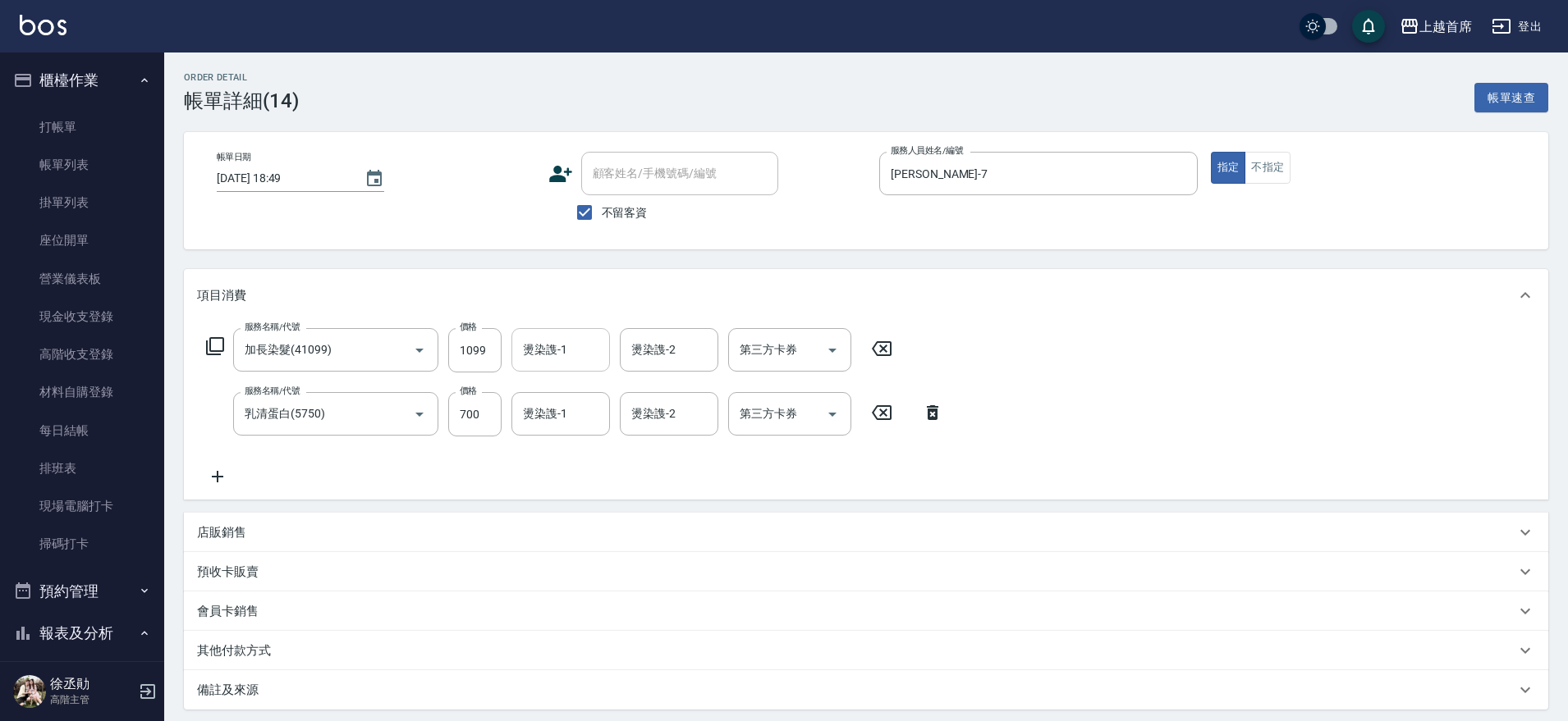
type input "加長染髮(41099)"
type input "乳清蛋白(5750)"
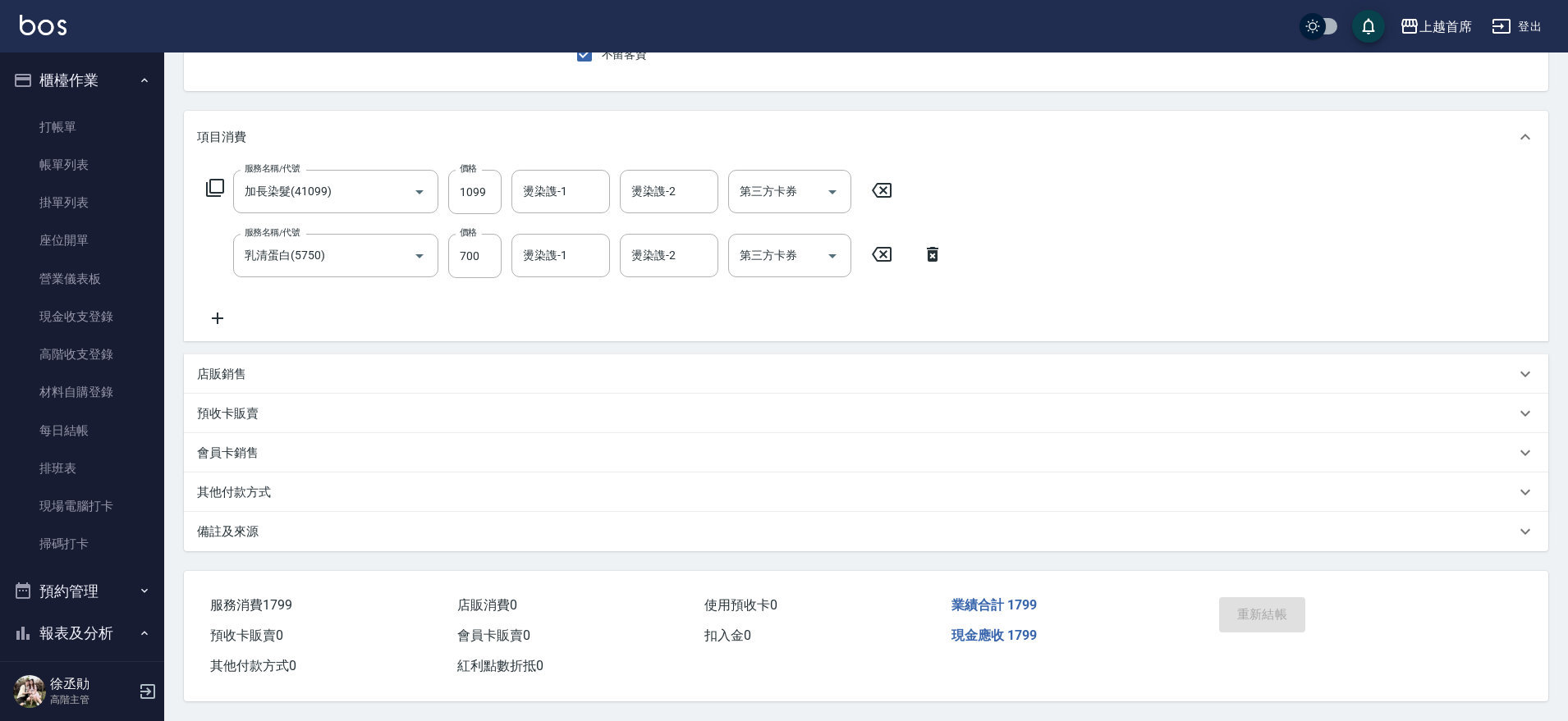
drag, startPoint x: 885, startPoint y: 454, endPoint x: 886, endPoint y: 533, distance: 79.0
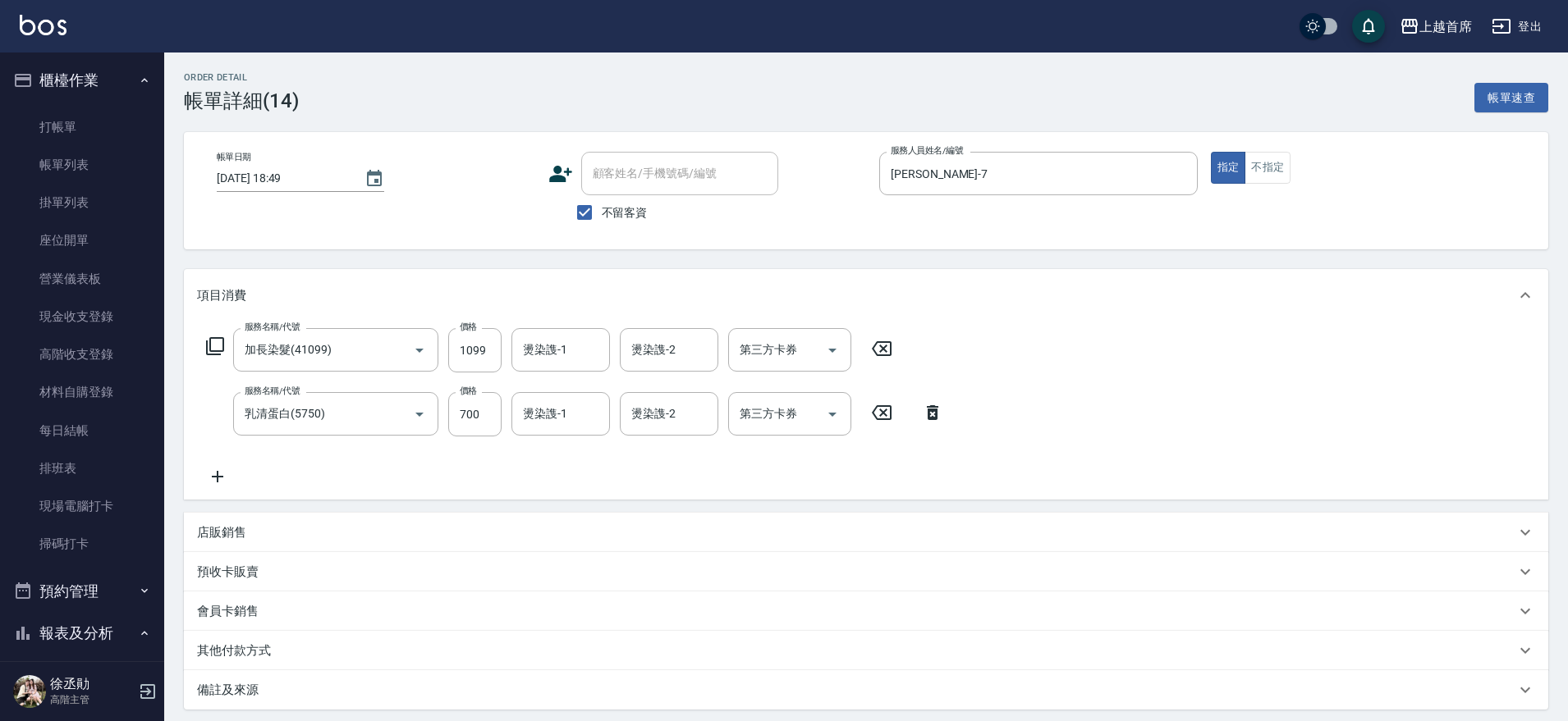
drag, startPoint x: 886, startPoint y: 508, endPoint x: 809, endPoint y: 270, distance: 250.1
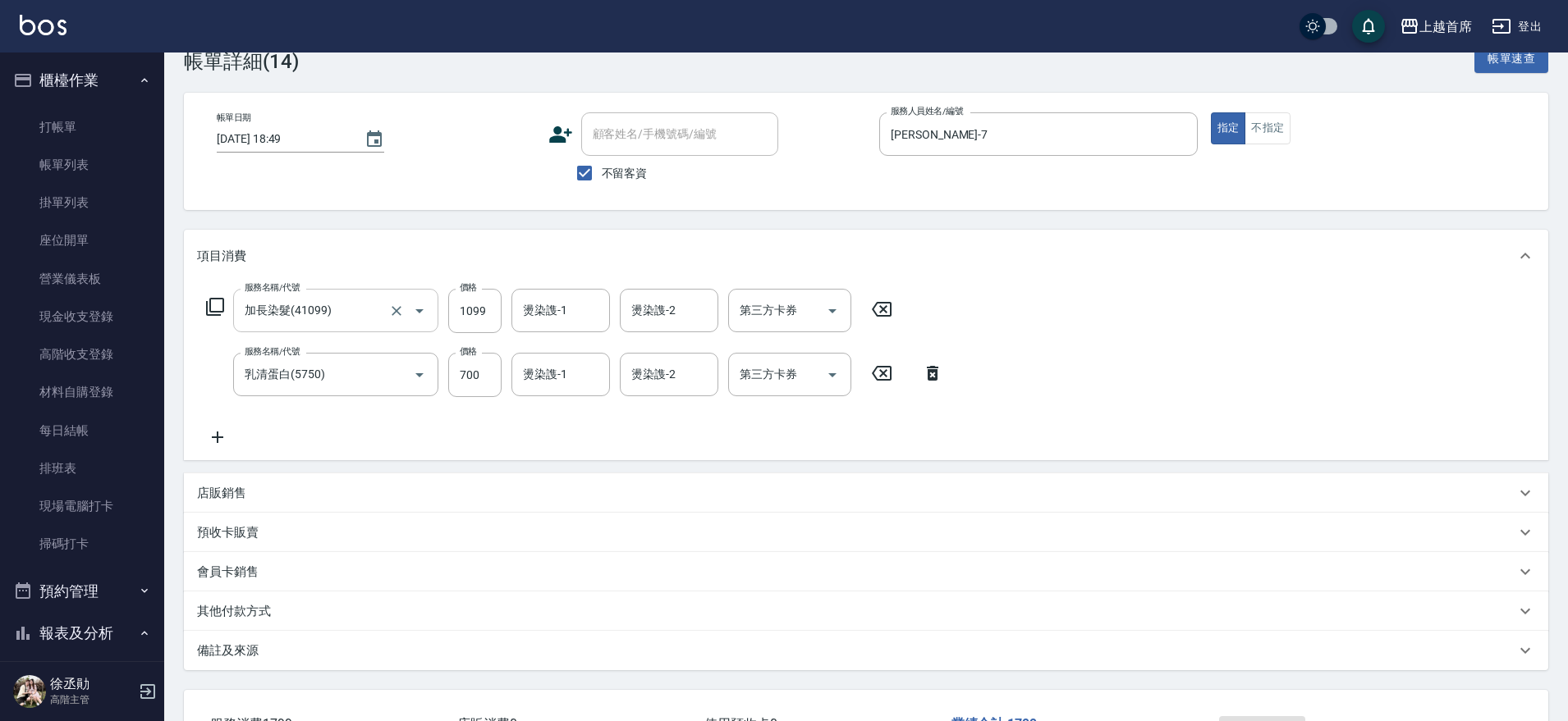
scroll to position [102, 0]
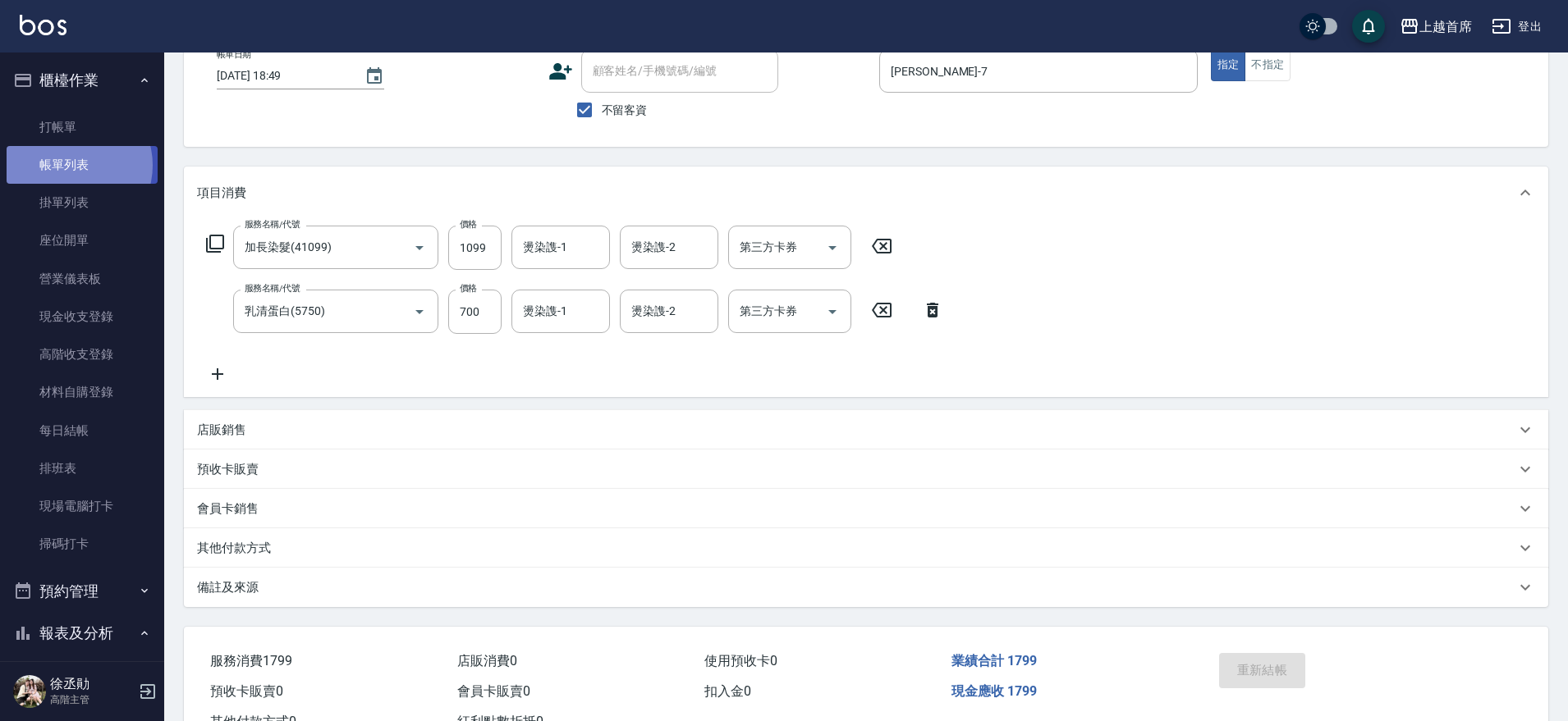
click at [74, 166] on link "帳單列表" at bounding box center [81, 165] width 151 height 38
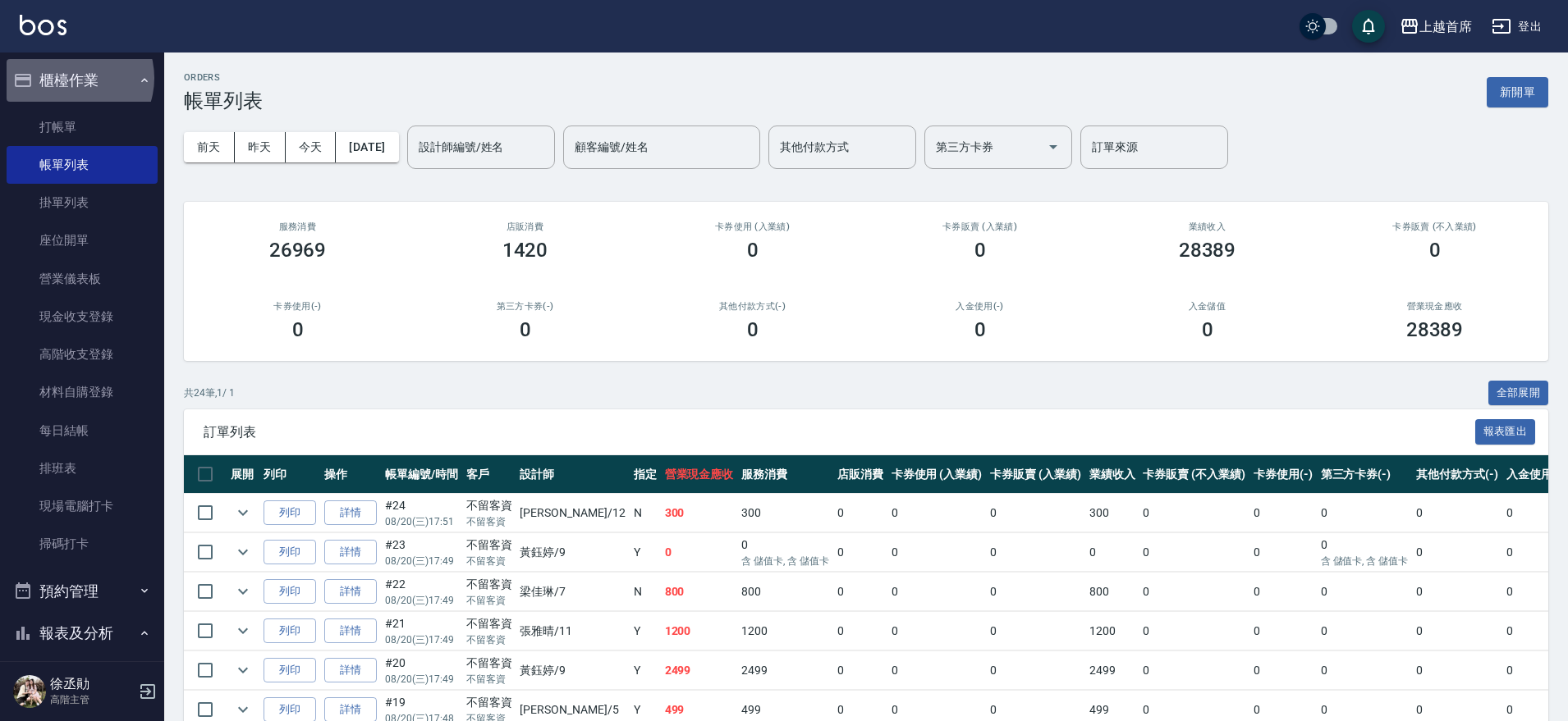
click at [72, 78] on button "櫃檯作業" at bounding box center [81, 80] width 151 height 42
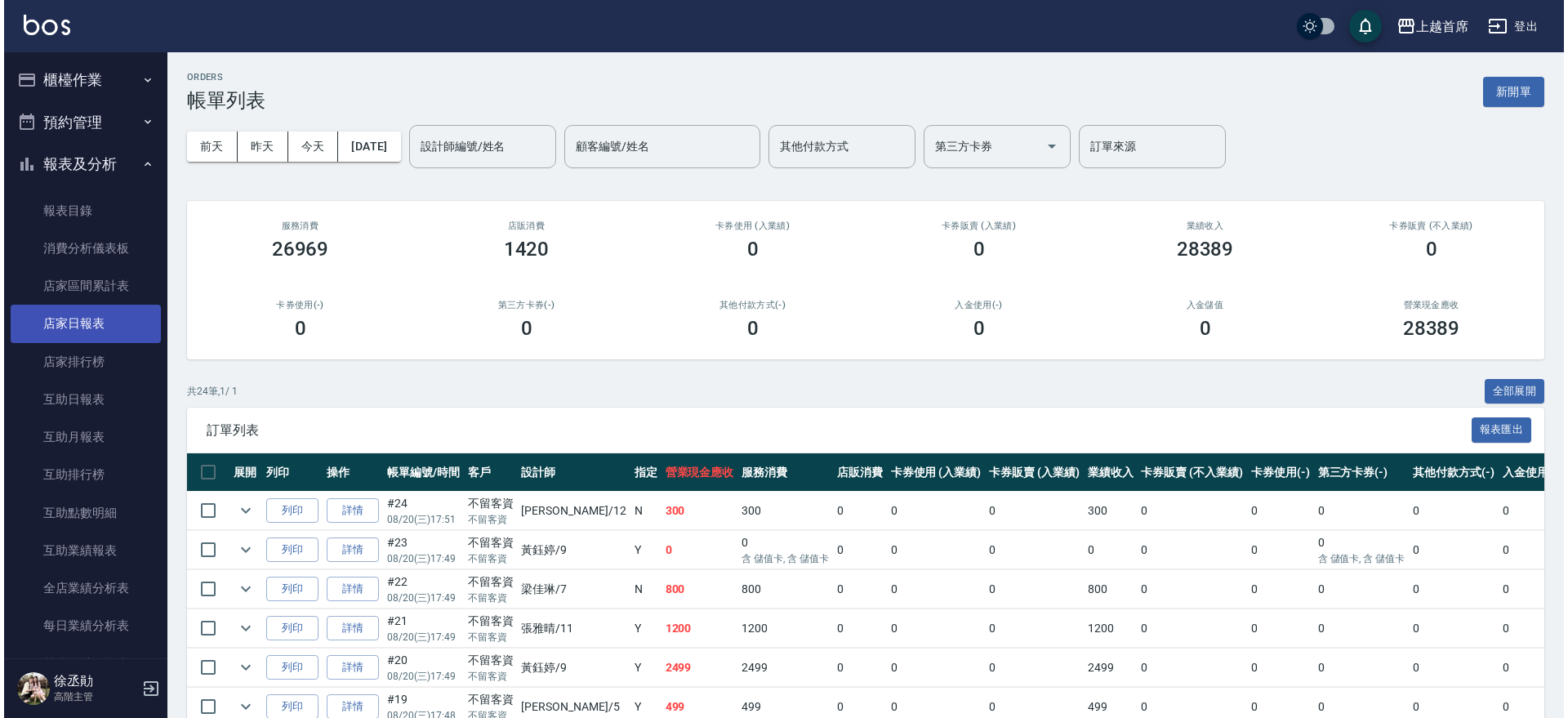
scroll to position [408, 0]
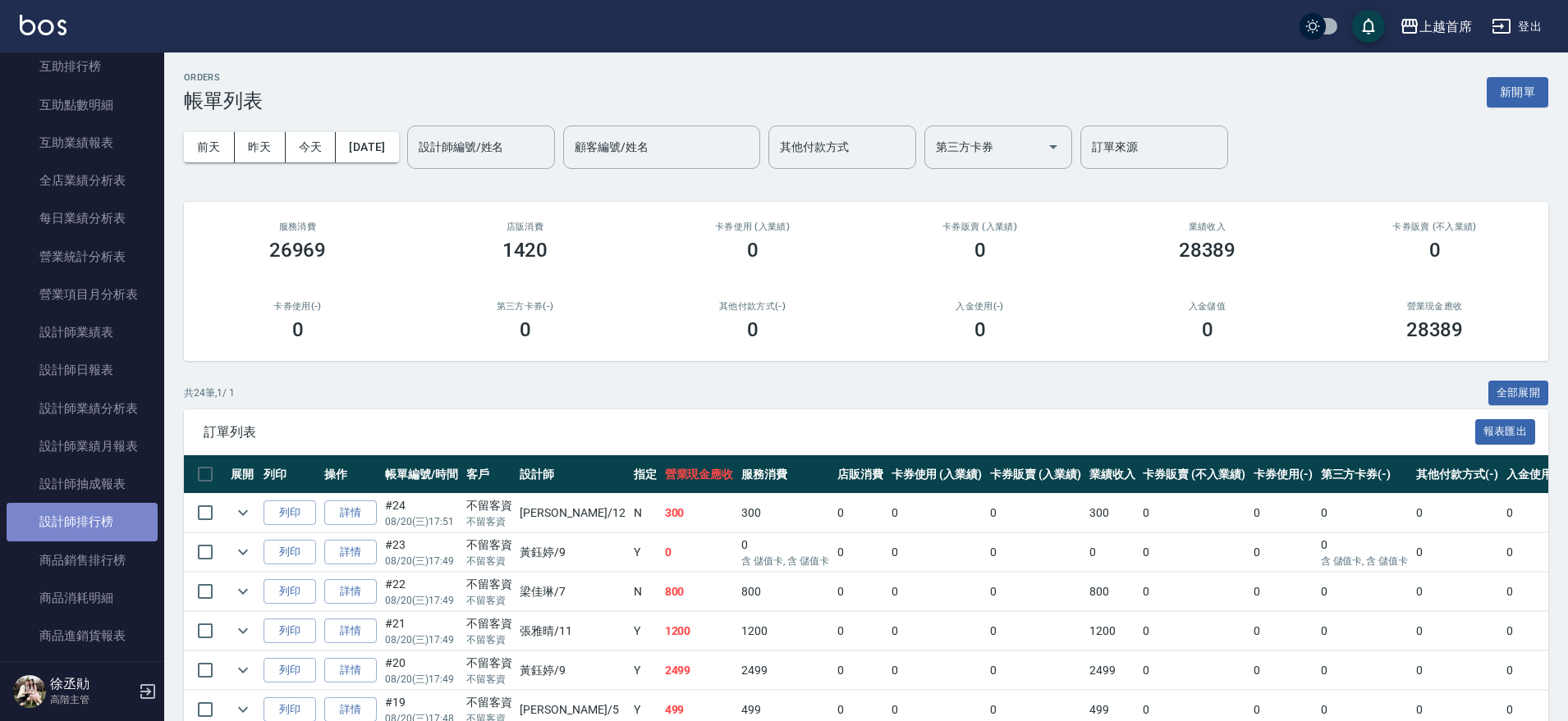
click at [108, 514] on link "設計師排行榜" at bounding box center [81, 522] width 151 height 38
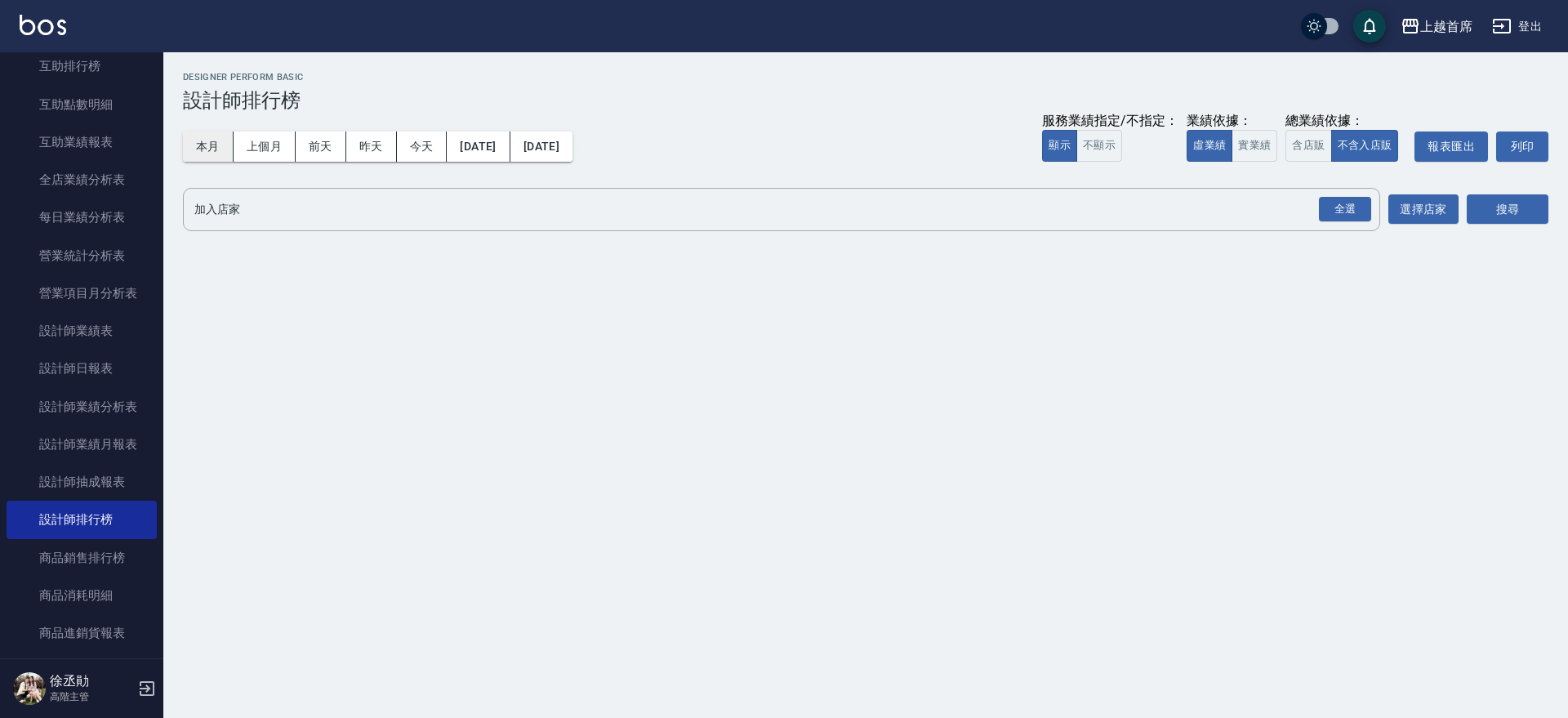
click at [203, 150] on button "本月" at bounding box center [209, 147] width 51 height 30
click at [1258, 136] on button "實業績" at bounding box center [1255, 146] width 46 height 32
click at [1344, 212] on div "全選" at bounding box center [1345, 209] width 53 height 25
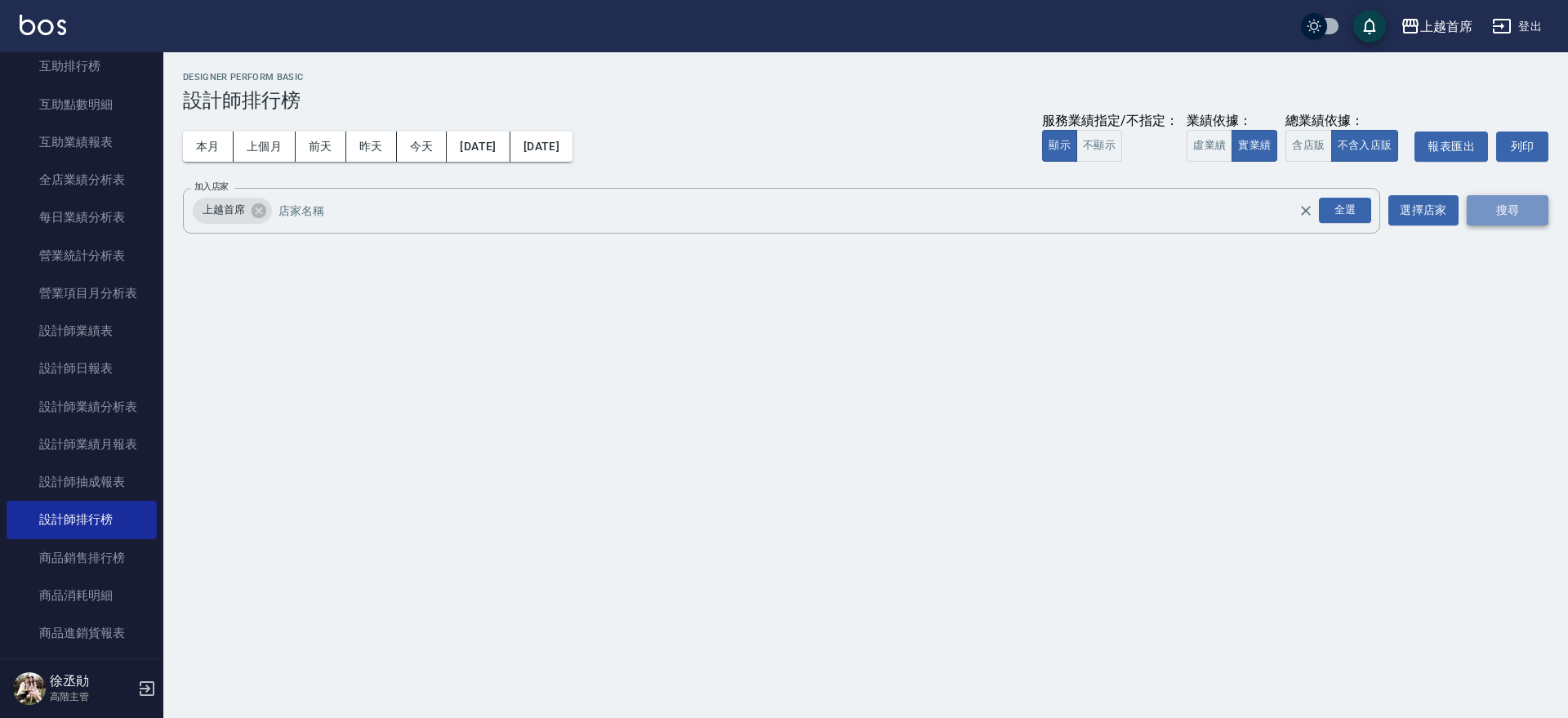
click at [1536, 205] on button "搜尋" at bounding box center [1507, 210] width 82 height 30
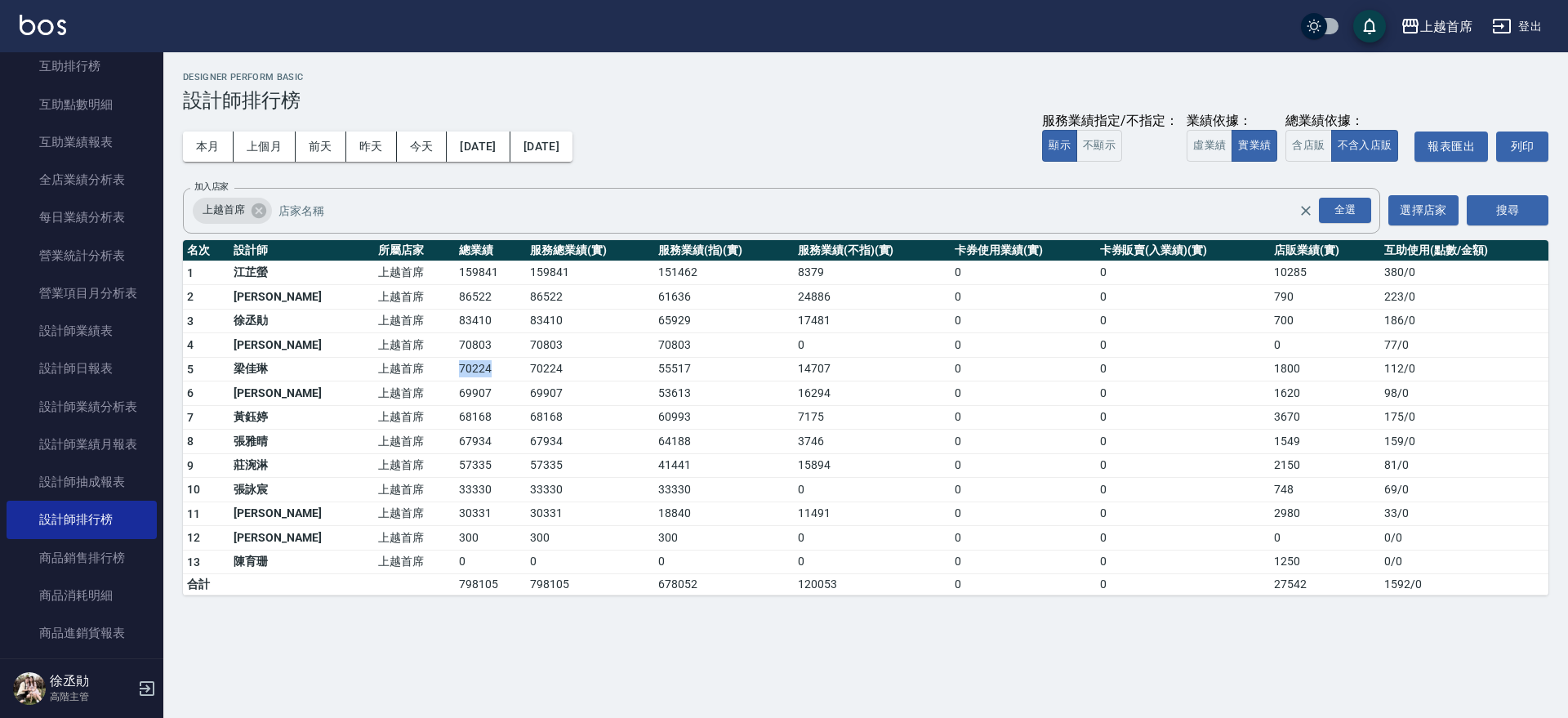
drag, startPoint x: 380, startPoint y: 370, endPoint x: 464, endPoint y: 367, distance: 84.1
click at [462, 368] on tr "5 [PERSON_NAME]首席 70224 70224 55517 14707 0 0 1800 112 / 0" at bounding box center [866, 370] width 1365 height 25
click at [464, 367] on td "70224" at bounding box center [490, 370] width 71 height 25
click at [334, 153] on button "前天" at bounding box center [321, 147] width 51 height 30
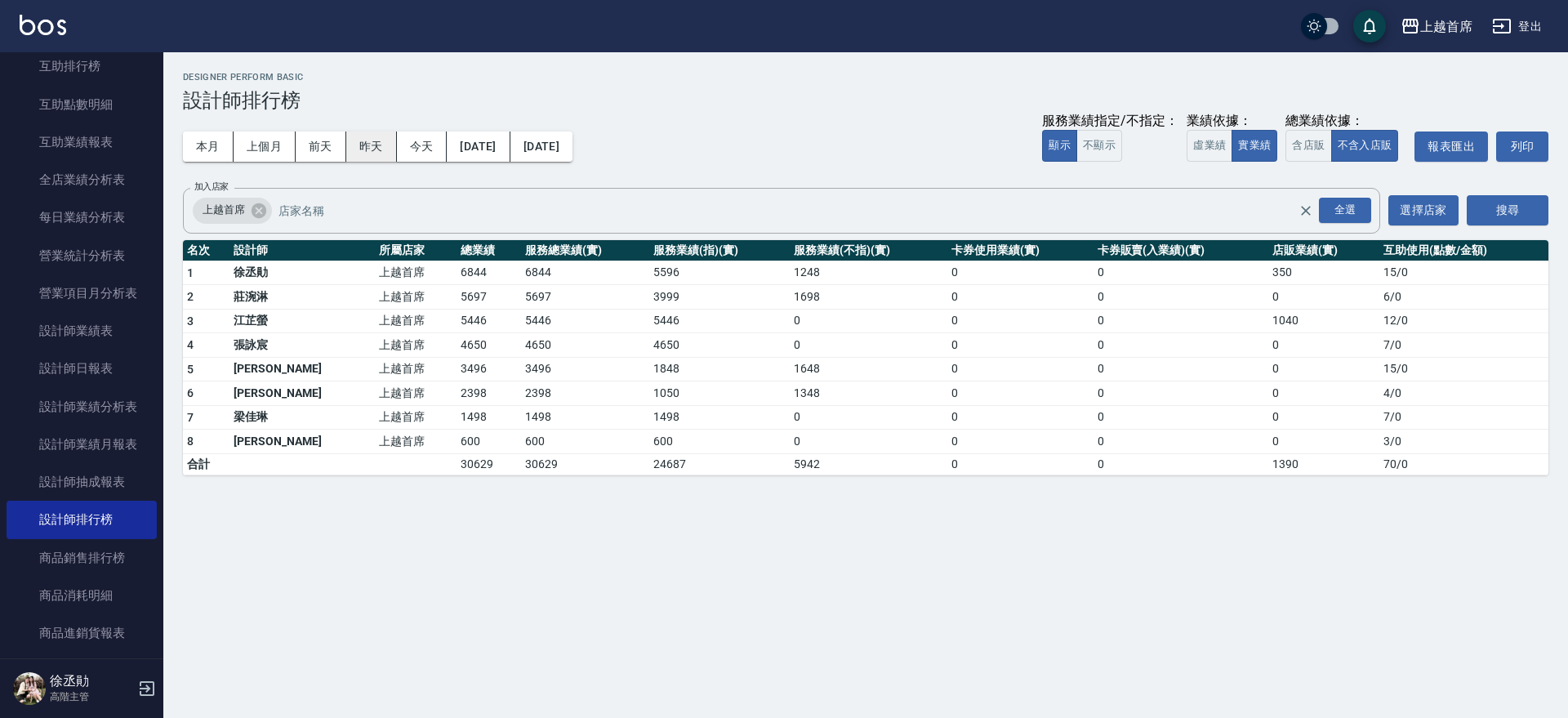
click at [377, 133] on button "昨天" at bounding box center [372, 147] width 51 height 30
click at [573, 140] on button "[DATE]" at bounding box center [541, 147] width 62 height 30
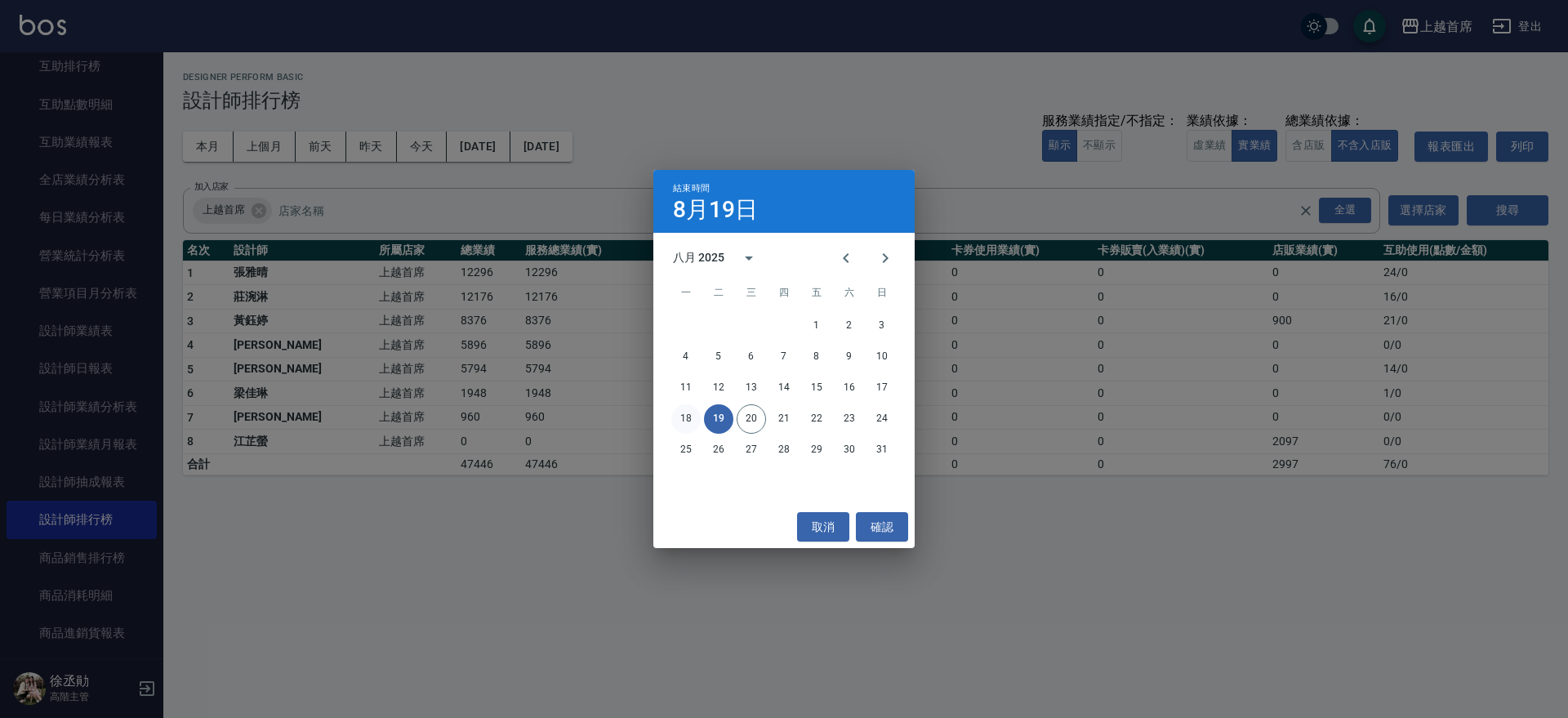
click at [684, 419] on button "18" at bounding box center [686, 420] width 30 height 30
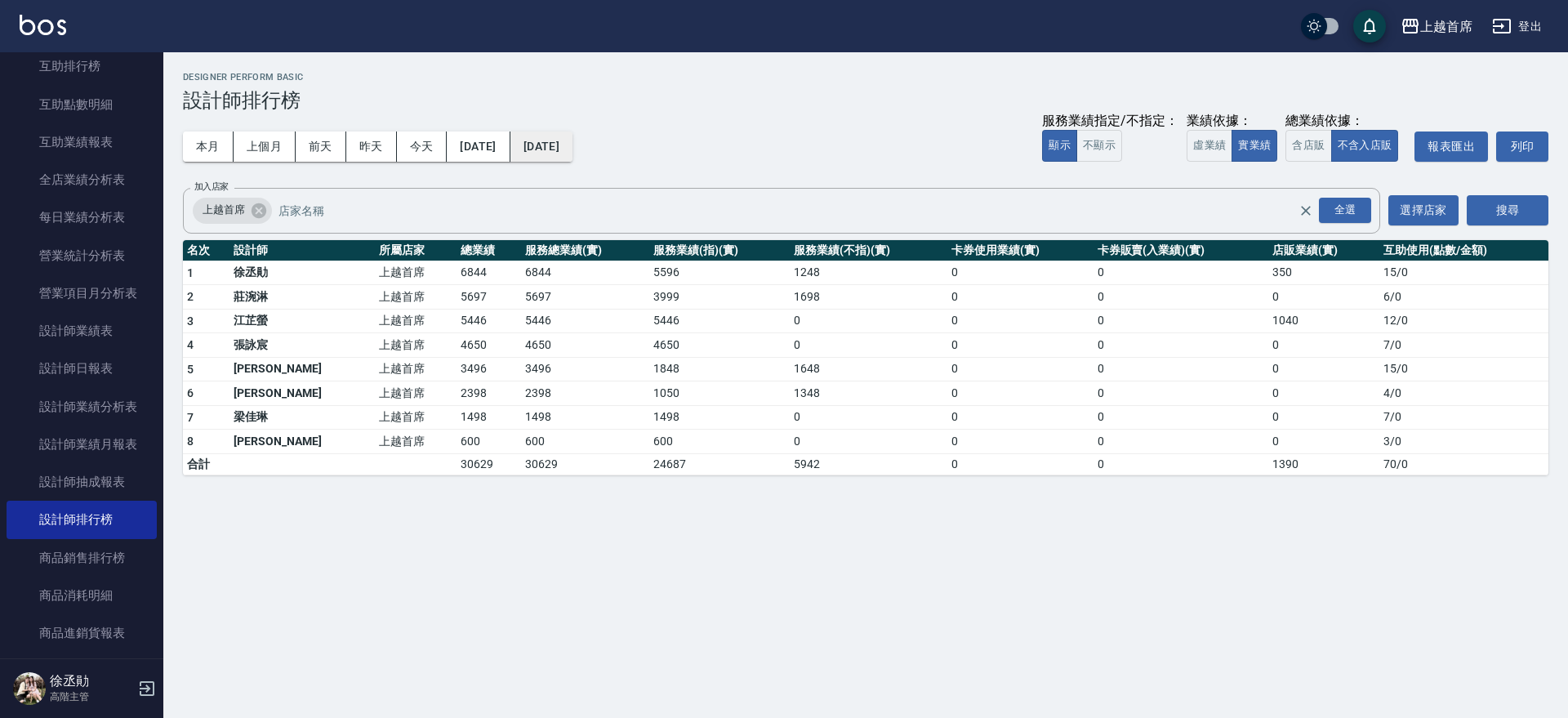
click at [573, 144] on button "[DATE]" at bounding box center [541, 147] width 62 height 30
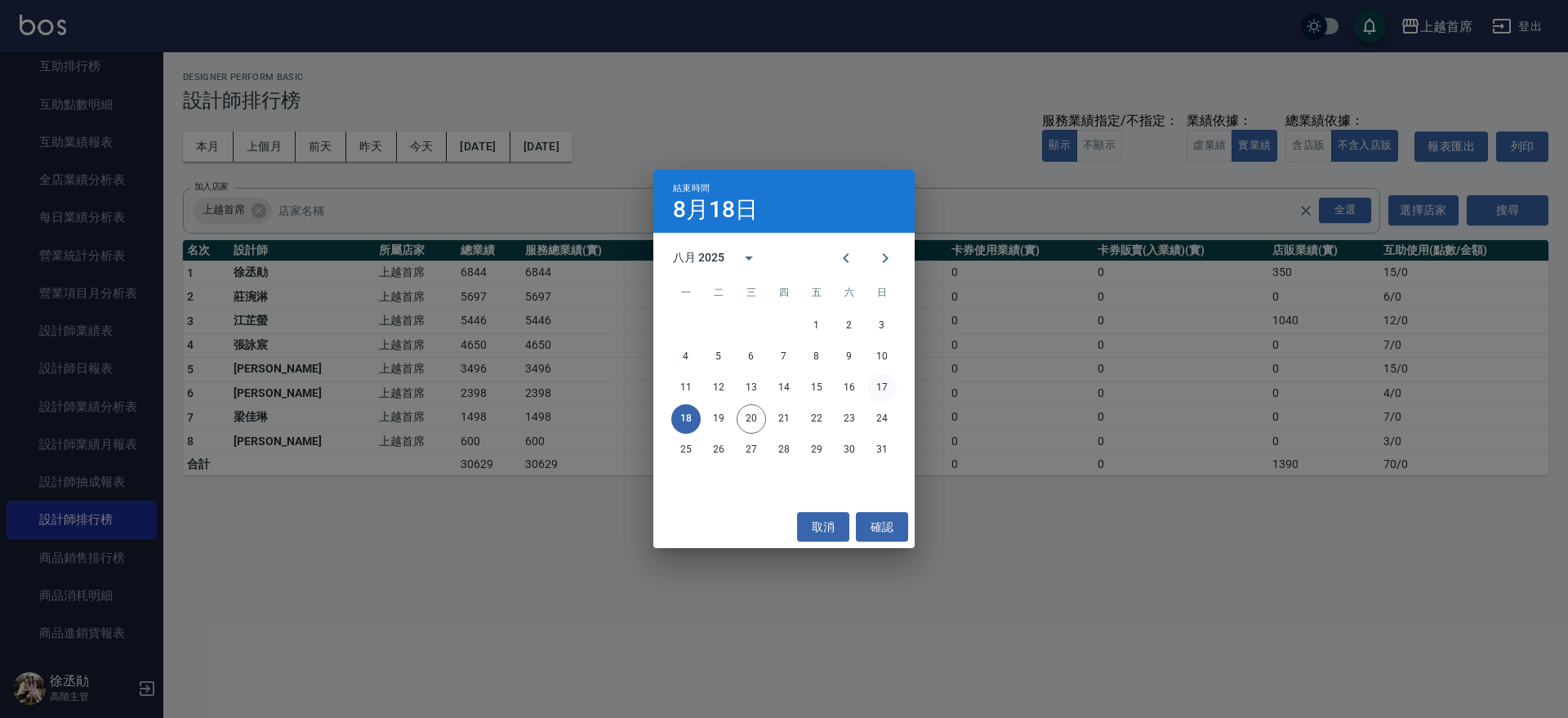
click at [893, 388] on button "17" at bounding box center [883, 388] width 30 height 30
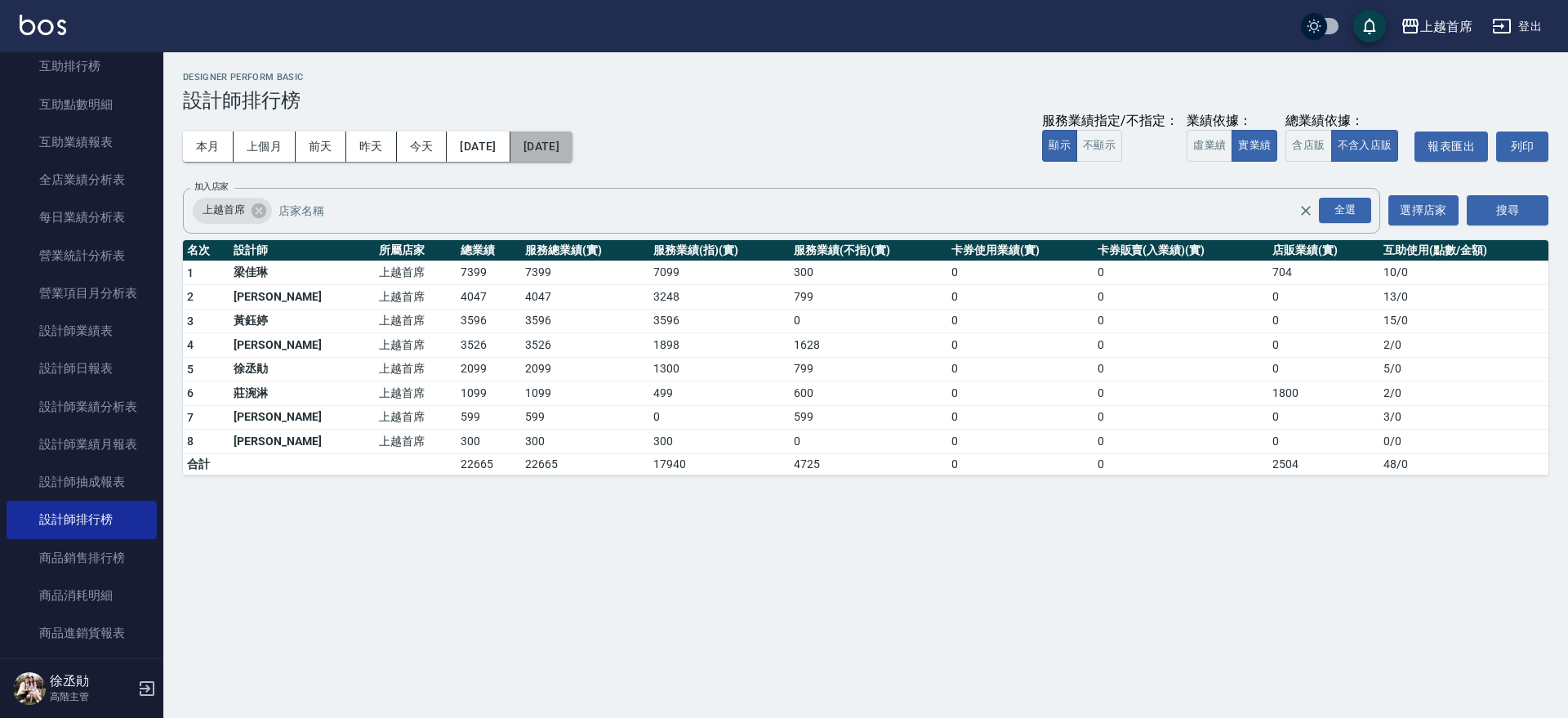
click at [564, 147] on button "[DATE]" at bounding box center [541, 147] width 62 height 30
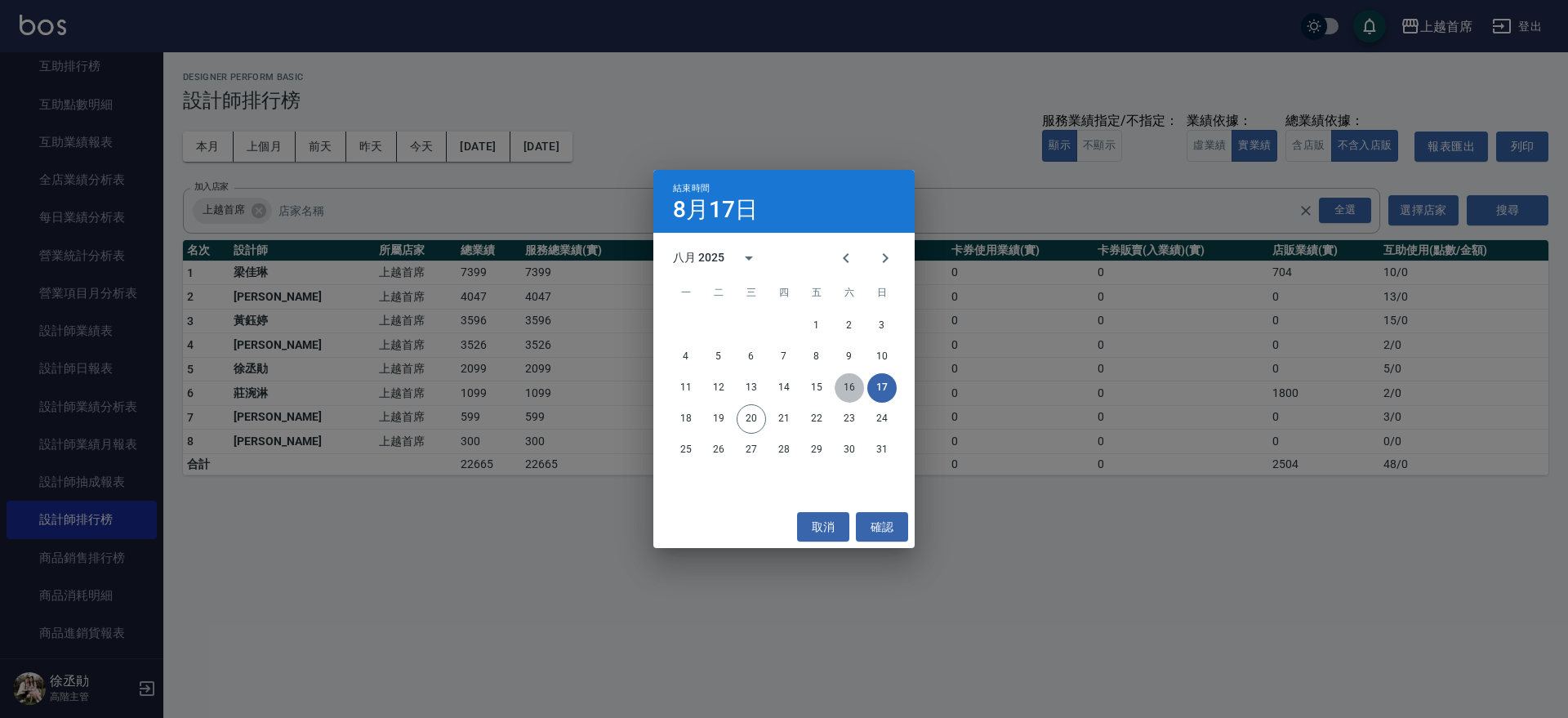
click at [848, 384] on button "16" at bounding box center [849, 388] width 30 height 30
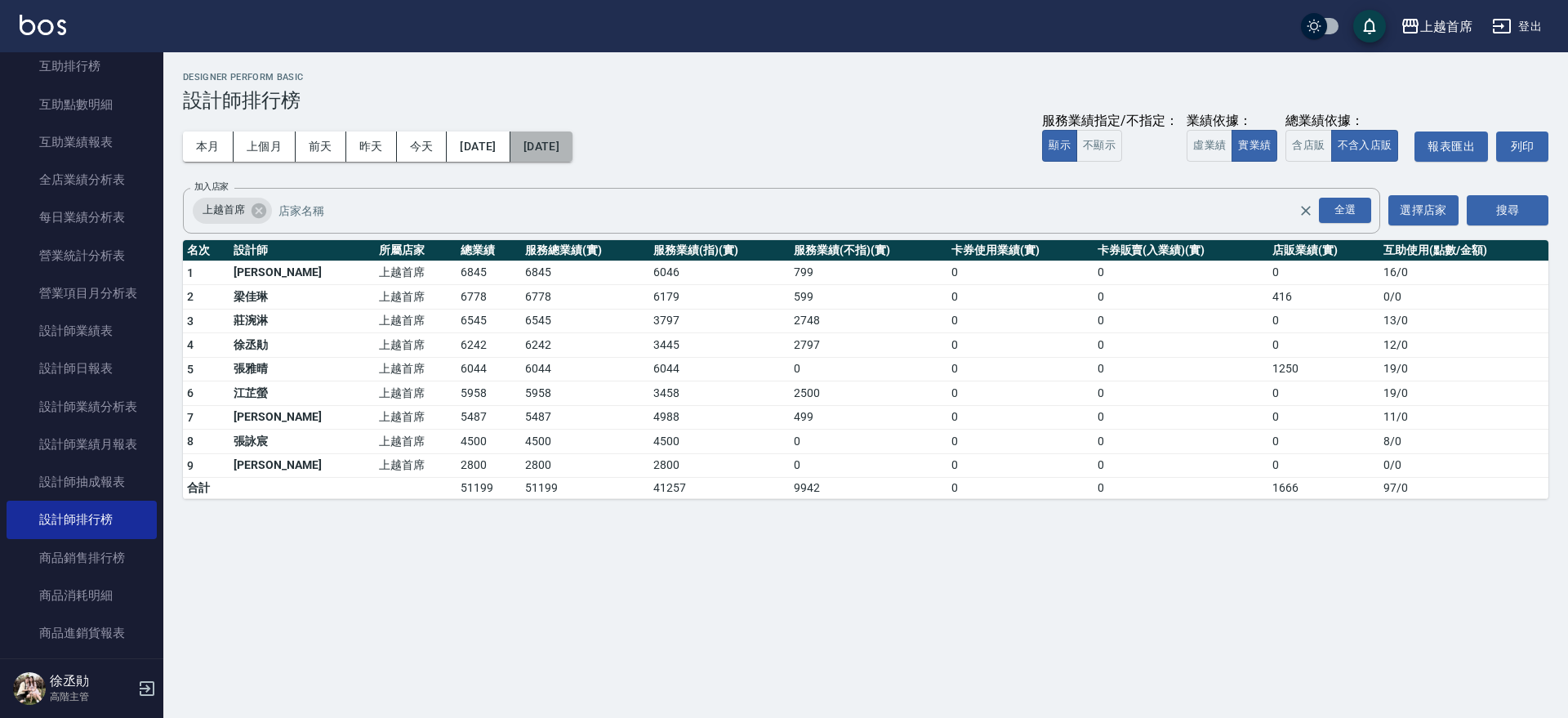
click at [573, 154] on button "[DATE]" at bounding box center [541, 147] width 62 height 30
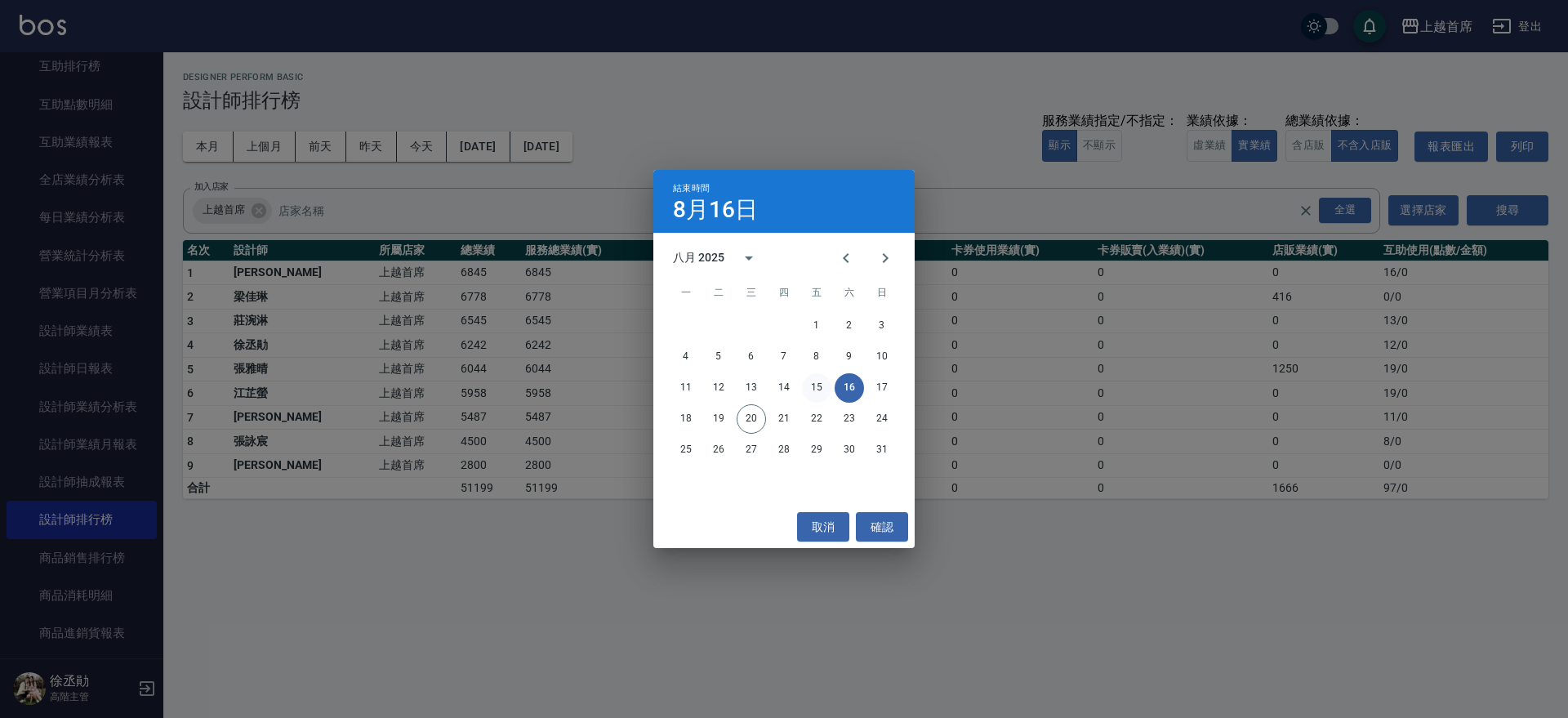
click at [823, 388] on button "15" at bounding box center [817, 388] width 30 height 30
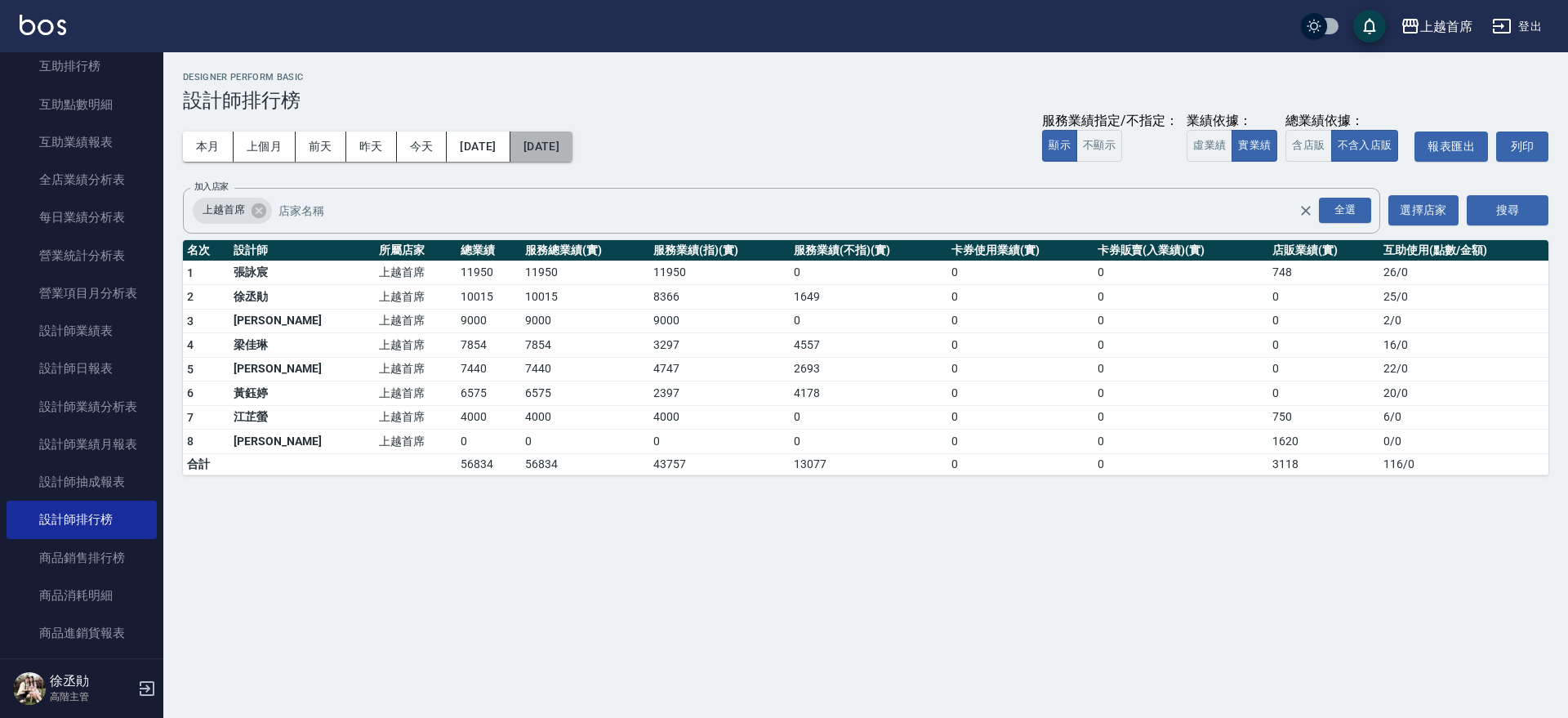
click at [570, 137] on button "[DATE]" at bounding box center [541, 147] width 62 height 30
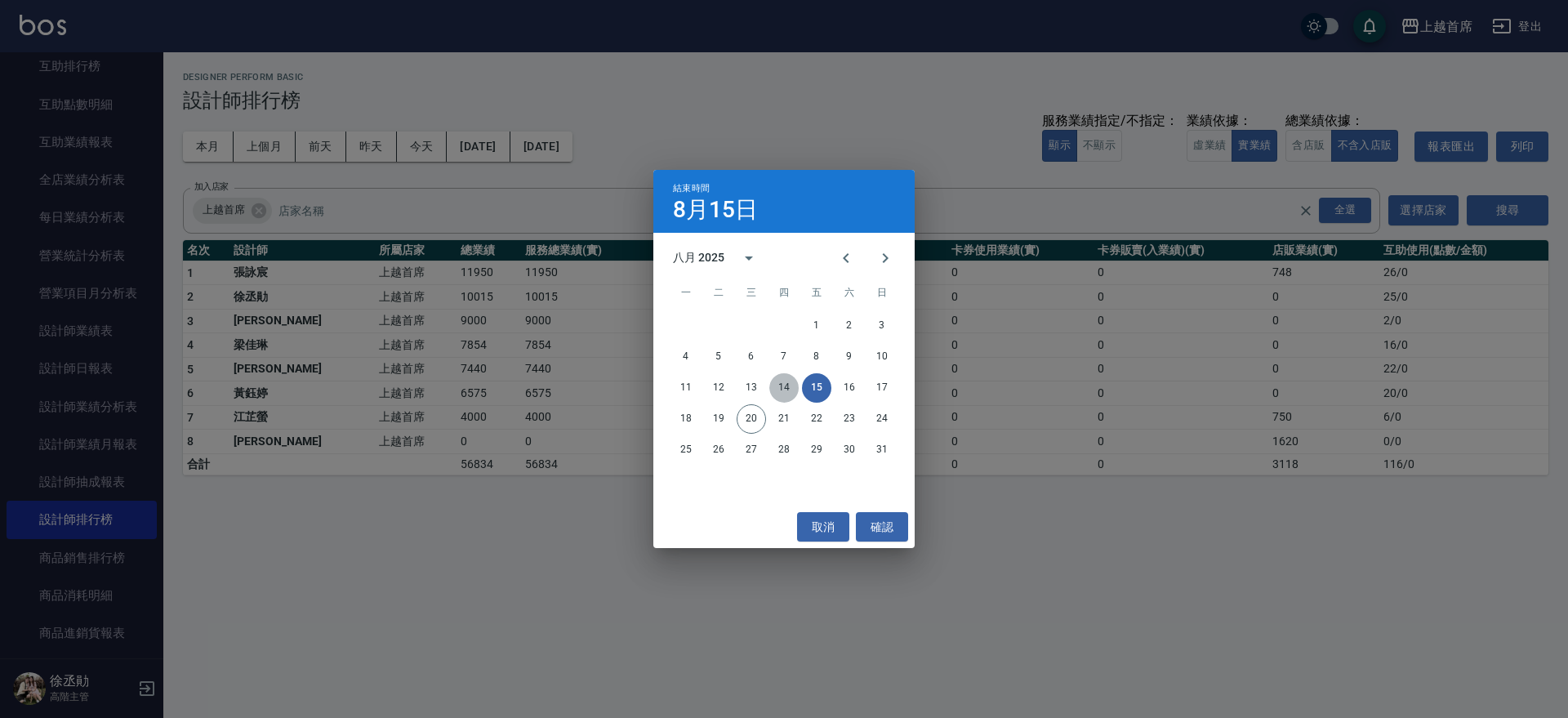
click at [789, 384] on button "14" at bounding box center [784, 388] width 30 height 30
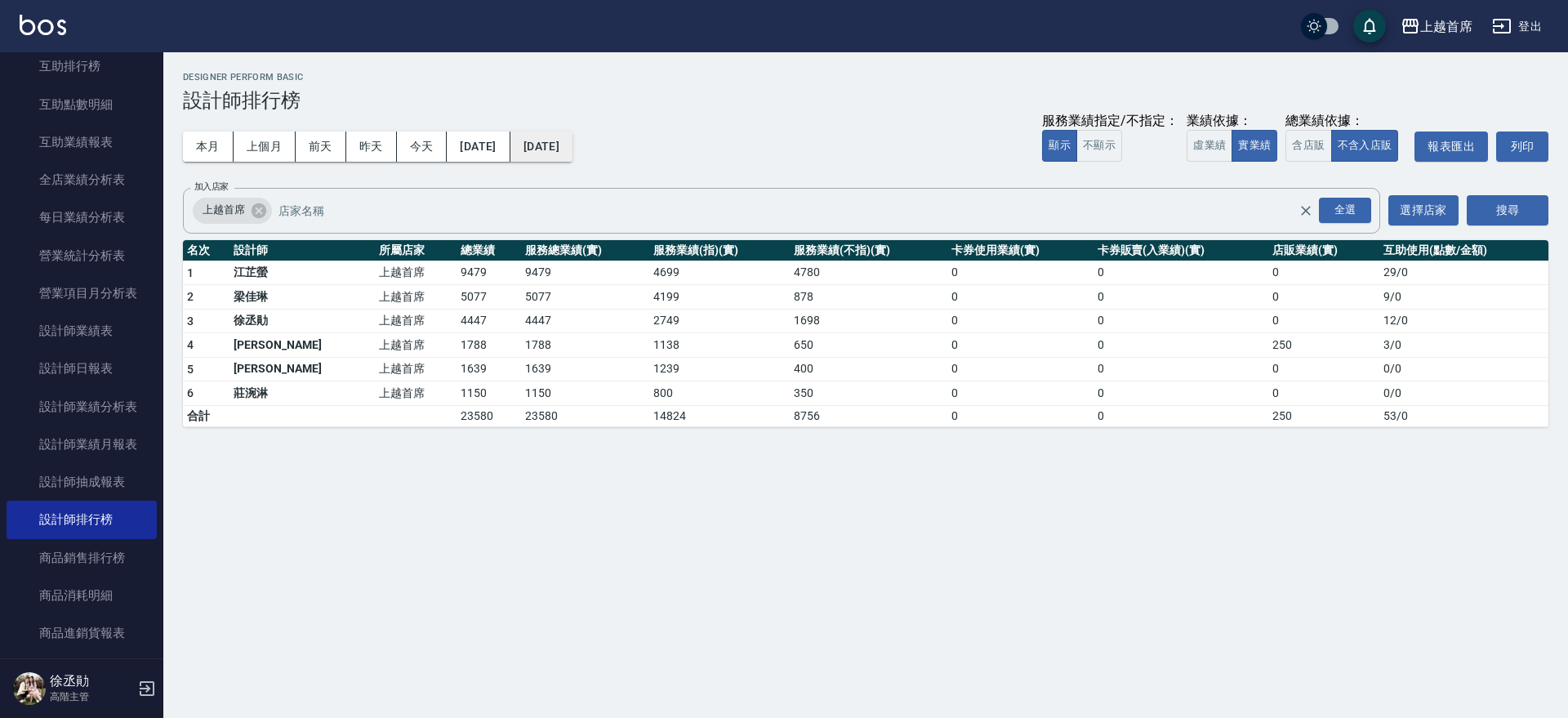
click at [573, 141] on button "[DATE]" at bounding box center [541, 147] width 62 height 30
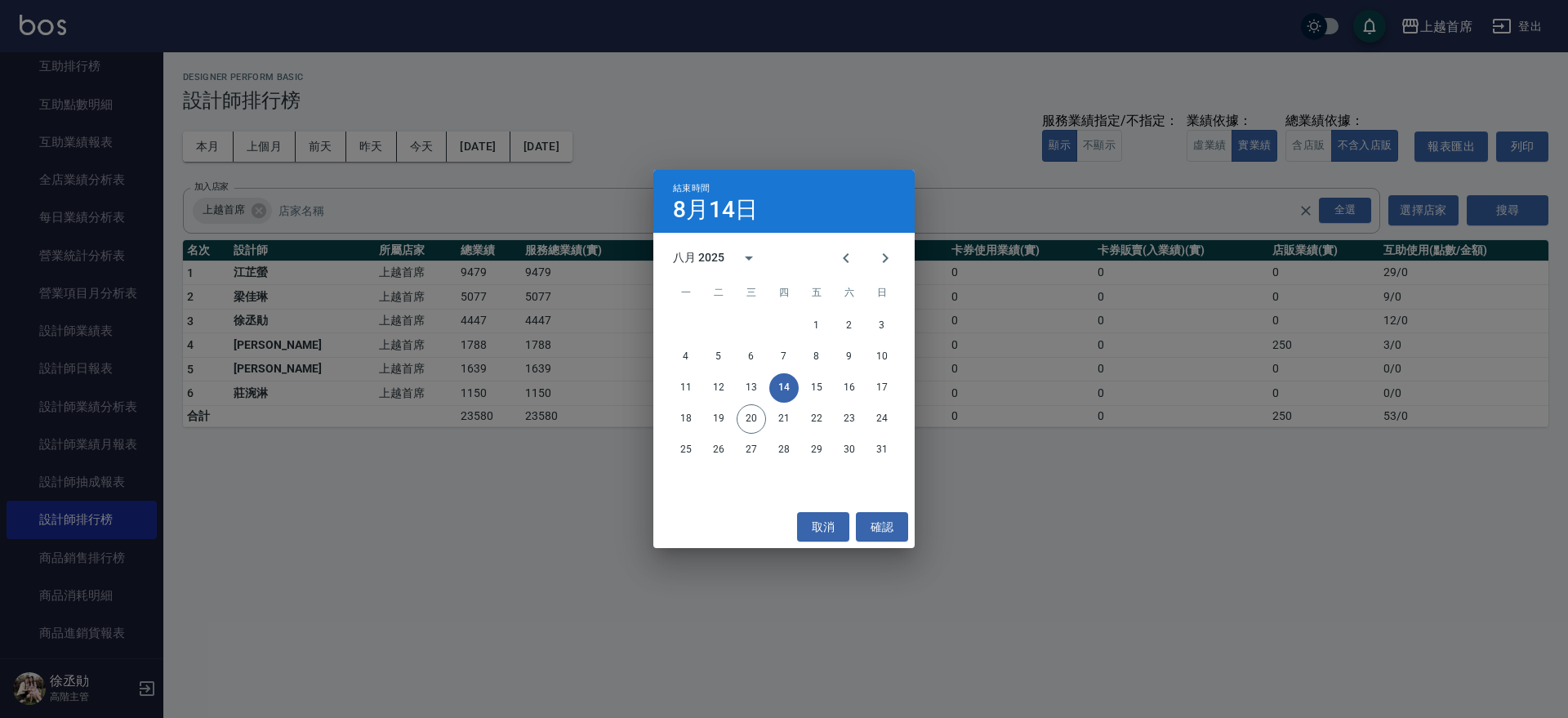
click at [511, 460] on div "結束時間 8月14日 八月 2025 一 二 三 四 五 六 日 1 2 3 4 5 6 7 8 9 10 11 12 13 14 15 16 17 18 1…" at bounding box center [784, 359] width 1568 height 718
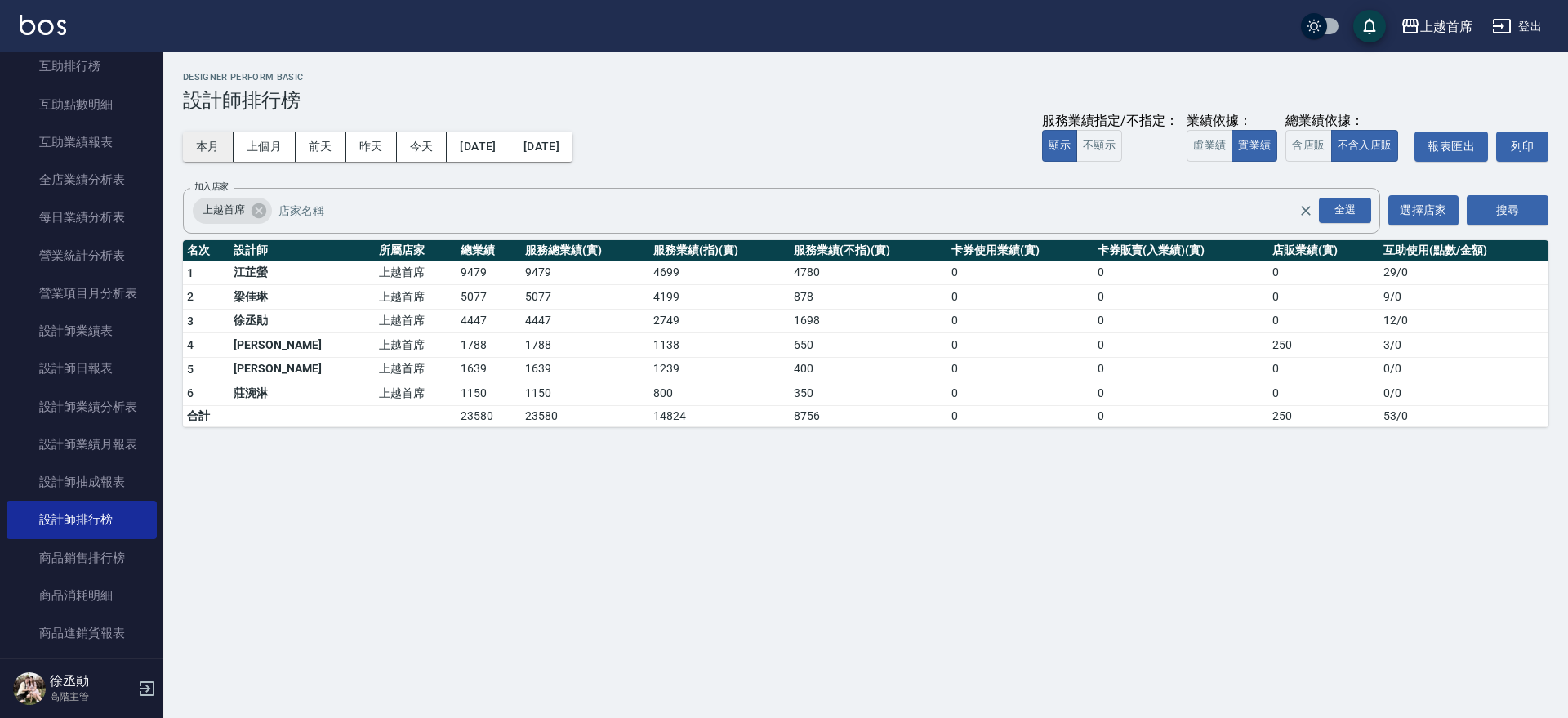
click at [193, 160] on button "本月" at bounding box center [209, 147] width 51 height 30
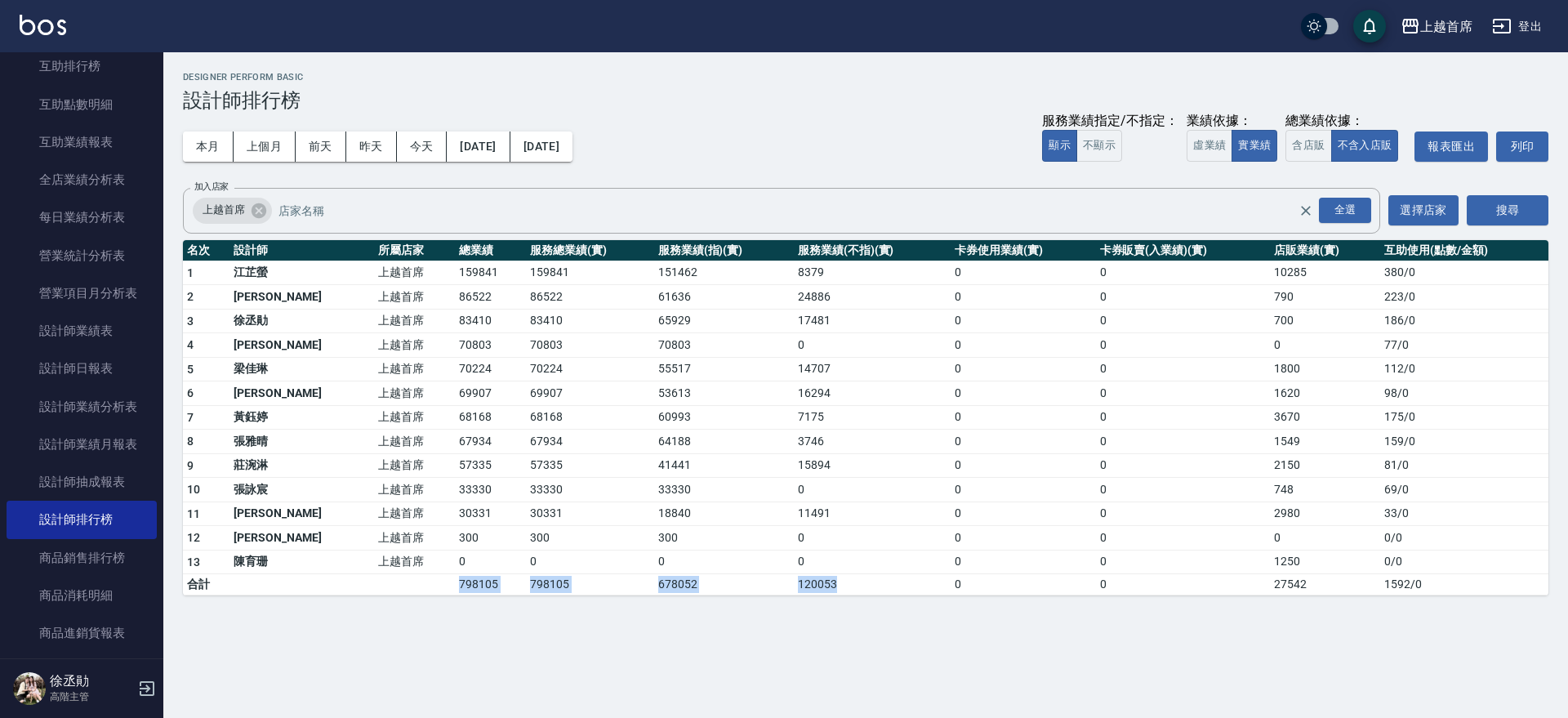
drag, startPoint x: 409, startPoint y: 577, endPoint x: 824, endPoint y: 583, distance: 415.0
click at [824, 583] on tr "合計 798105 798105 678052 120053 0 0 27542 1592 / 0" at bounding box center [866, 585] width 1365 height 21
click at [824, 583] on td "120053" at bounding box center [872, 585] width 157 height 21
drag, startPoint x: 848, startPoint y: 584, endPoint x: 405, endPoint y: 591, distance: 443.1
click at [347, 581] on tr "合計 798105 798105 678052 120053 0 0 27542 1592 / 0" at bounding box center [866, 585] width 1365 height 21
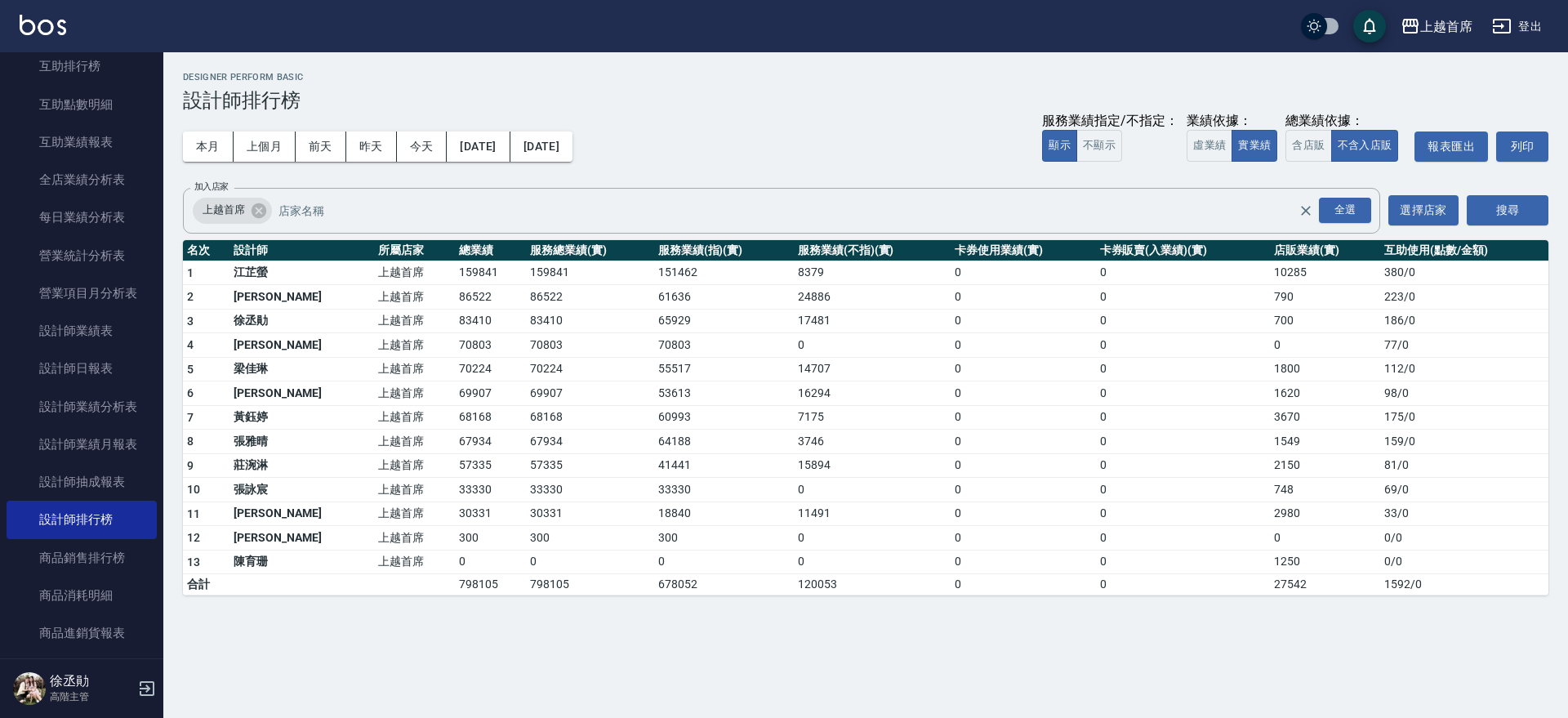
click at [431, 612] on div "上越首席 [DATE] - [DATE] 設計師排行榜 列印時間： [DATE][PHONE_NUMBER]:54 Designer Perform Basi…" at bounding box center [865, 334] width 1405 height 563
drag, startPoint x: 384, startPoint y: 579, endPoint x: 840, endPoint y: 592, distance: 456.2
click at [835, 592] on tr "合計 798105 798105 678052 120053 0 0 27542 1592 / 0" at bounding box center [866, 585] width 1365 height 21
click at [841, 591] on td "120053" at bounding box center [872, 585] width 157 height 21
